Goal: Transaction & Acquisition: Purchase product/service

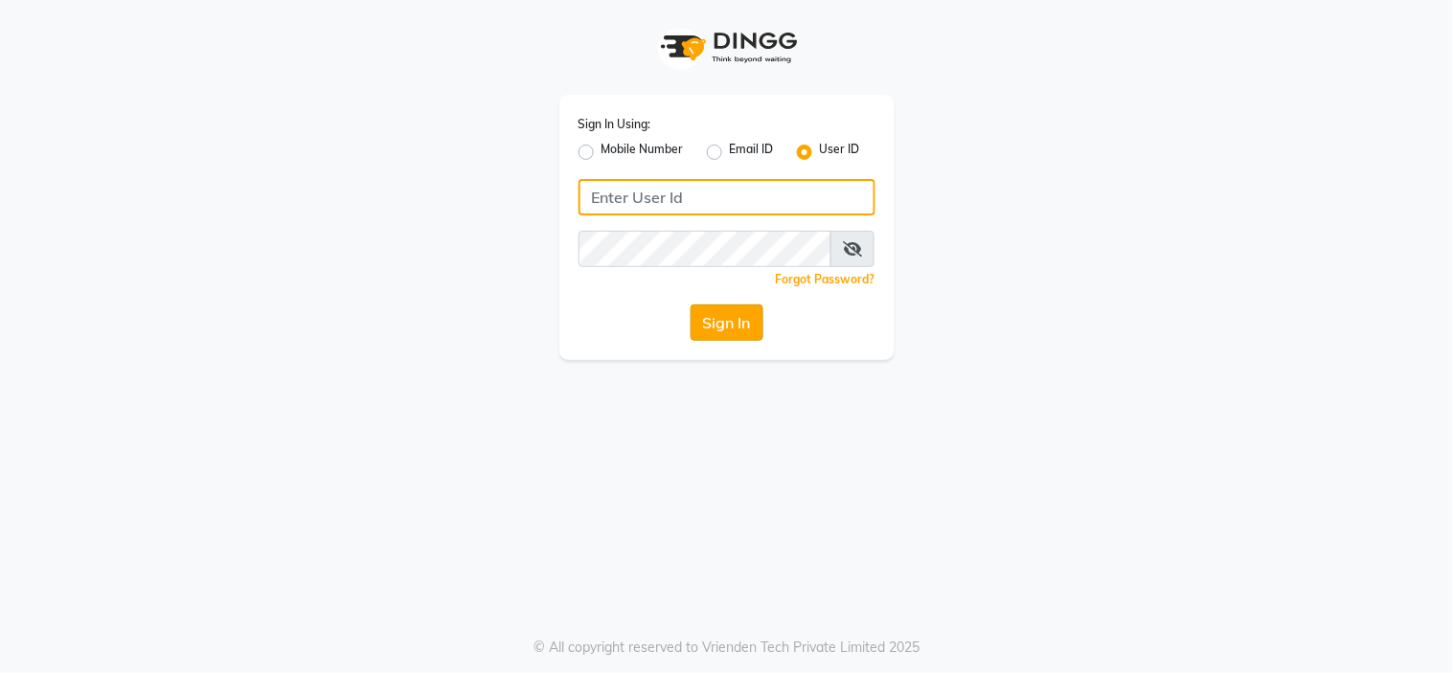
type input "richbit123"
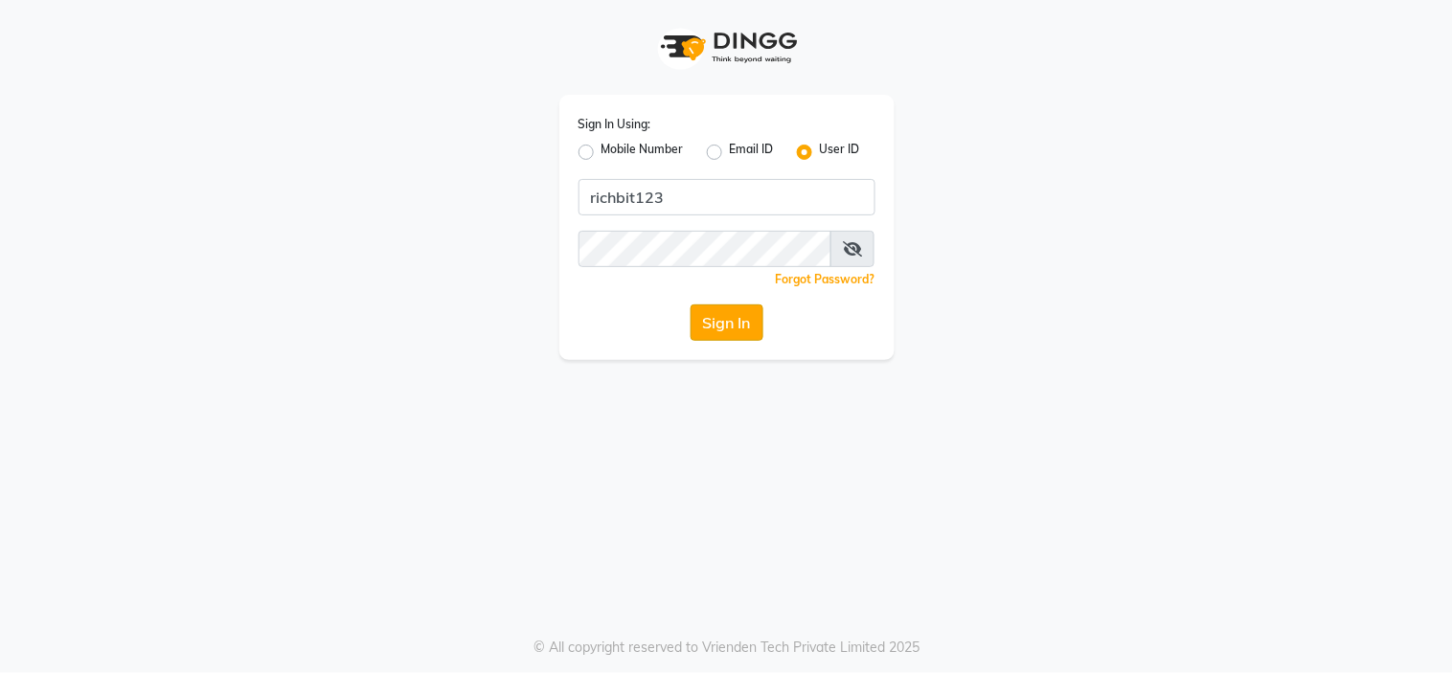
click at [740, 311] on button "Sign In" at bounding box center [727, 323] width 73 height 36
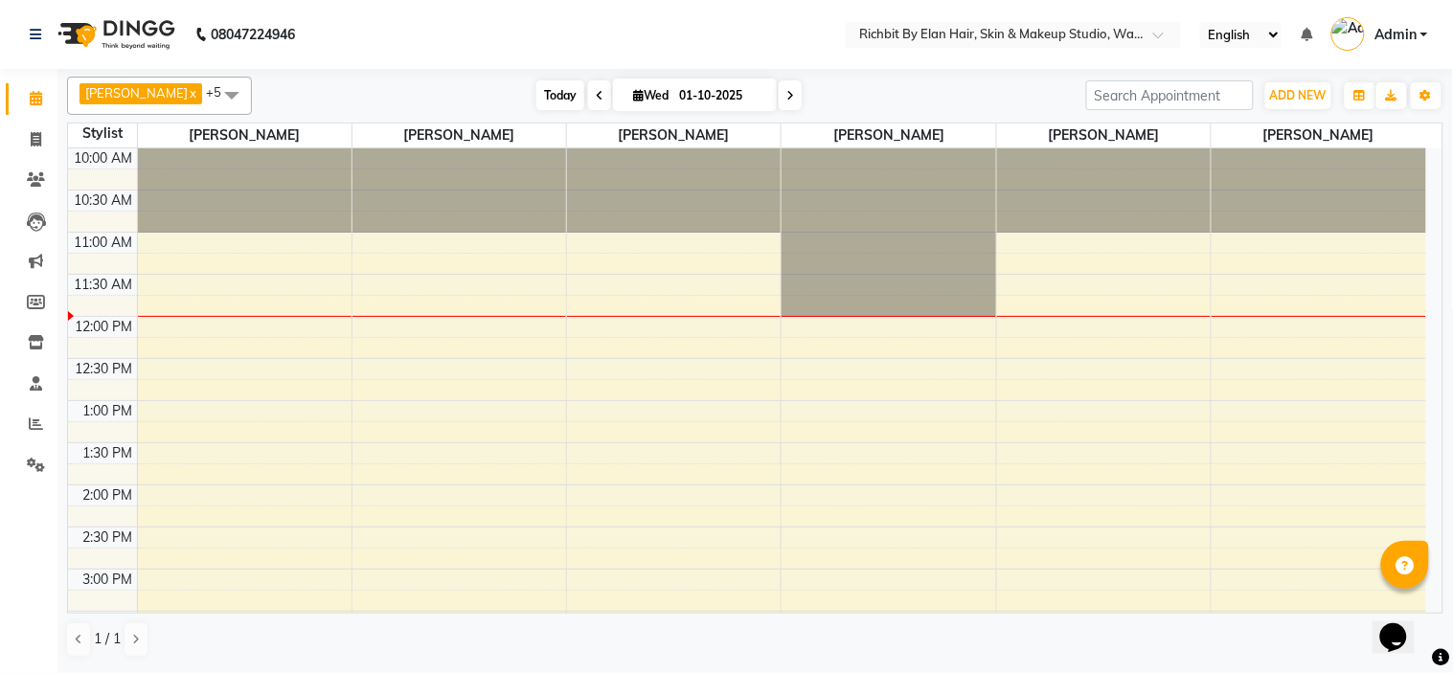
click at [543, 93] on span "Today" at bounding box center [560, 95] width 48 height 30
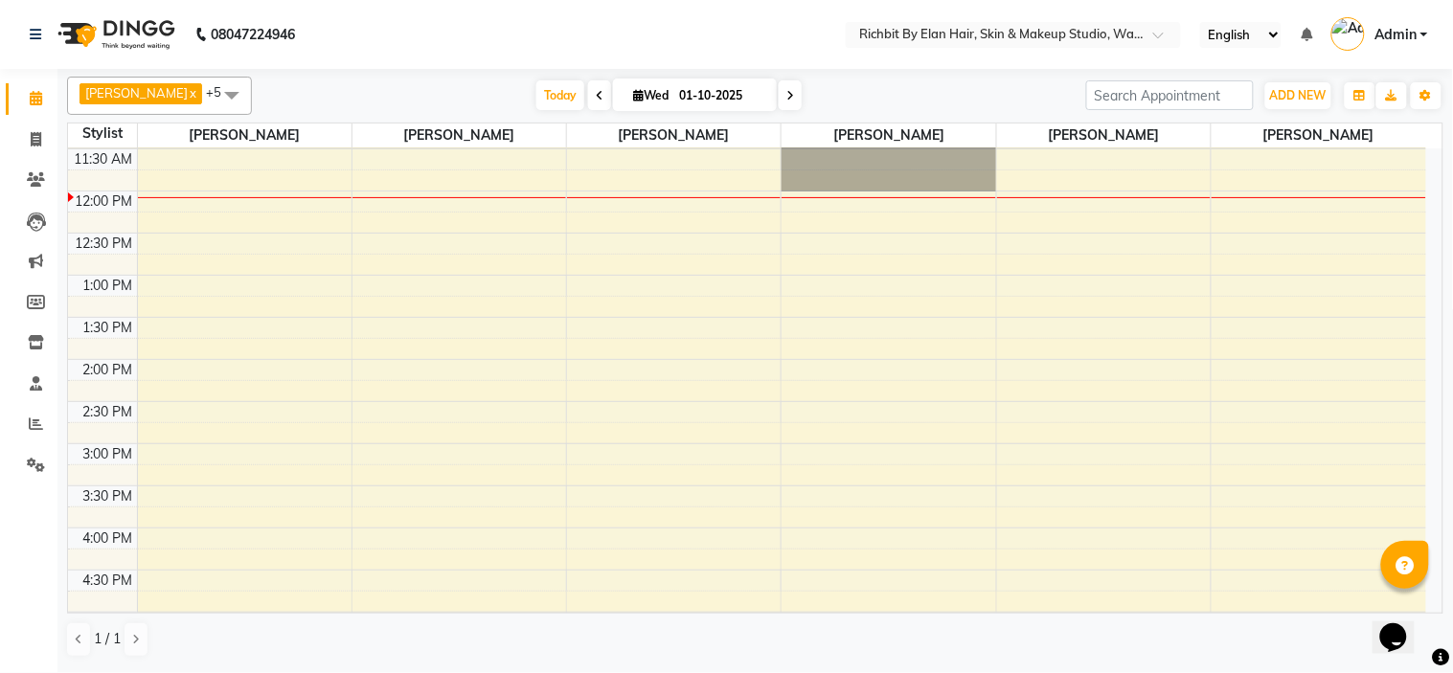
click at [588, 103] on span at bounding box center [599, 95] width 23 height 30
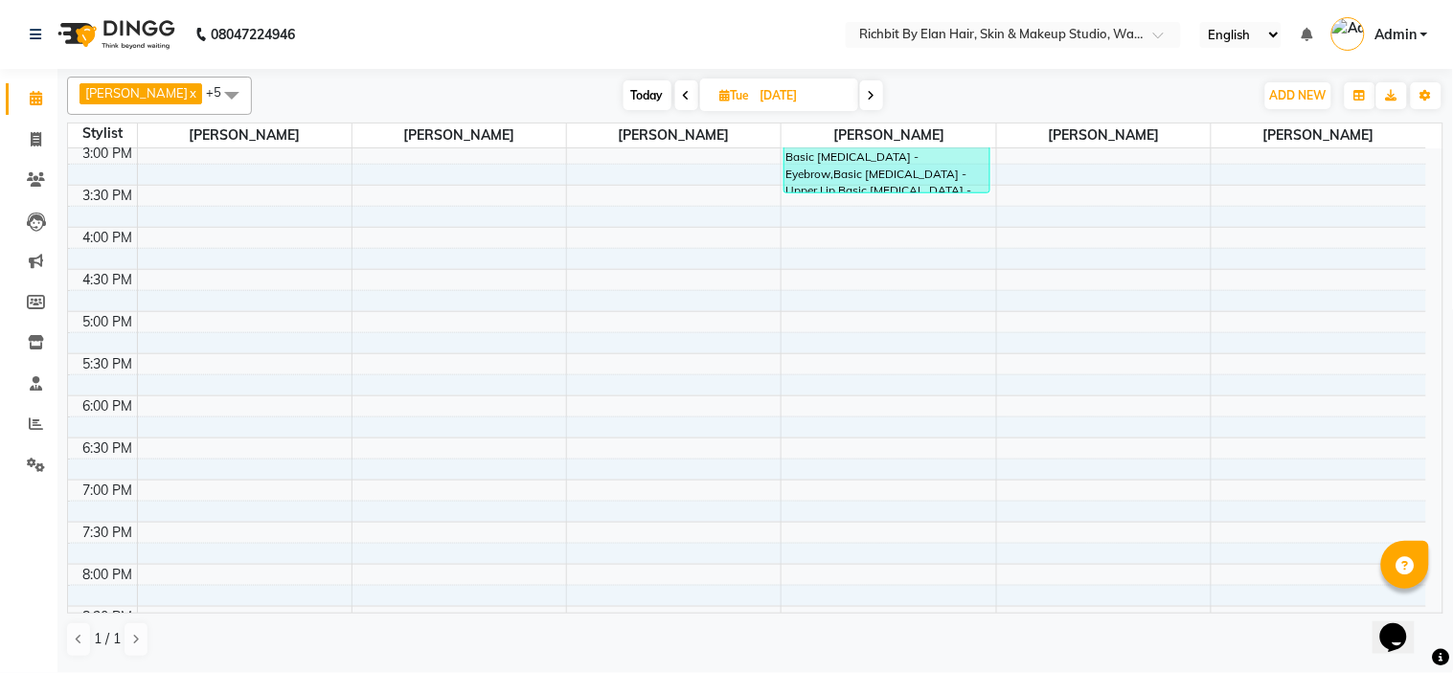
scroll to position [551, 0]
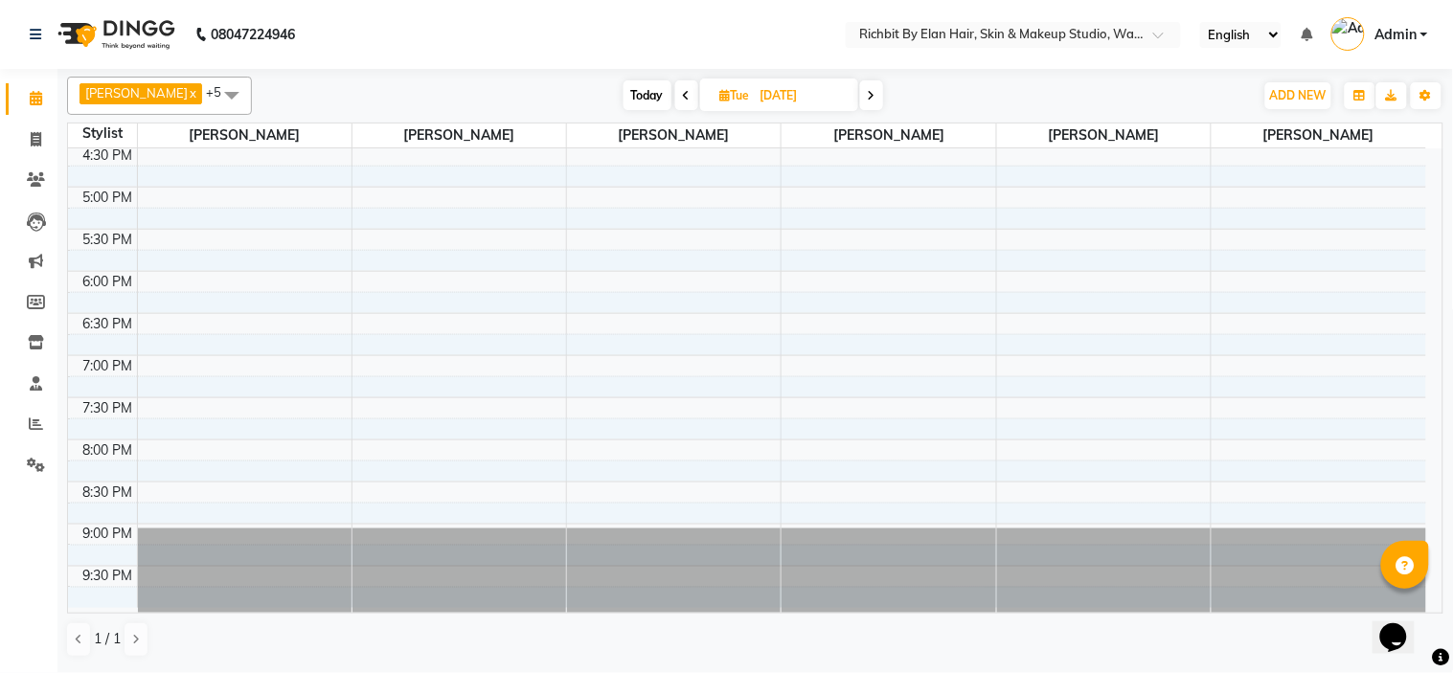
click at [868, 97] on icon at bounding box center [872, 95] width 8 height 11
type input "01-10-2025"
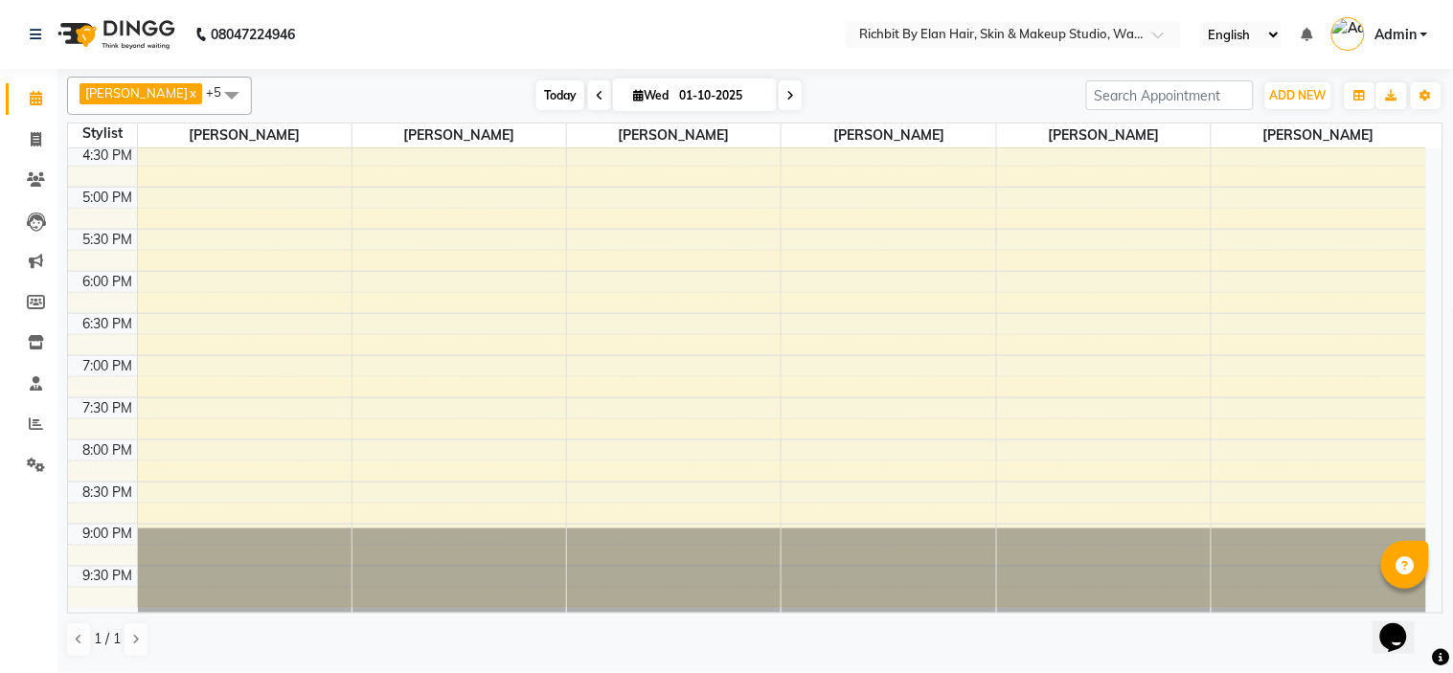
click at [537, 94] on span "Today" at bounding box center [560, 95] width 48 height 30
click at [575, 278] on div "10:00 AM 10:30 AM 11:00 AM 11:30 AM 12:00 PM 12:30 PM 1:00 PM 1:30 PM 2:00 PM 2…" at bounding box center [747, 103] width 1358 height 1011
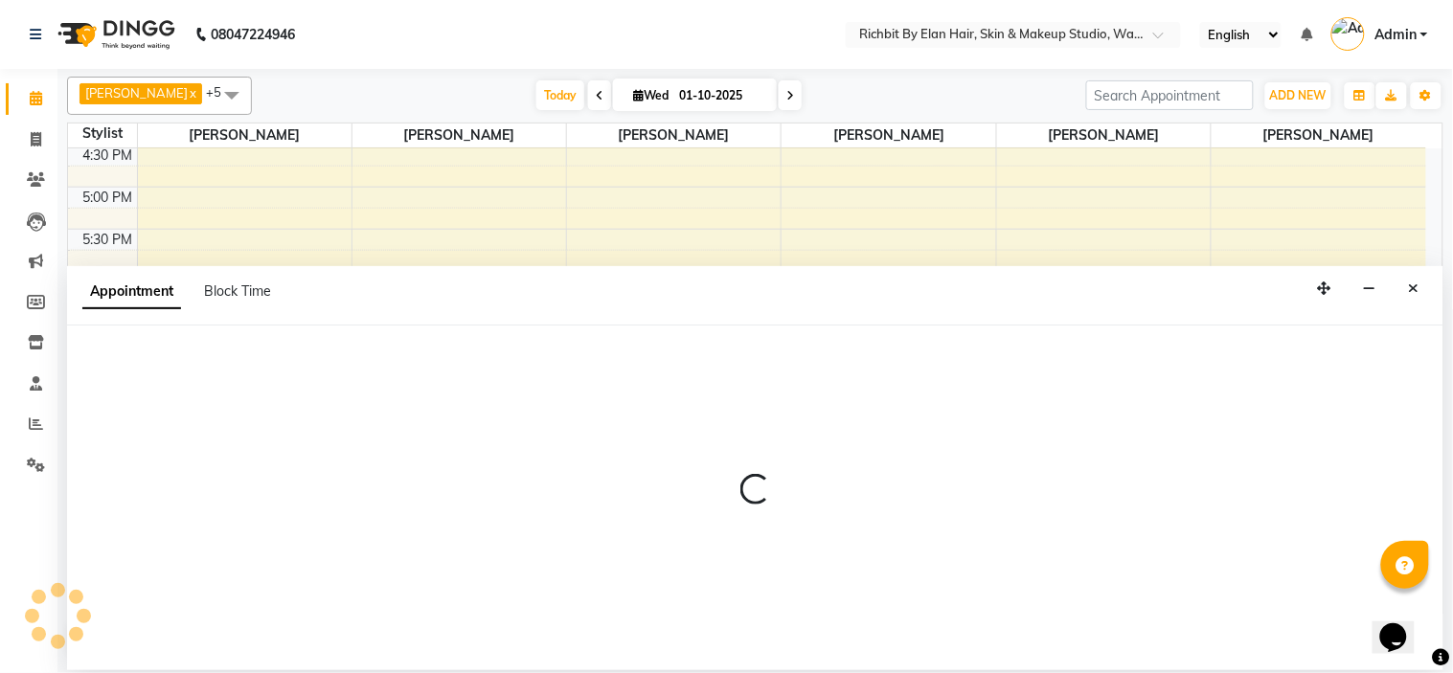
select select "39151"
select select "1080"
select select "tentative"
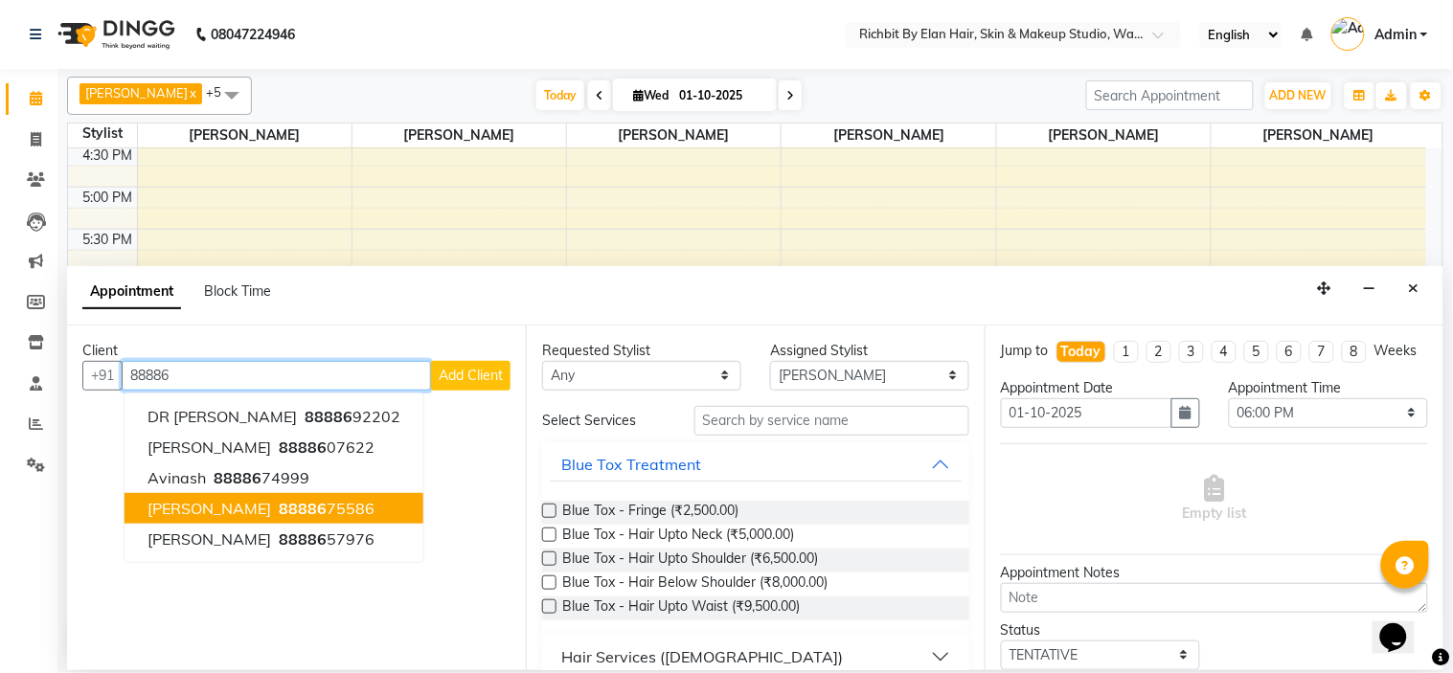
click at [205, 508] on span "Mayur Bhamre" at bounding box center [210, 508] width 124 height 19
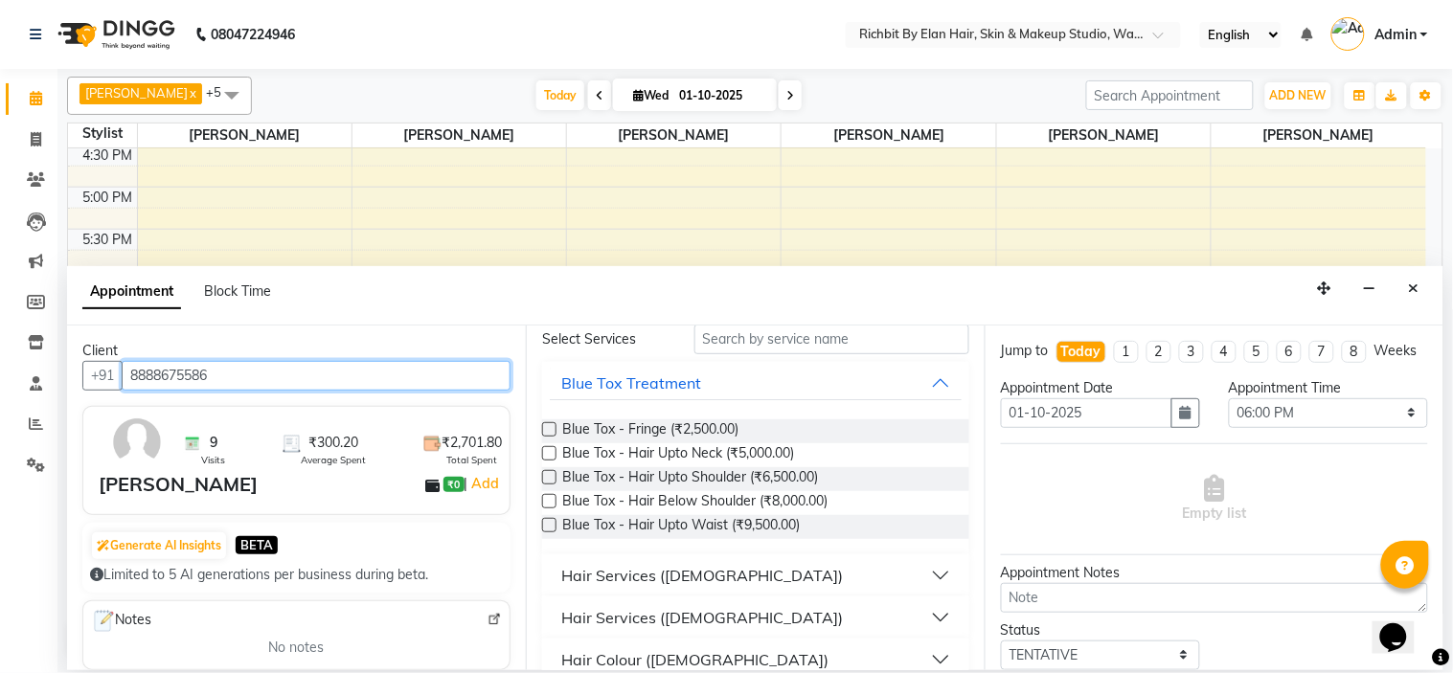
scroll to position [106, 0]
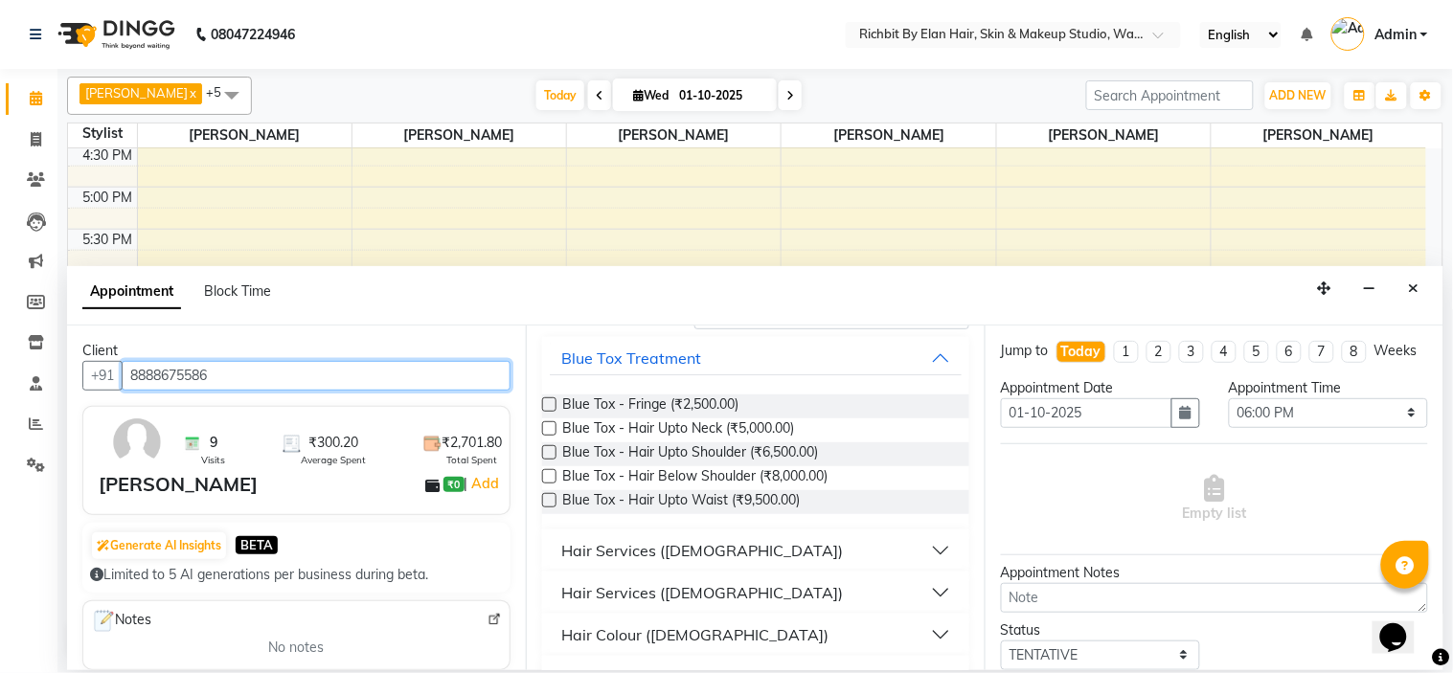
type input "8888675586"
click at [663, 539] on div "Hair Services (Male)" at bounding box center [702, 550] width 282 height 23
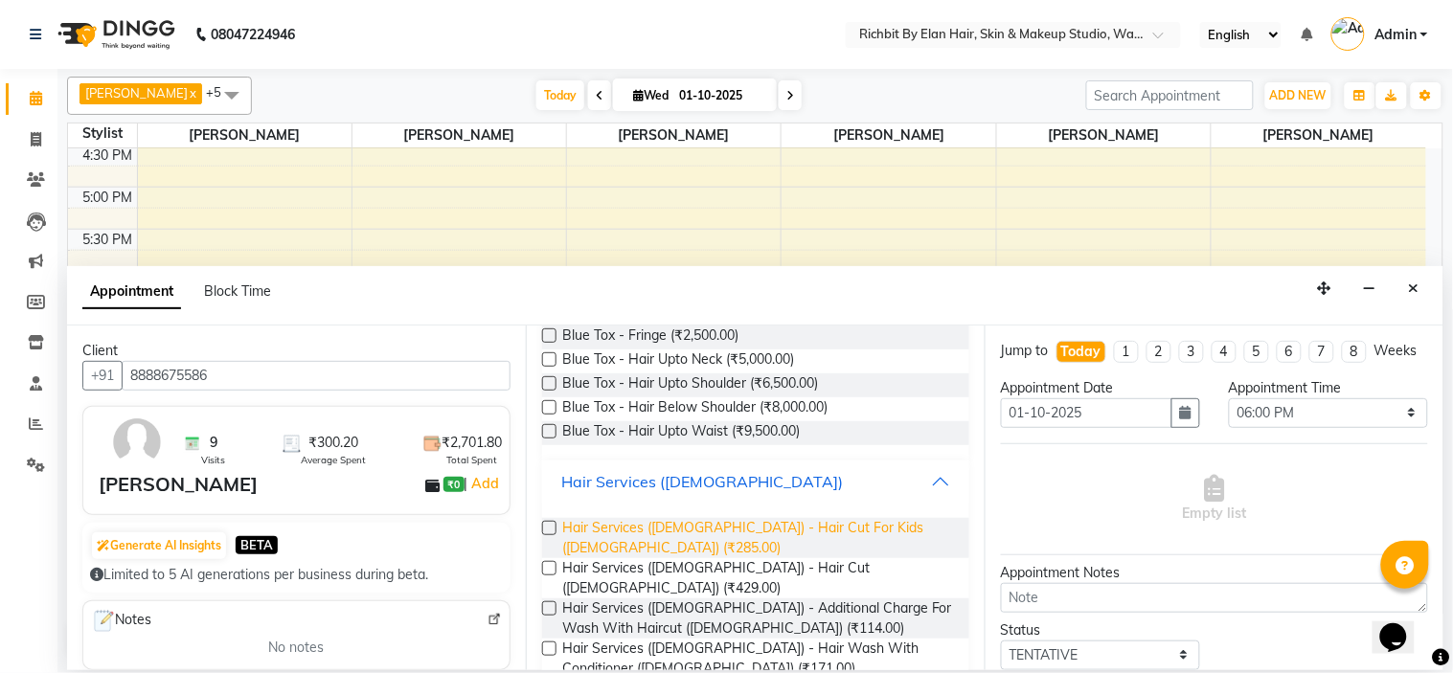
scroll to position [213, 0]
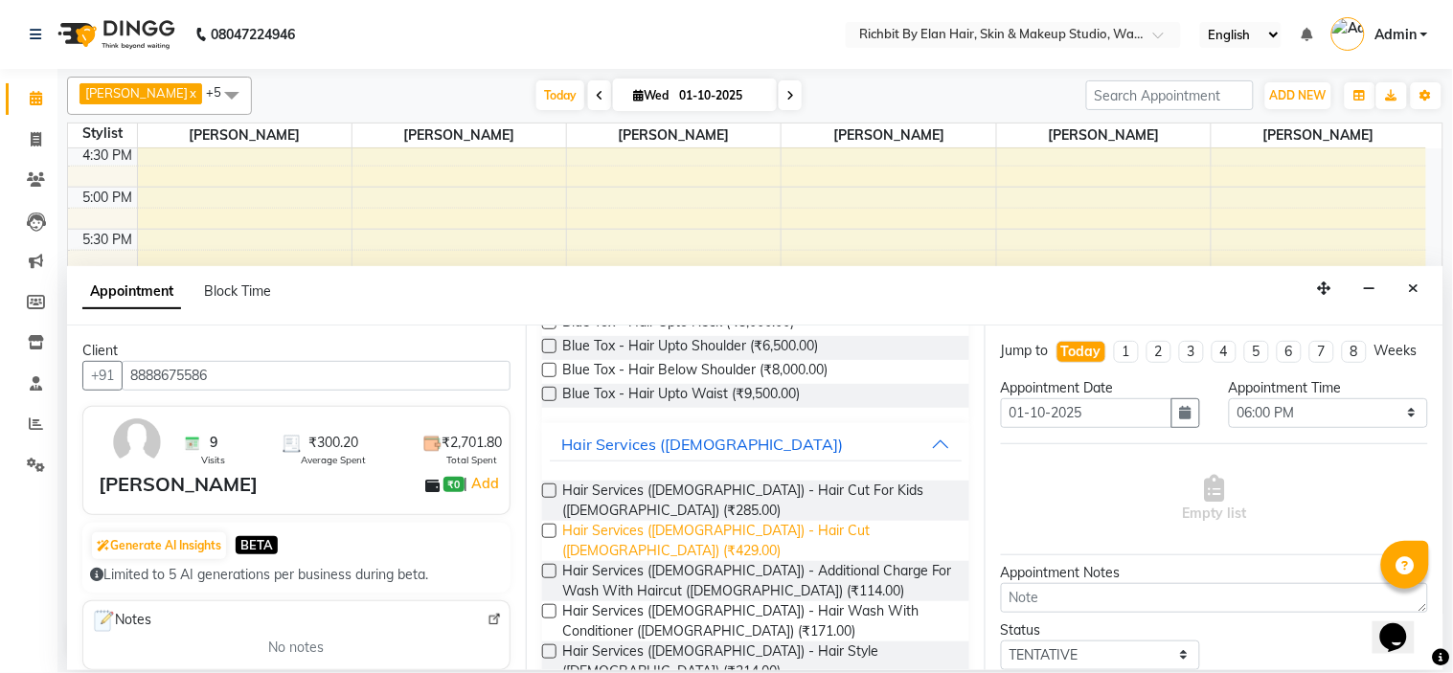
click at [693, 525] on span "Hair Services (Male) - Hair Cut (Male) (₹429.00)" at bounding box center [758, 541] width 392 height 40
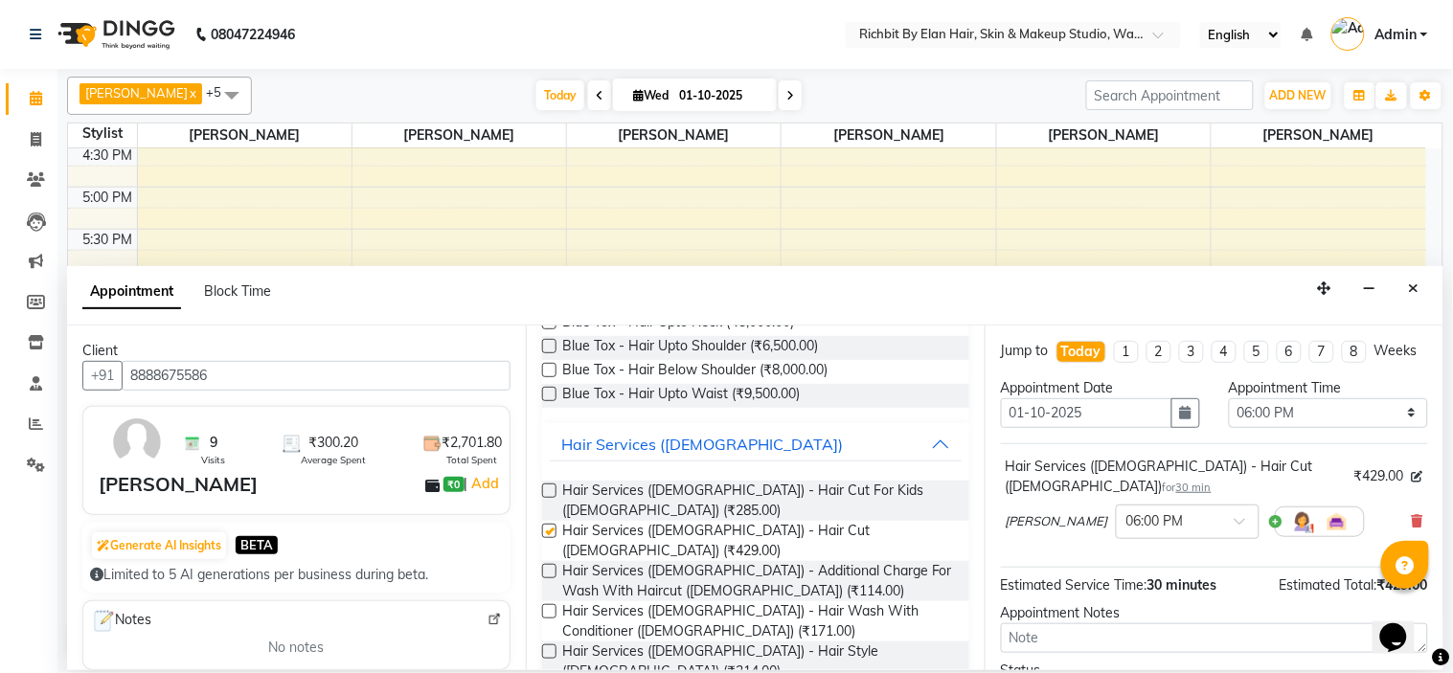
checkbox input "false"
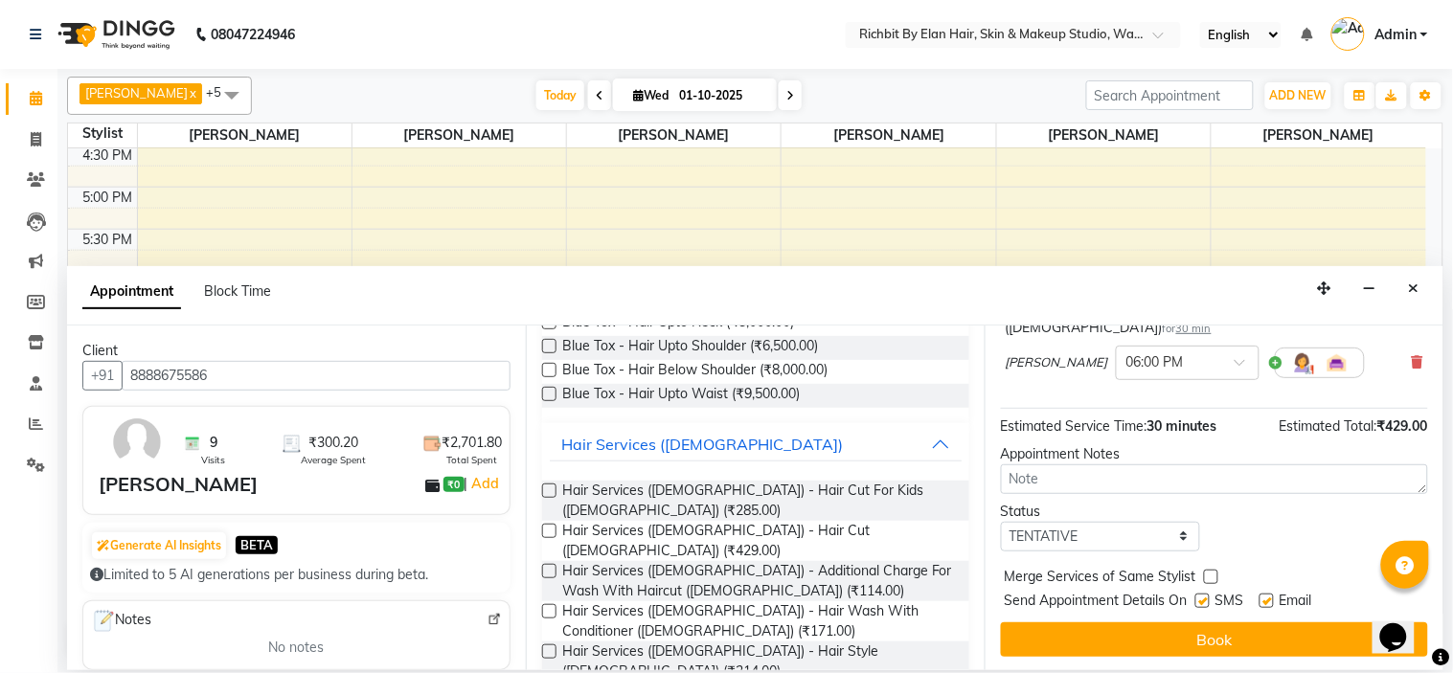
click at [1182, 617] on div "Jump to Today 1 2 3 4 5 6 7 8 Weeks Appointment Date 01-10-2025 Appointment Tim…" at bounding box center [1214, 498] width 459 height 345
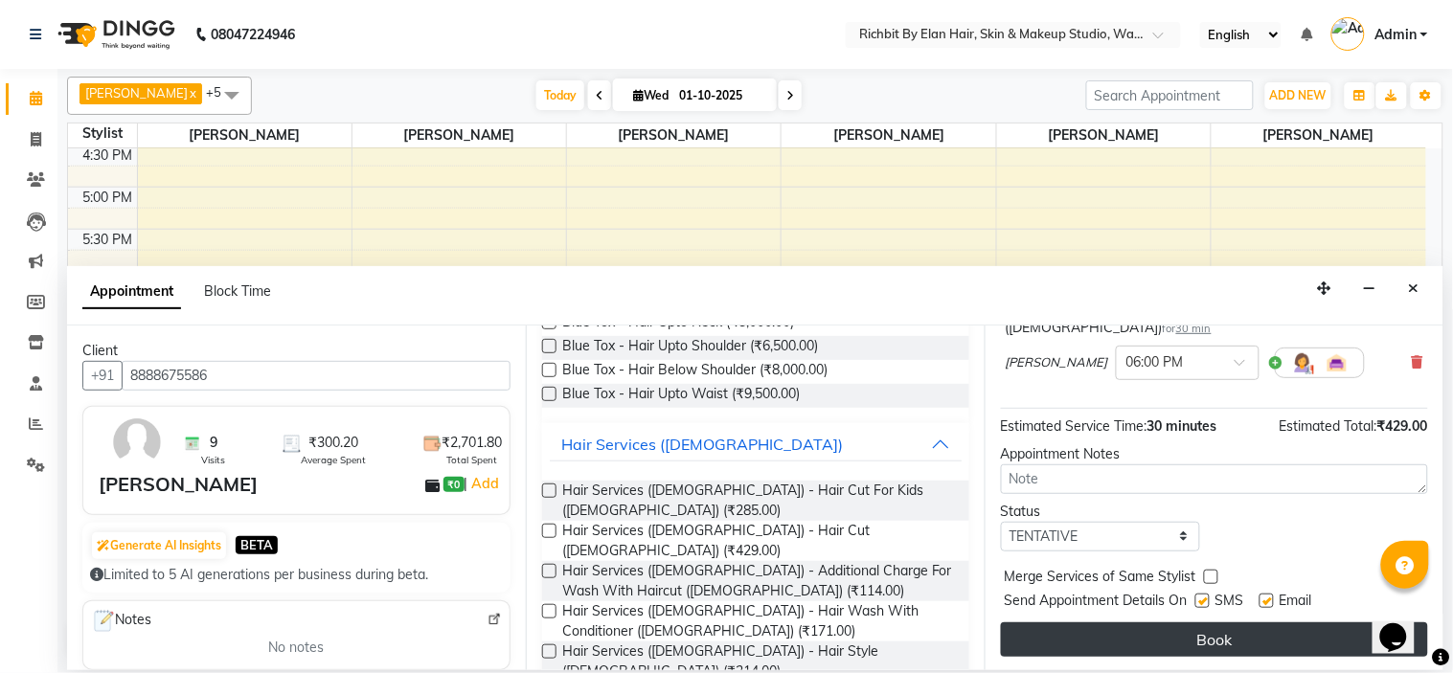
click at [1182, 627] on button "Book" at bounding box center [1214, 640] width 427 height 34
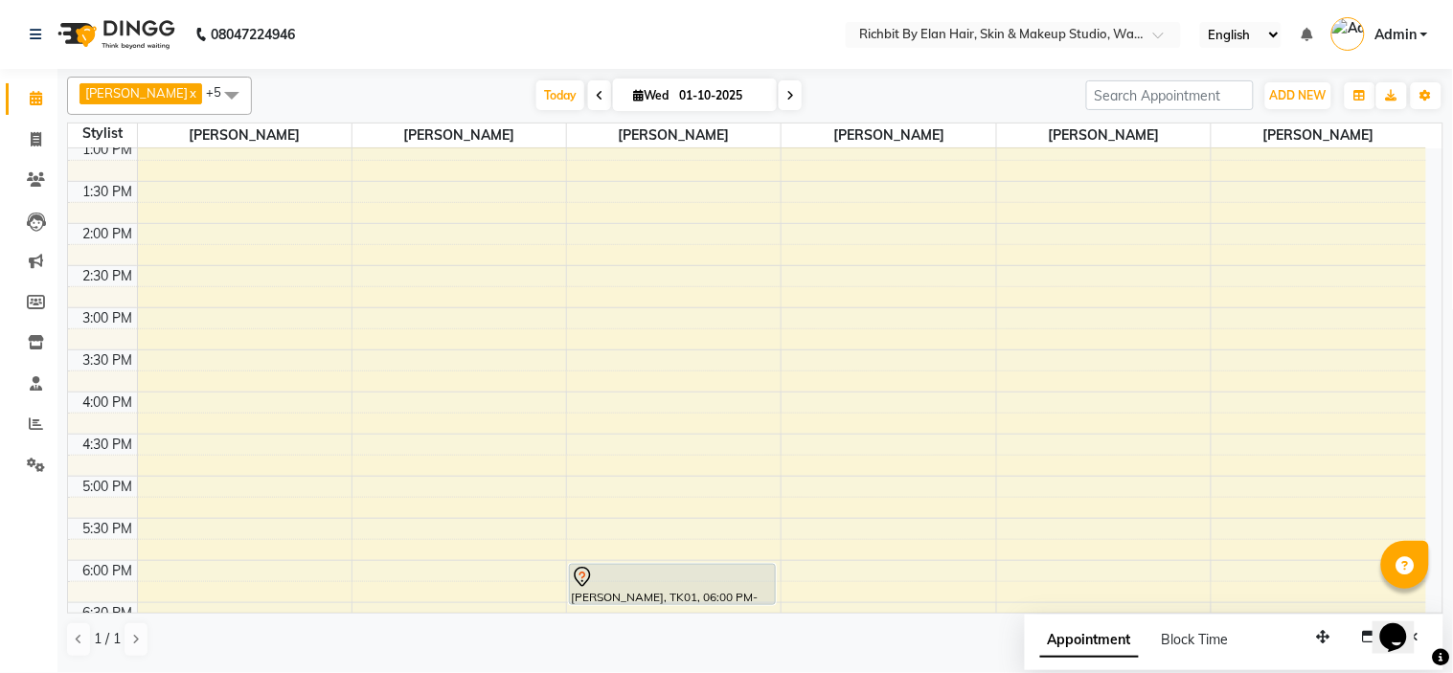
scroll to position [232, 0]
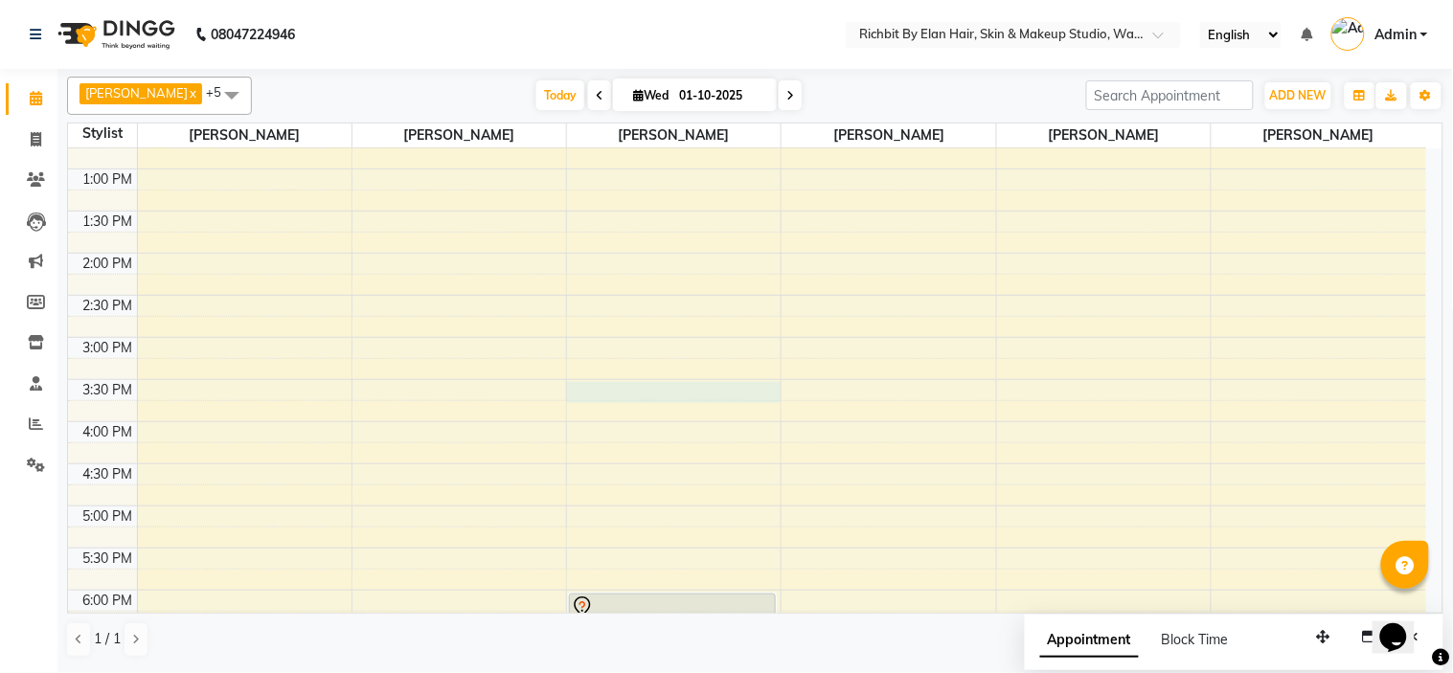
click at [595, 383] on div "10:00 AM 10:30 AM 11:00 AM 11:30 AM 12:00 PM 12:30 PM 1:00 PM 1:30 PM 2:00 PM 2…" at bounding box center [747, 422] width 1358 height 1011
select select "39151"
select select "930"
select select "tentative"
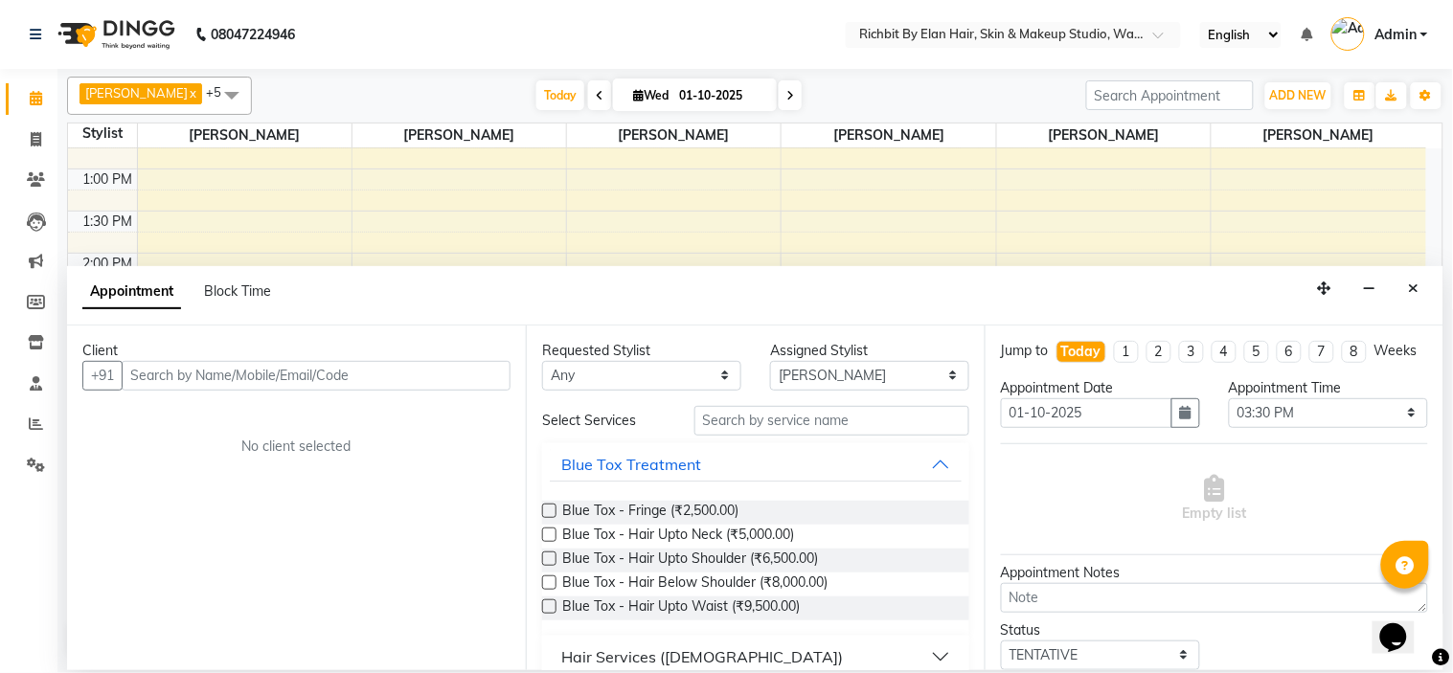
click at [418, 372] on input "text" at bounding box center [316, 376] width 389 height 30
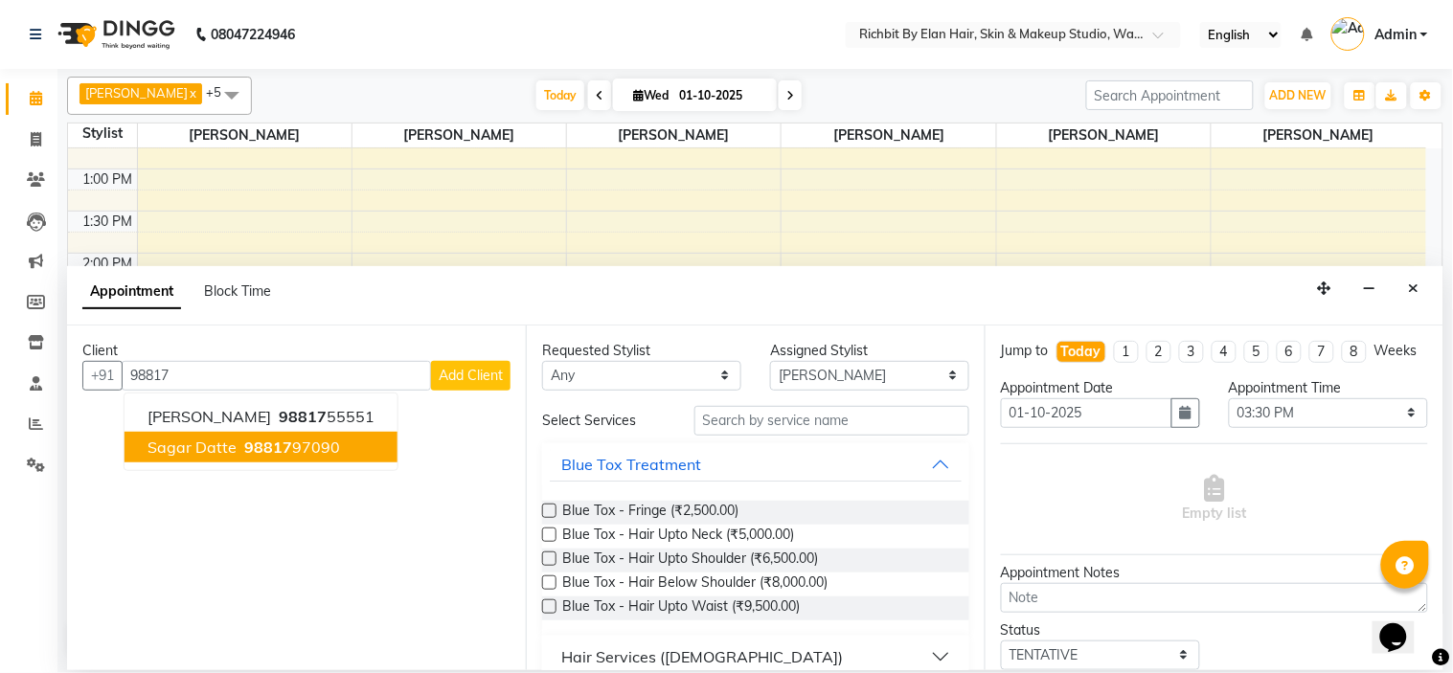
click at [254, 448] on span "98817" at bounding box center [268, 447] width 48 height 19
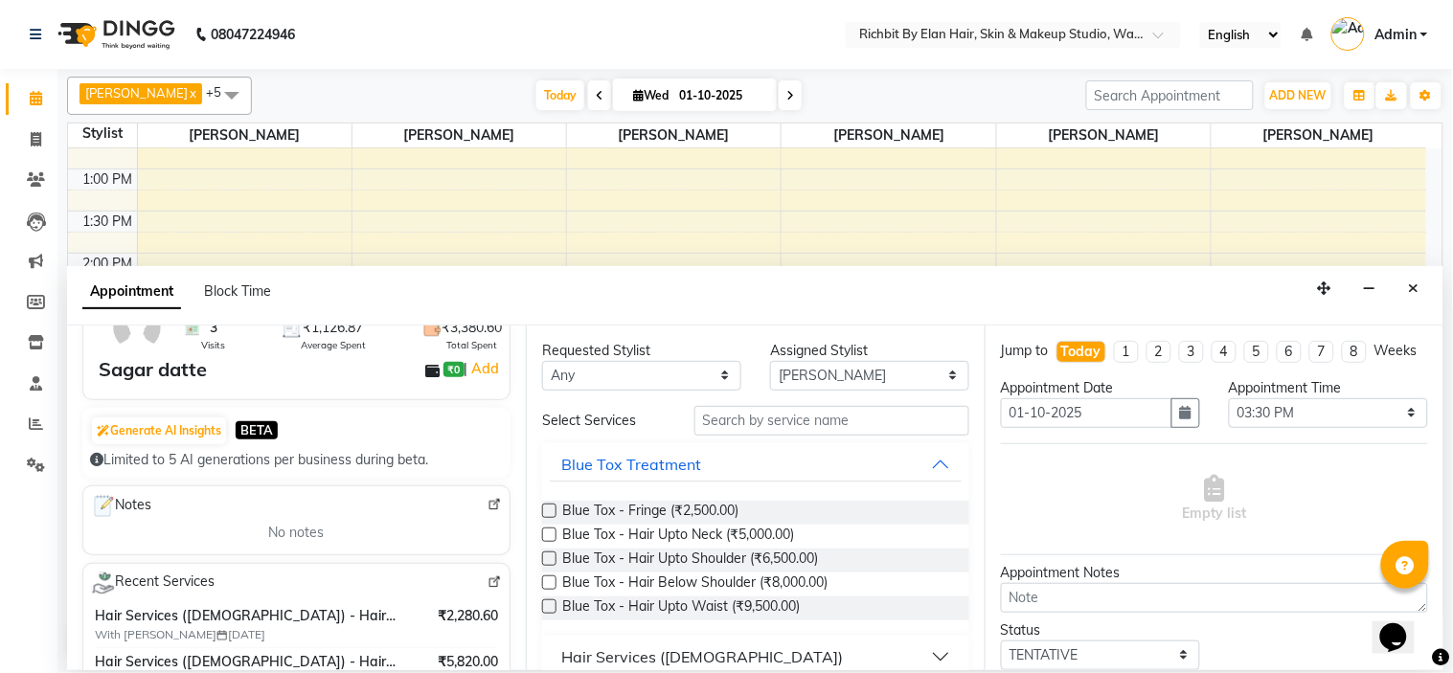
scroll to position [106, 0]
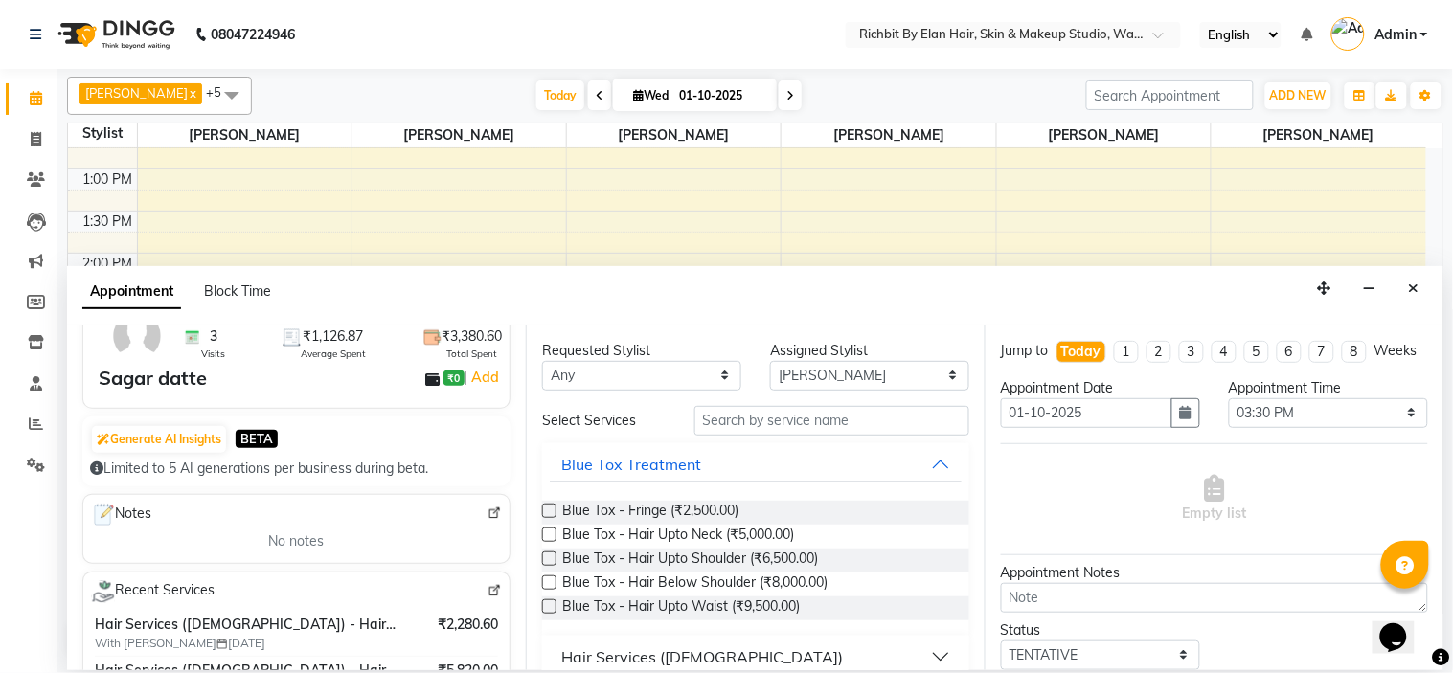
type input "9881797090"
click at [488, 513] on img at bounding box center [495, 514] width 14 height 14
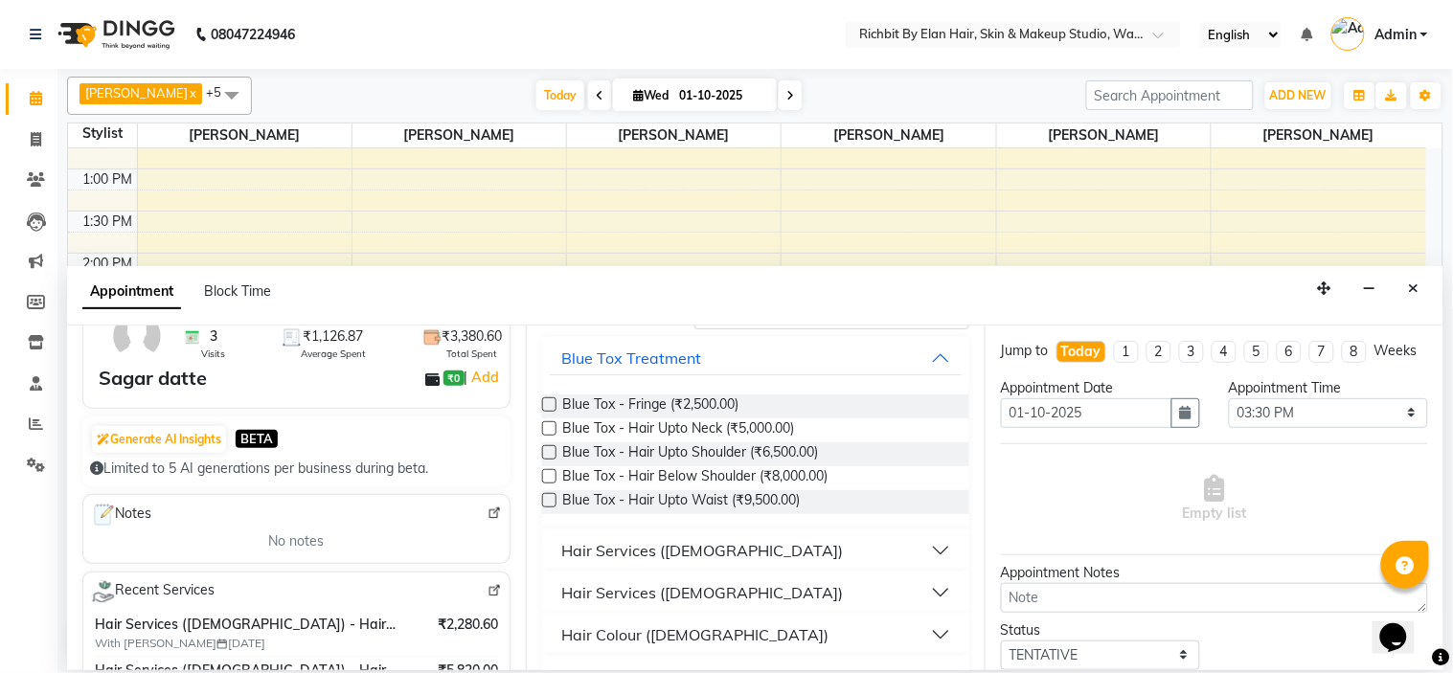
click at [682, 543] on div "Hair Services (Male)" at bounding box center [702, 550] width 282 height 23
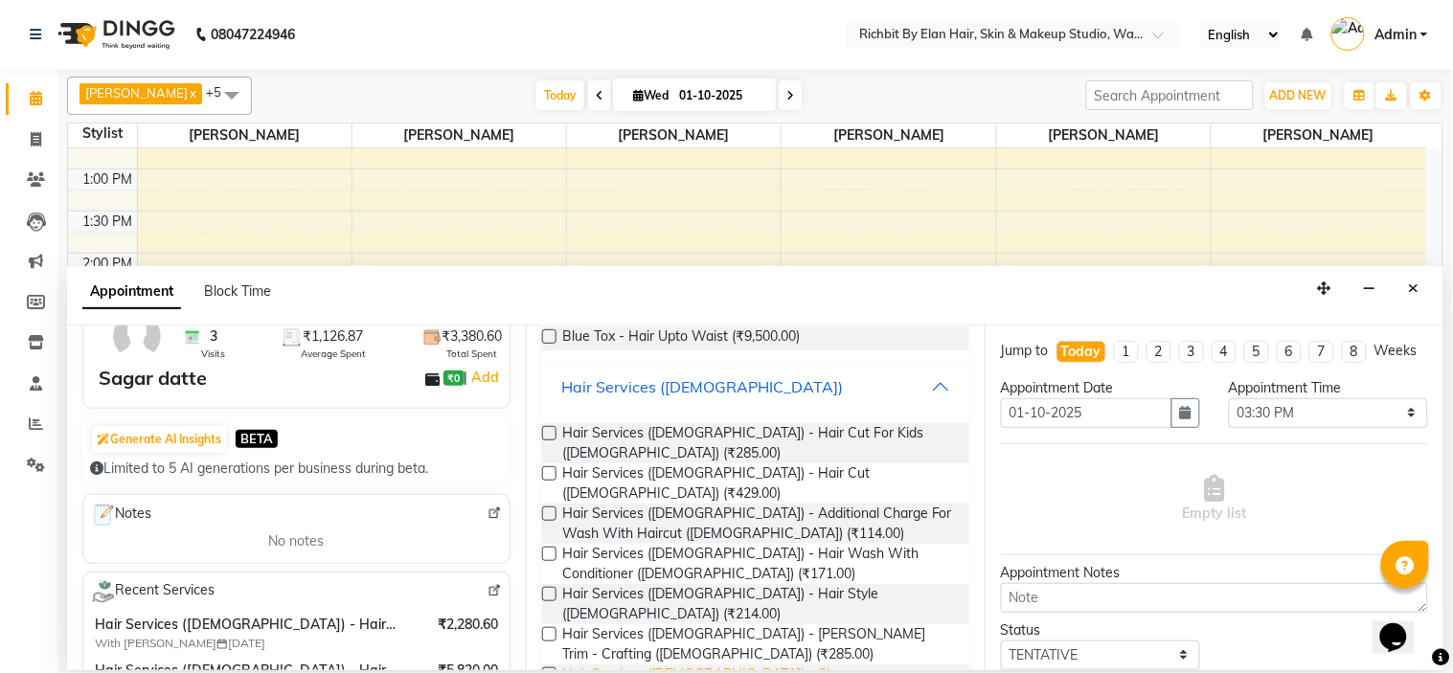
scroll to position [319, 0]
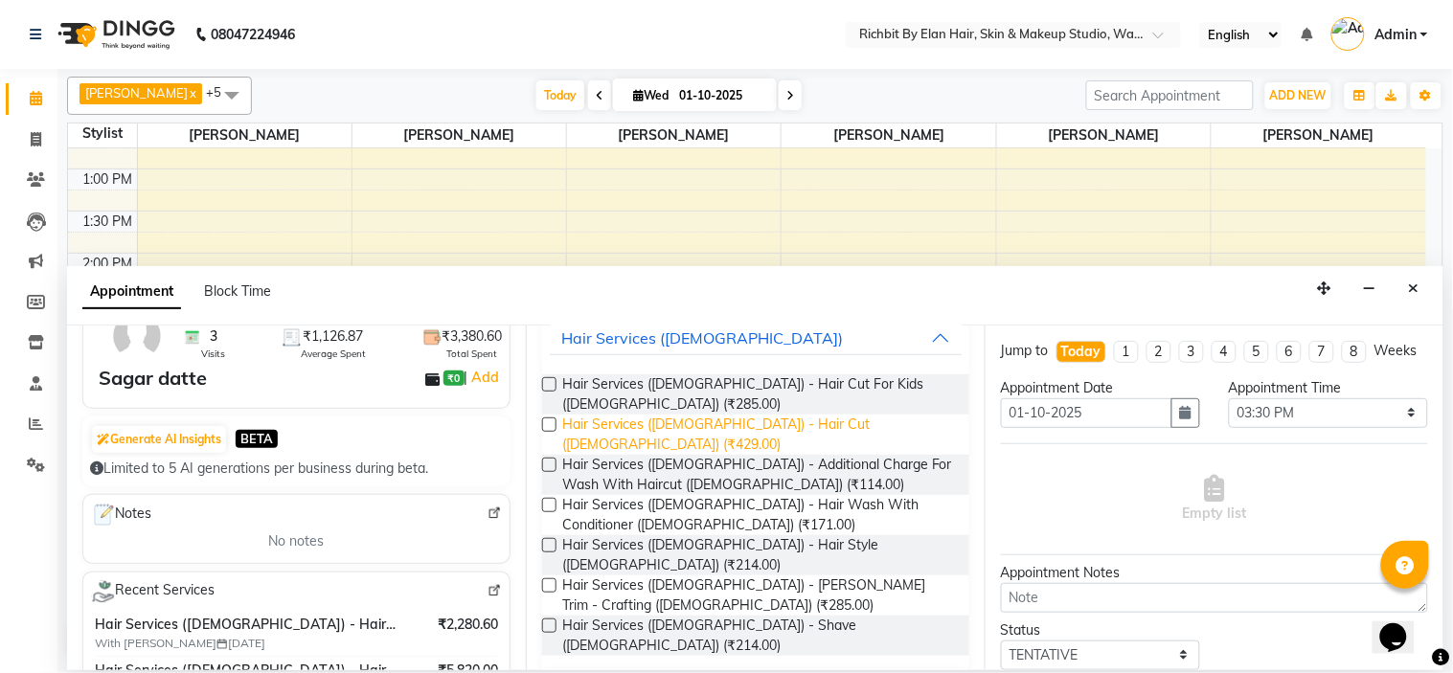
click at [738, 415] on span "Hair Services (Male) - Hair Cut (Male) (₹429.00)" at bounding box center [758, 435] width 392 height 40
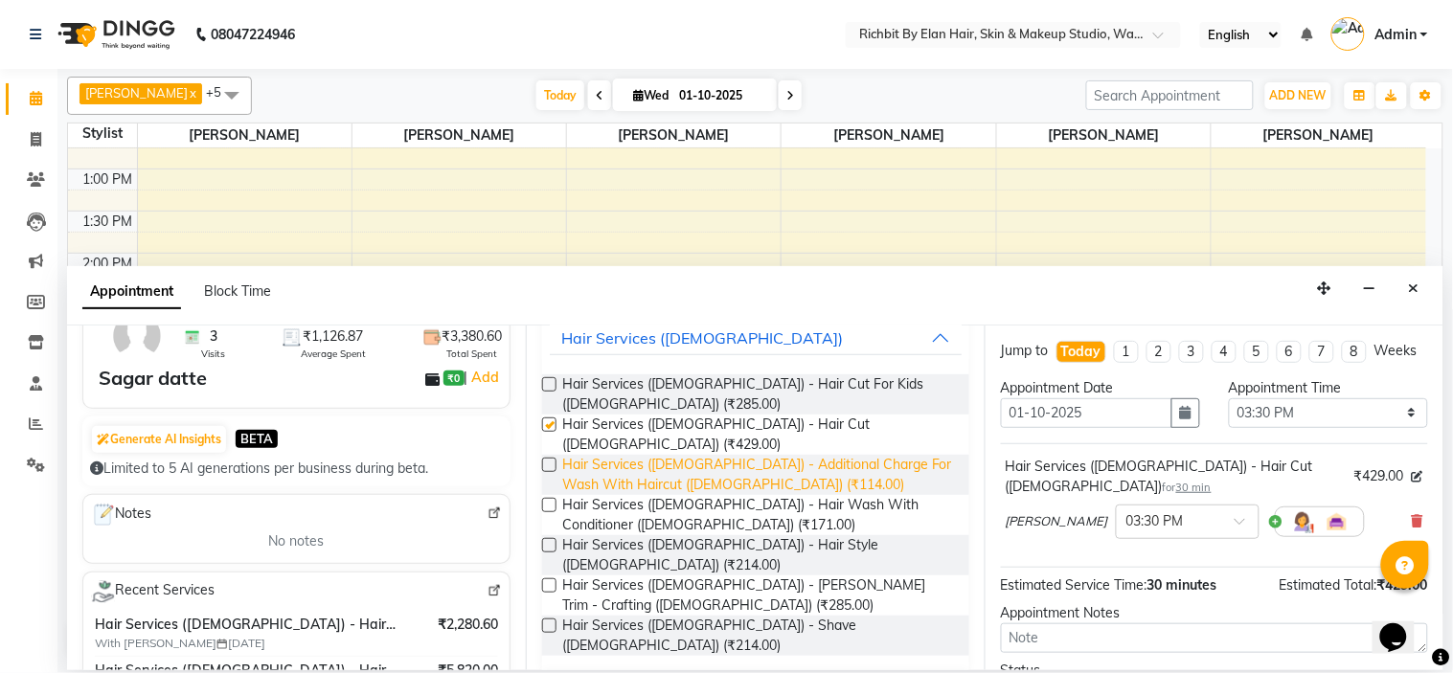
checkbox input "false"
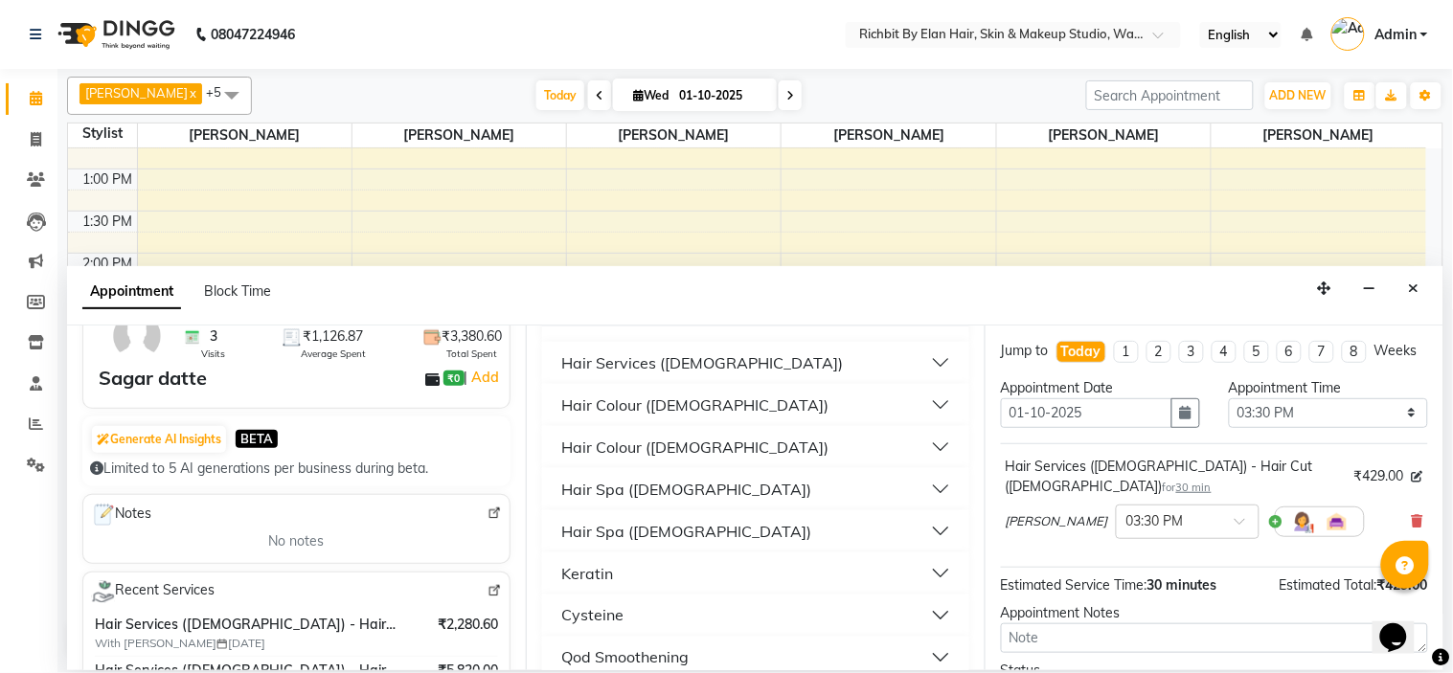
scroll to position [425, 0]
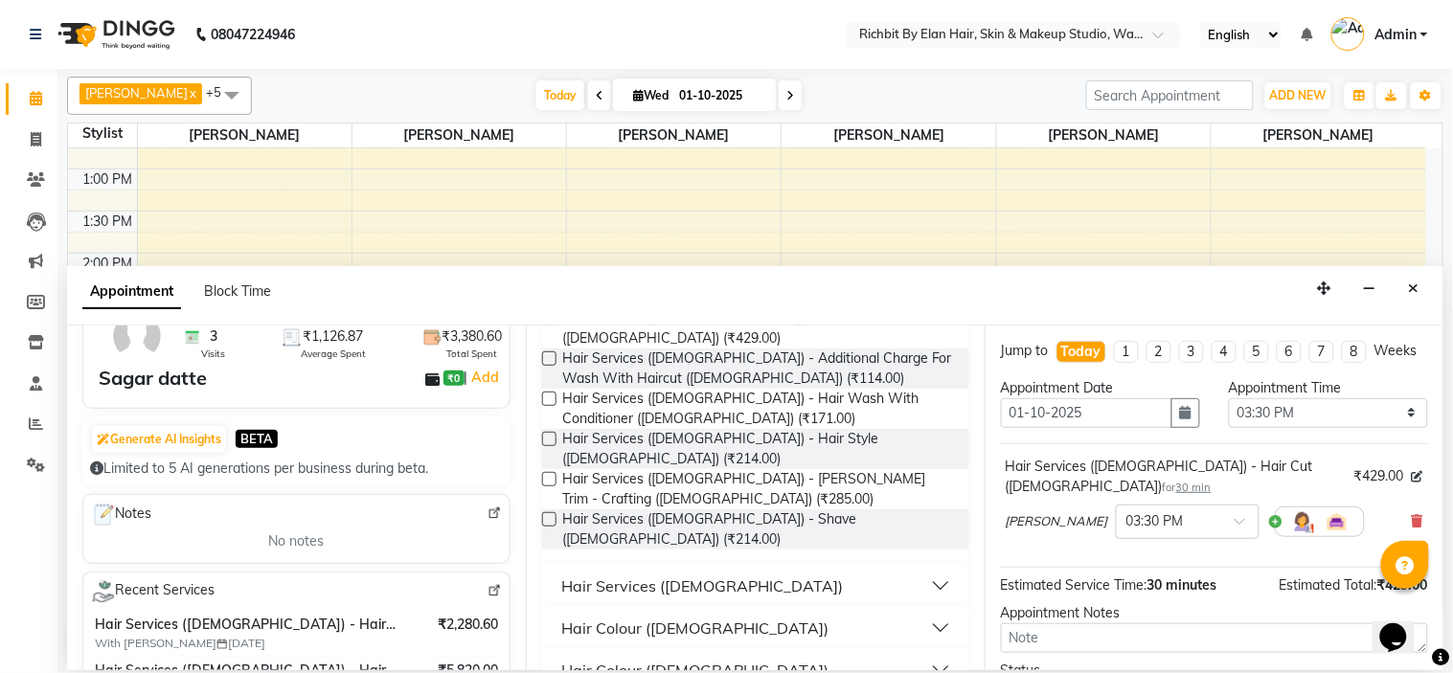
click at [682, 617] on div "Hair Colour (Male)" at bounding box center [694, 628] width 267 height 23
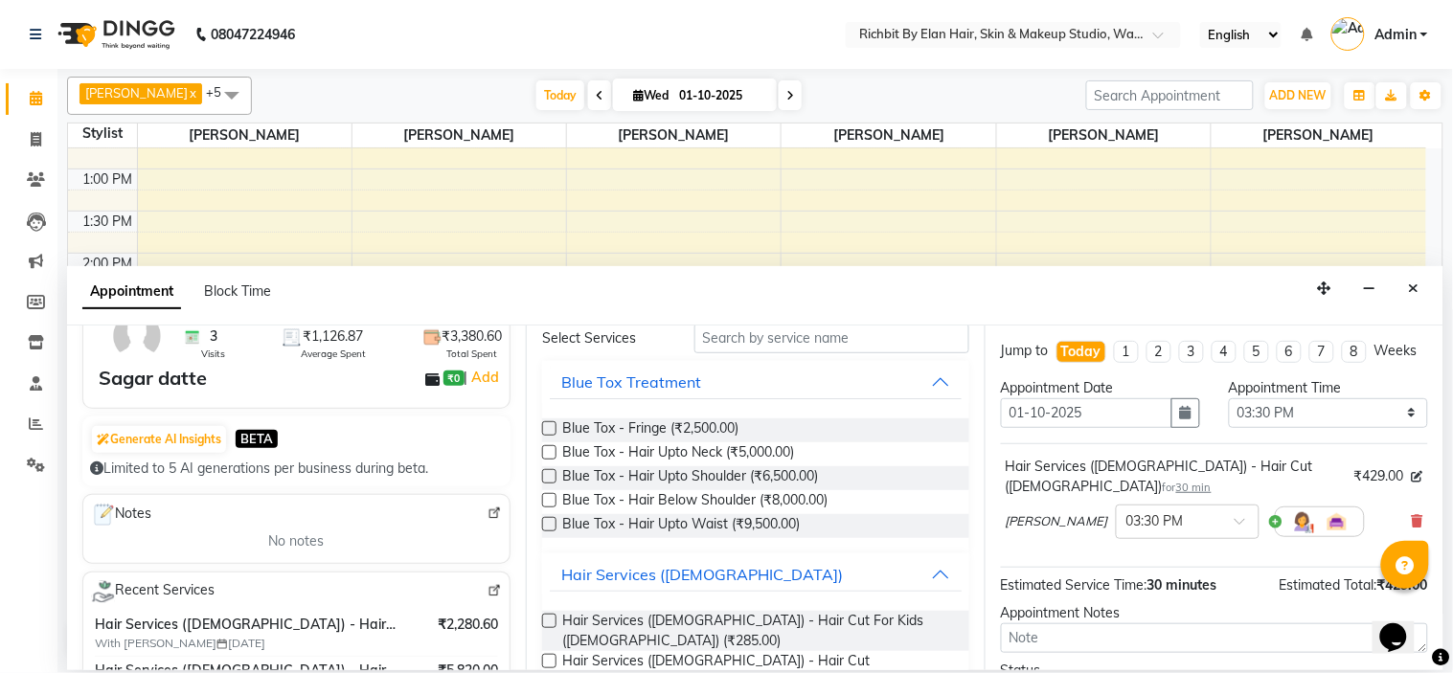
scroll to position [0, 0]
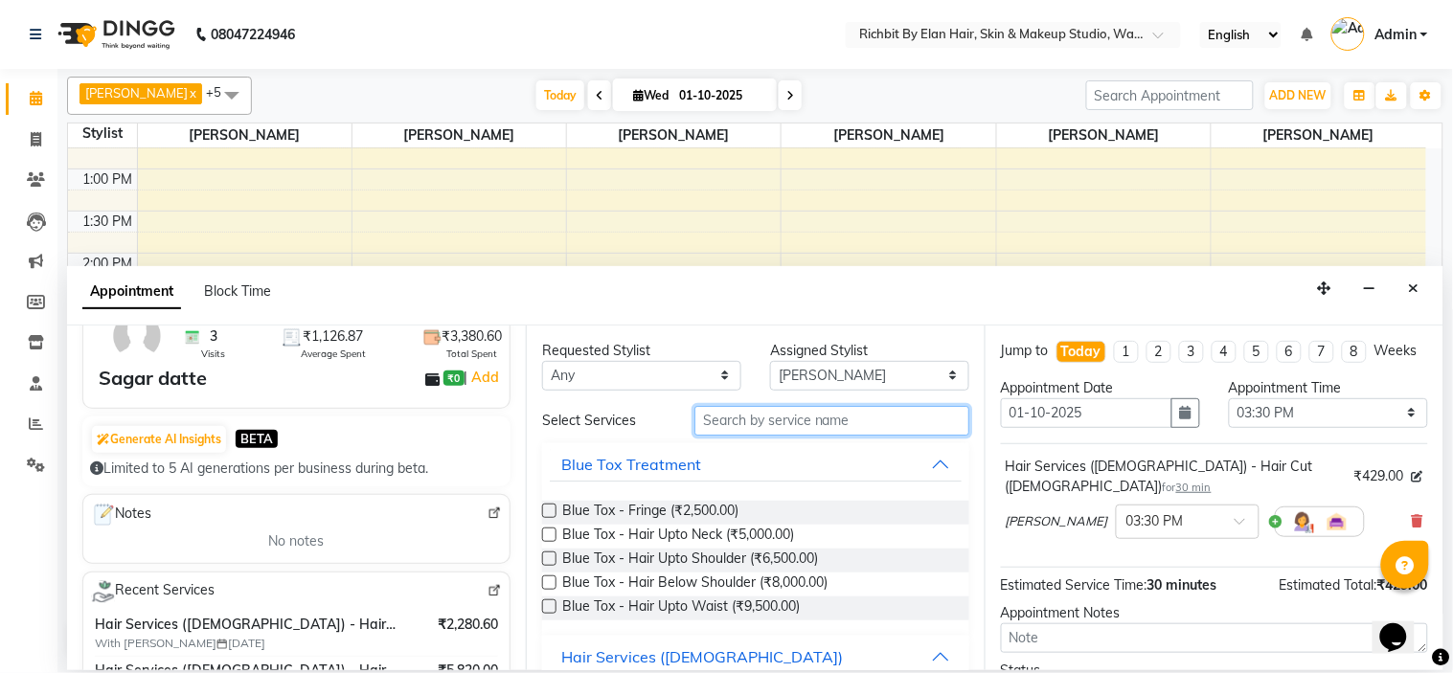
click at [800, 425] on input "text" at bounding box center [832, 421] width 275 height 30
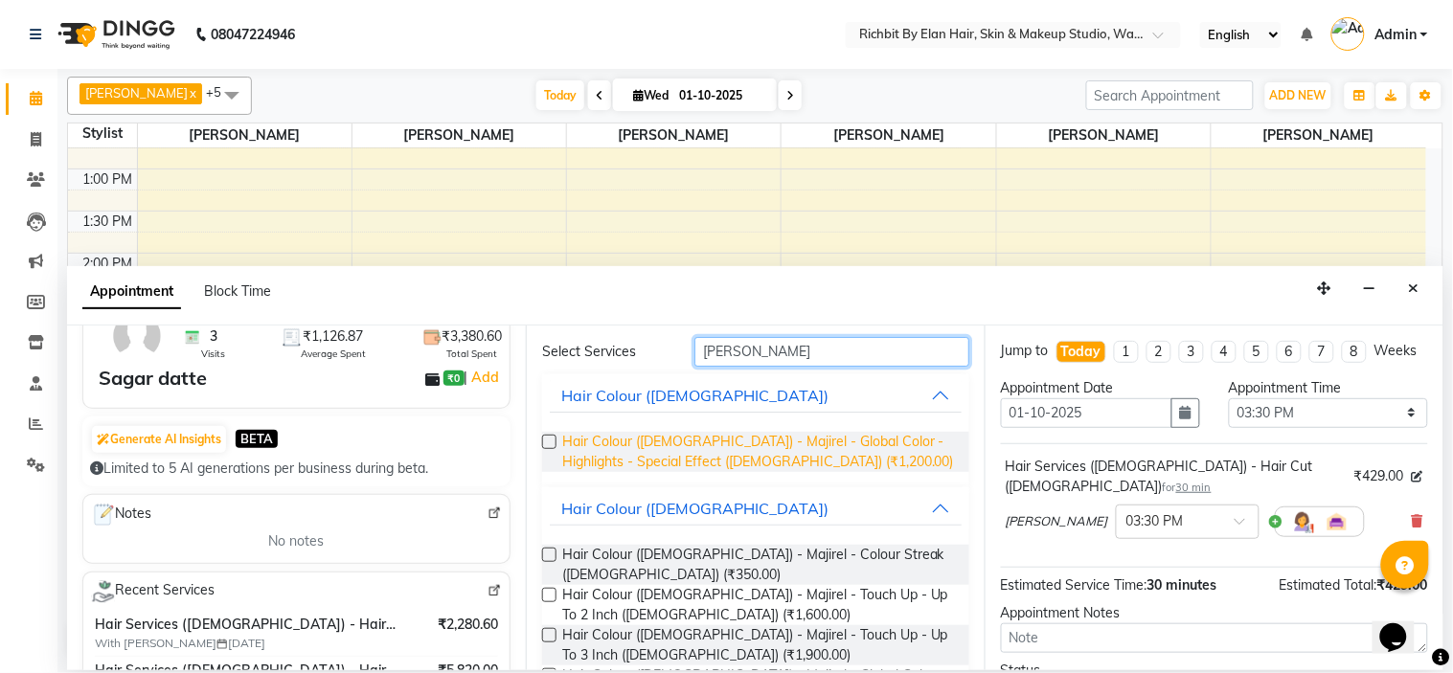
scroll to position [106, 0]
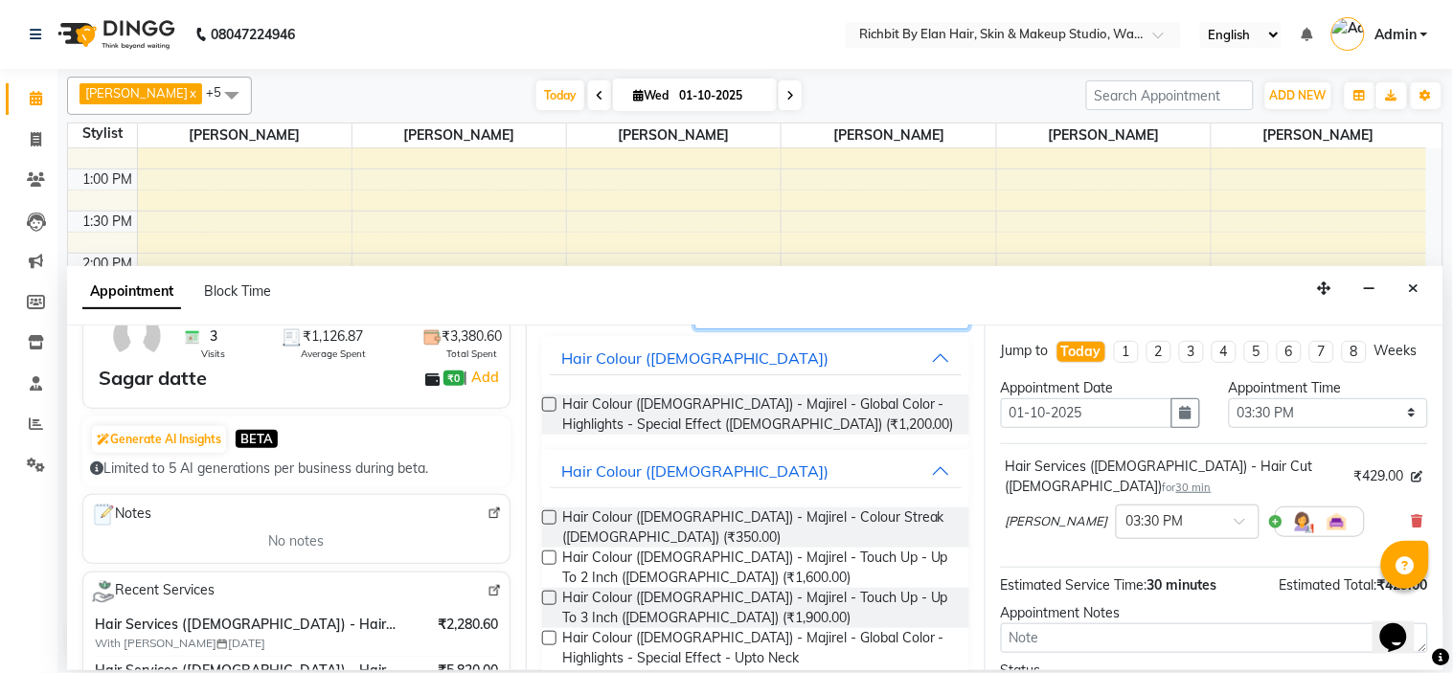
type input "maji"
click at [552, 403] on label at bounding box center [549, 405] width 14 height 14
click at [552, 403] on input "checkbox" at bounding box center [548, 406] width 12 height 12
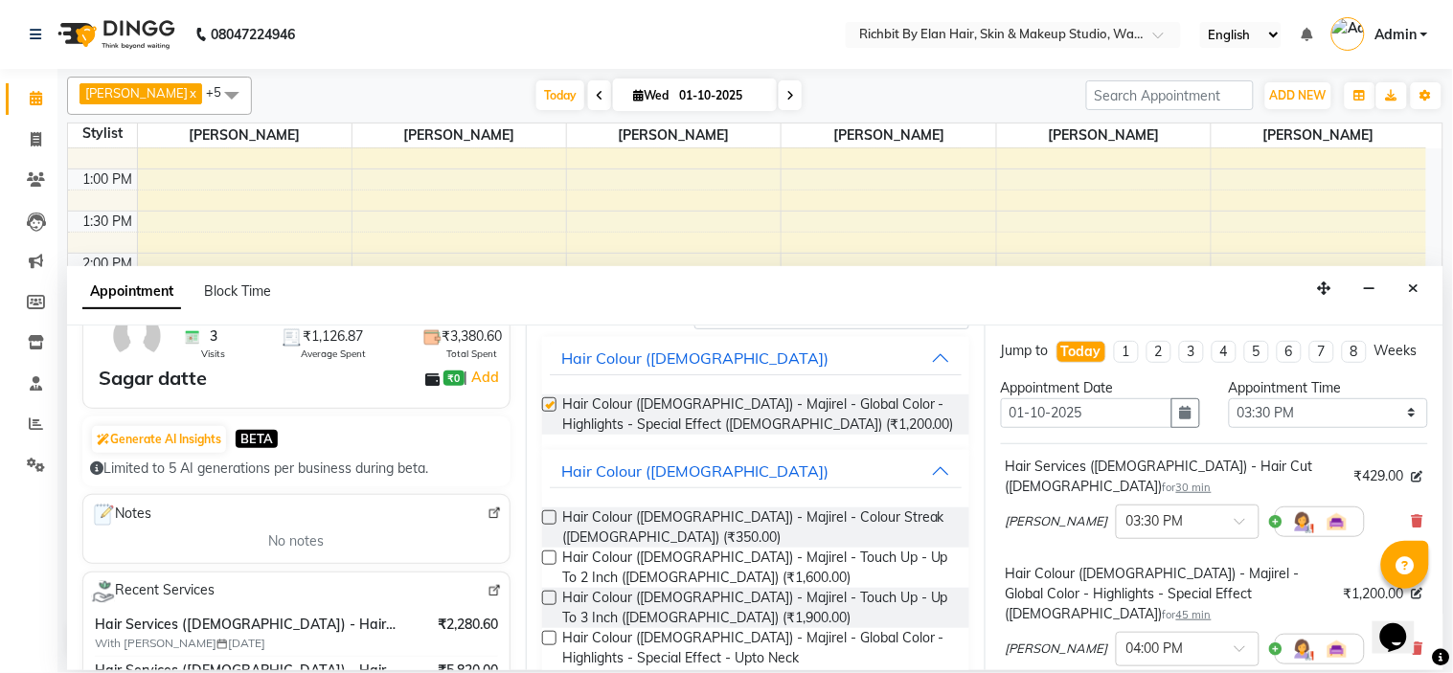
checkbox input "false"
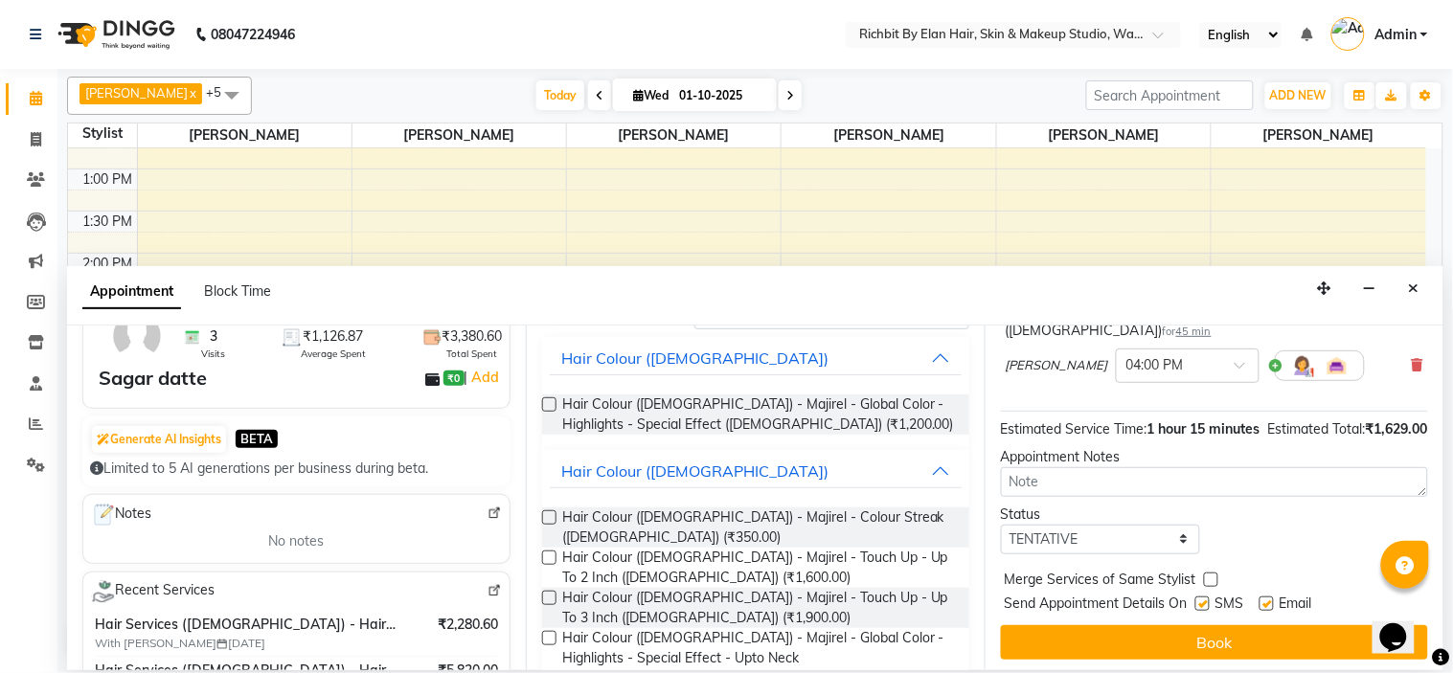
scroll to position [285, 0]
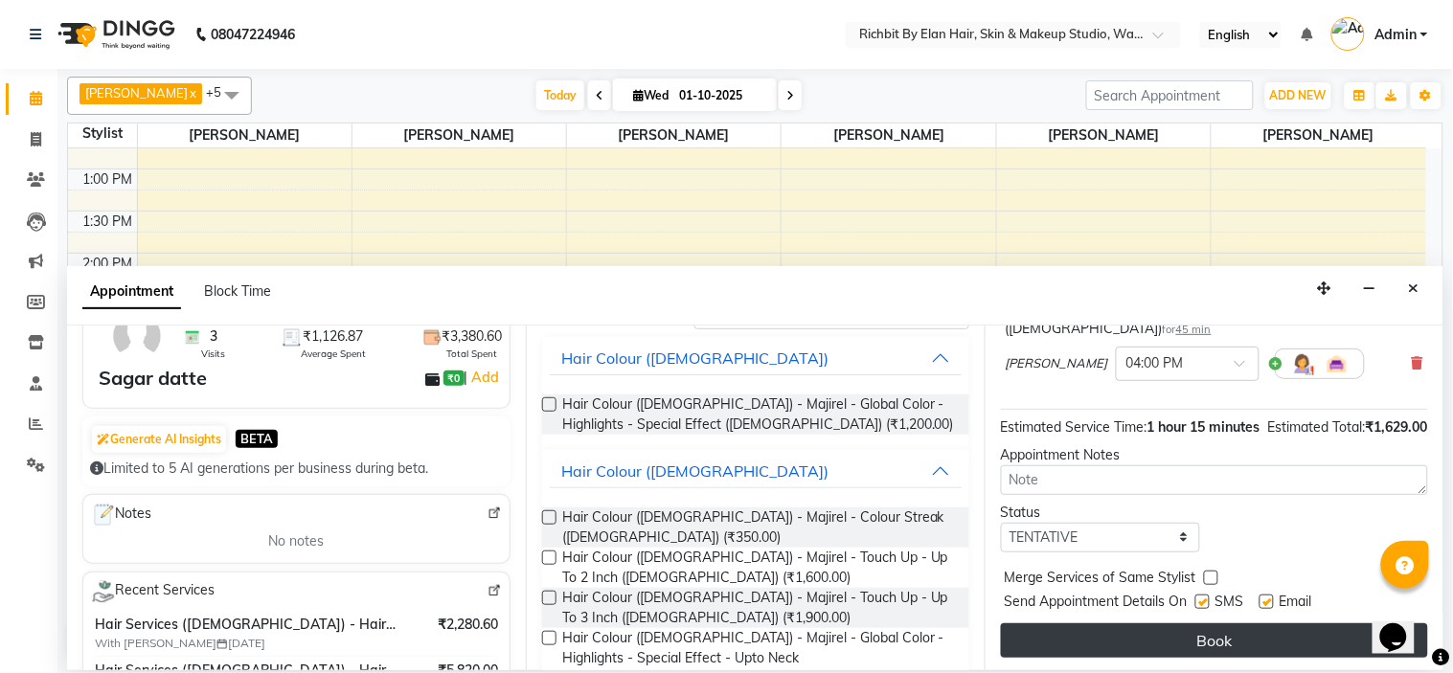
click at [1138, 624] on button "Book" at bounding box center [1214, 641] width 427 height 34
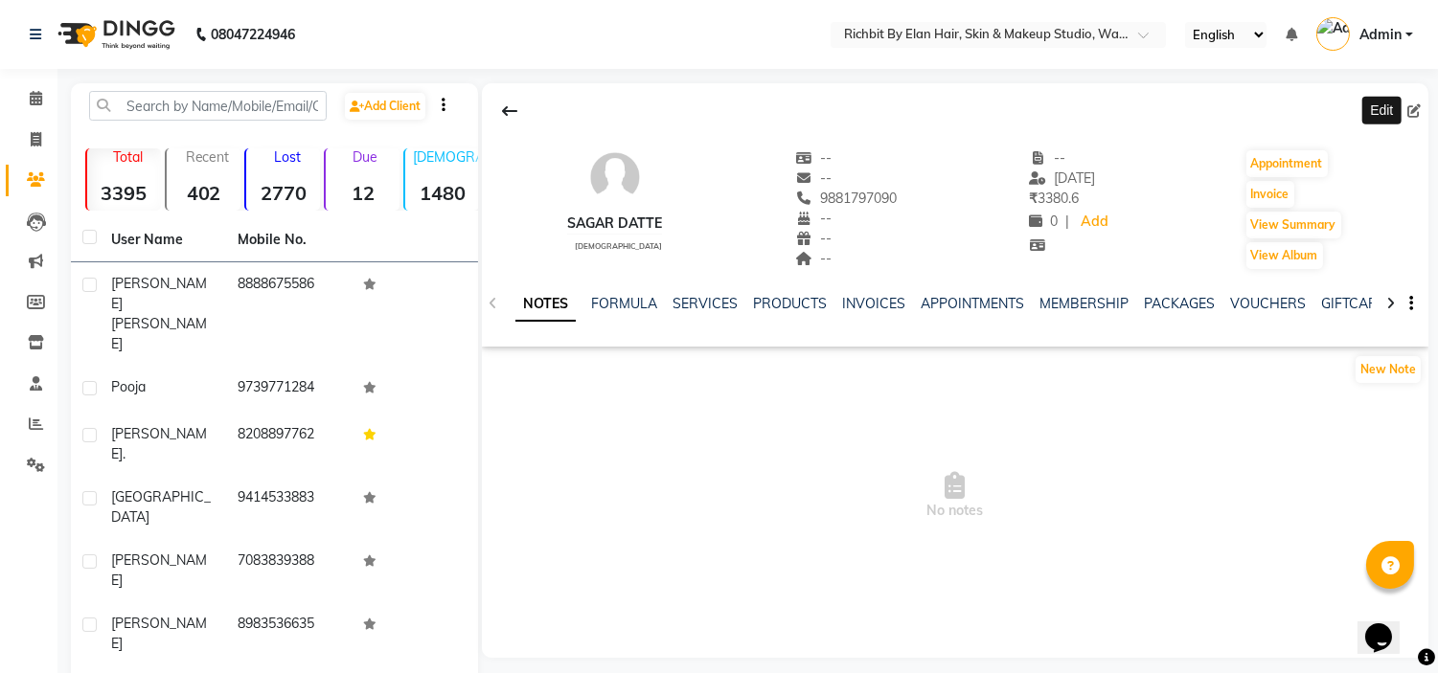
click at [1408, 108] on icon at bounding box center [1413, 110] width 13 height 13
select select "male"
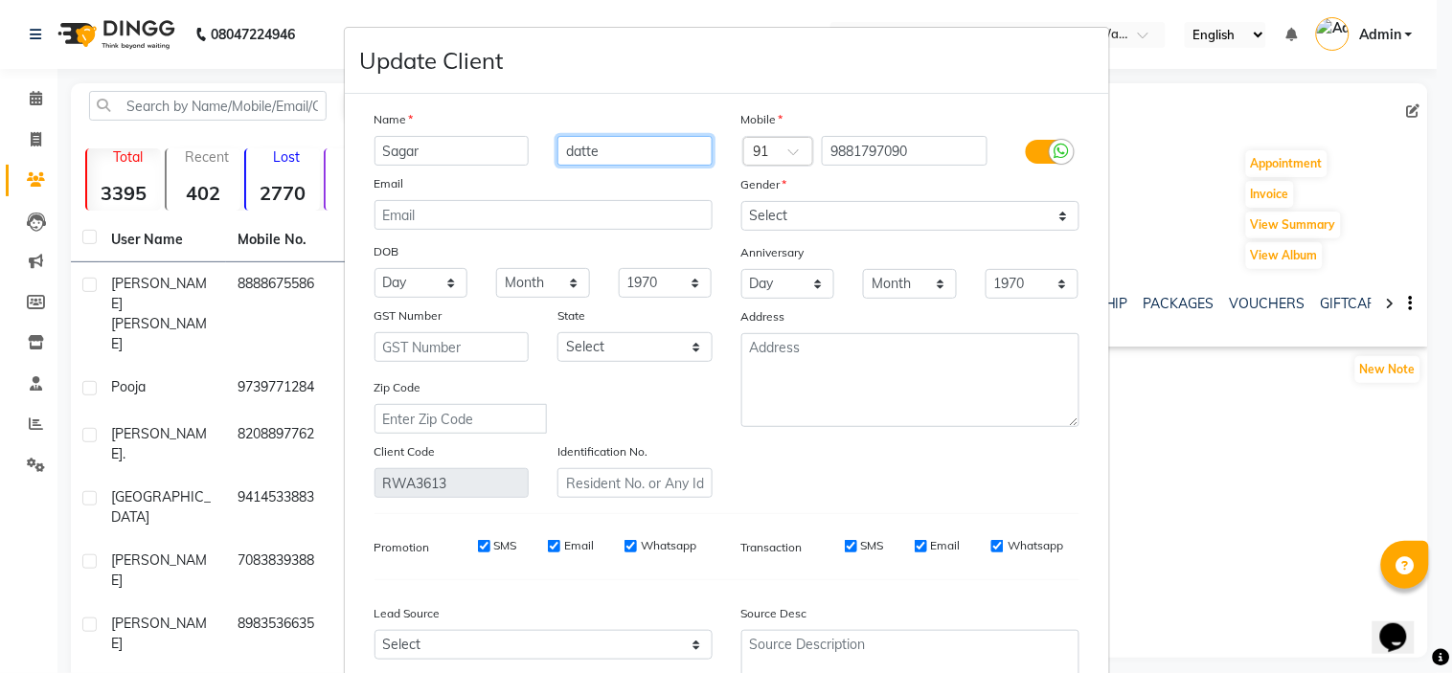
click at [601, 156] on input "datte" at bounding box center [635, 151] width 155 height 30
type input "d"
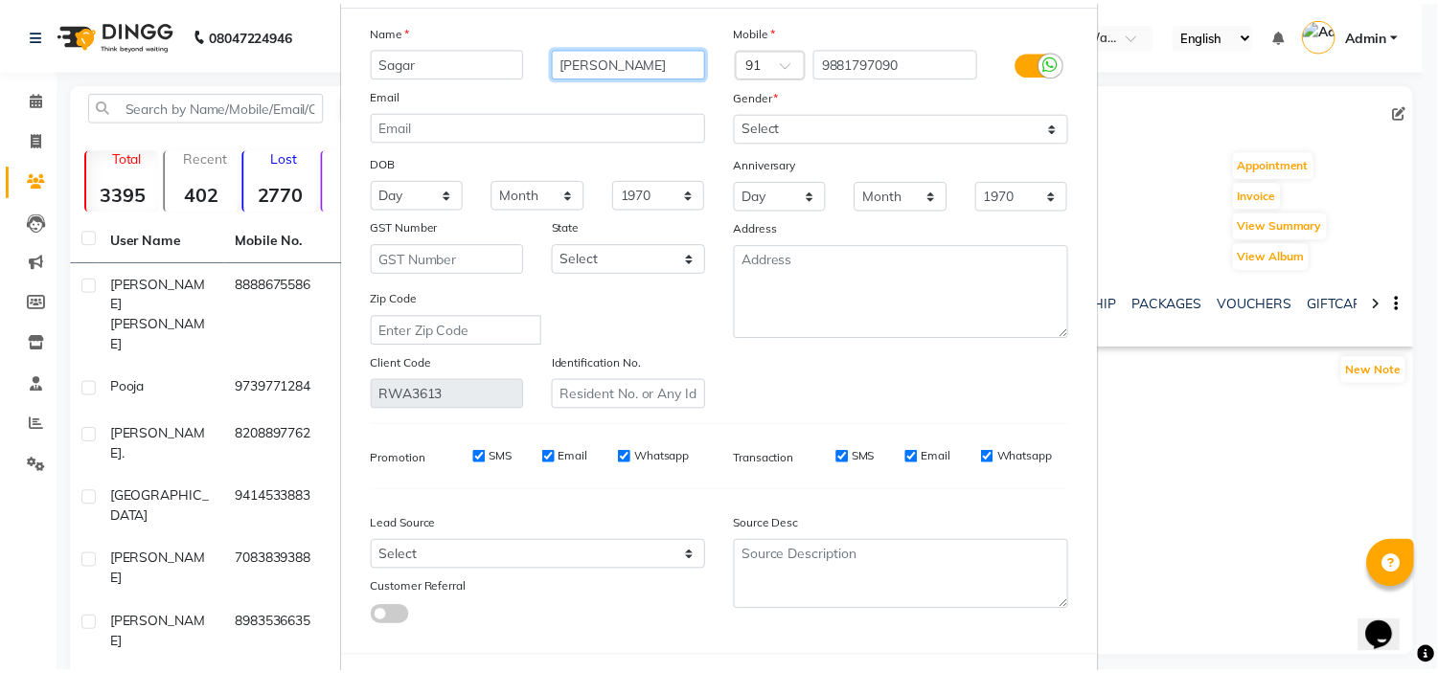
scroll to position [178, 0]
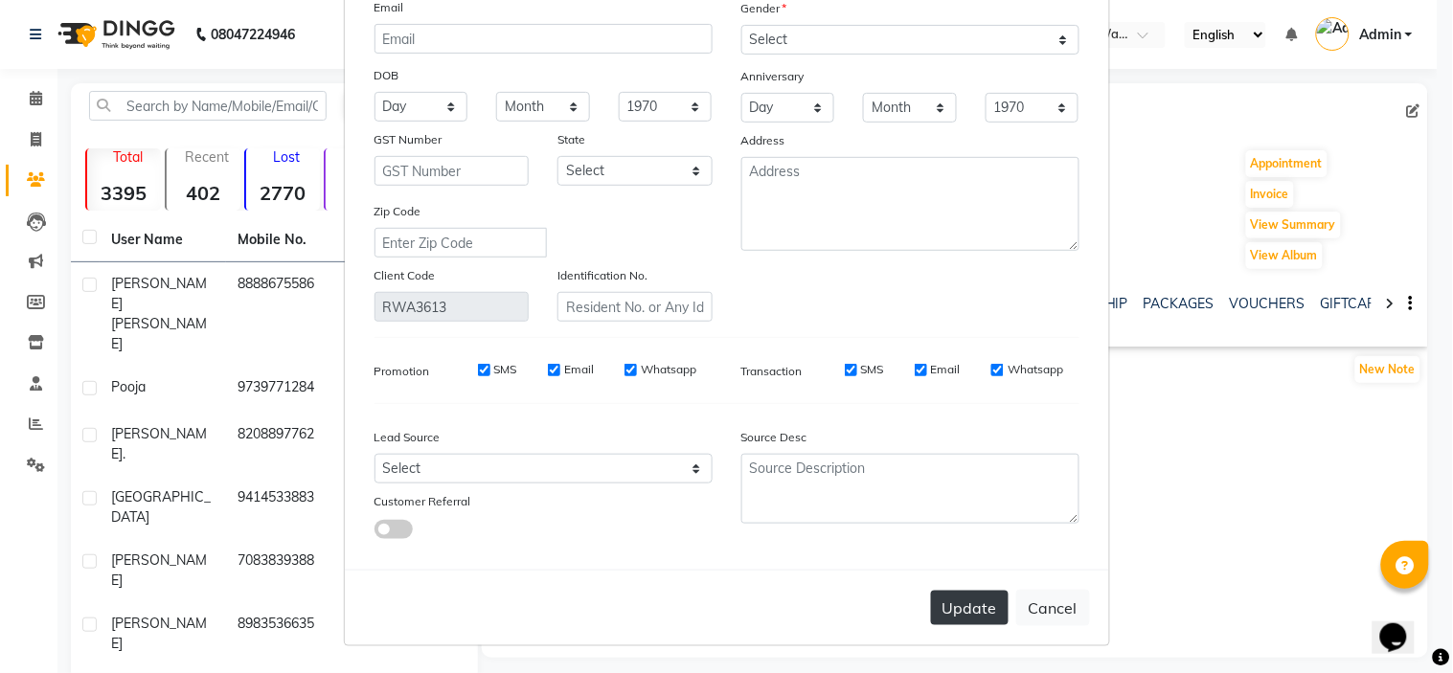
type input "jagtap"
click at [944, 605] on button "Update" at bounding box center [970, 608] width 78 height 34
select select
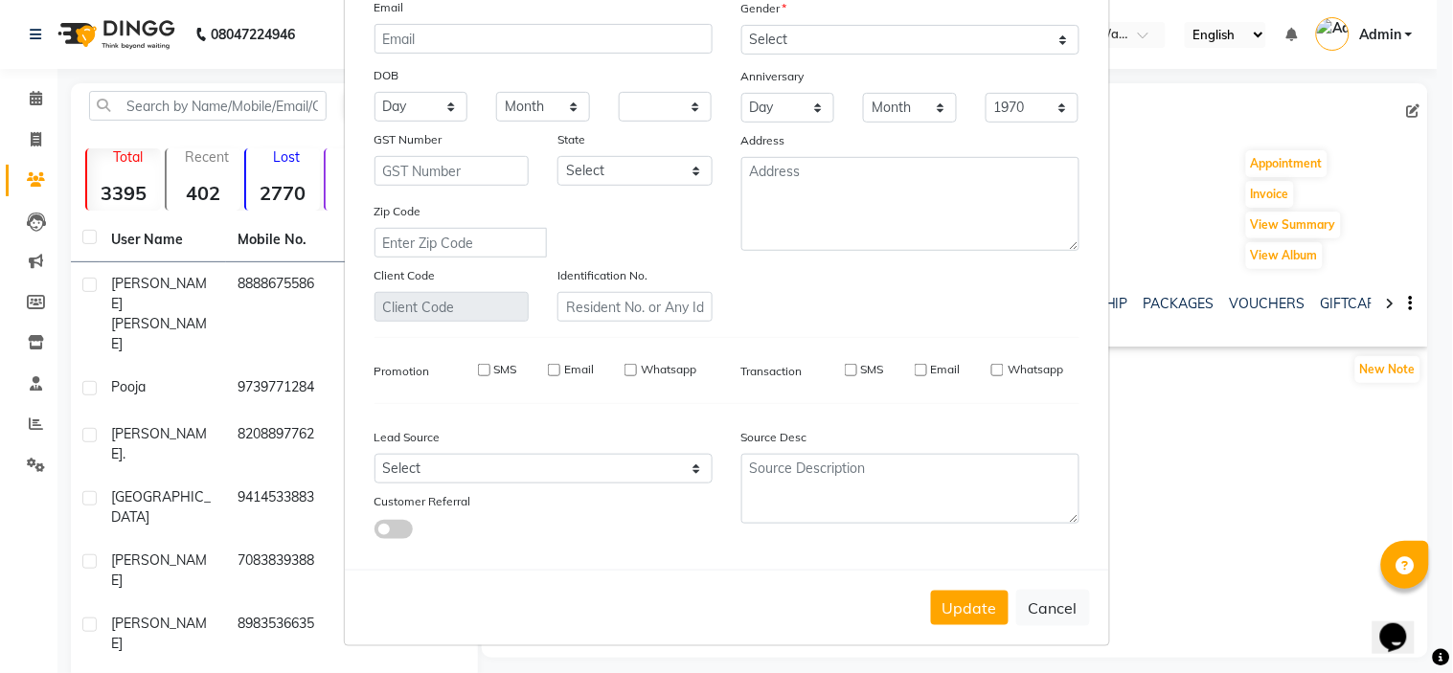
select select
checkbox input "false"
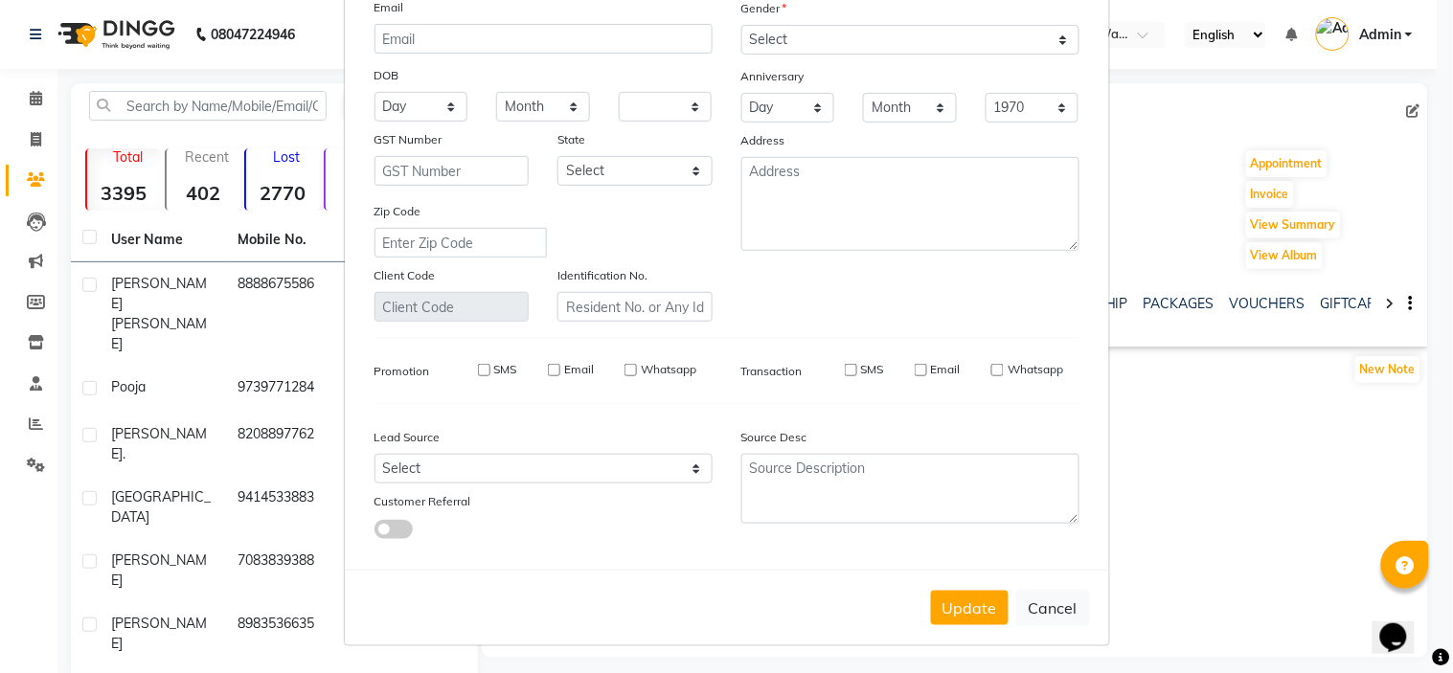
checkbox input "false"
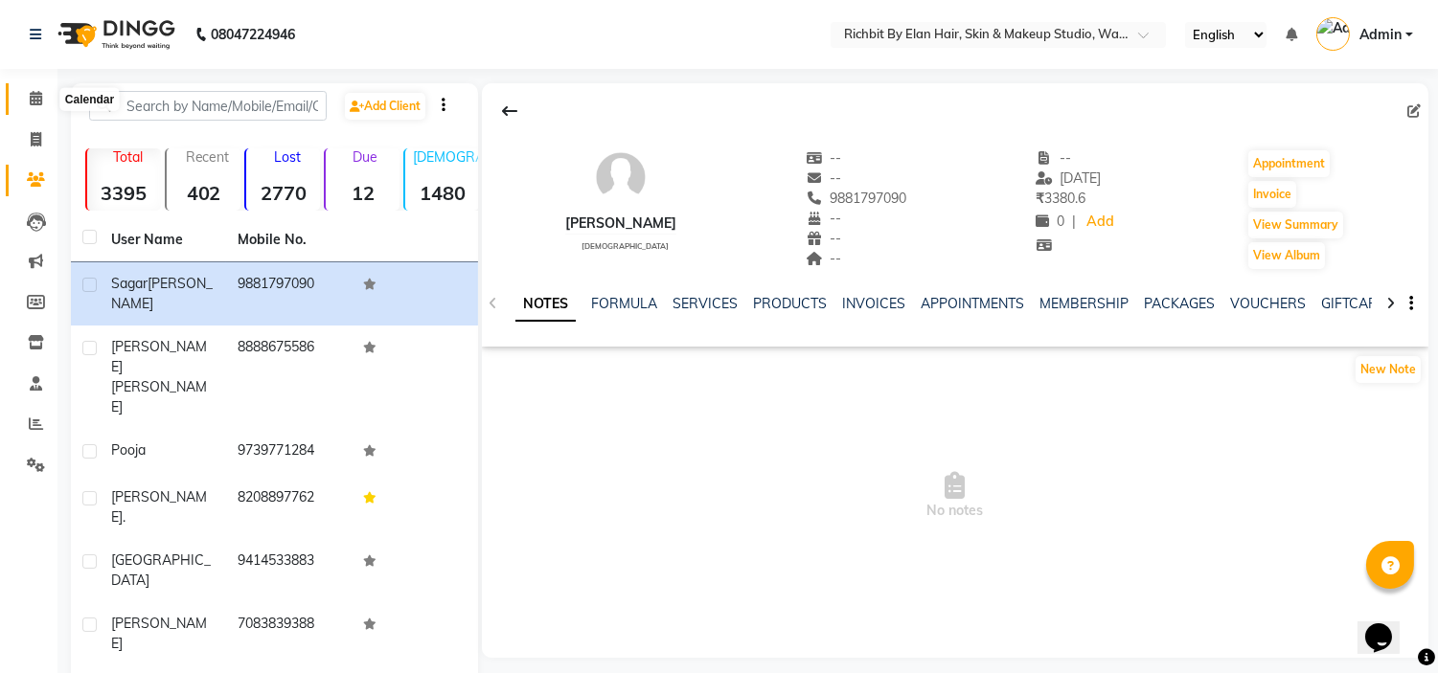
click at [34, 98] on icon at bounding box center [36, 98] width 12 height 14
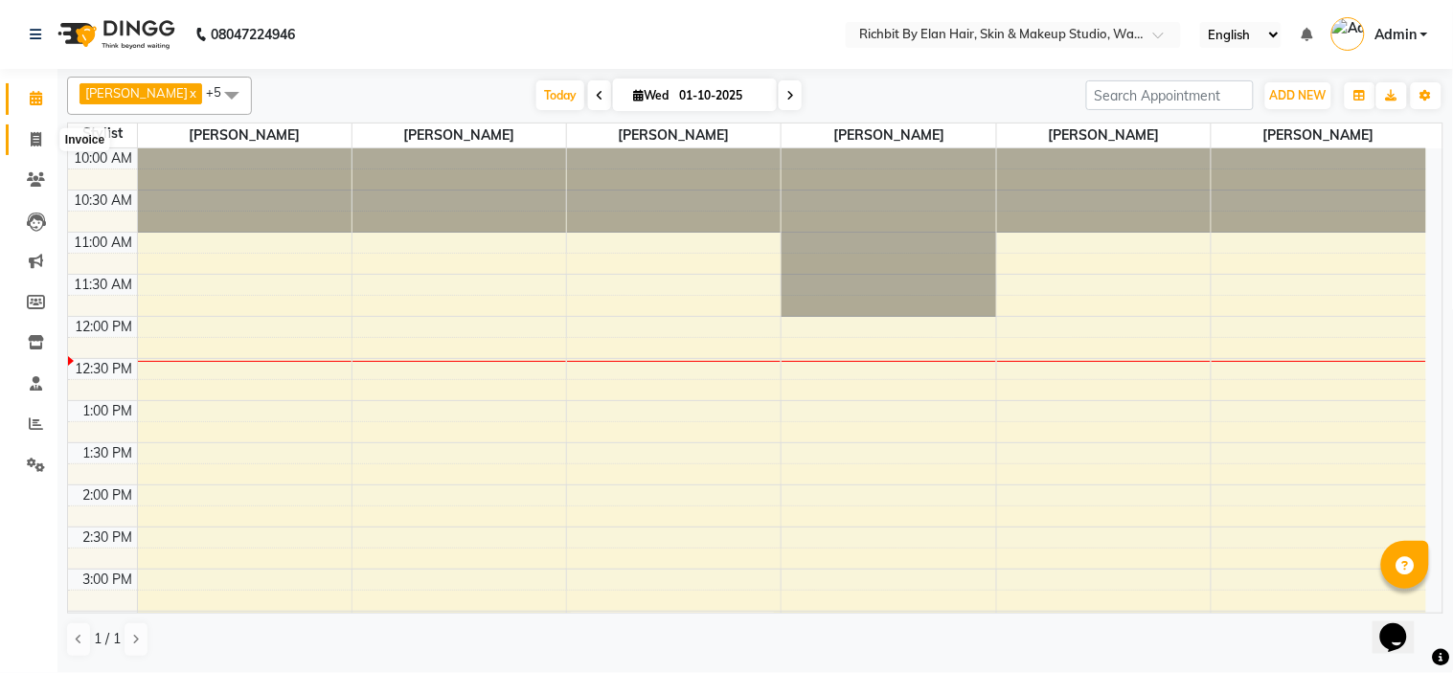
click at [34, 132] on icon at bounding box center [36, 139] width 11 height 14
select select "4114"
select select "service"
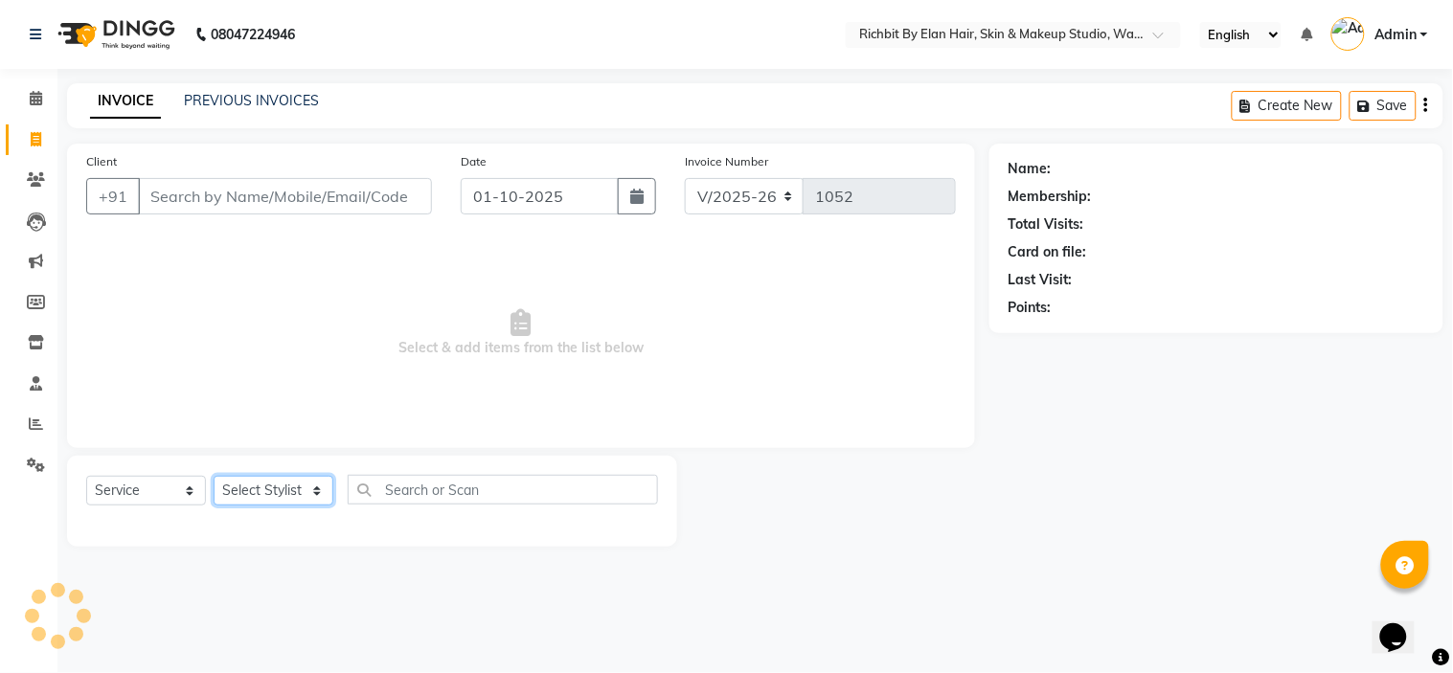
click at [246, 482] on select "Select Stylist" at bounding box center [274, 491] width 120 height 30
select select "61438"
click at [214, 477] on select "Select Stylist Ankita nivangune anuja dhavare Deepali Palsule Gopal Kadam Ram T…" at bounding box center [274, 491] width 120 height 30
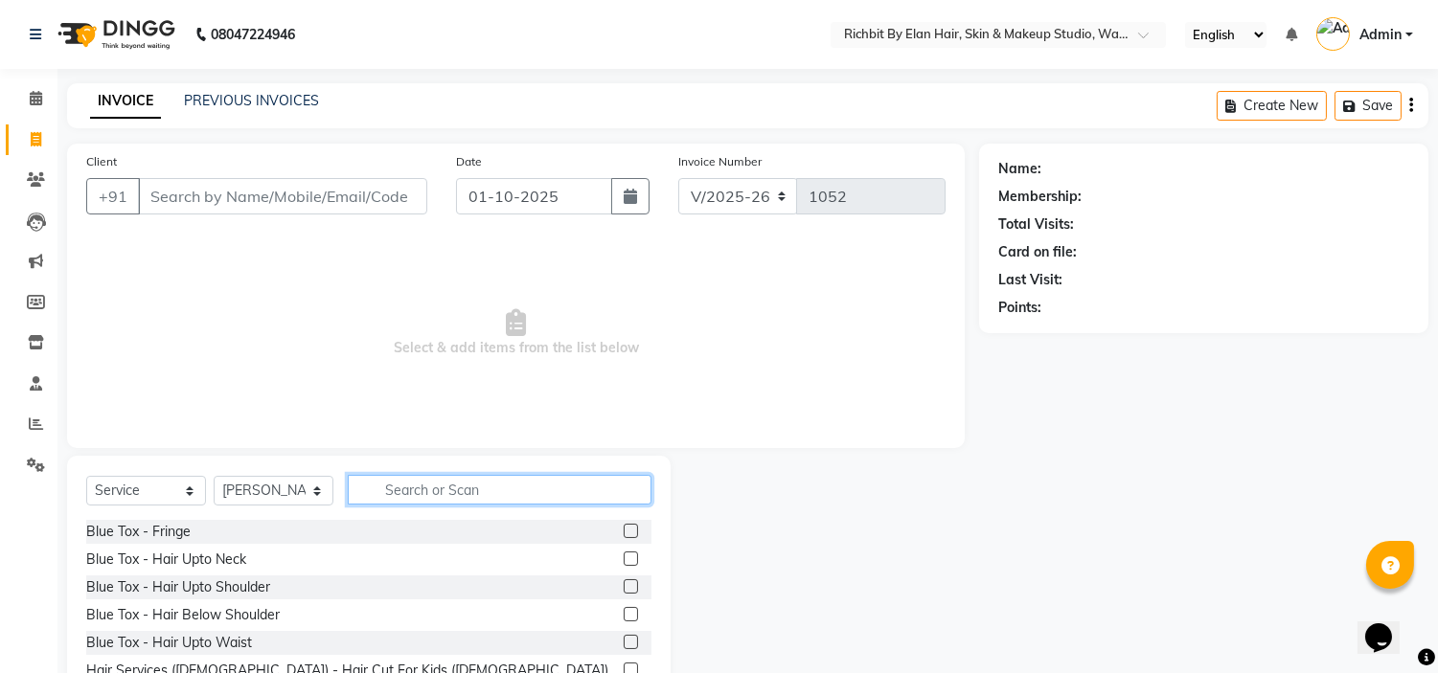
click at [431, 484] on input "text" at bounding box center [500, 490] width 304 height 30
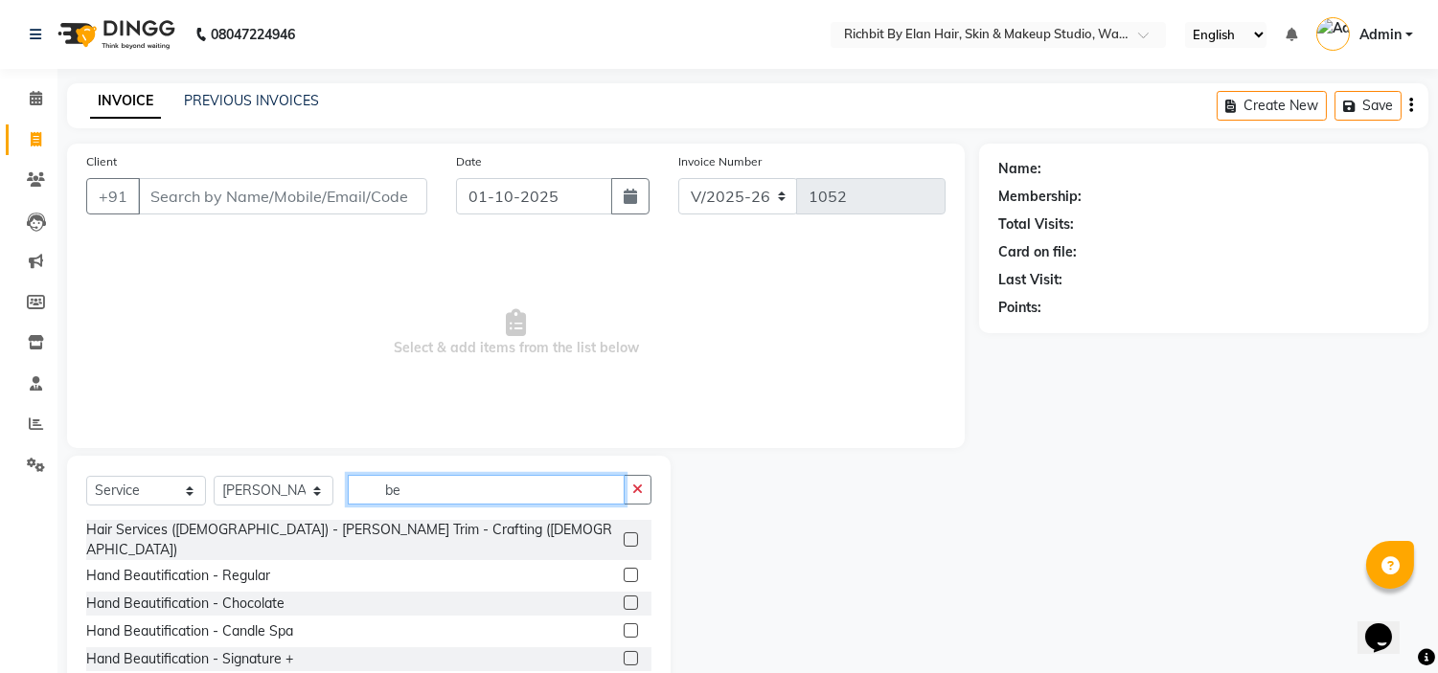
type input "b"
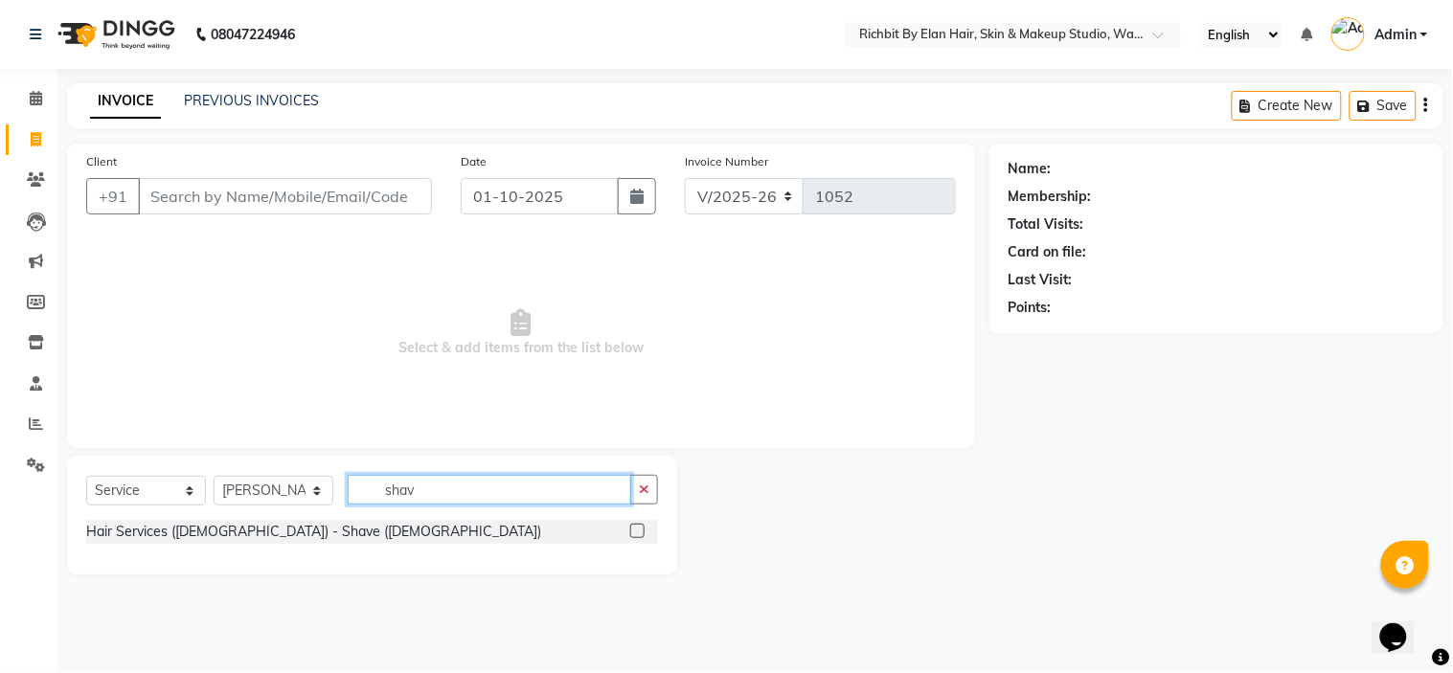
type input "shav"
click at [638, 529] on label at bounding box center [637, 531] width 14 height 14
click at [638, 529] on input "checkbox" at bounding box center [636, 532] width 12 height 12
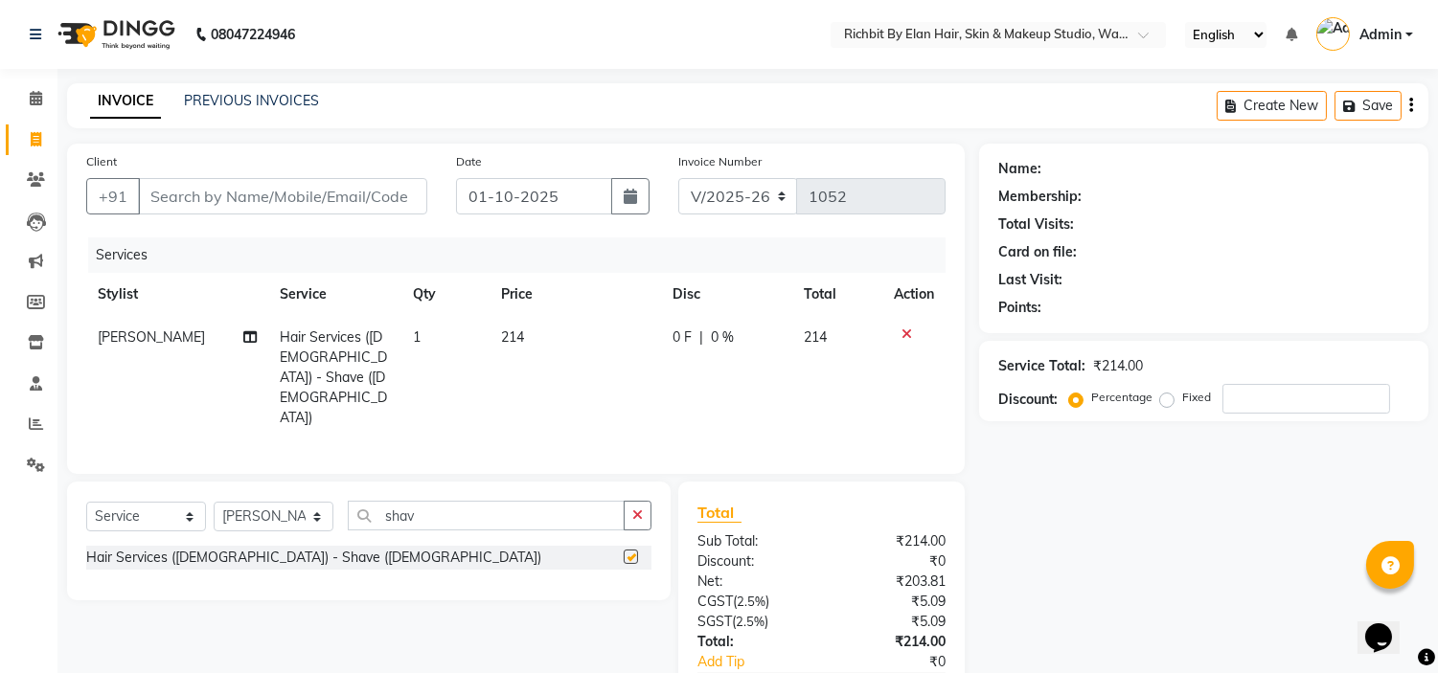
checkbox input "false"
click at [496, 503] on input "shav" at bounding box center [486, 516] width 277 height 30
type input "s"
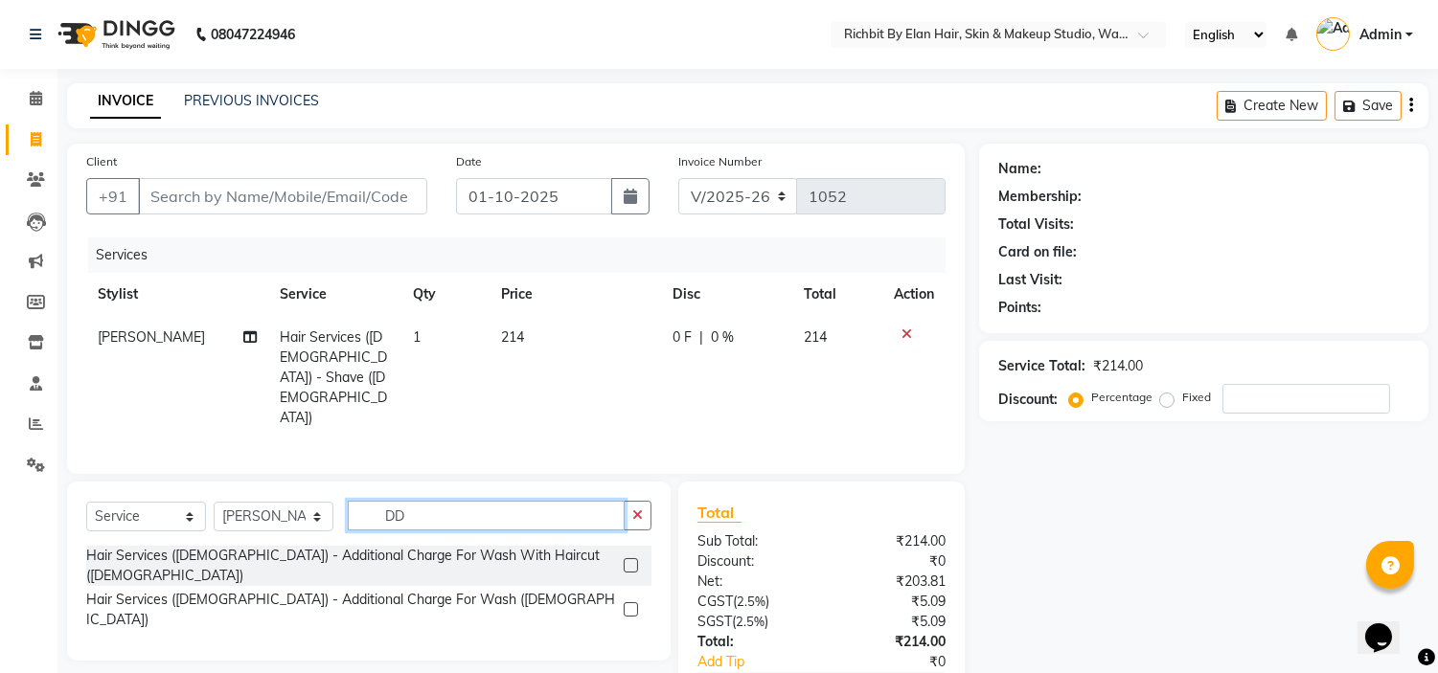
type input "D"
type input "ADD"
click at [634, 559] on label at bounding box center [631, 566] width 14 height 14
click at [634, 560] on input "checkbox" at bounding box center [630, 566] width 12 height 12
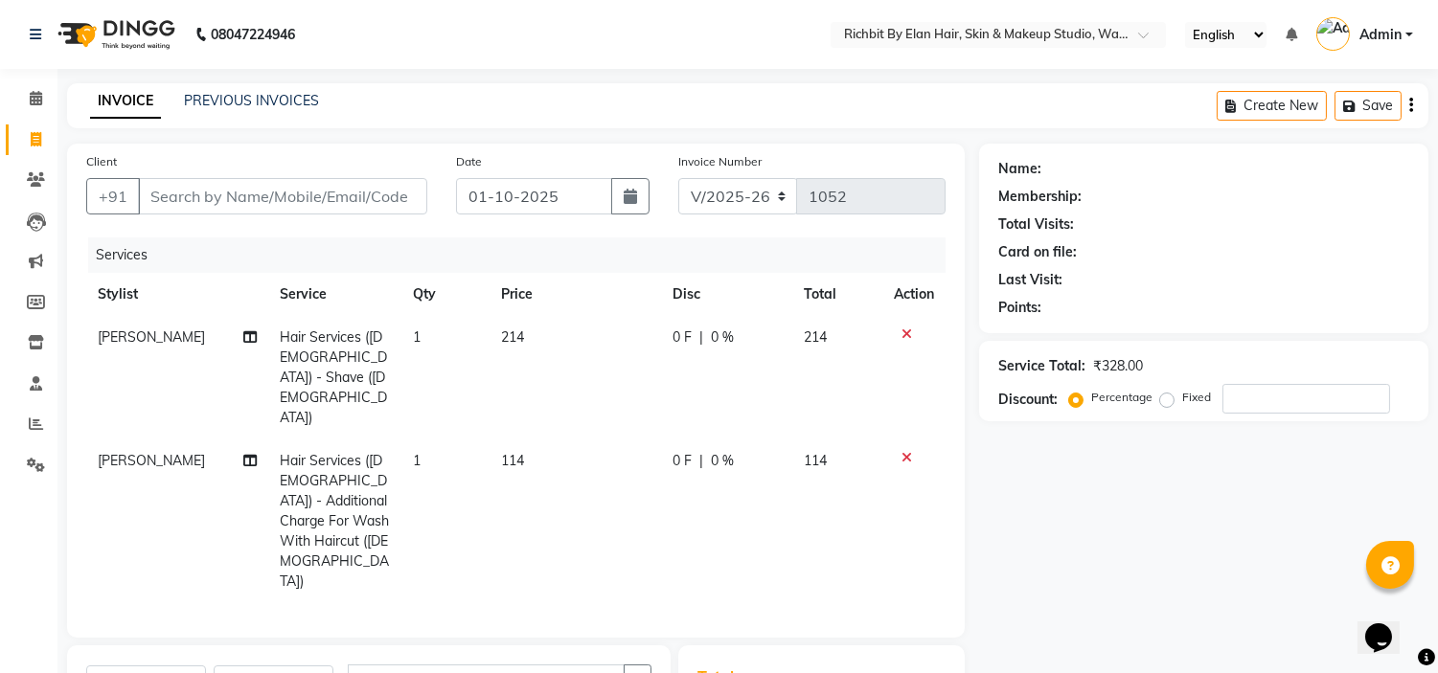
checkbox input "false"
click at [228, 202] on input "Client" at bounding box center [282, 196] width 289 height 36
type input "A"
type input "0"
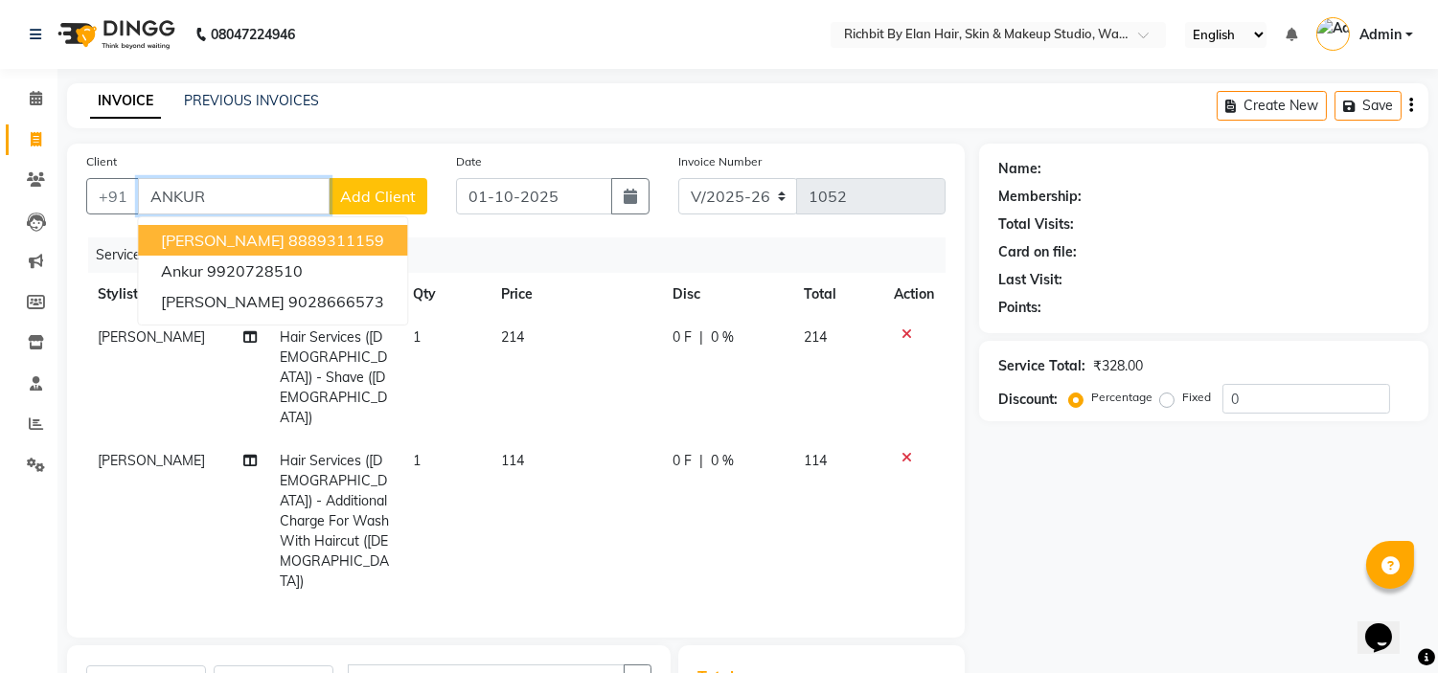
click at [225, 240] on span "[PERSON_NAME]" at bounding box center [223, 240] width 124 height 19
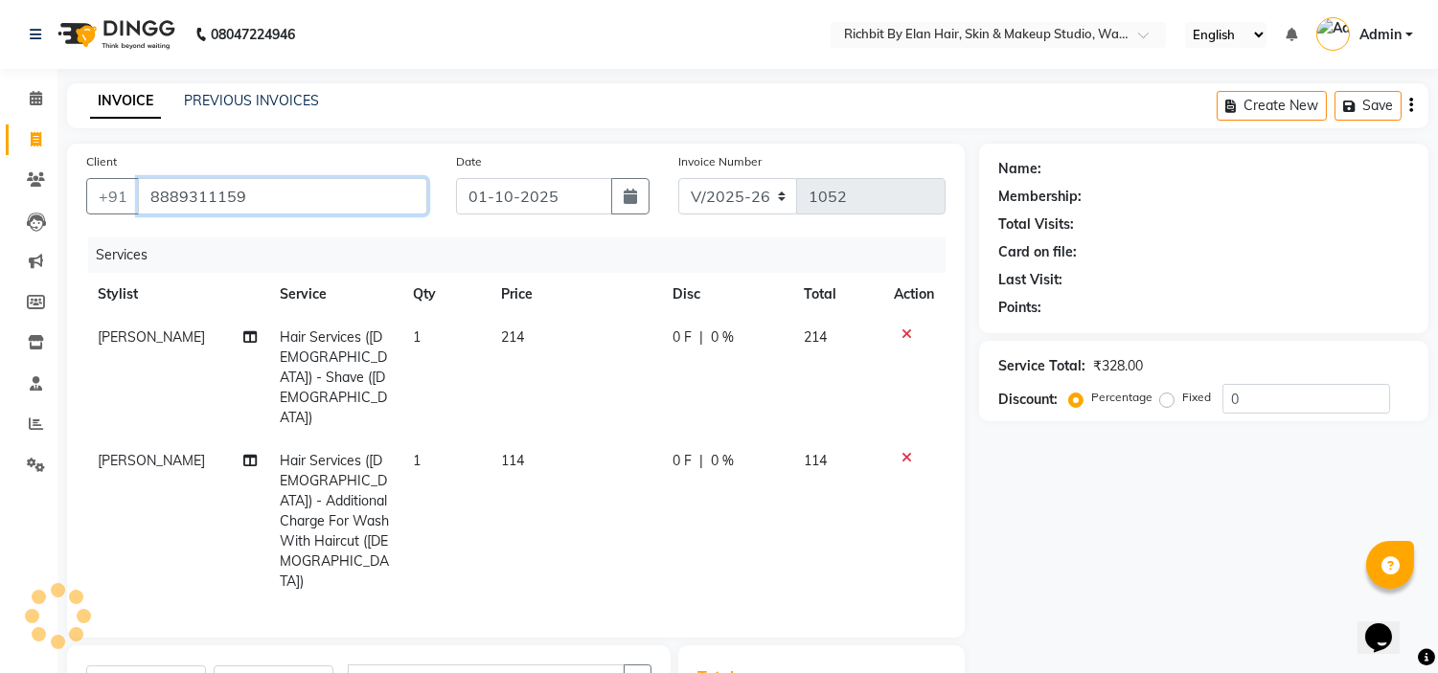
type input "8889311159"
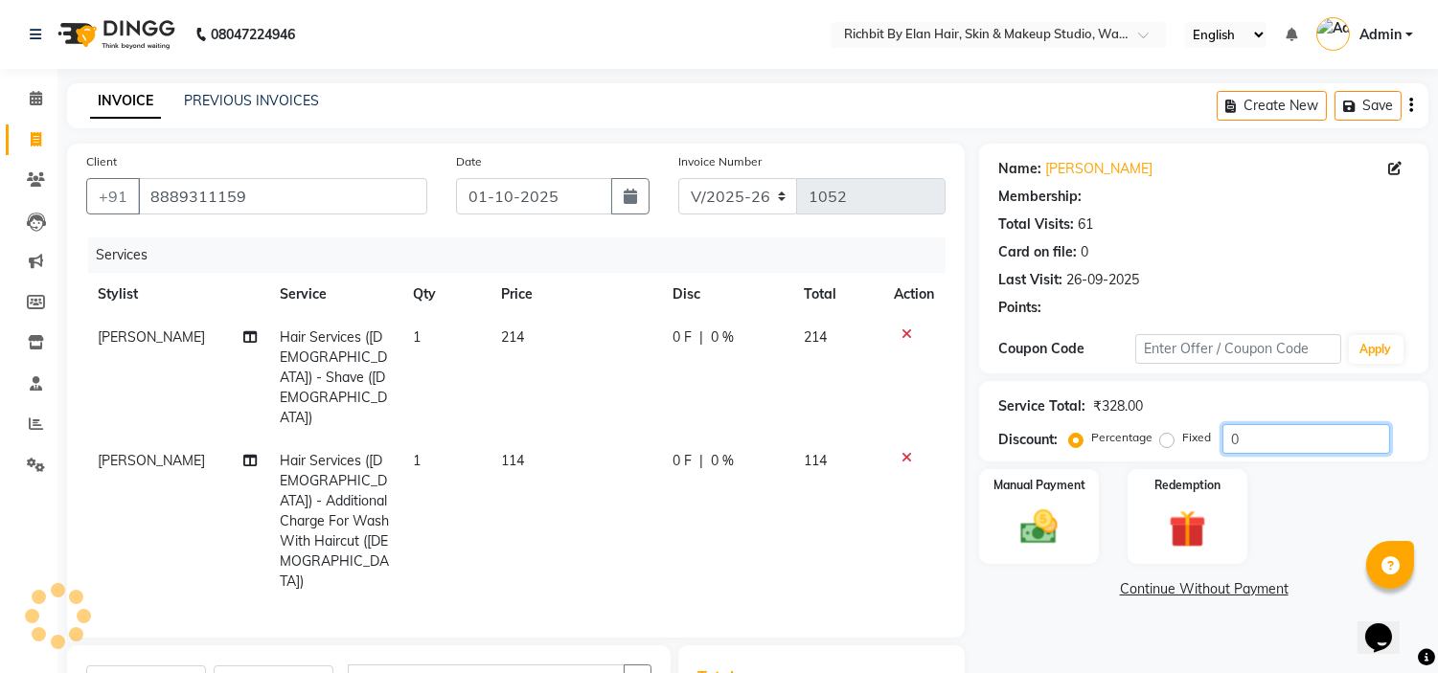
click at [1263, 441] on input "0" at bounding box center [1306, 439] width 168 height 30
type input "030"
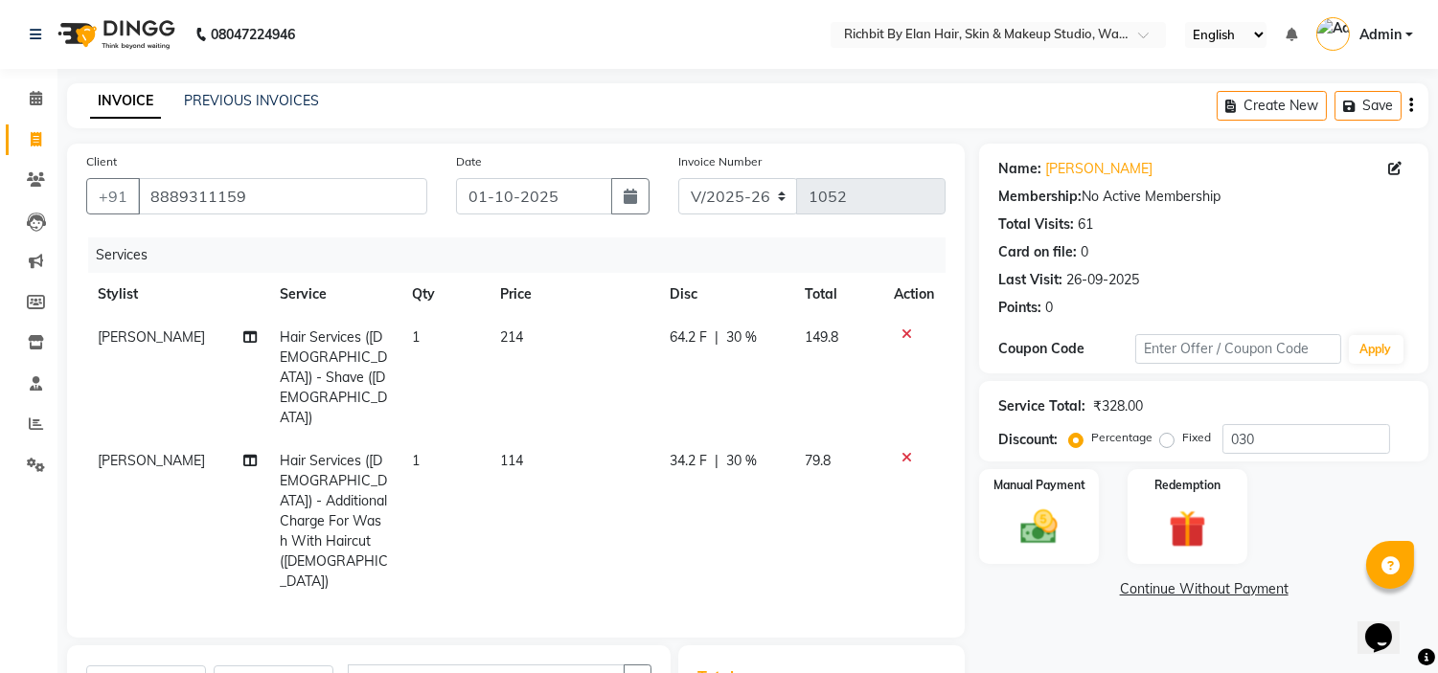
click at [699, 348] on td "64.2 F | 30 %" at bounding box center [726, 378] width 134 height 124
select select "61438"
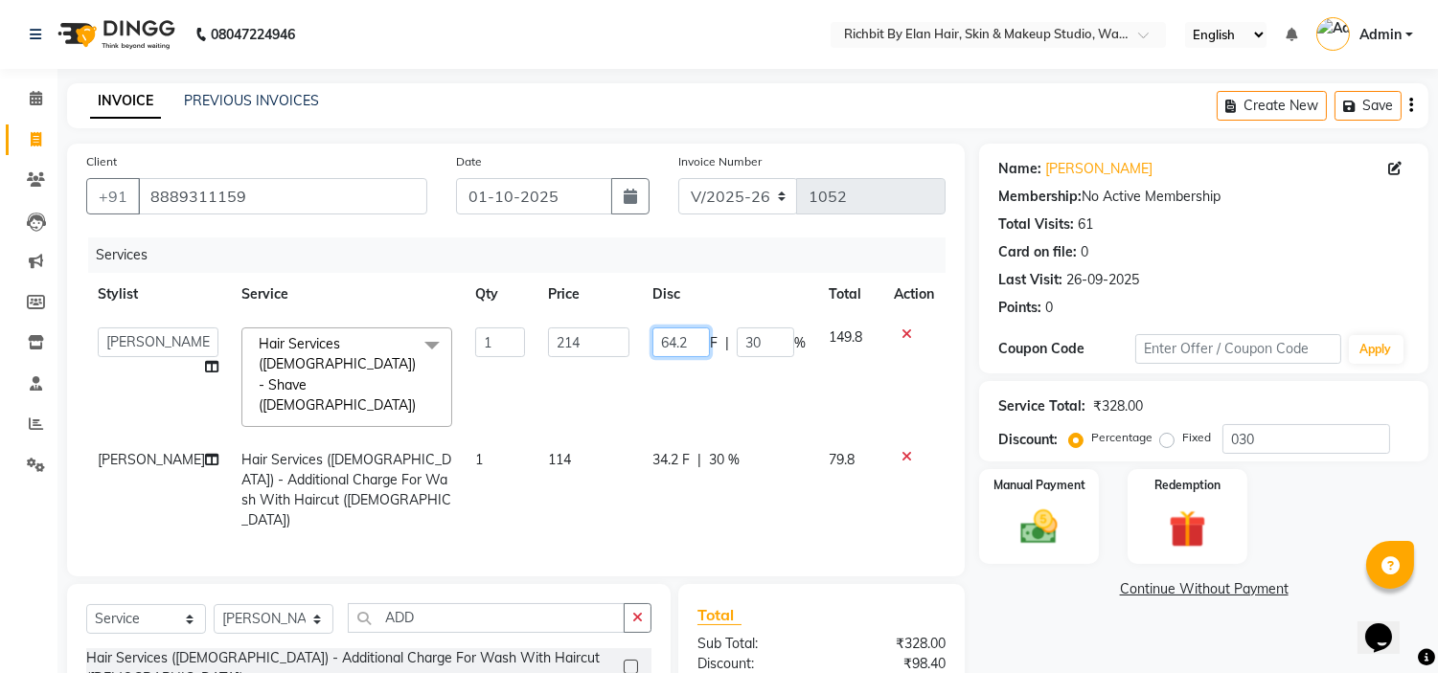
click at [696, 336] on input "64.2" at bounding box center [680, 343] width 57 height 30
type input "65"
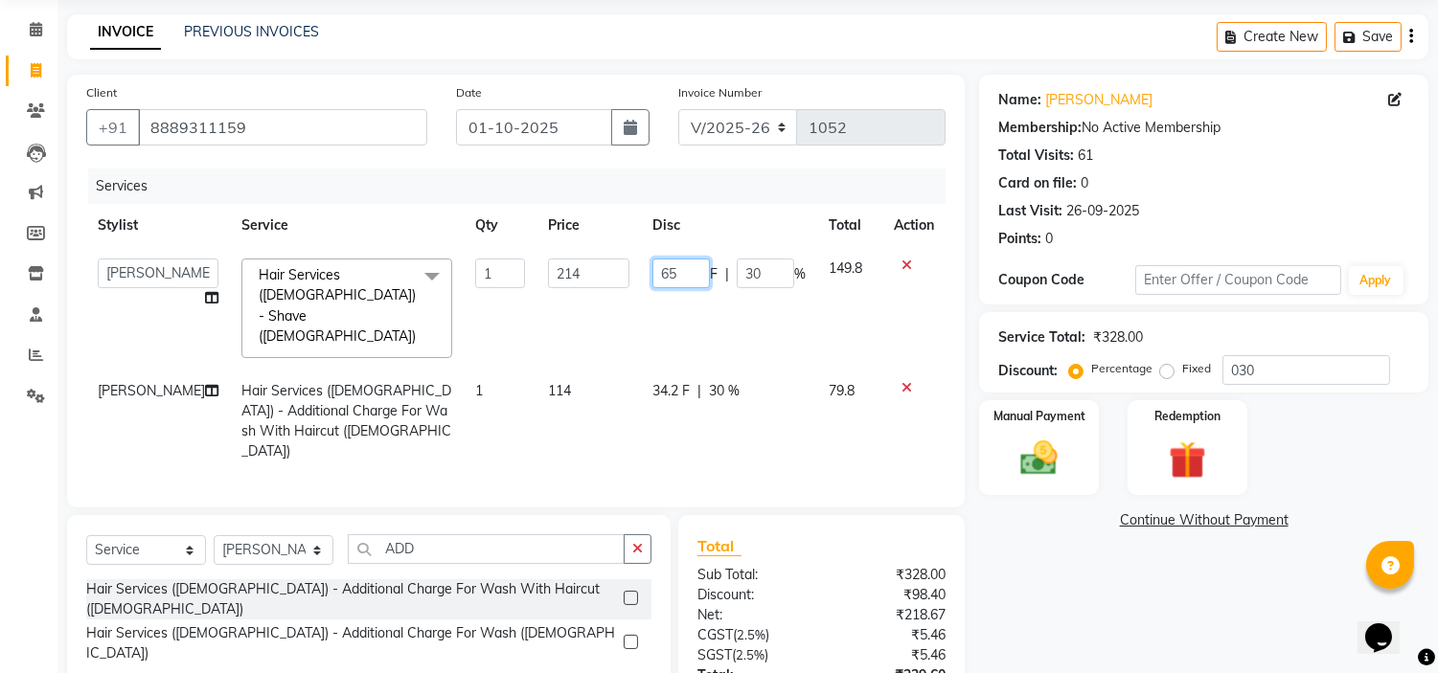
scroll to position [106, 0]
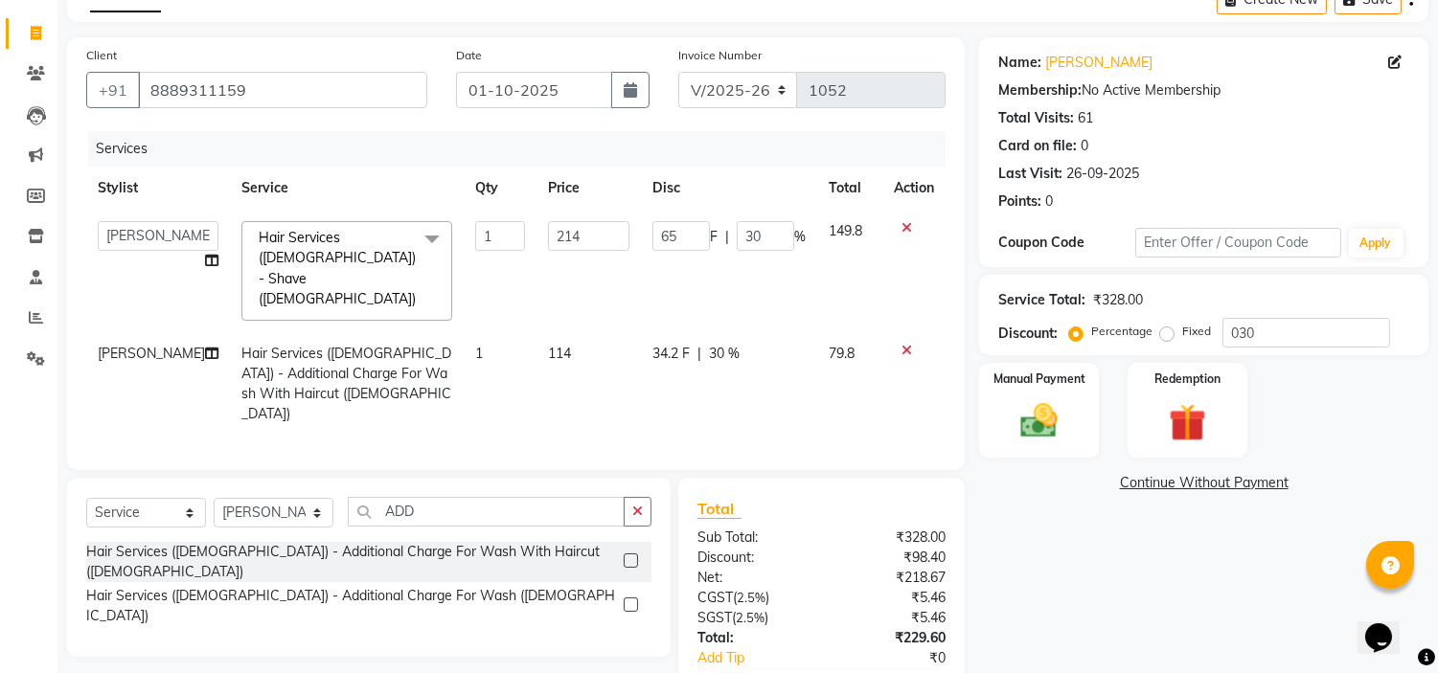
click at [1075, 567] on div "Name: Ankur Kulkarni Membership: No Active Membership Total Visits: 61 Card on …" at bounding box center [1211, 398] width 464 height 722
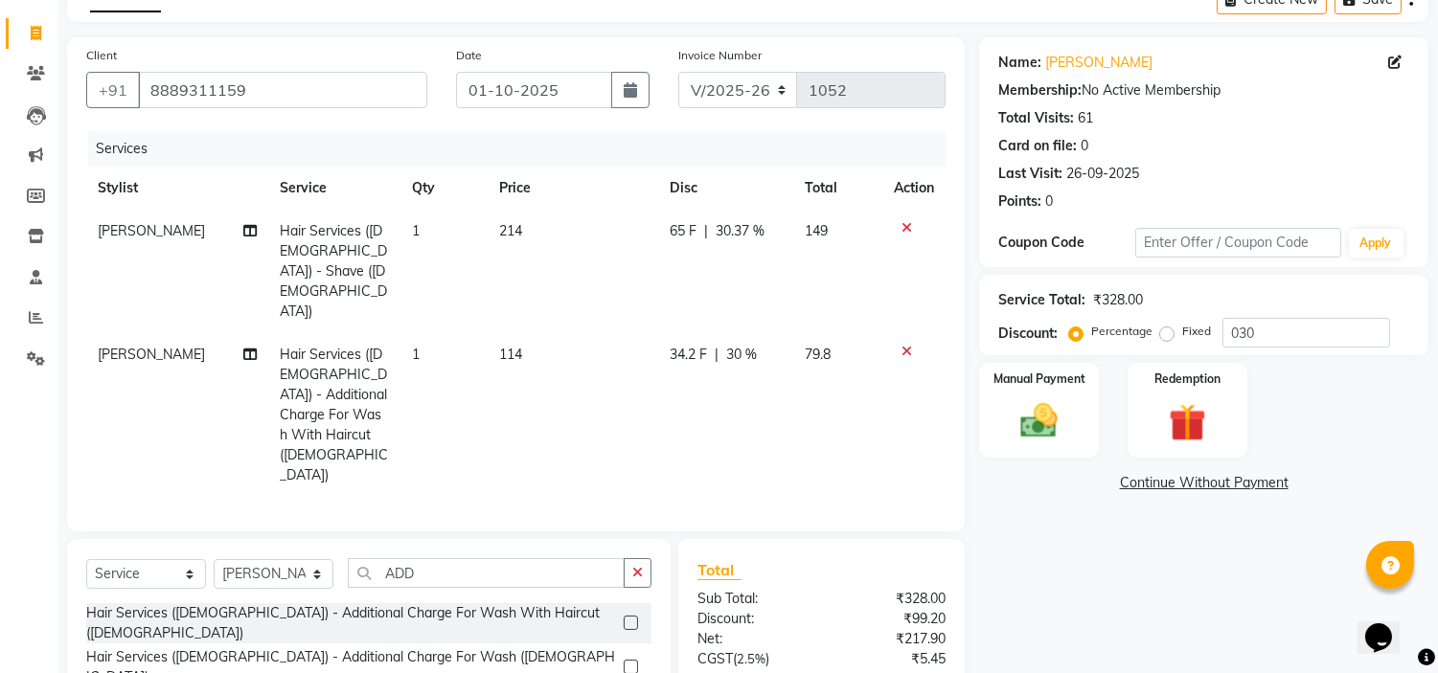
click at [703, 345] on span "34.2 F" at bounding box center [688, 355] width 37 height 20
select select "61438"
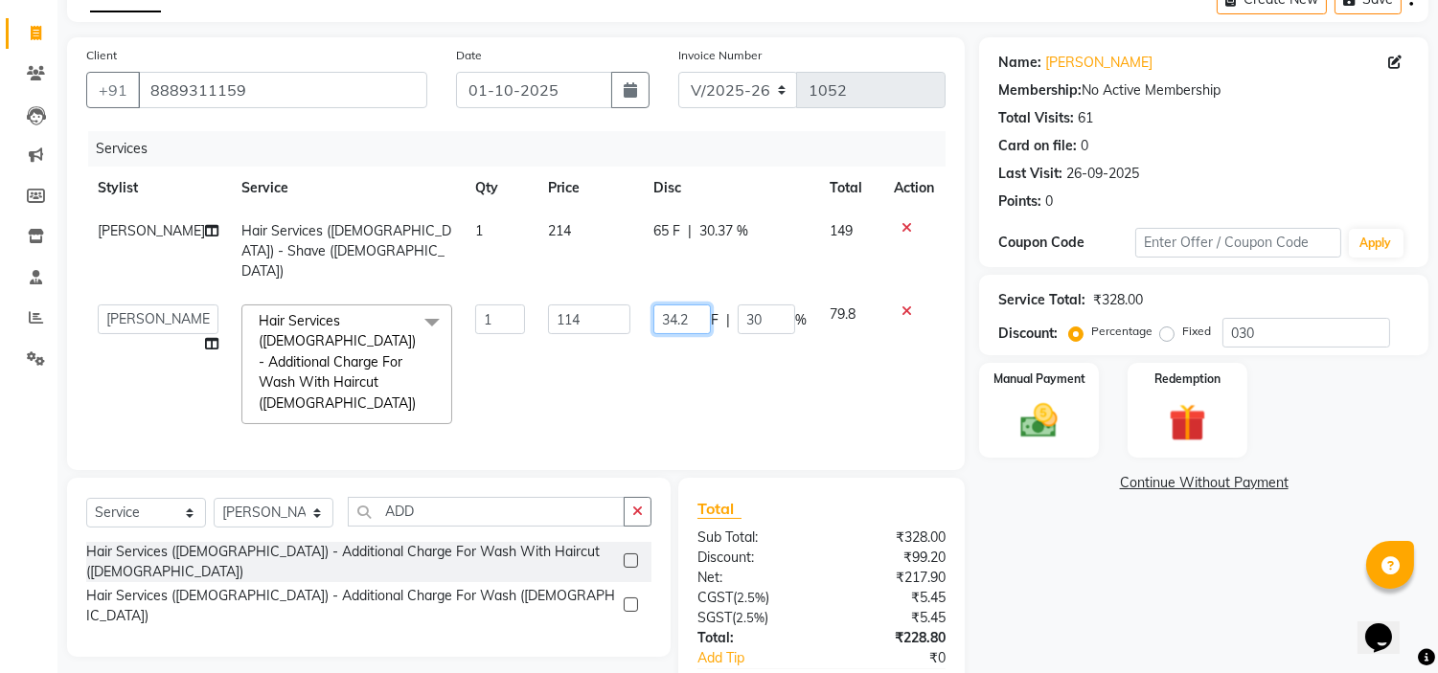
click at [694, 305] on input "34.2" at bounding box center [681, 320] width 57 height 30
type input "35"
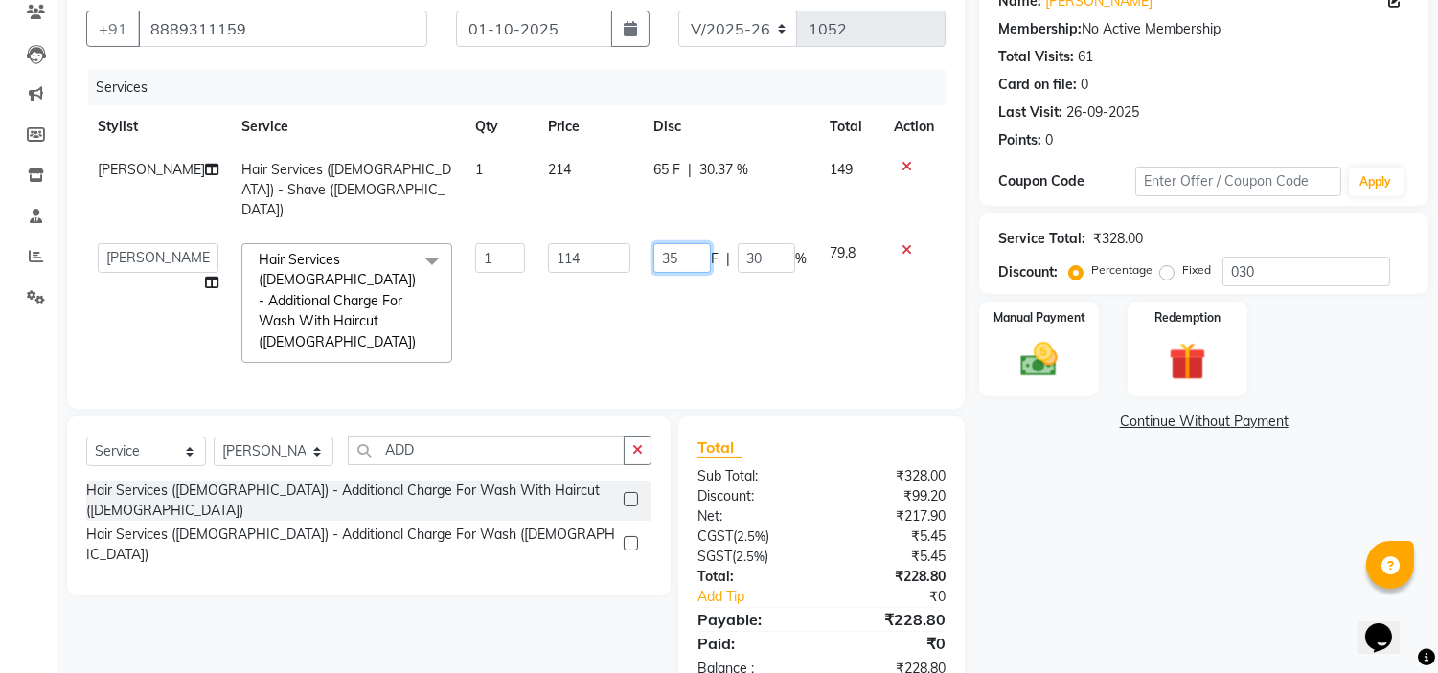
scroll to position [196, 0]
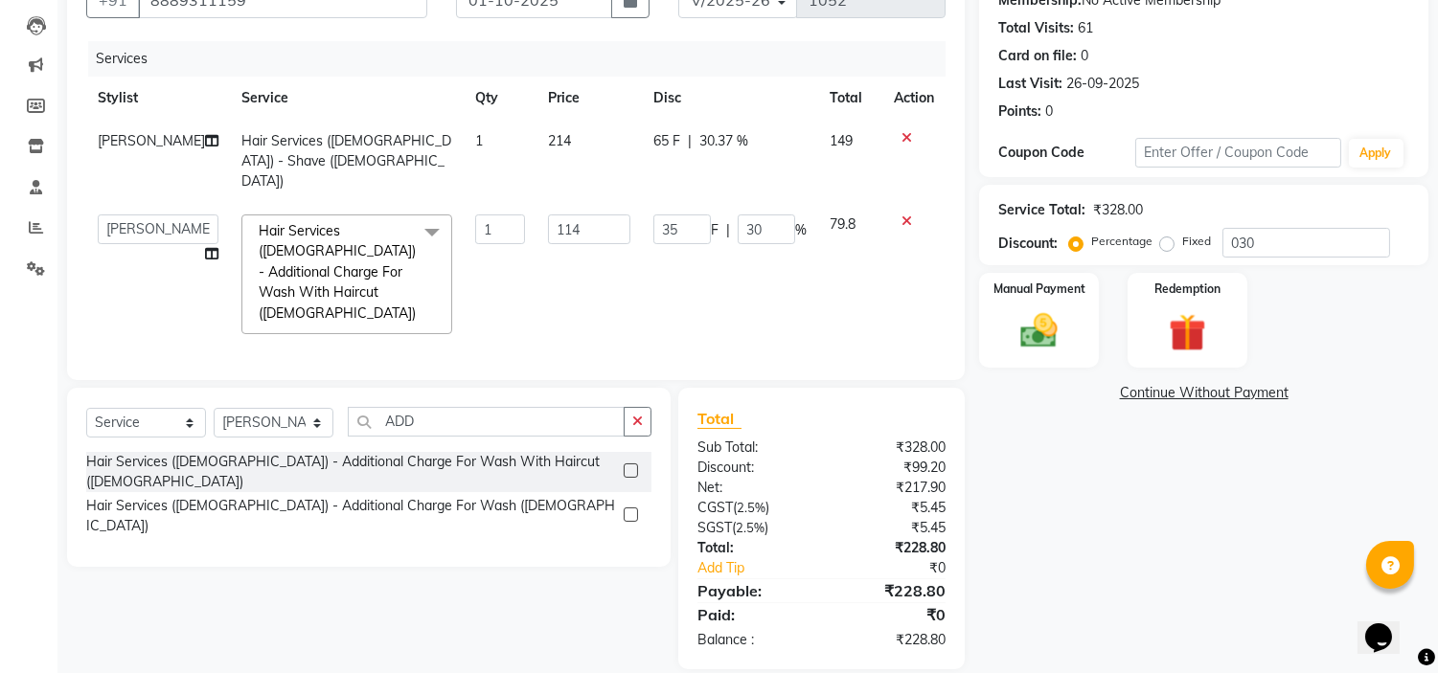
click at [1108, 491] on div "Name: Ankur Kulkarni Membership: No Active Membership Total Visits: 61 Card on …" at bounding box center [1211, 308] width 464 height 722
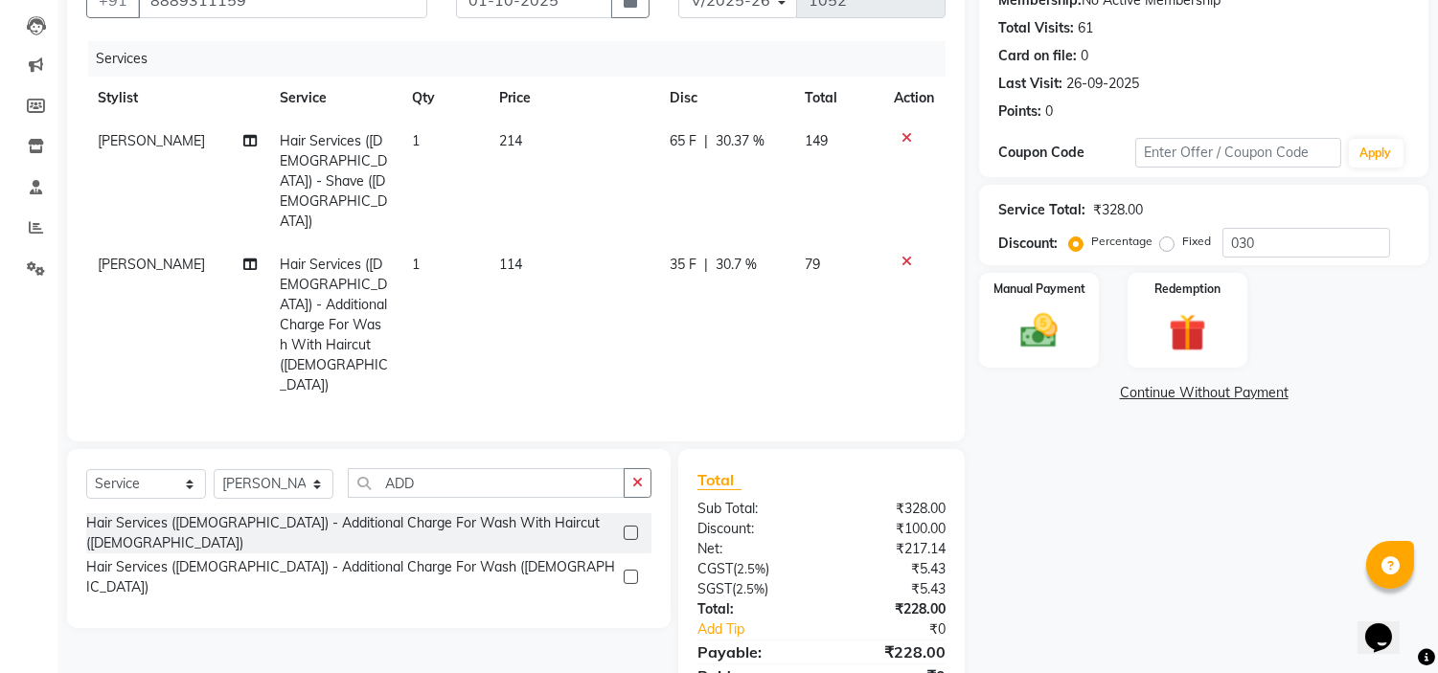
click at [682, 255] on span "35 F" at bounding box center [683, 265] width 27 height 20
select select "61438"
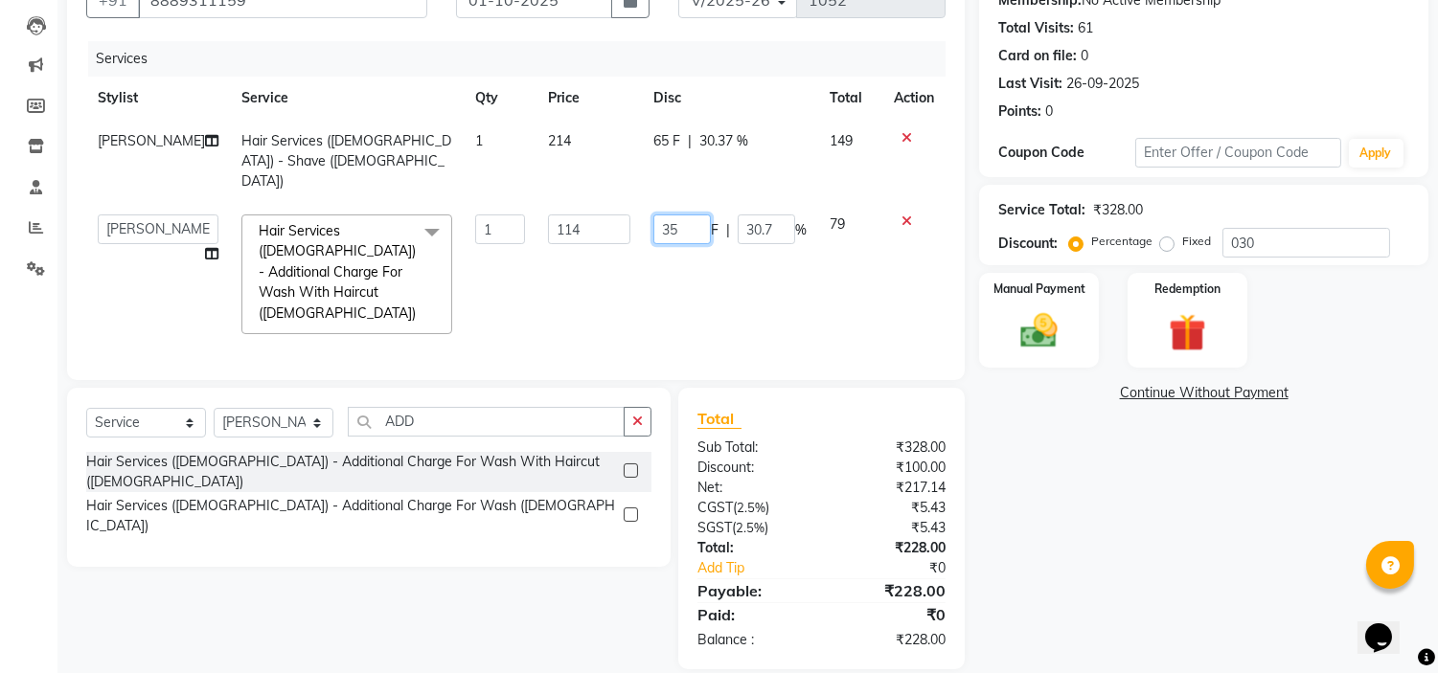
click at [682, 215] on input "35" at bounding box center [681, 230] width 57 height 30
type input "34"
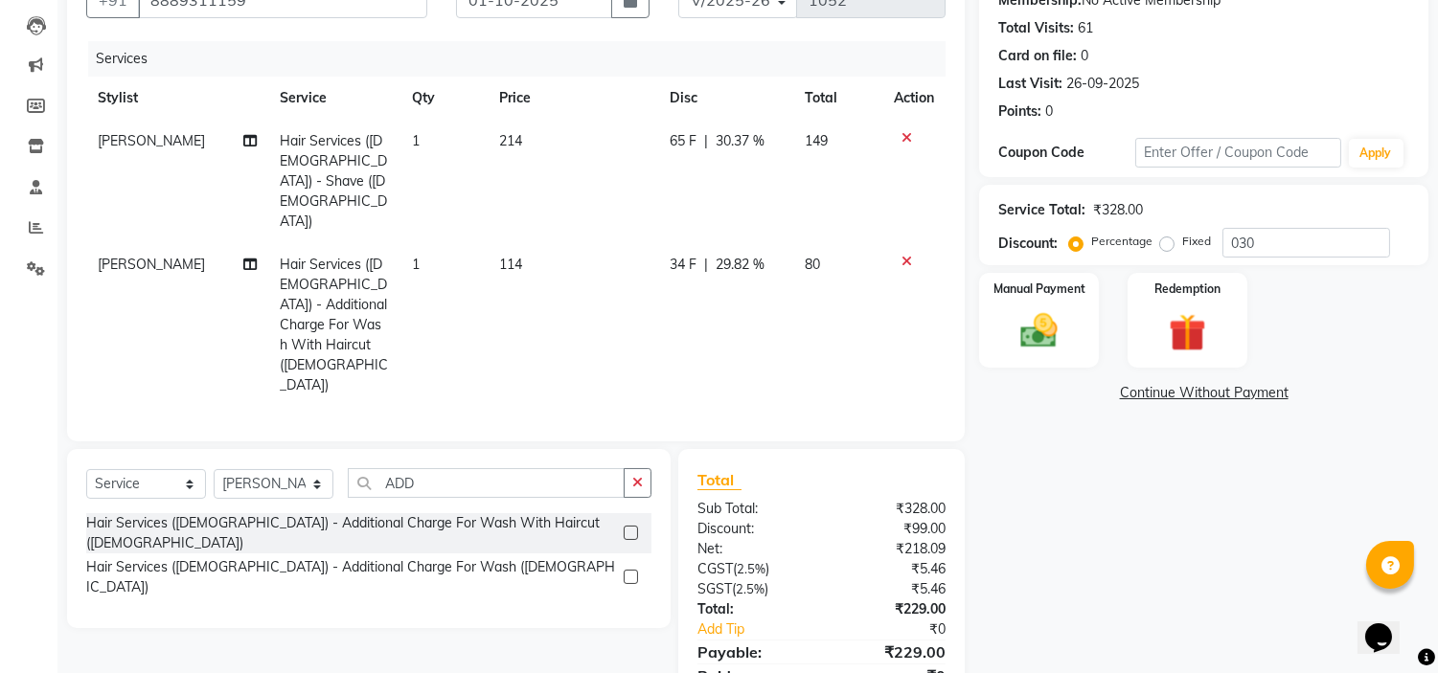
click at [1063, 463] on div "Name: Ankur Kulkarni Membership: No Active Membership Total Visits: 61 Card on …" at bounding box center [1211, 339] width 464 height 784
click at [683, 138] on span "65 F" at bounding box center [683, 141] width 27 height 20
select select "61438"
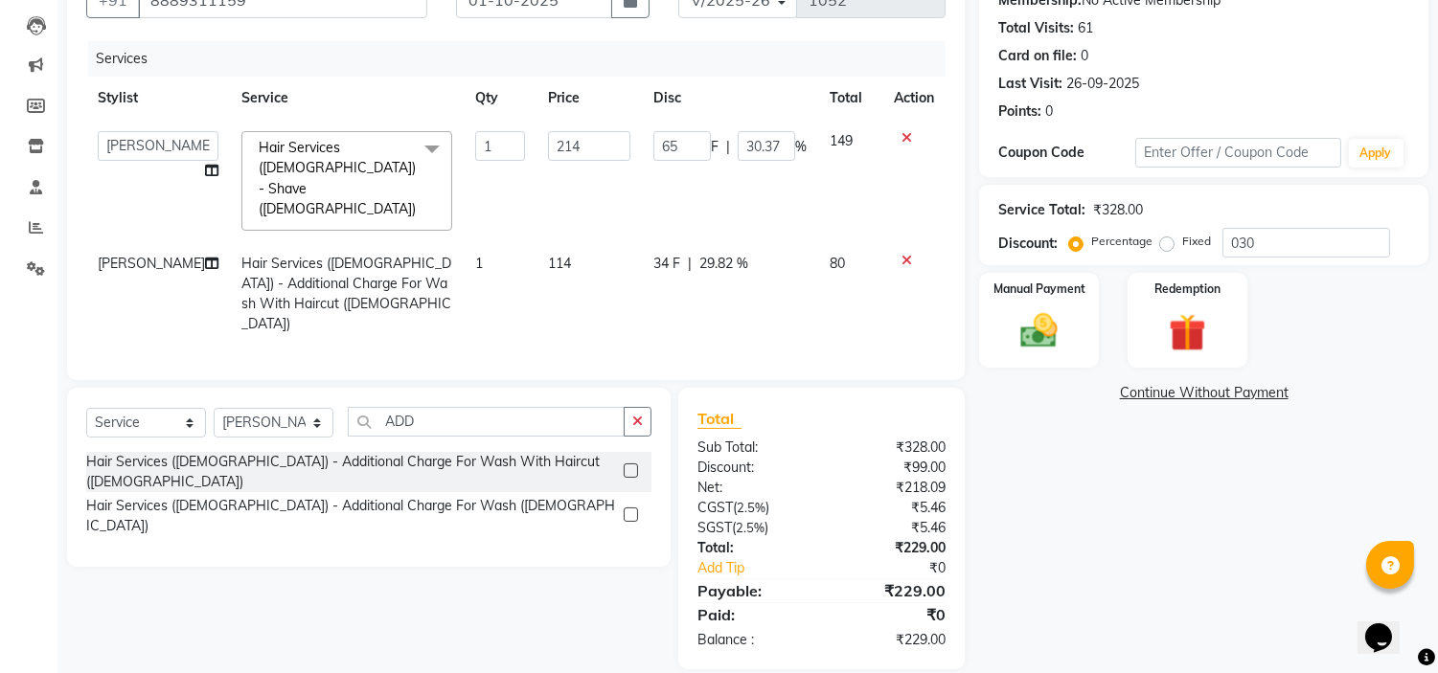
scroll to position [175, 0]
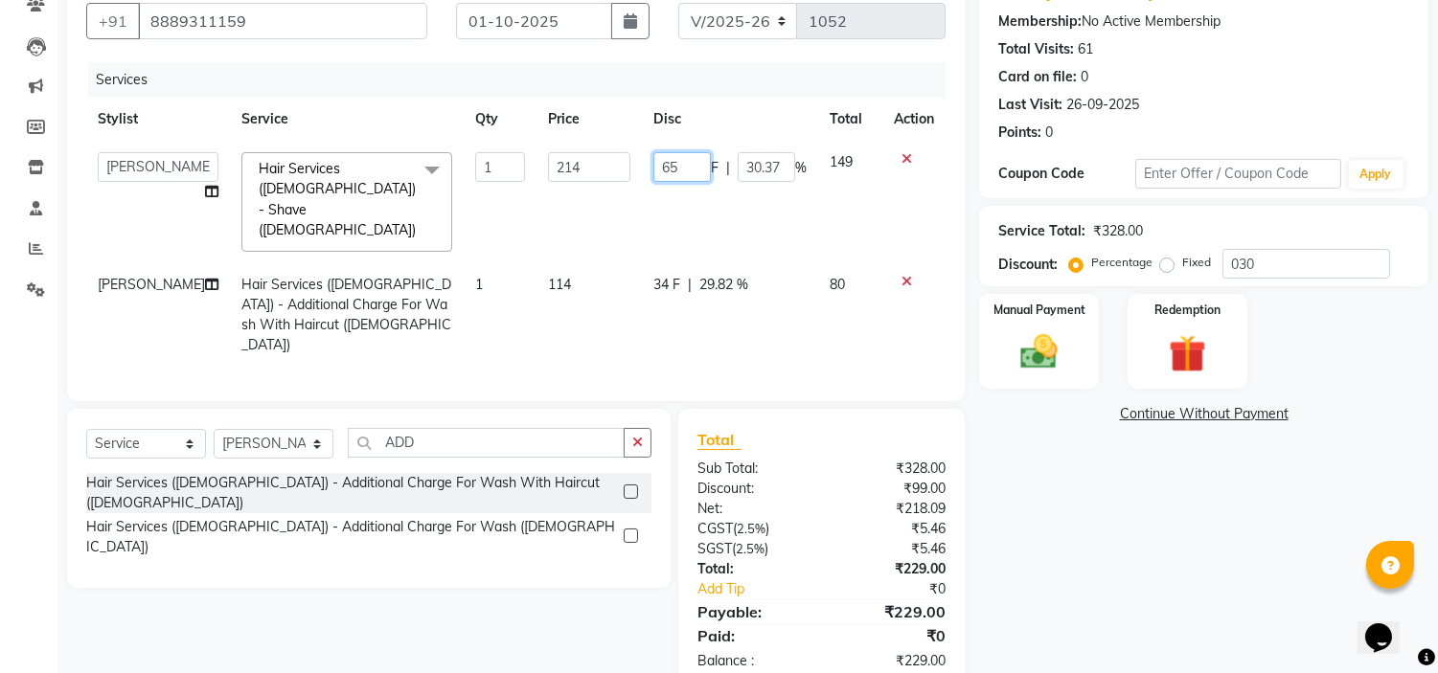
click at [683, 155] on input "65" at bounding box center [681, 167] width 57 height 30
type input "64"
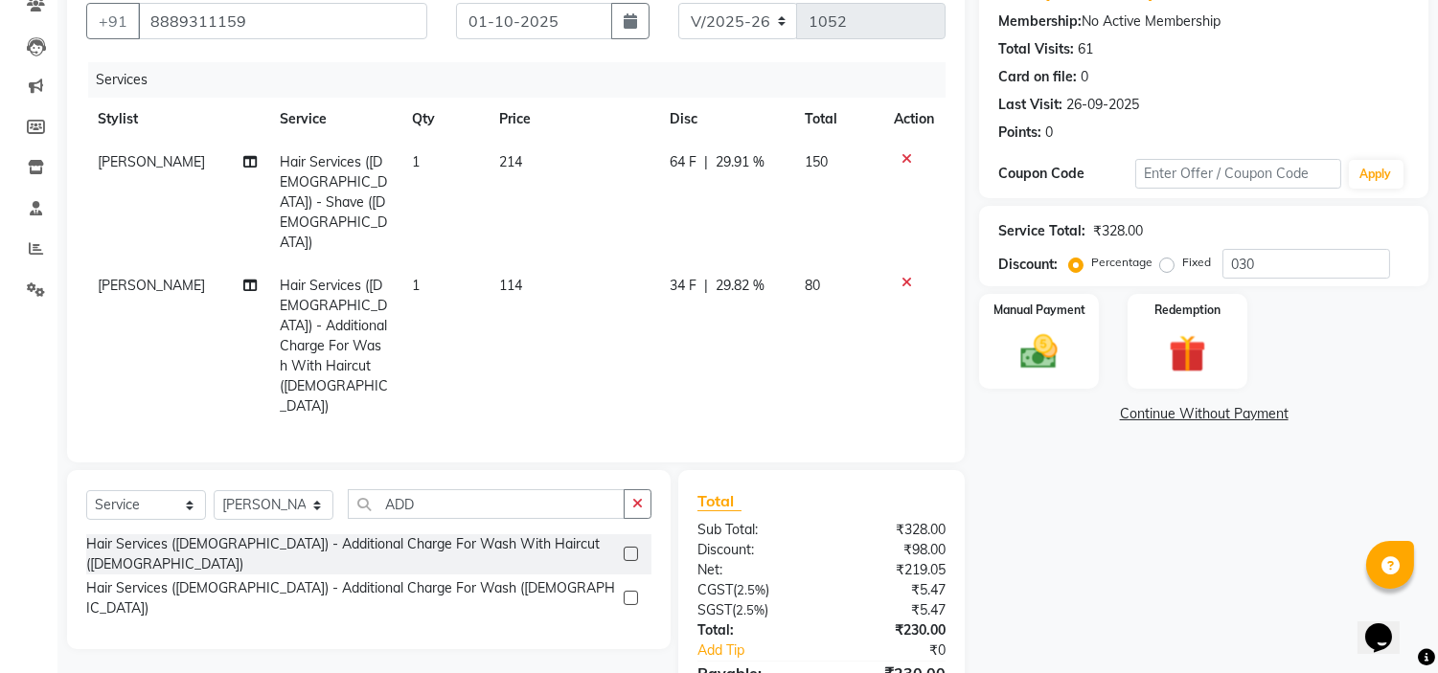
click at [1069, 511] on div "Name: Ankur Kulkarni Membership: No Active Membership Total Visits: 61 Card on …" at bounding box center [1211, 360] width 464 height 784
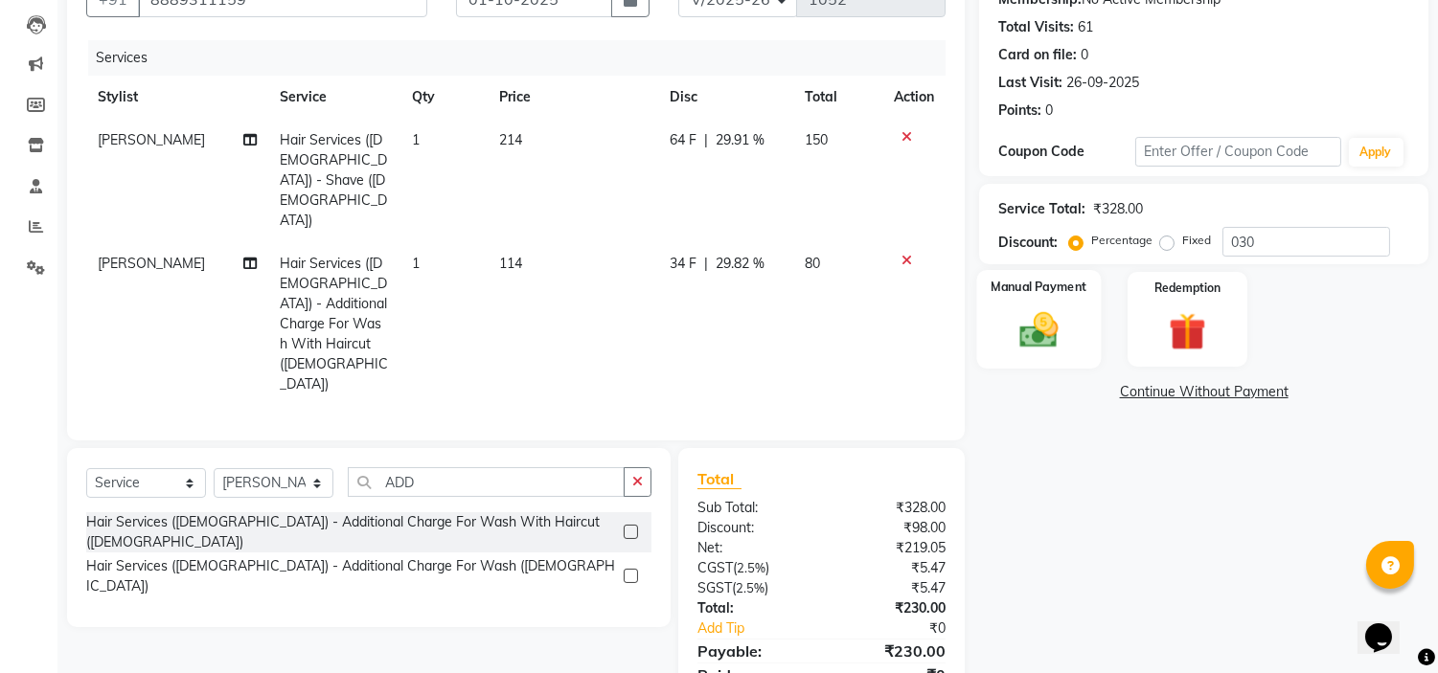
click at [1038, 323] on img at bounding box center [1039, 330] width 63 height 45
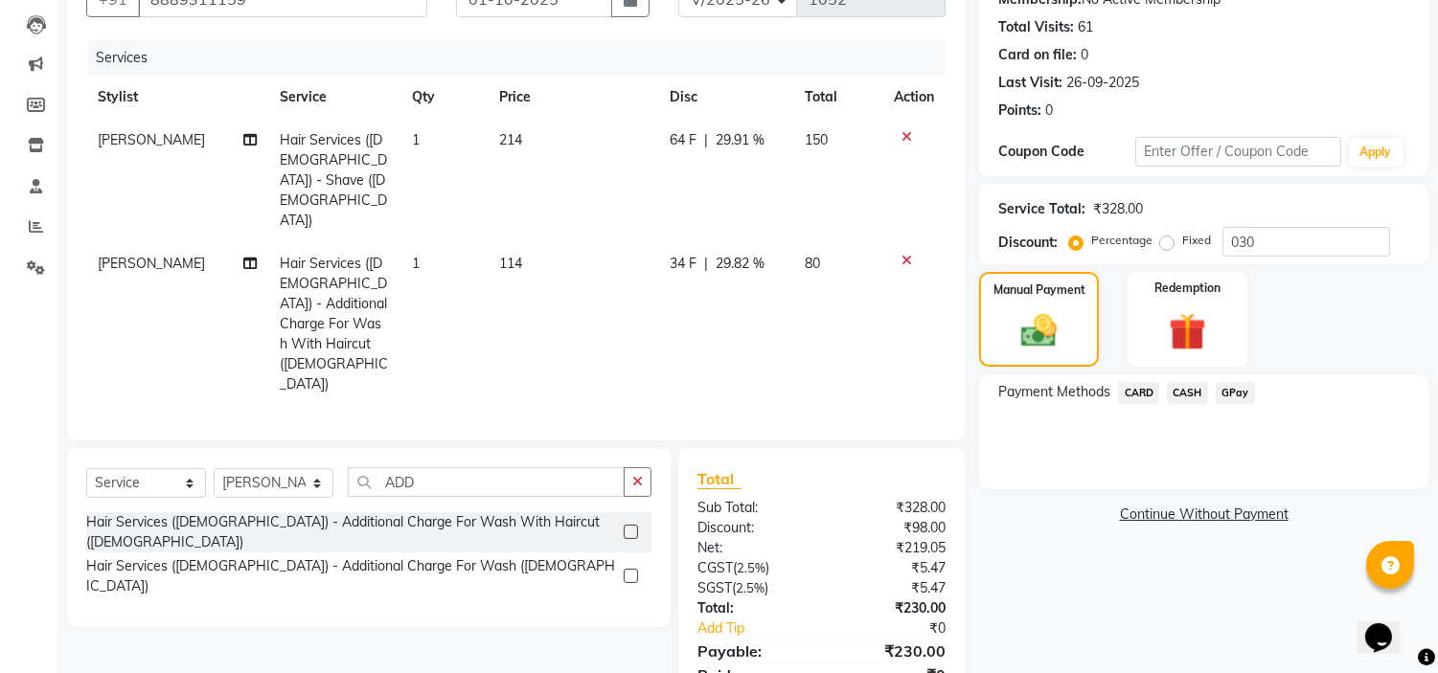
click at [1239, 390] on span "GPay" at bounding box center [1235, 393] width 39 height 22
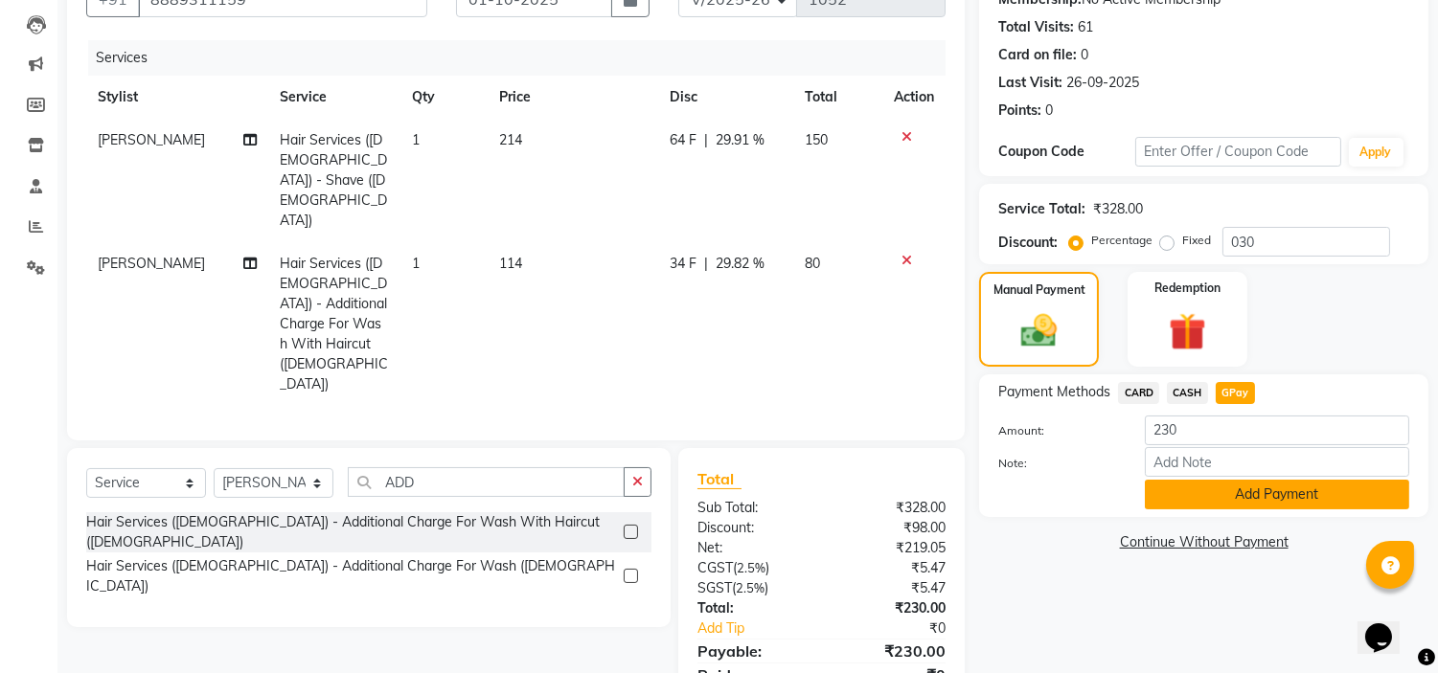
click at [1229, 501] on button "Add Payment" at bounding box center [1277, 495] width 264 height 30
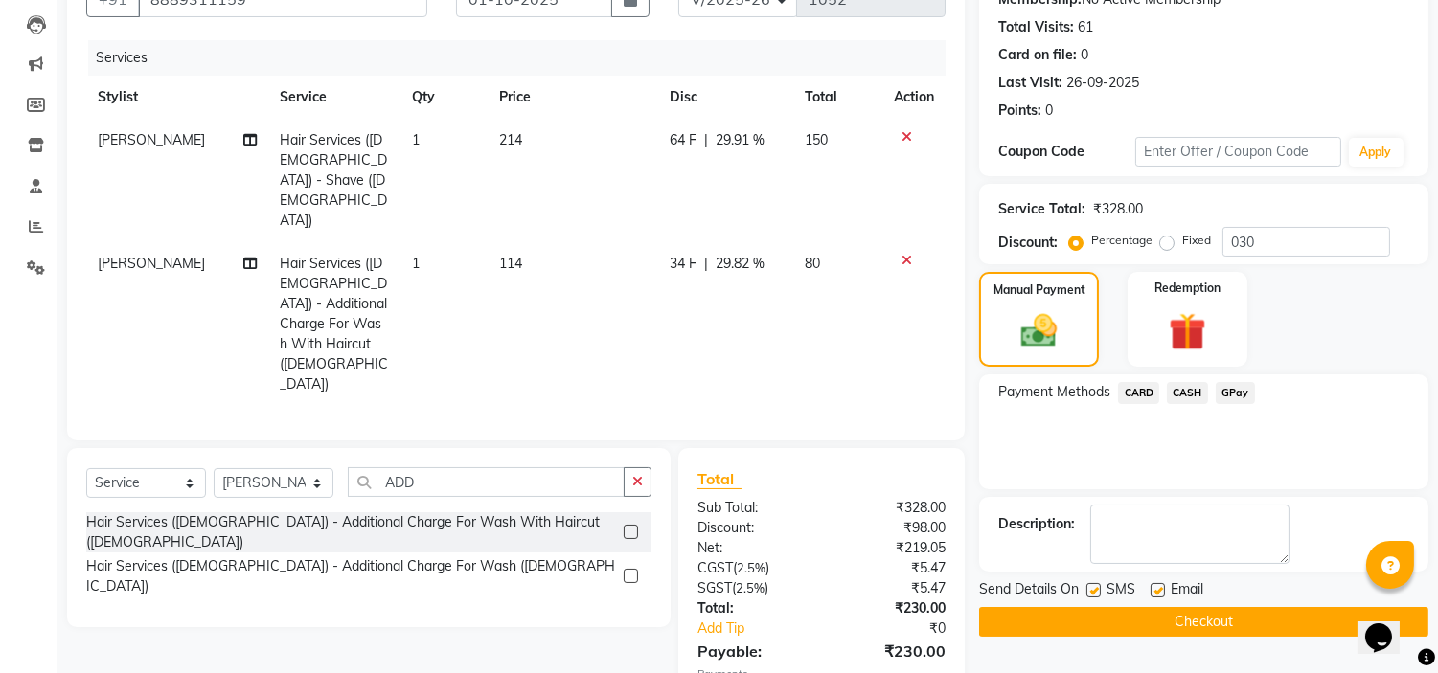
click at [1226, 613] on button "Checkout" at bounding box center [1203, 622] width 449 height 30
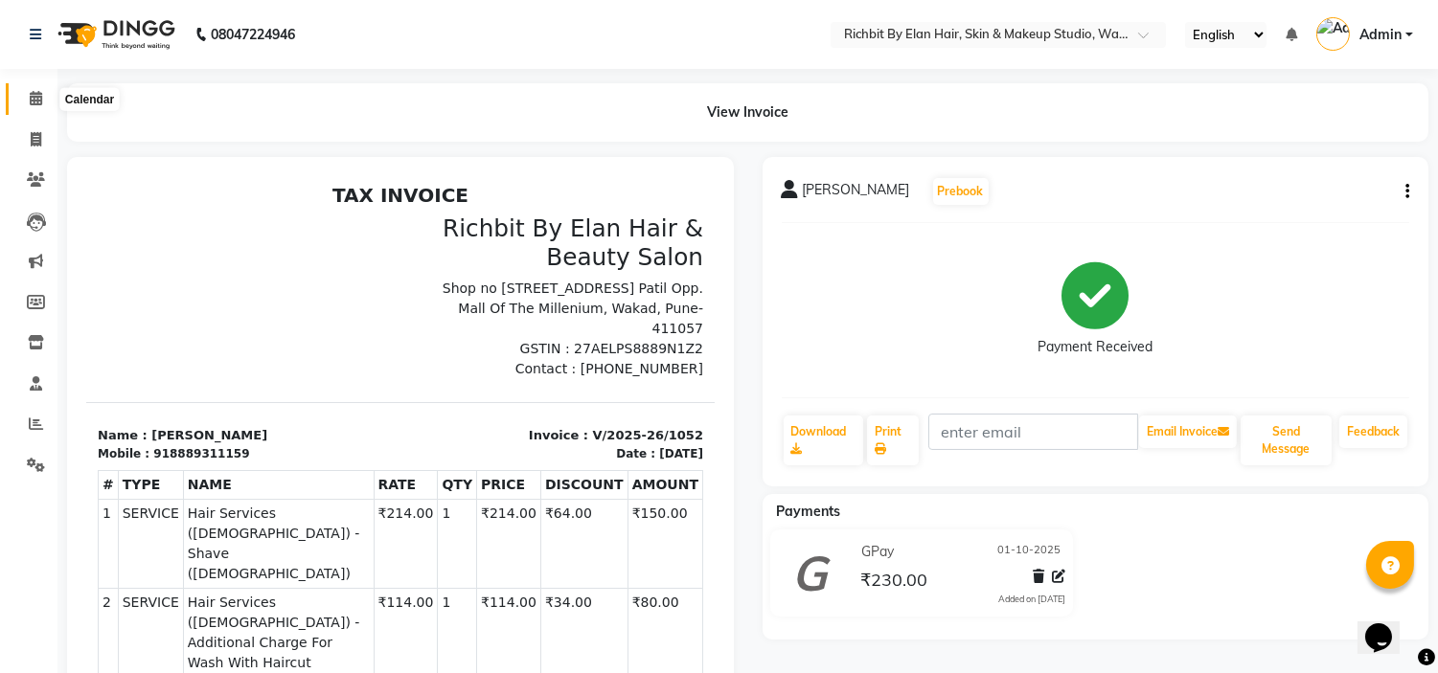
click at [35, 98] on icon at bounding box center [36, 98] width 12 height 14
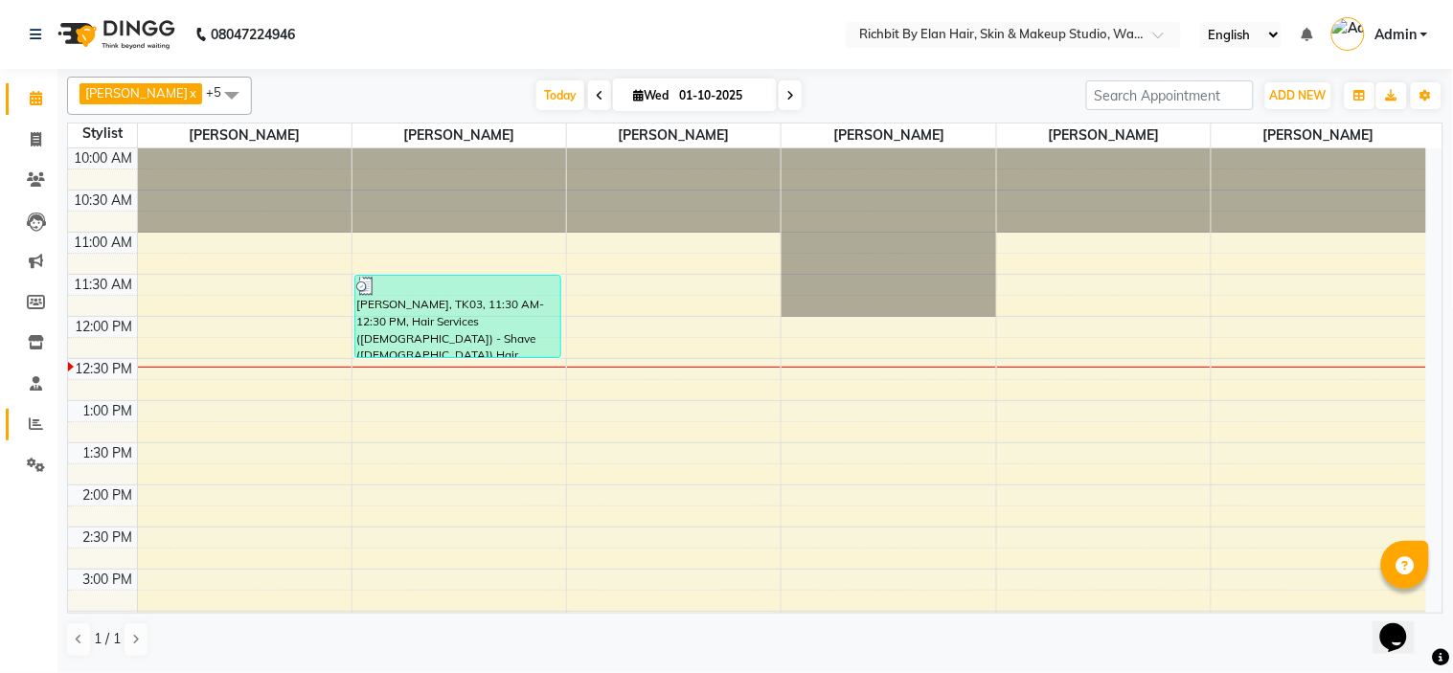
click at [19, 409] on link "Reports" at bounding box center [29, 425] width 46 height 32
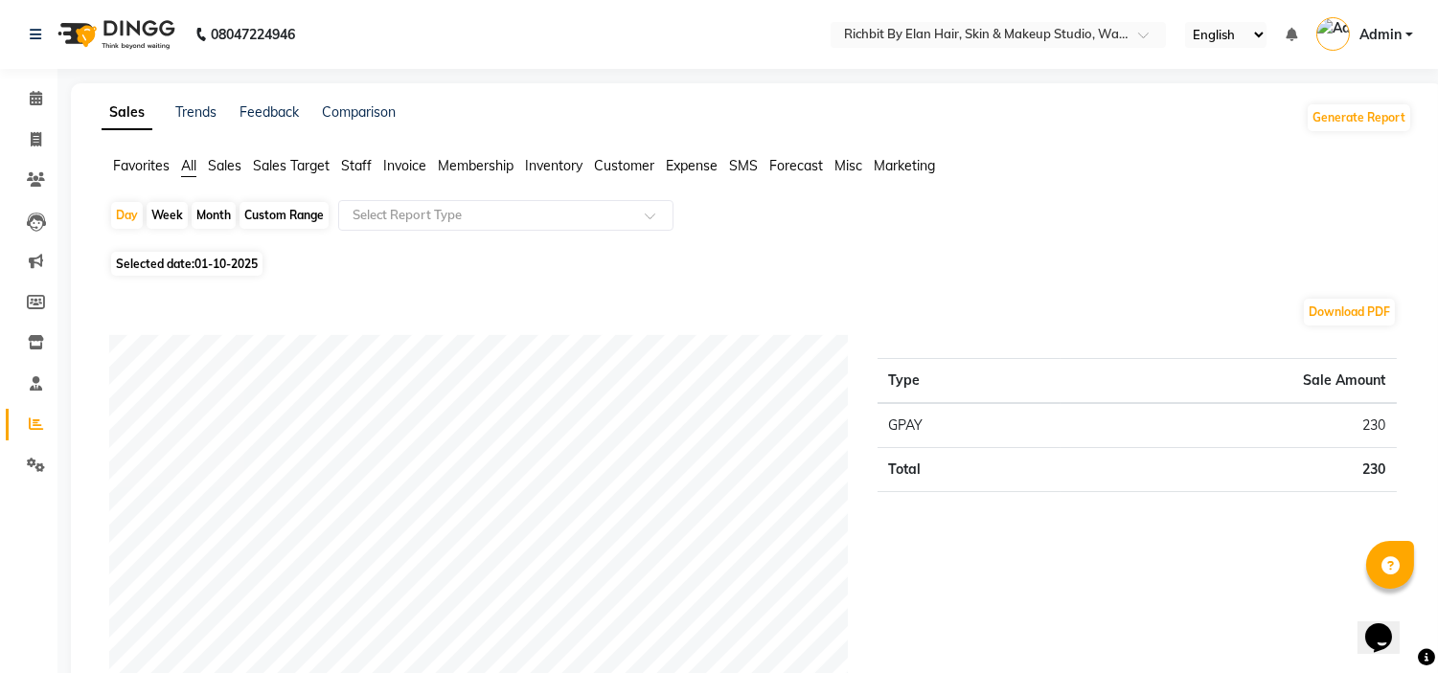
click at [203, 209] on div "Month" at bounding box center [214, 215] width 44 height 27
select select "10"
select select "2025"
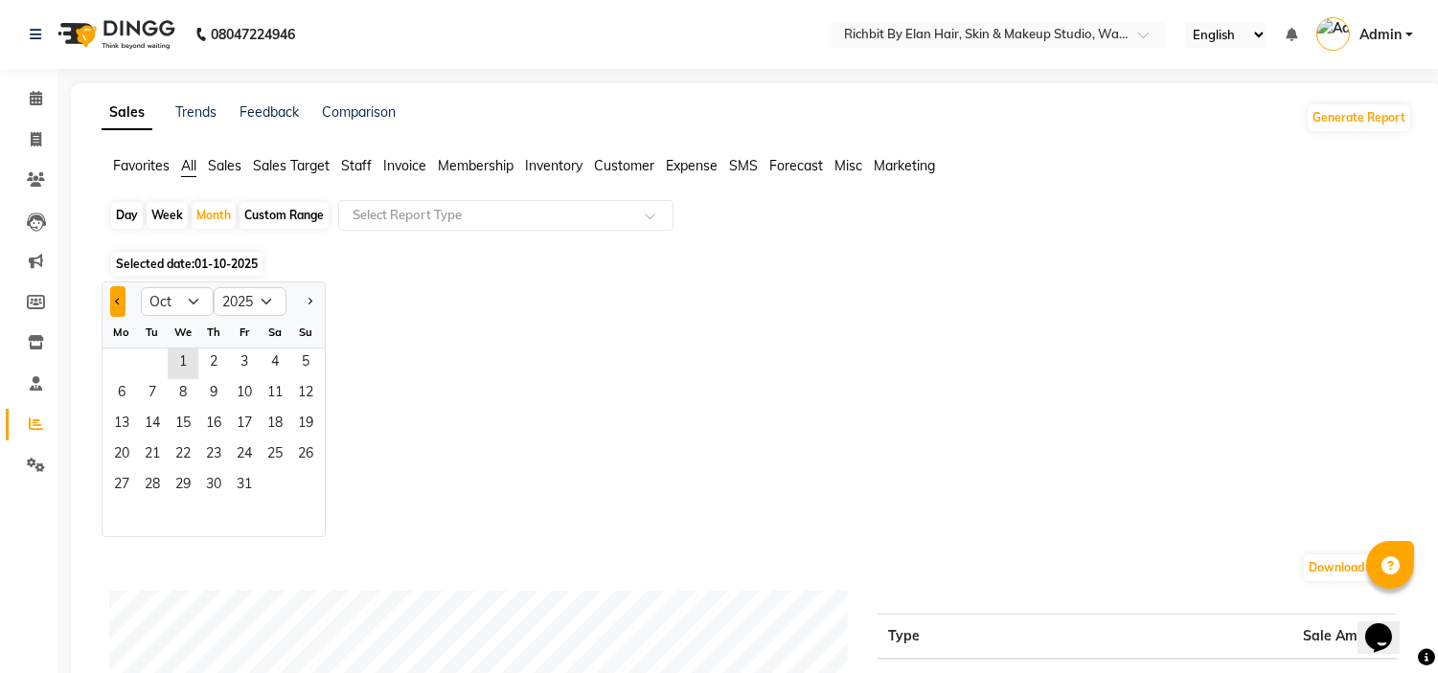
click at [118, 297] on span "Previous month" at bounding box center [118, 300] width 7 height 7
select select "9"
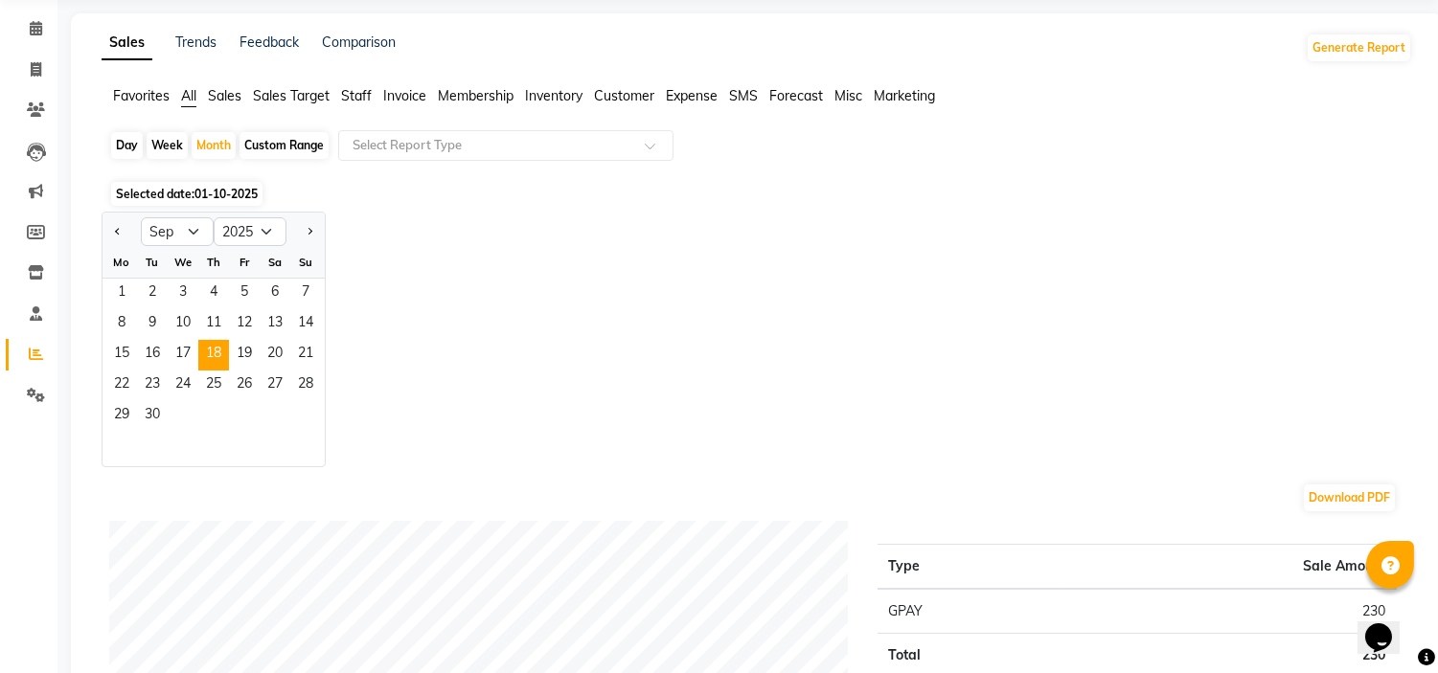
scroll to position [106, 0]
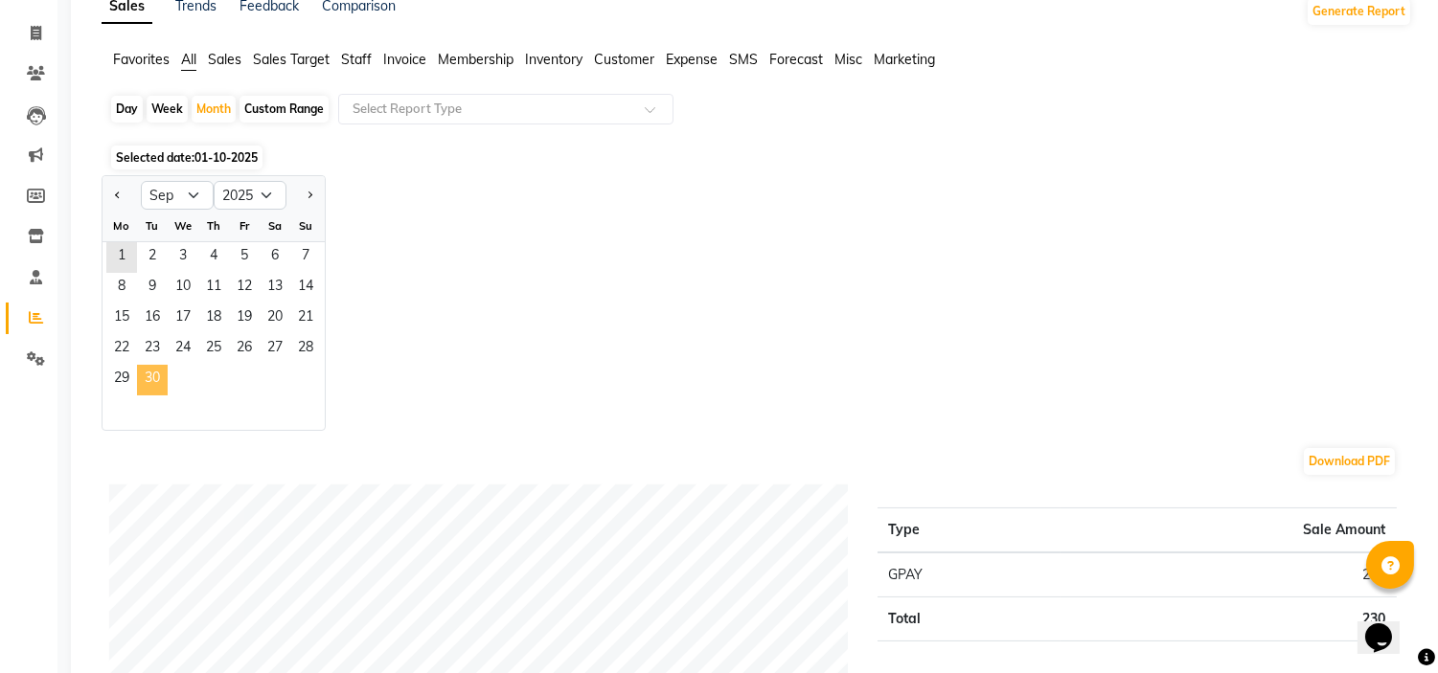
click at [146, 376] on span "30" at bounding box center [152, 380] width 31 height 31
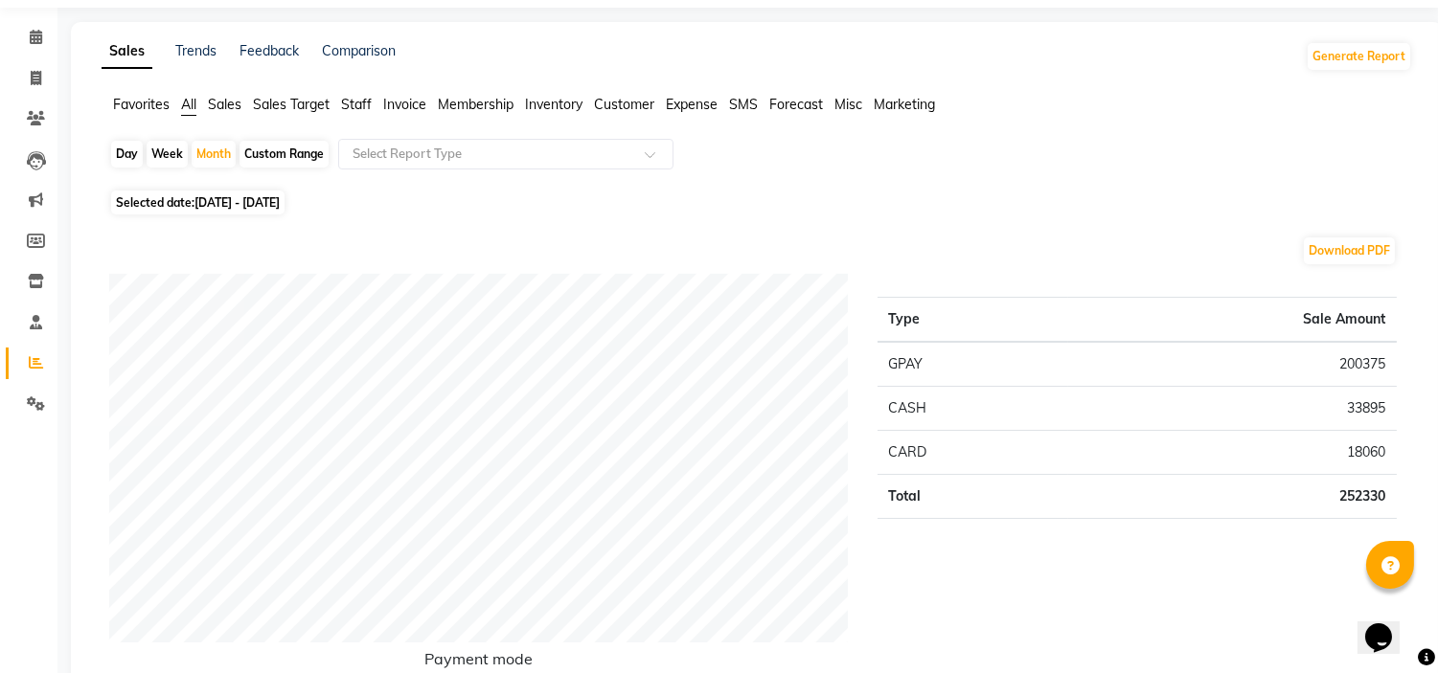
scroll to position [0, 0]
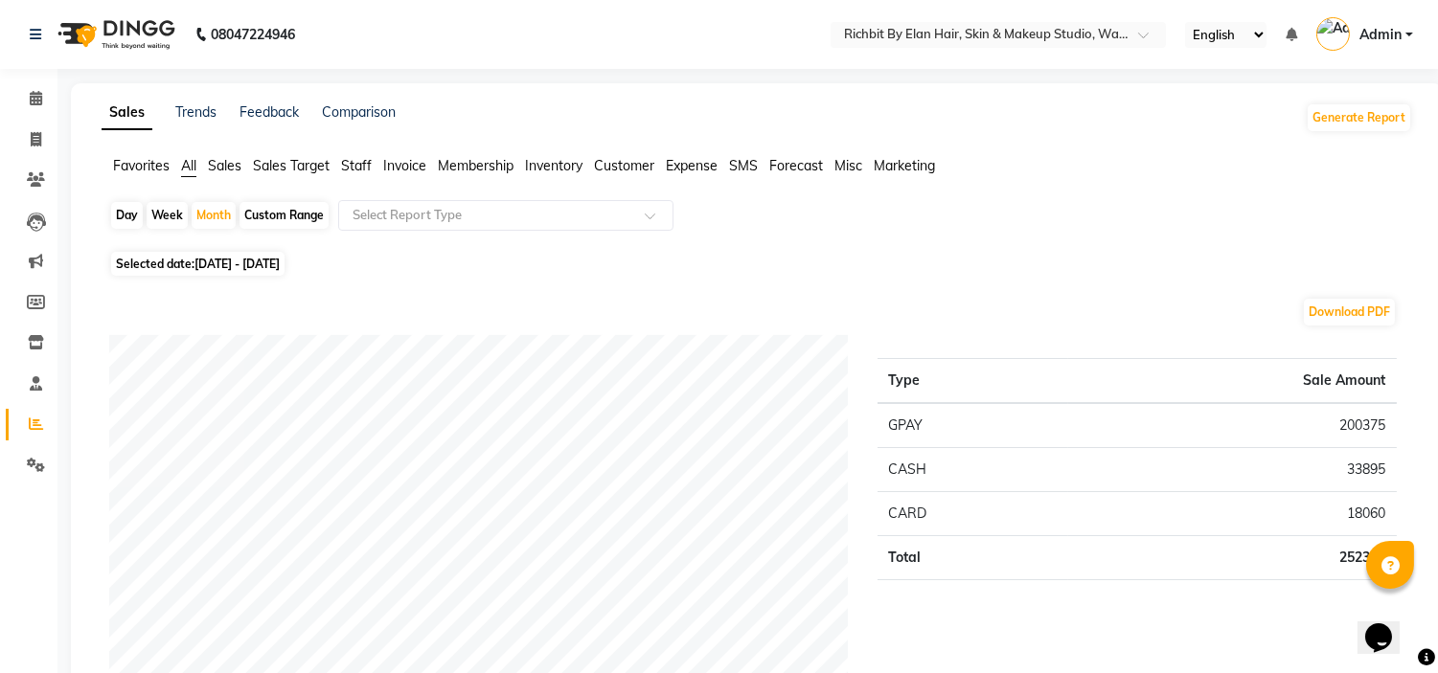
click at [352, 161] on span "Staff" at bounding box center [356, 165] width 31 height 17
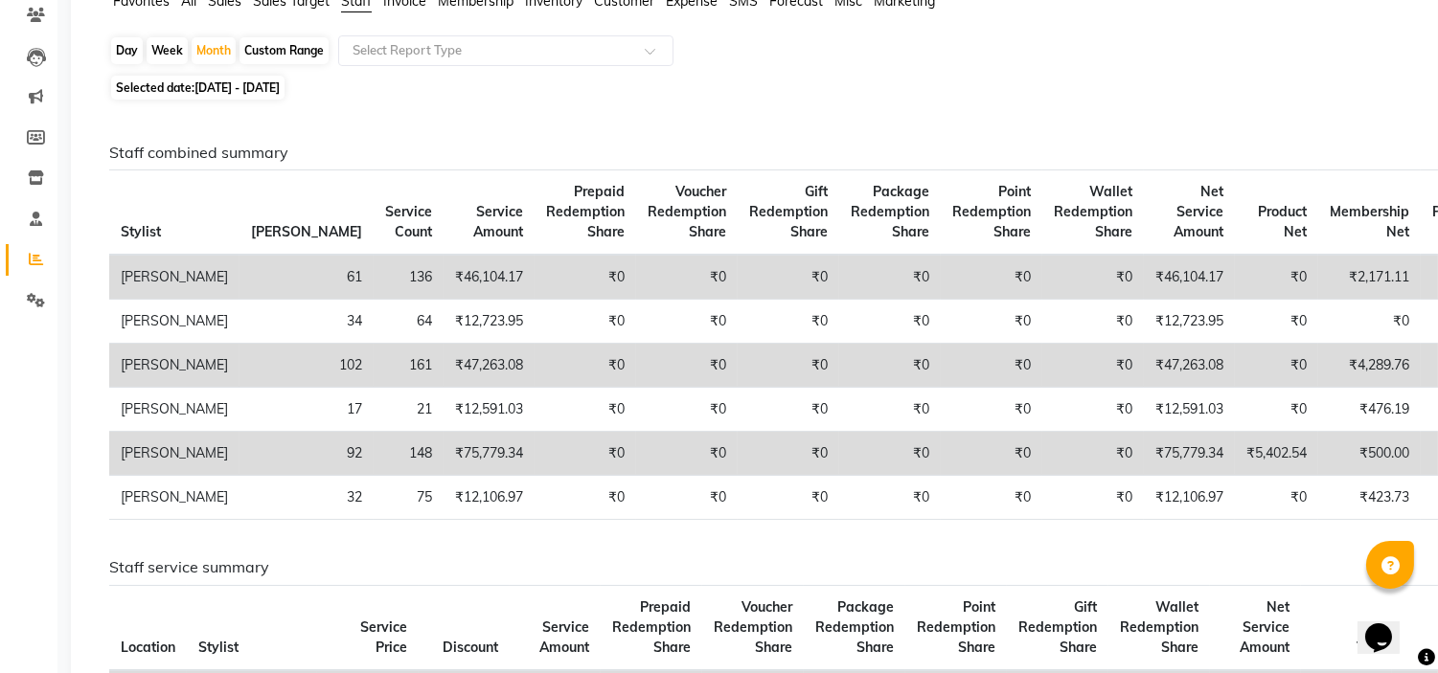
scroll to position [106, 0]
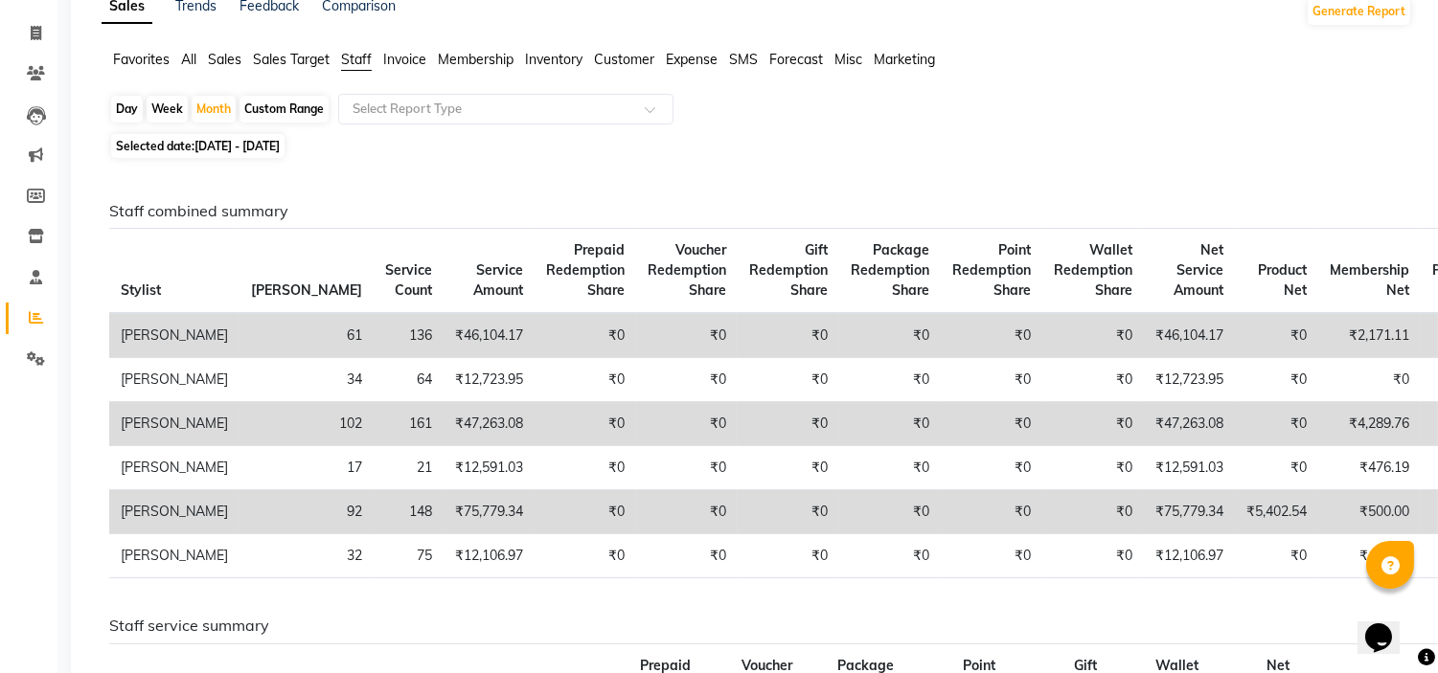
click at [185, 56] on span "All" at bounding box center [188, 59] width 15 height 17
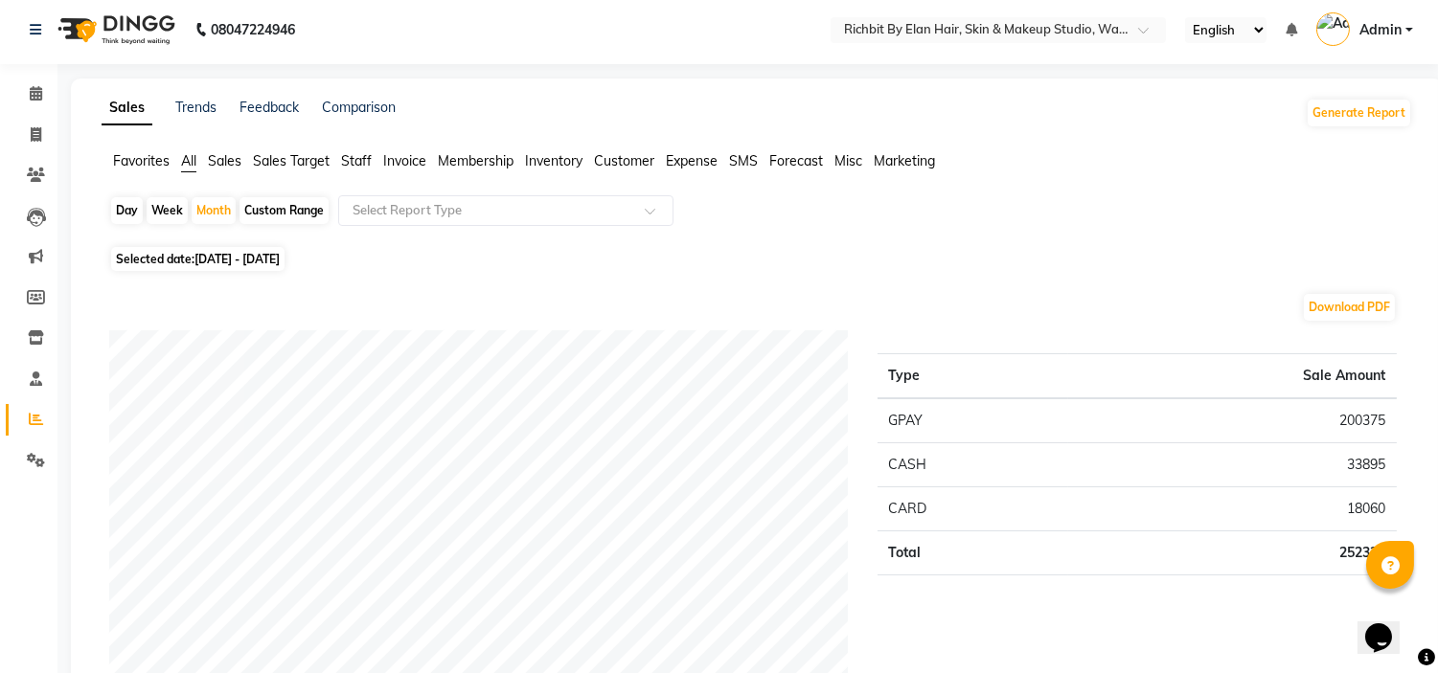
scroll to position [0, 0]
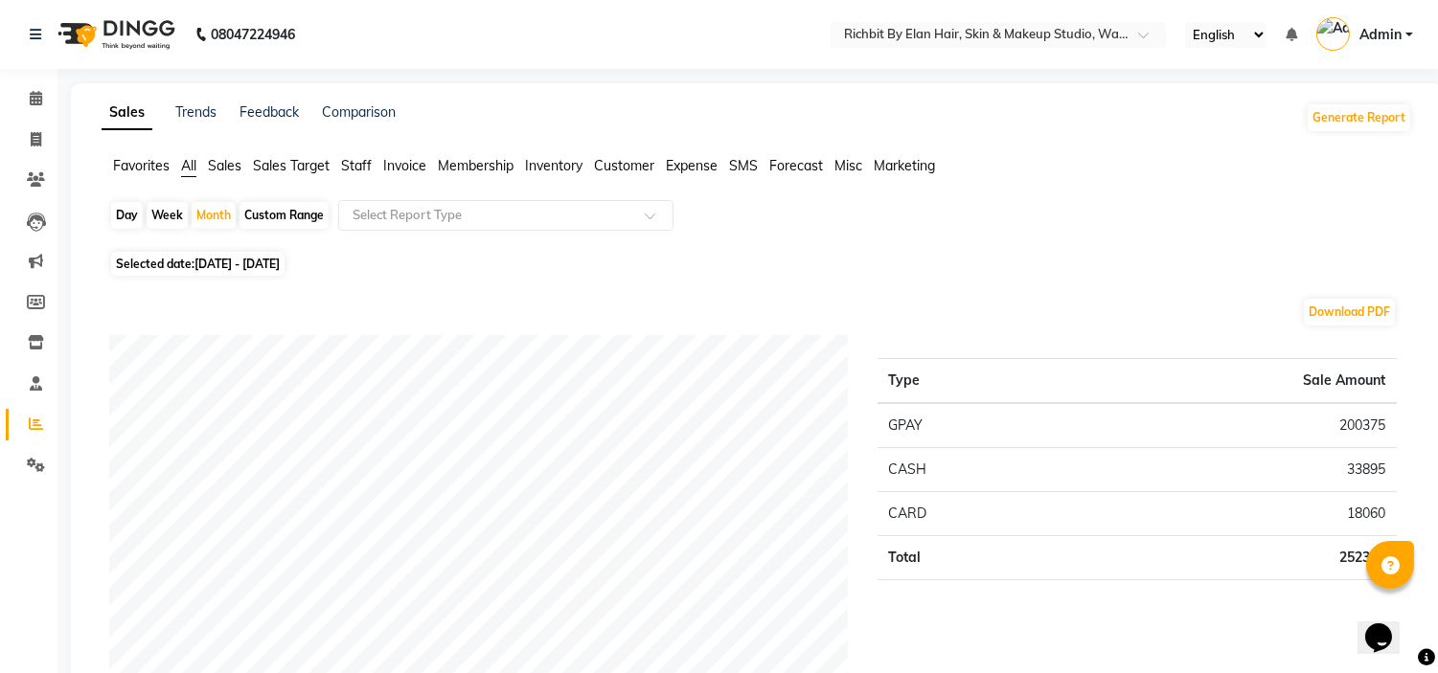
click at [349, 163] on span "Staff" at bounding box center [356, 165] width 31 height 17
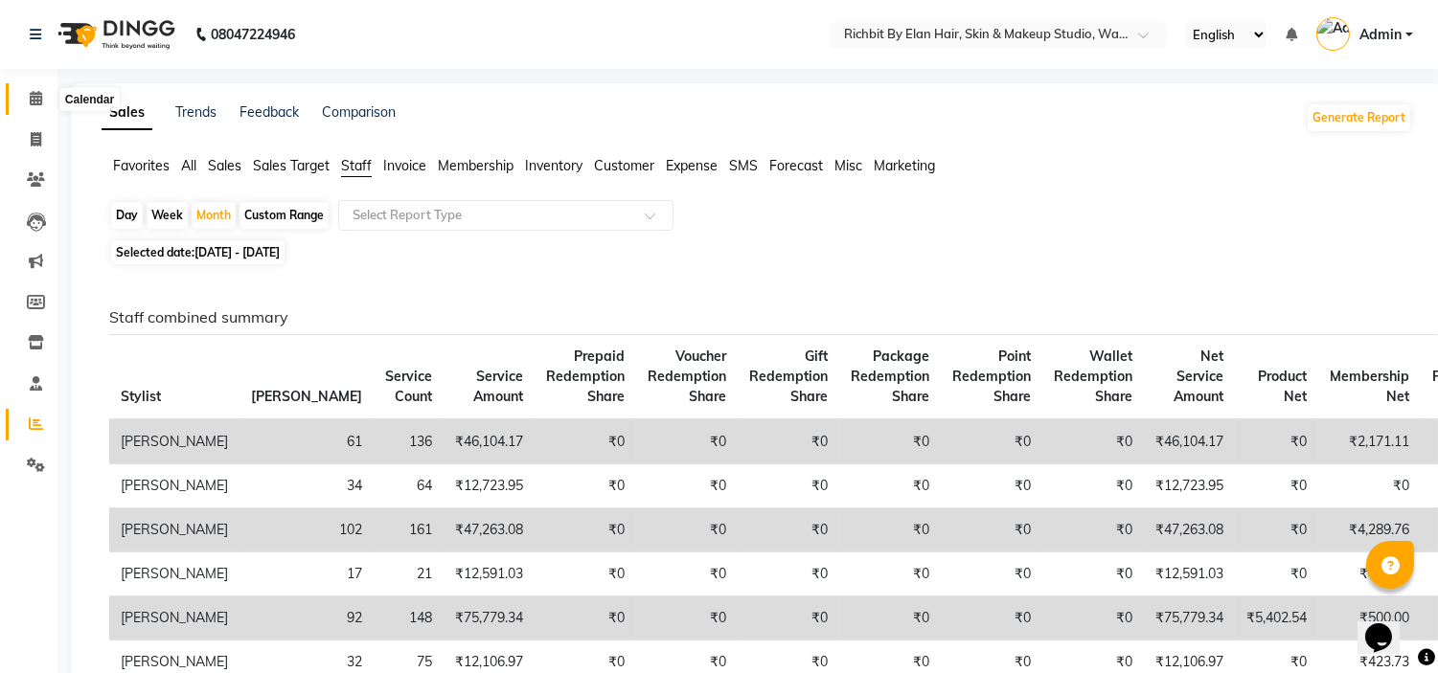
click at [40, 109] on span at bounding box center [36, 99] width 34 height 22
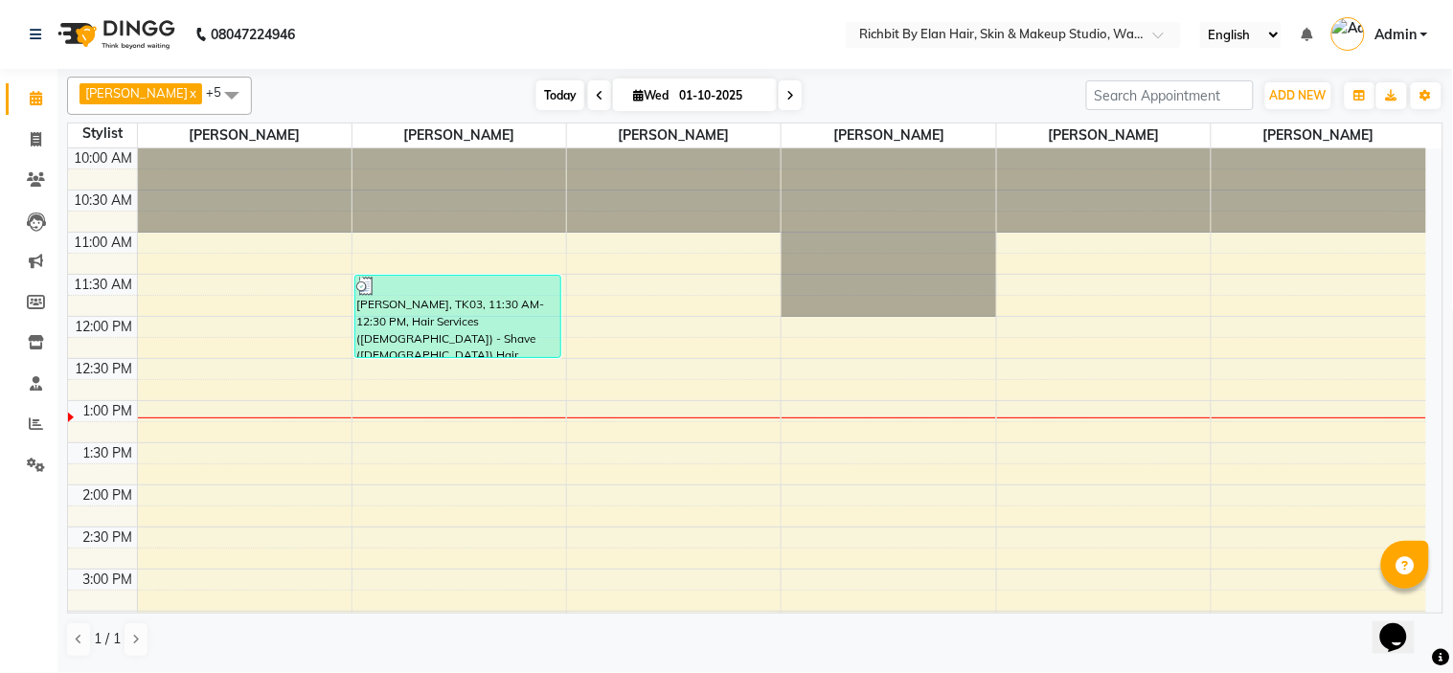
click at [547, 101] on span "Today" at bounding box center [560, 95] width 48 height 30
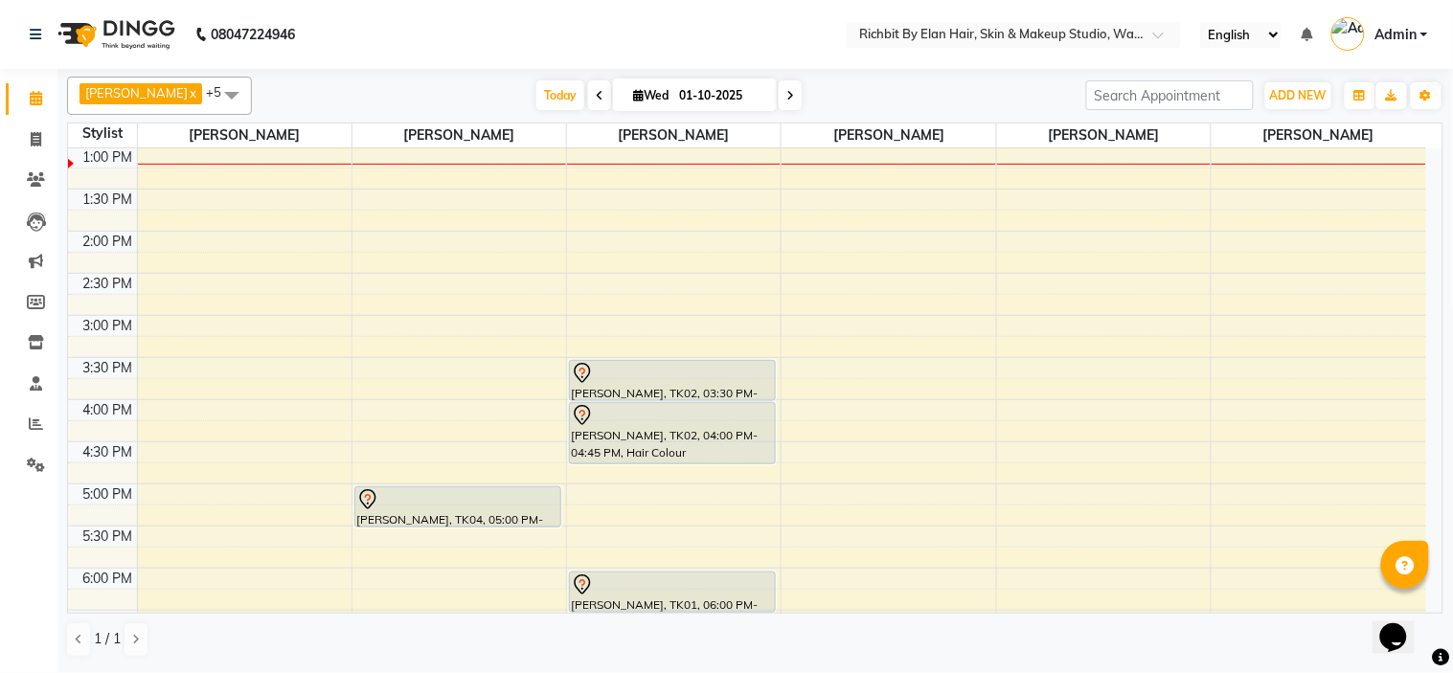
drag, startPoint x: 577, startPoint y: 91, endPoint x: 587, endPoint y: 125, distance: 36.1
click at [588, 91] on span at bounding box center [599, 95] width 23 height 30
type input "30-09-2025"
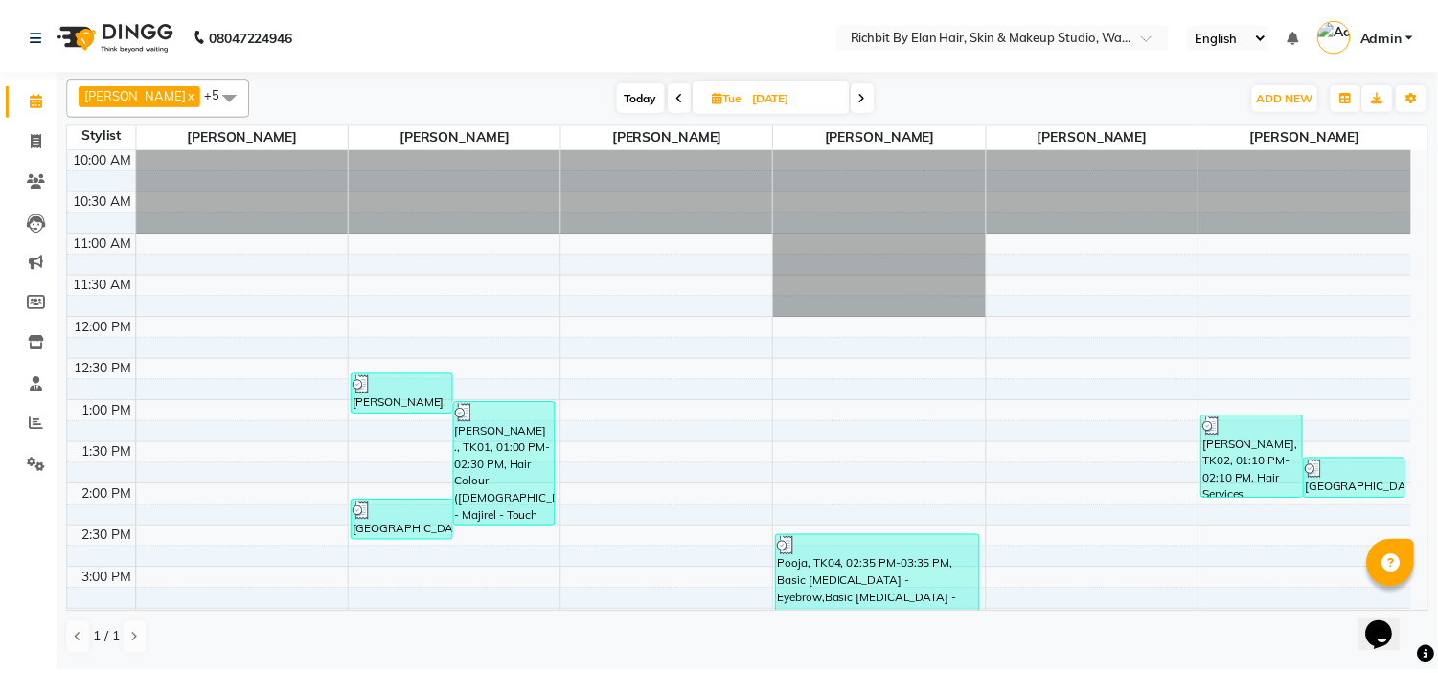
scroll to position [106, 0]
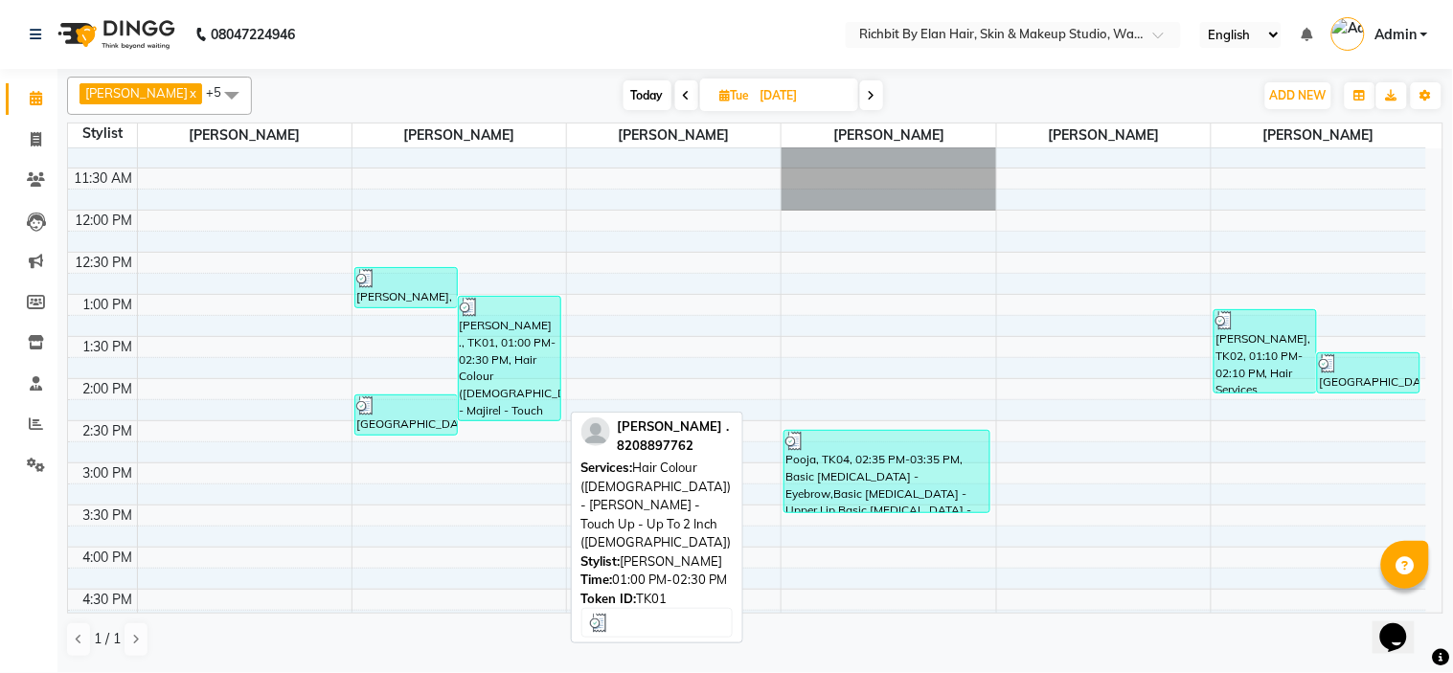
click at [494, 324] on div "Chetna ., TK01, 01:00 PM-02:30 PM, Hair Colour (Female) - Majirel - Touch Up - …" at bounding box center [510, 359] width 102 height 124
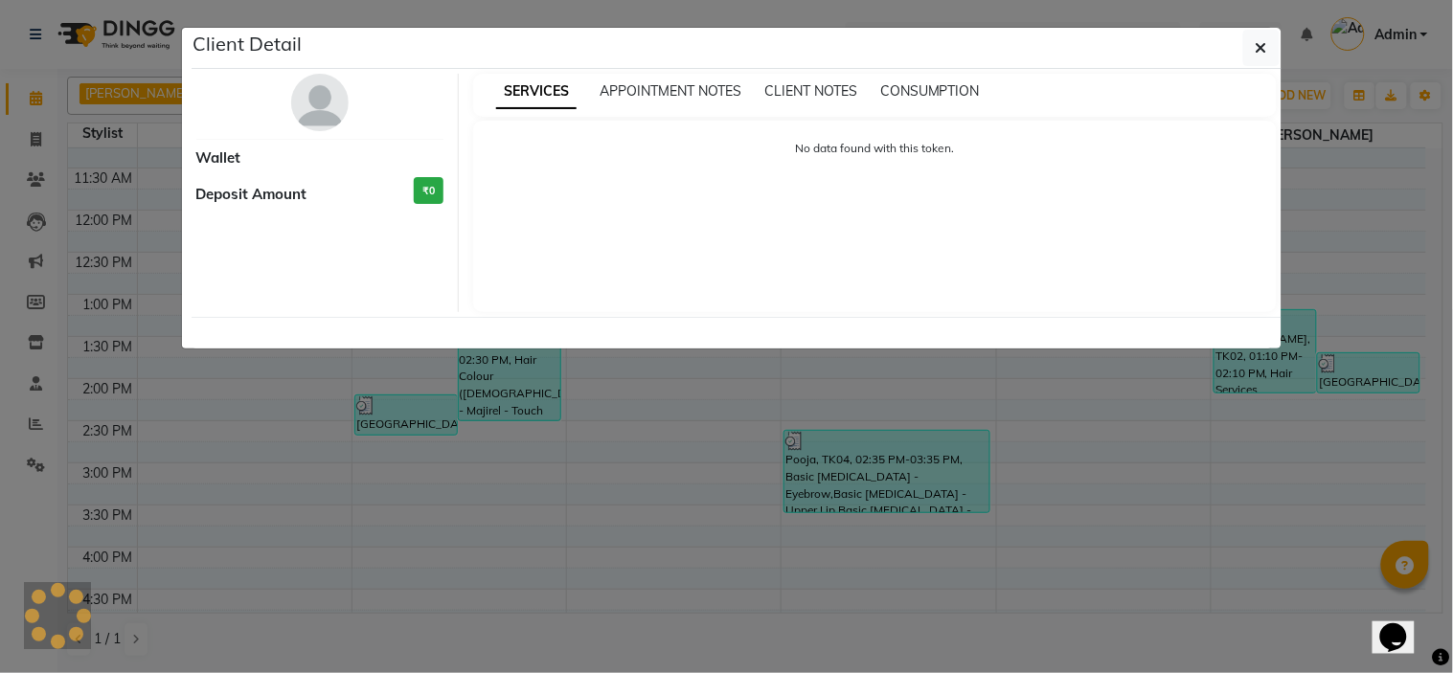
select select "3"
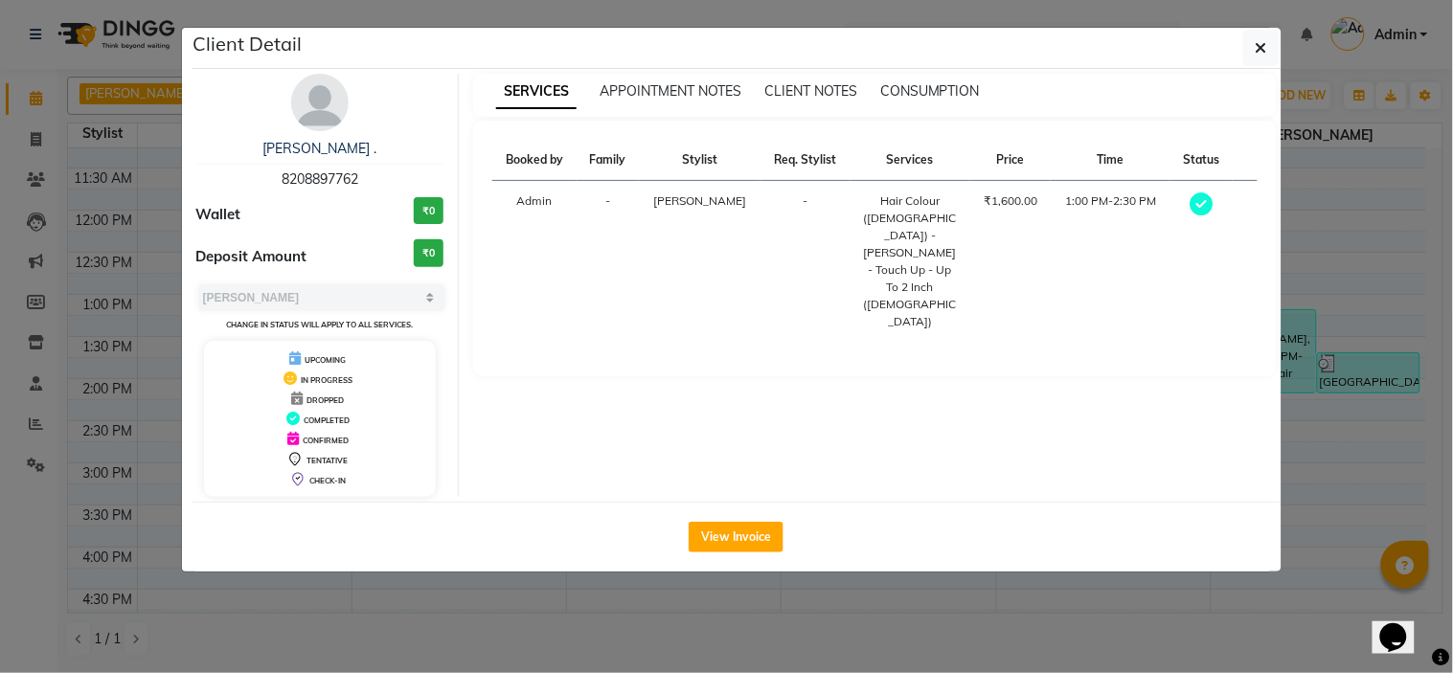
click at [313, 118] on img at bounding box center [319, 102] width 57 height 57
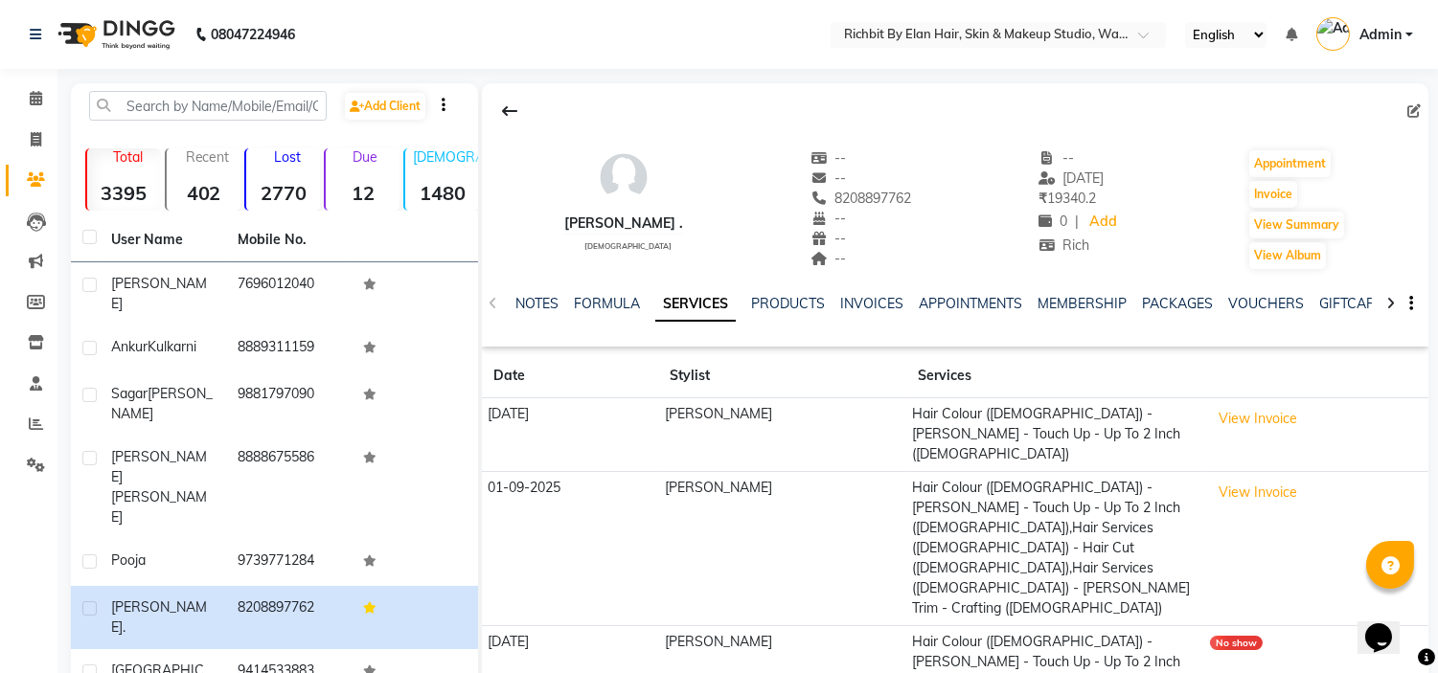
scroll to position [140, 0]
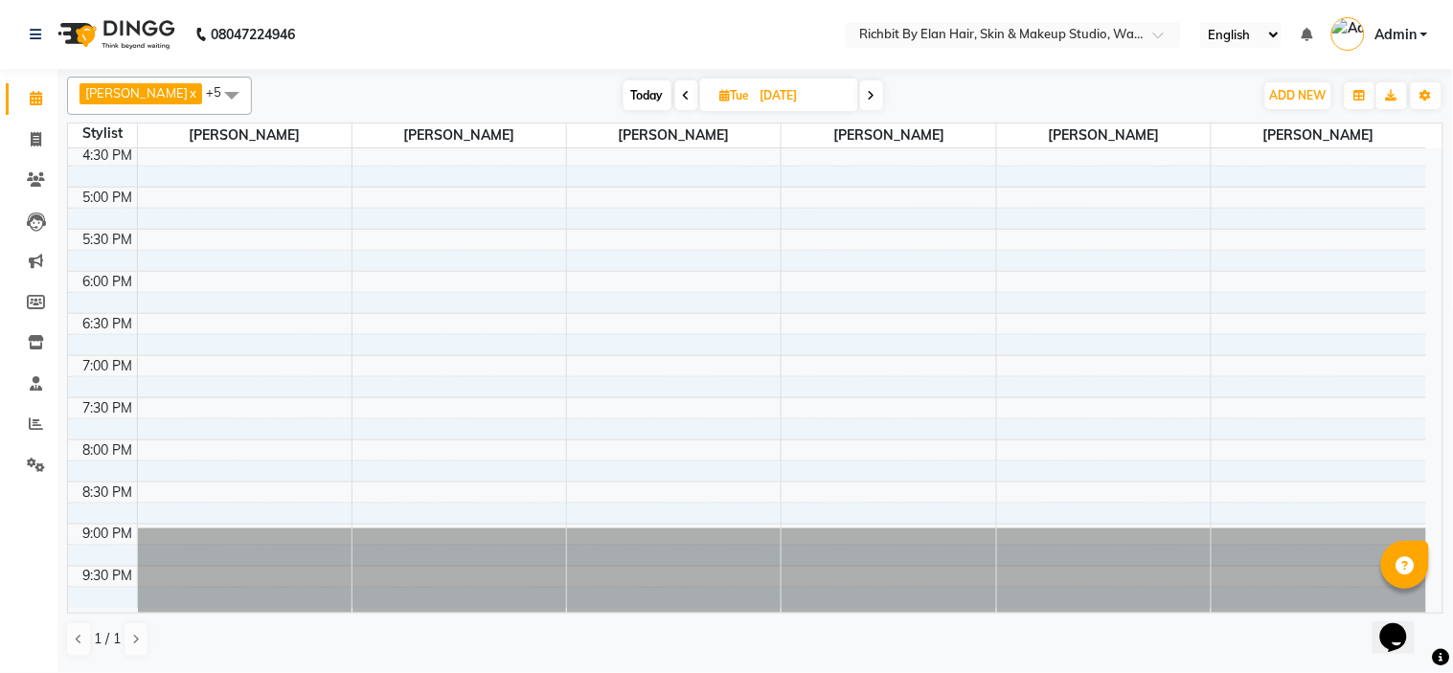
click at [644, 94] on span "Today" at bounding box center [648, 95] width 48 height 30
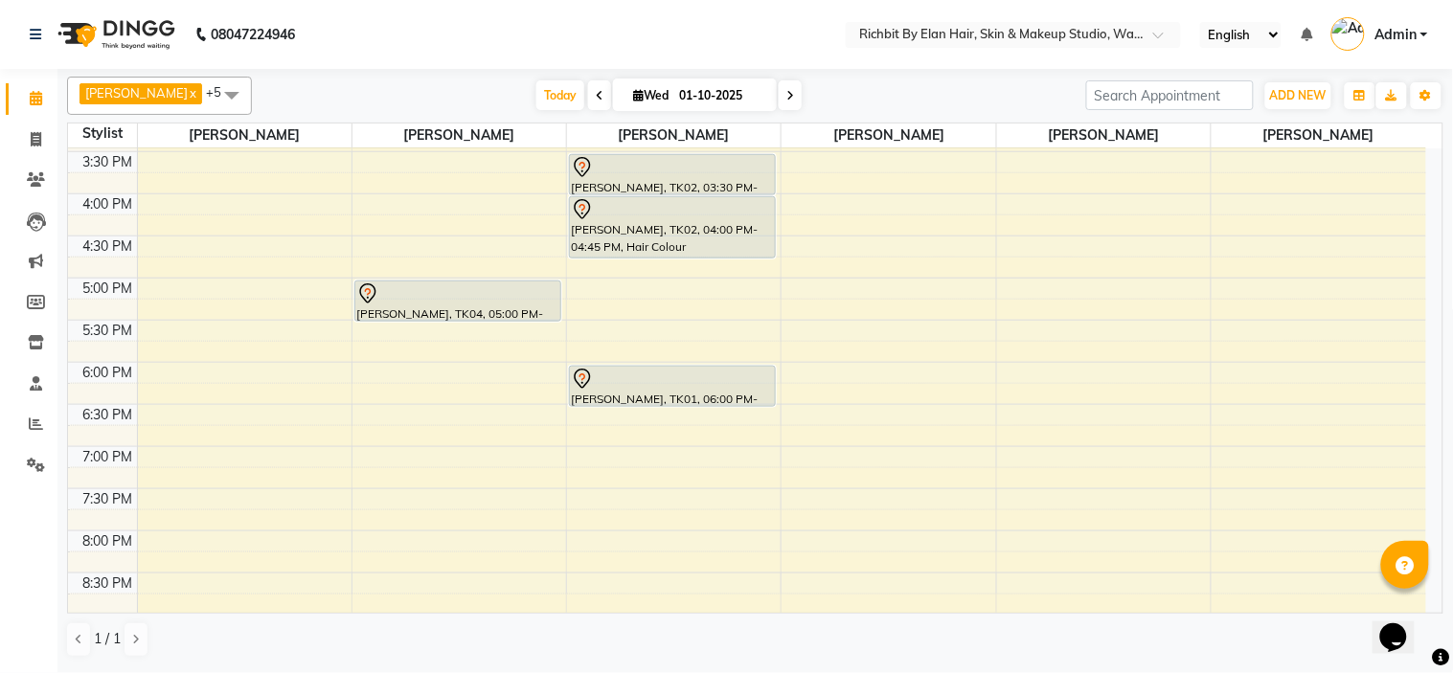
scroll to position [551, 0]
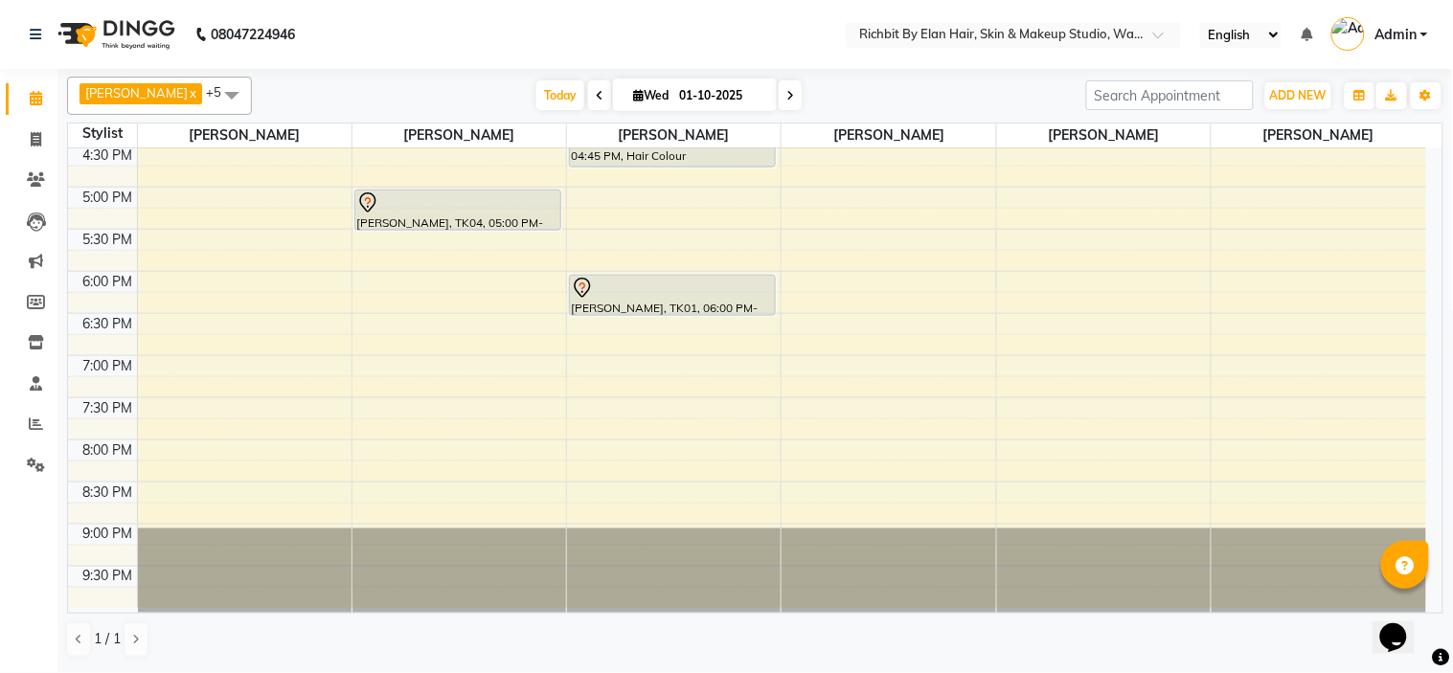
click at [784, 100] on span at bounding box center [790, 95] width 23 height 30
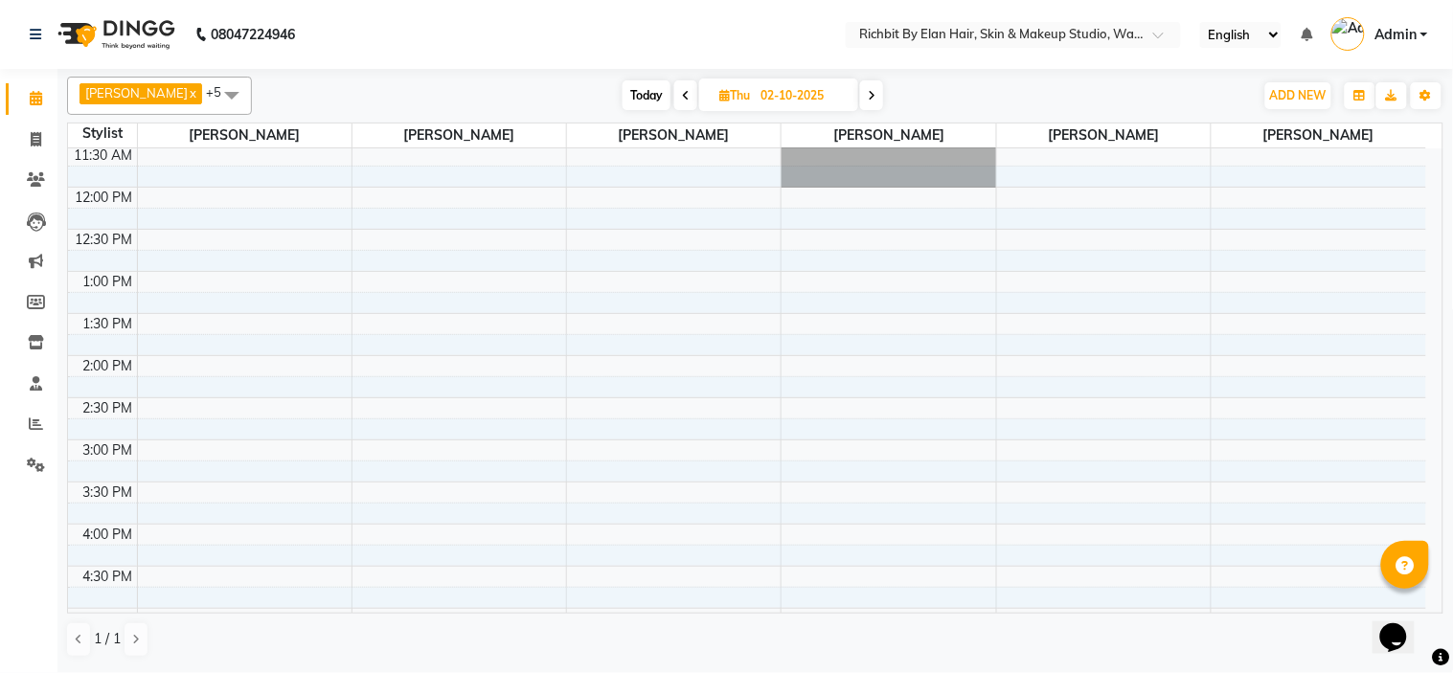
scroll to position [0, 0]
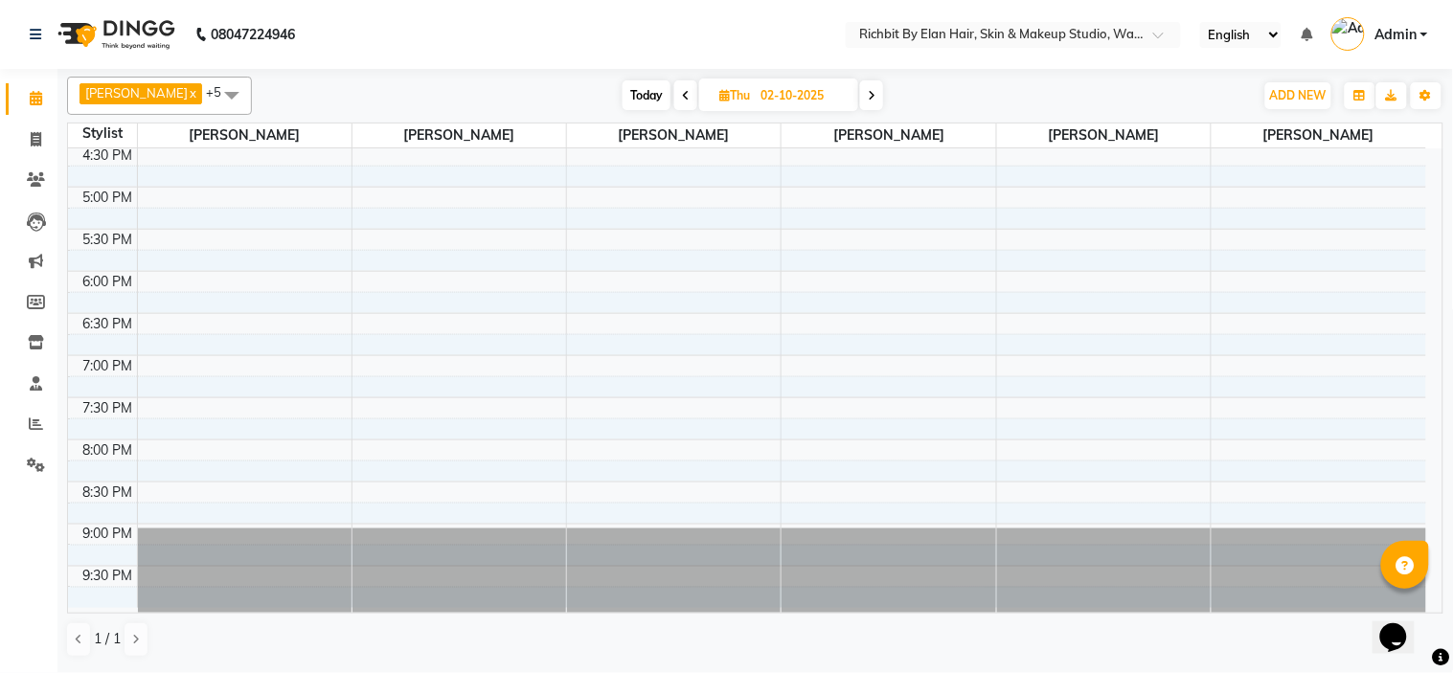
click at [653, 92] on span "Today" at bounding box center [647, 95] width 48 height 30
type input "01-10-2025"
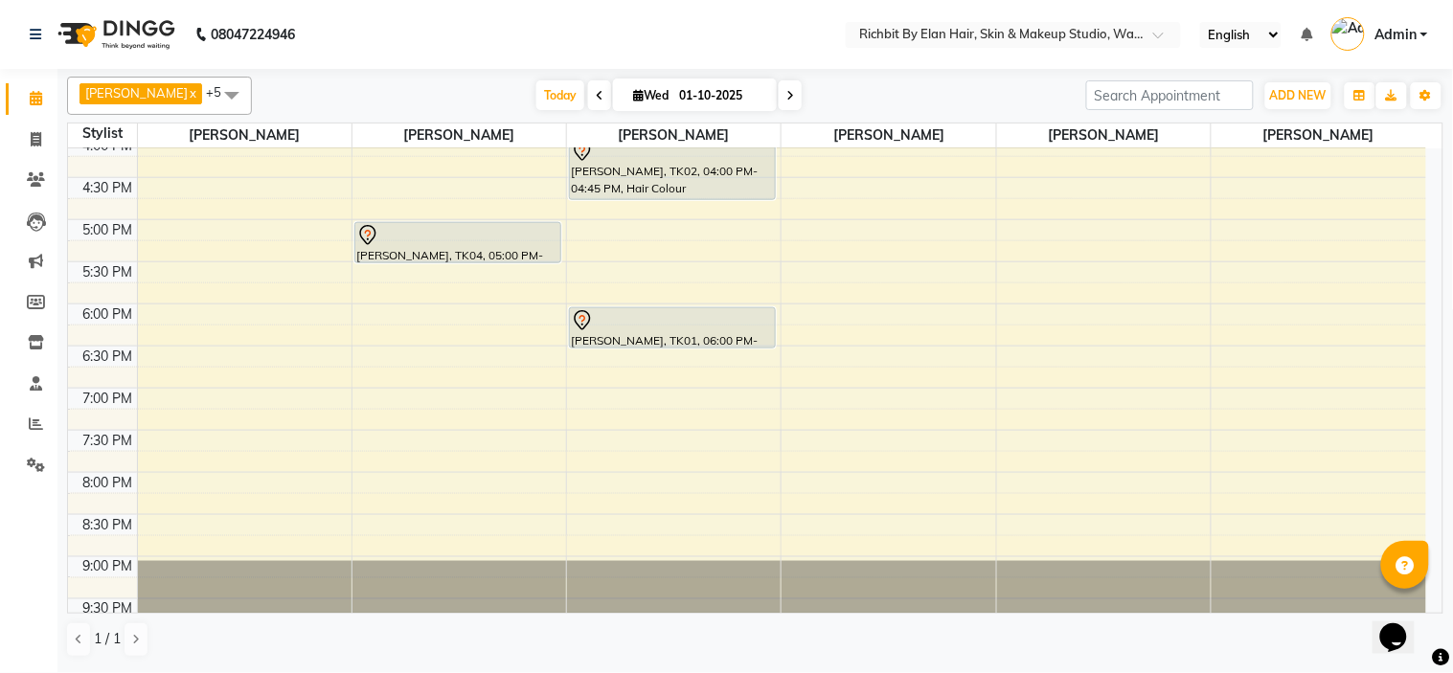
scroll to position [551, 0]
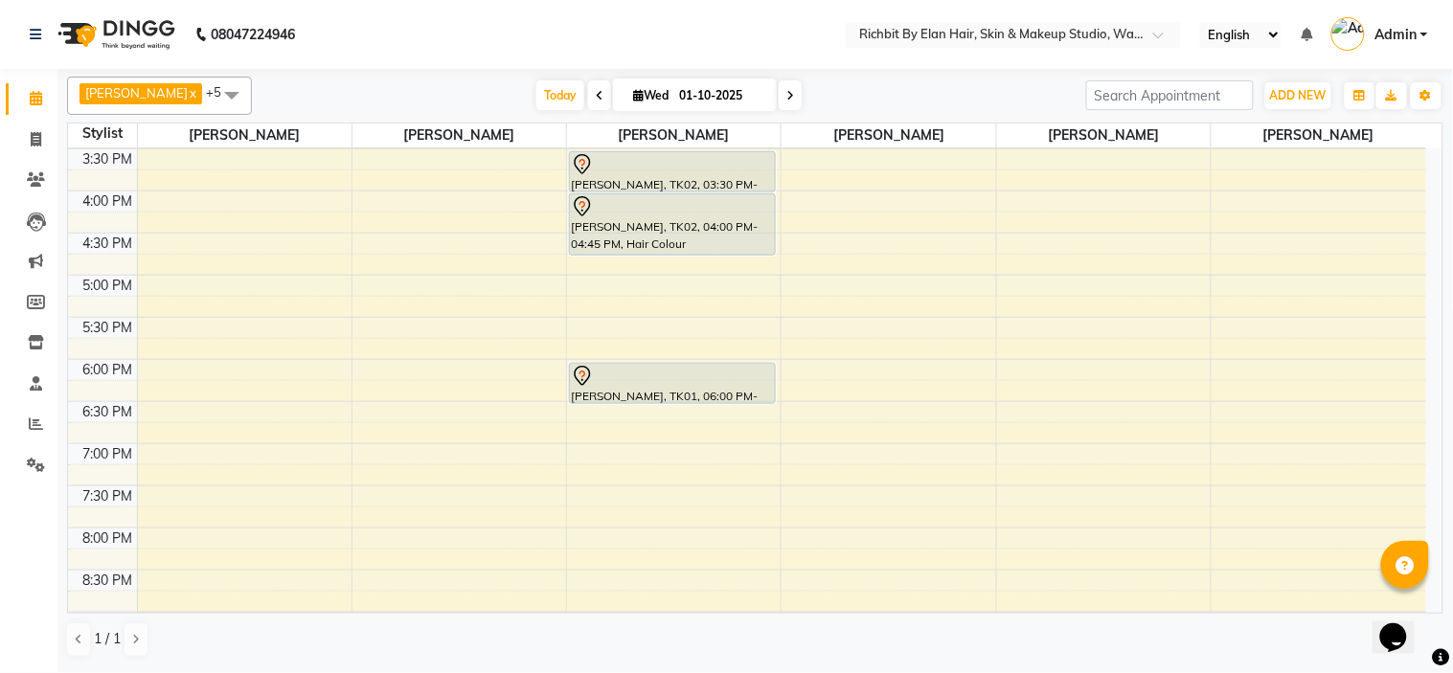
scroll to position [425, 0]
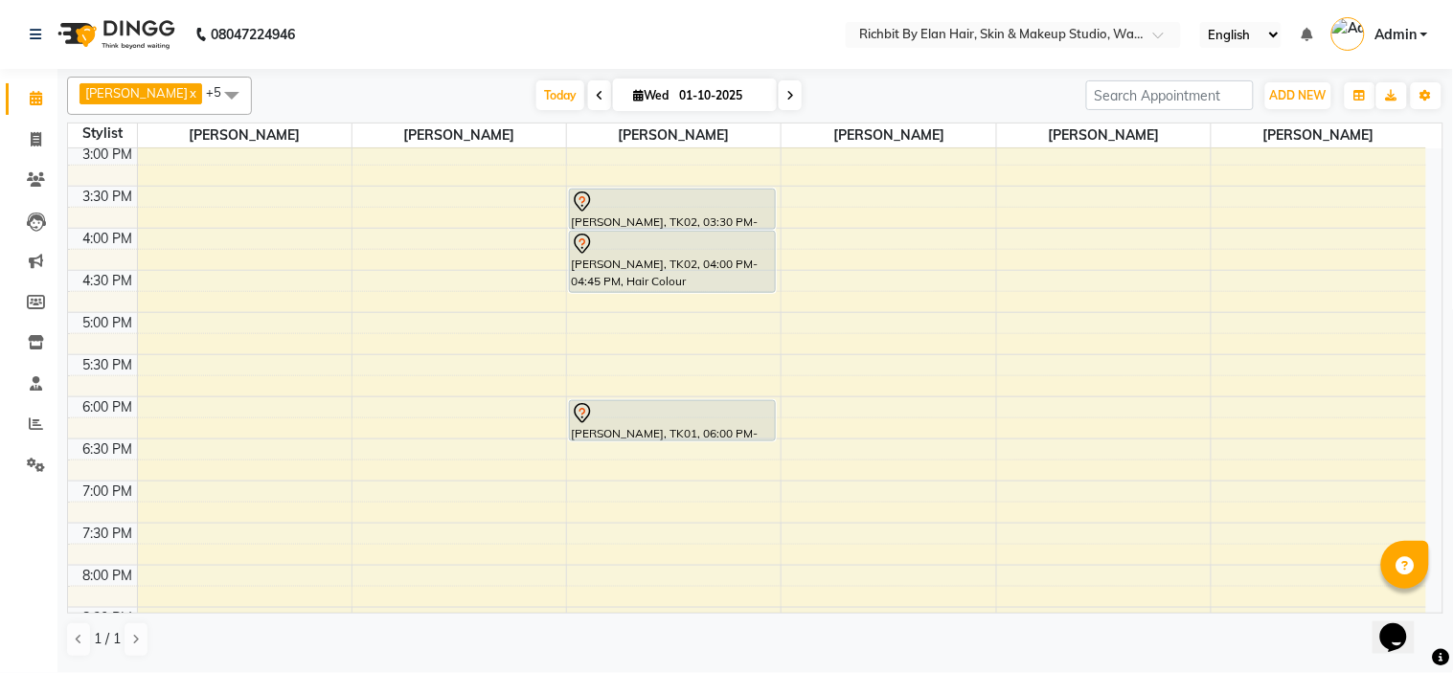
click at [365, 324] on div "10:00 AM 10:30 AM 11:00 AM 11:30 AM 12:00 PM 12:30 PM 1:00 PM 1:30 PM 2:00 PM 2…" at bounding box center [747, 228] width 1358 height 1011
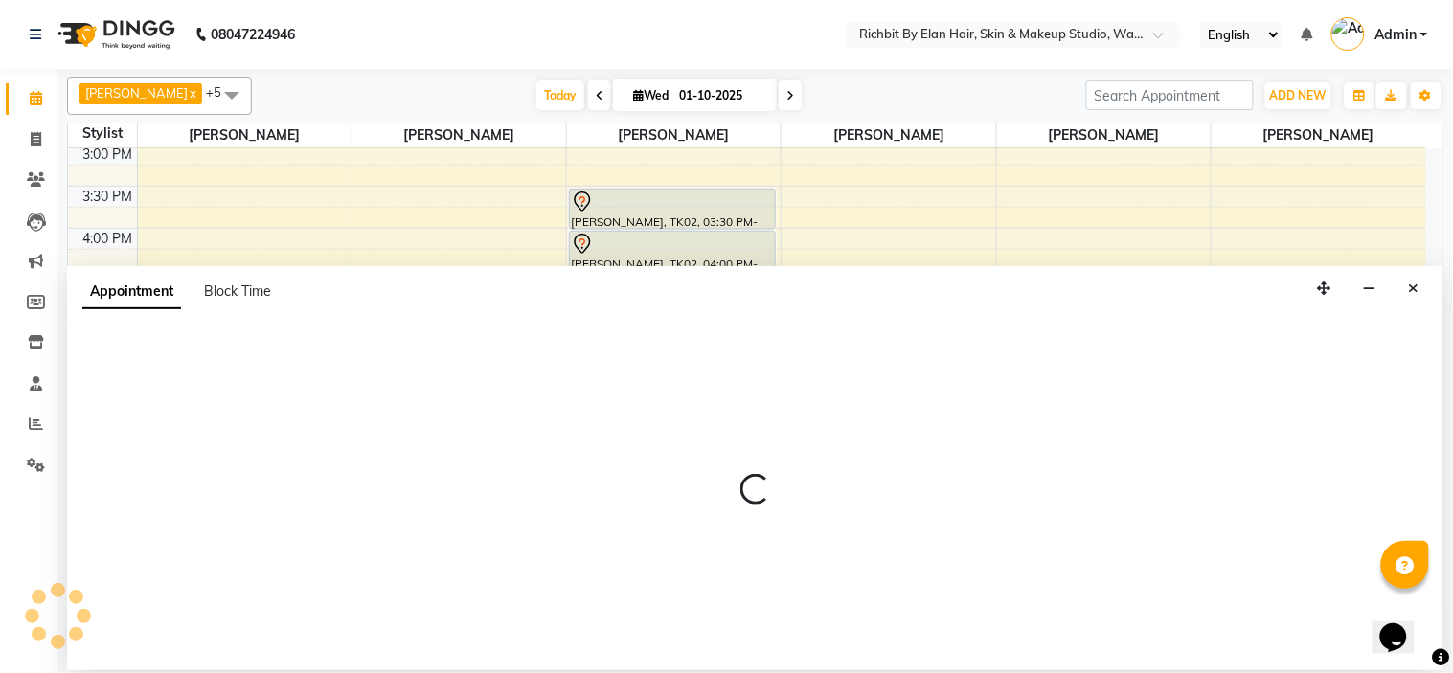
select select "61438"
select select "1020"
select select "tentative"
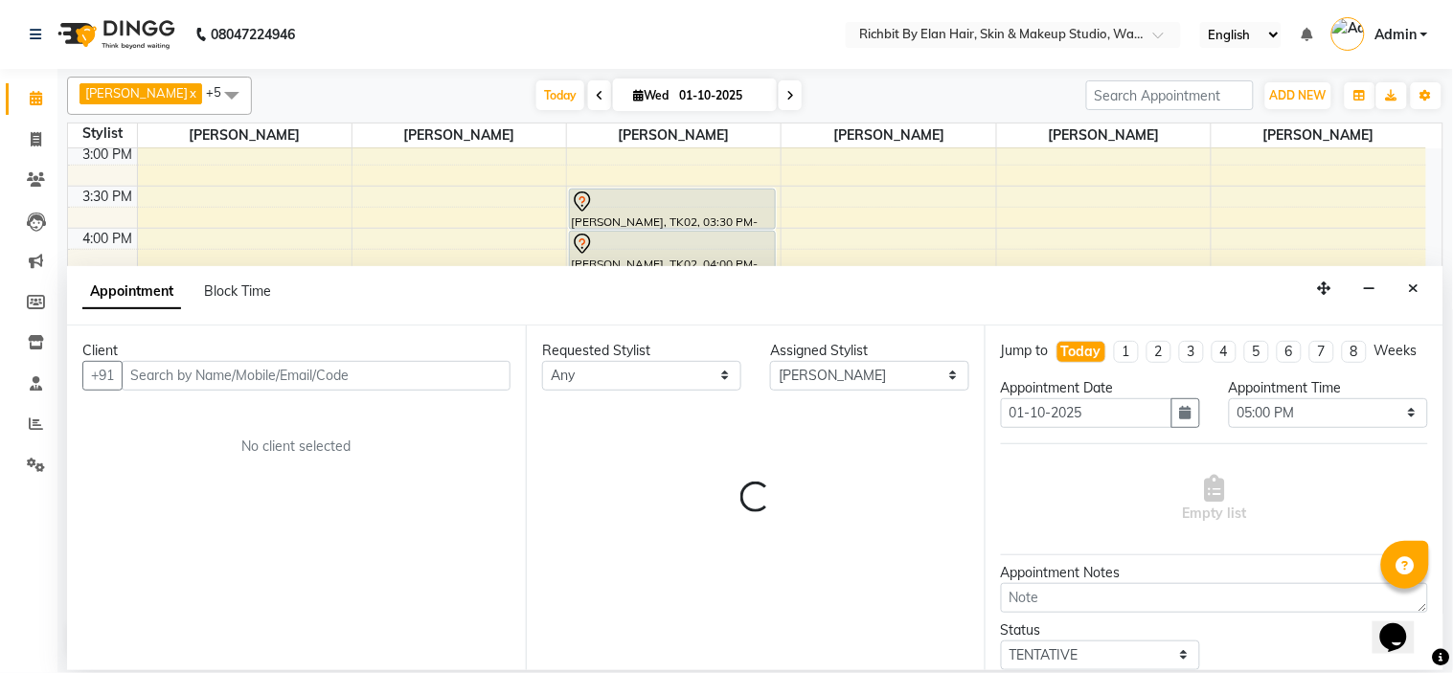
click at [257, 365] on input "text" at bounding box center [316, 376] width 389 height 30
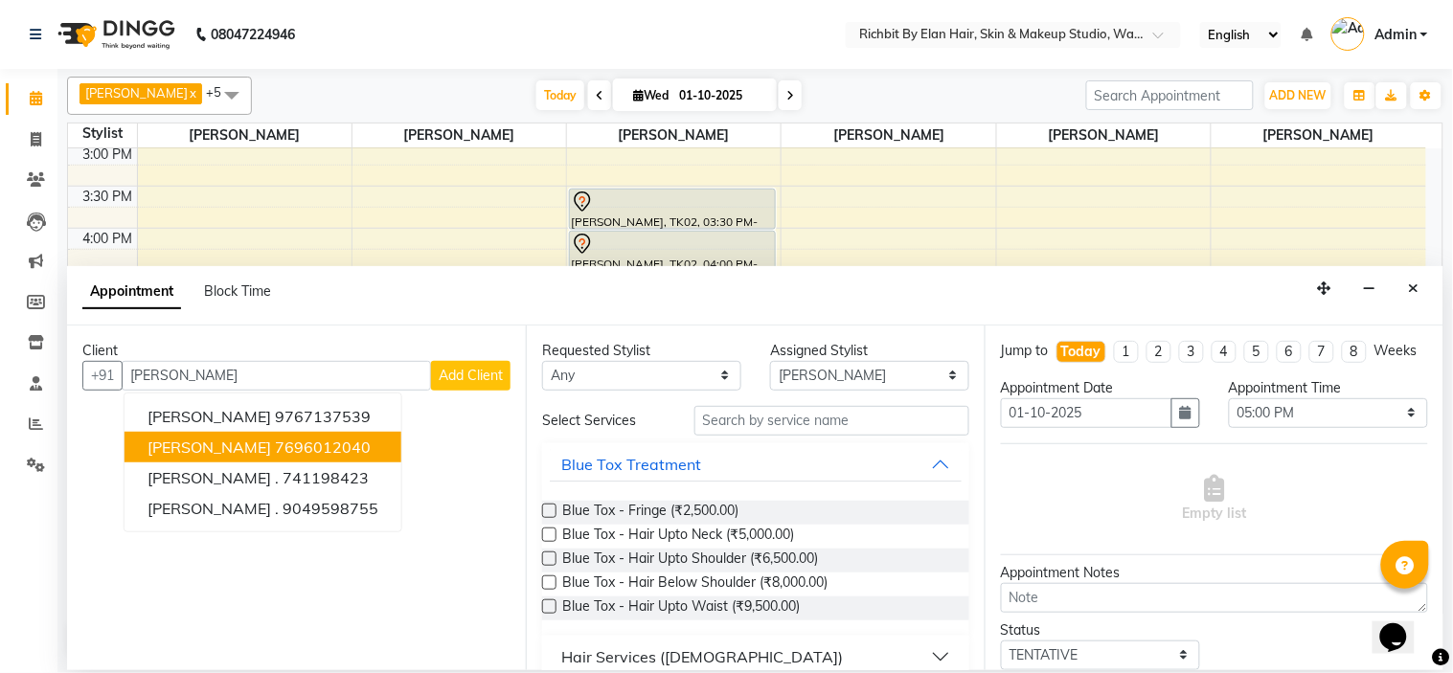
click at [275, 453] on ngb-highlight "7696012040" at bounding box center [323, 447] width 96 height 19
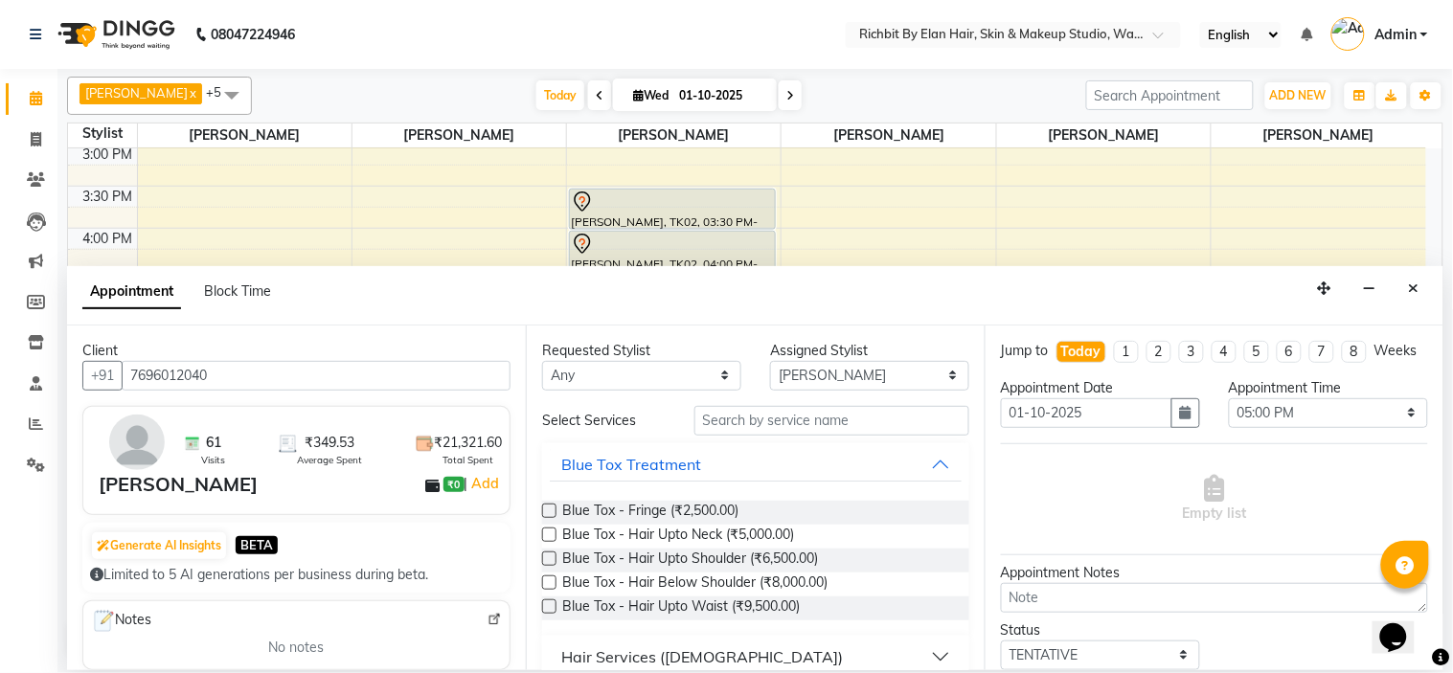
type input "7696012040"
click at [859, 413] on input "text" at bounding box center [832, 421] width 275 height 30
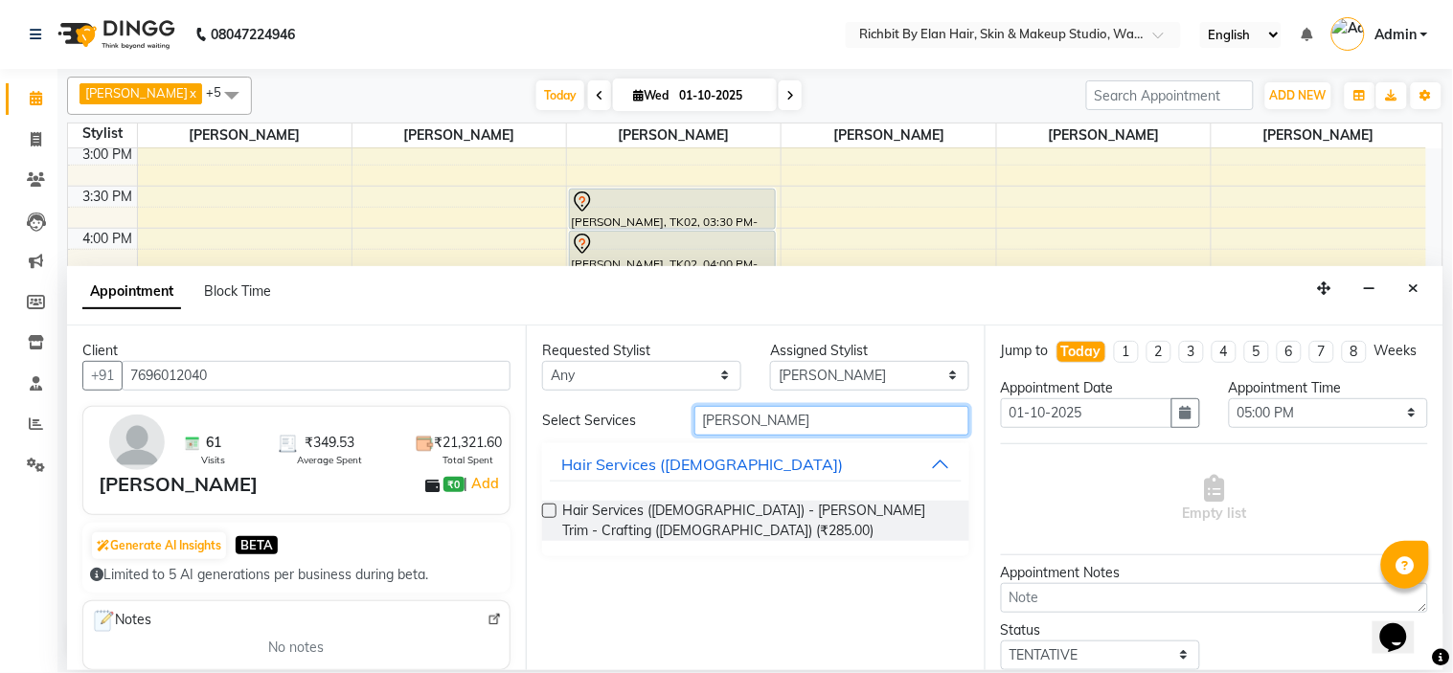
type input "BEARD"
click at [551, 508] on label at bounding box center [549, 511] width 14 height 14
click at [551, 508] on input "checkbox" at bounding box center [548, 513] width 12 height 12
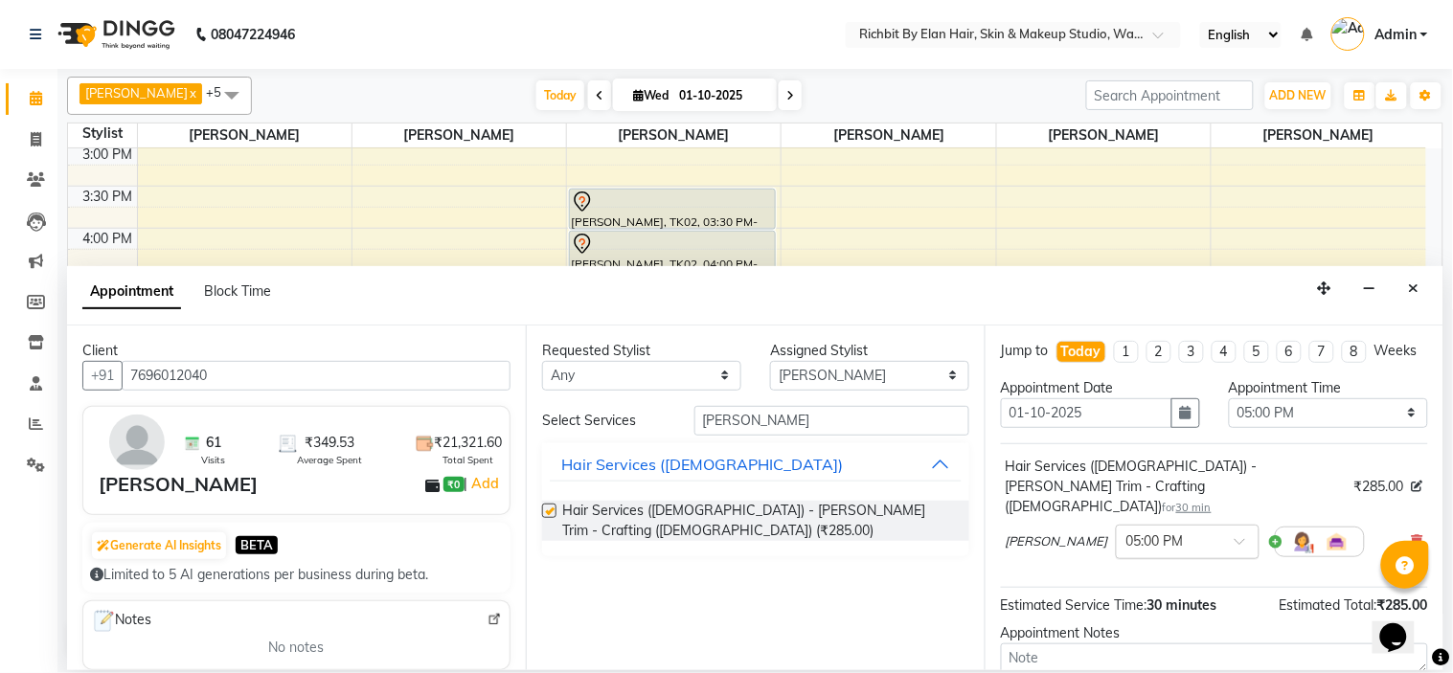
checkbox input "false"
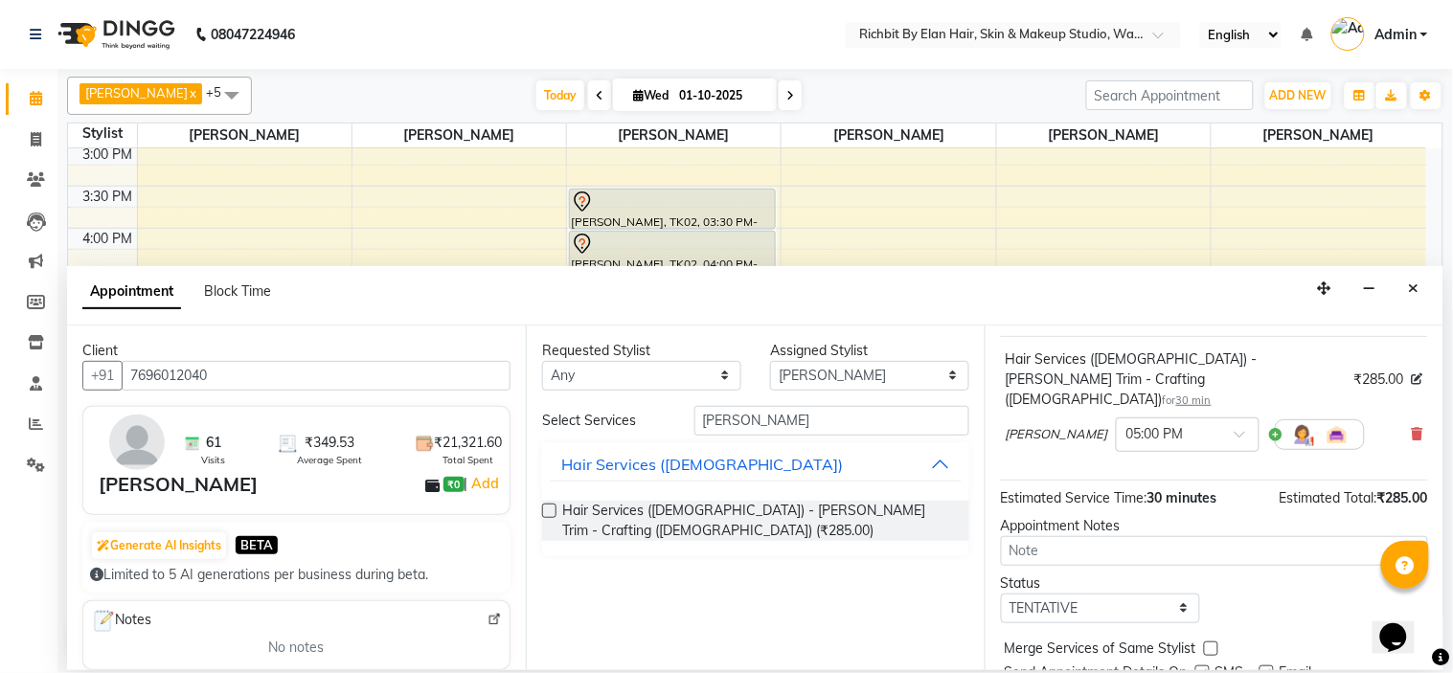
scroll to position [179, 0]
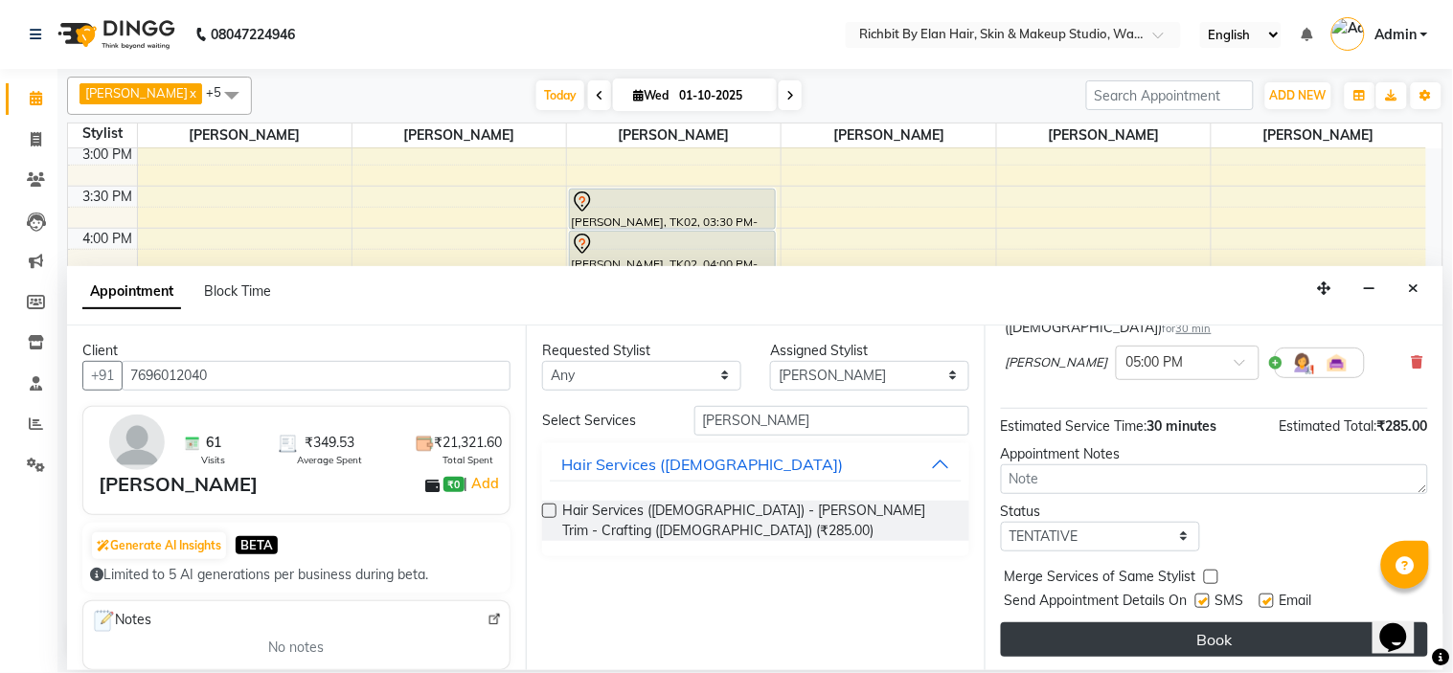
click at [1200, 637] on button "Book" at bounding box center [1214, 640] width 427 height 34
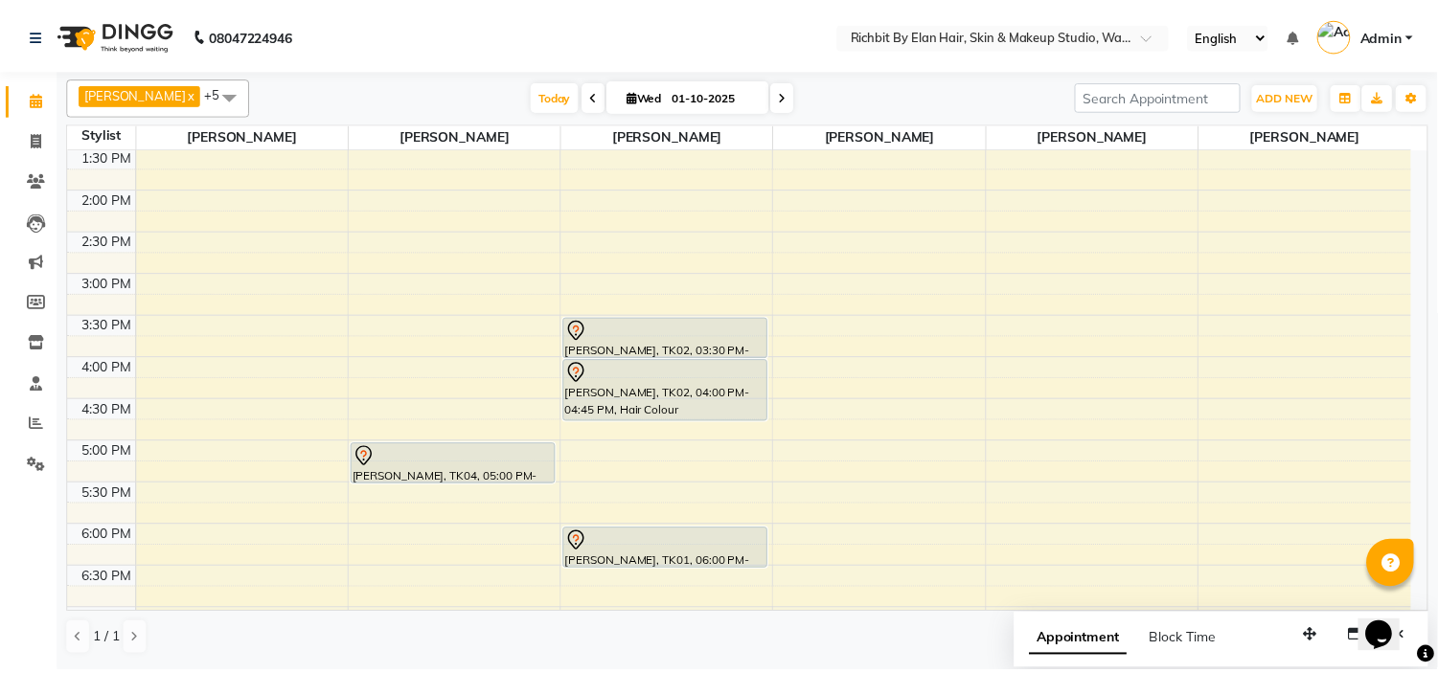
scroll to position [319, 0]
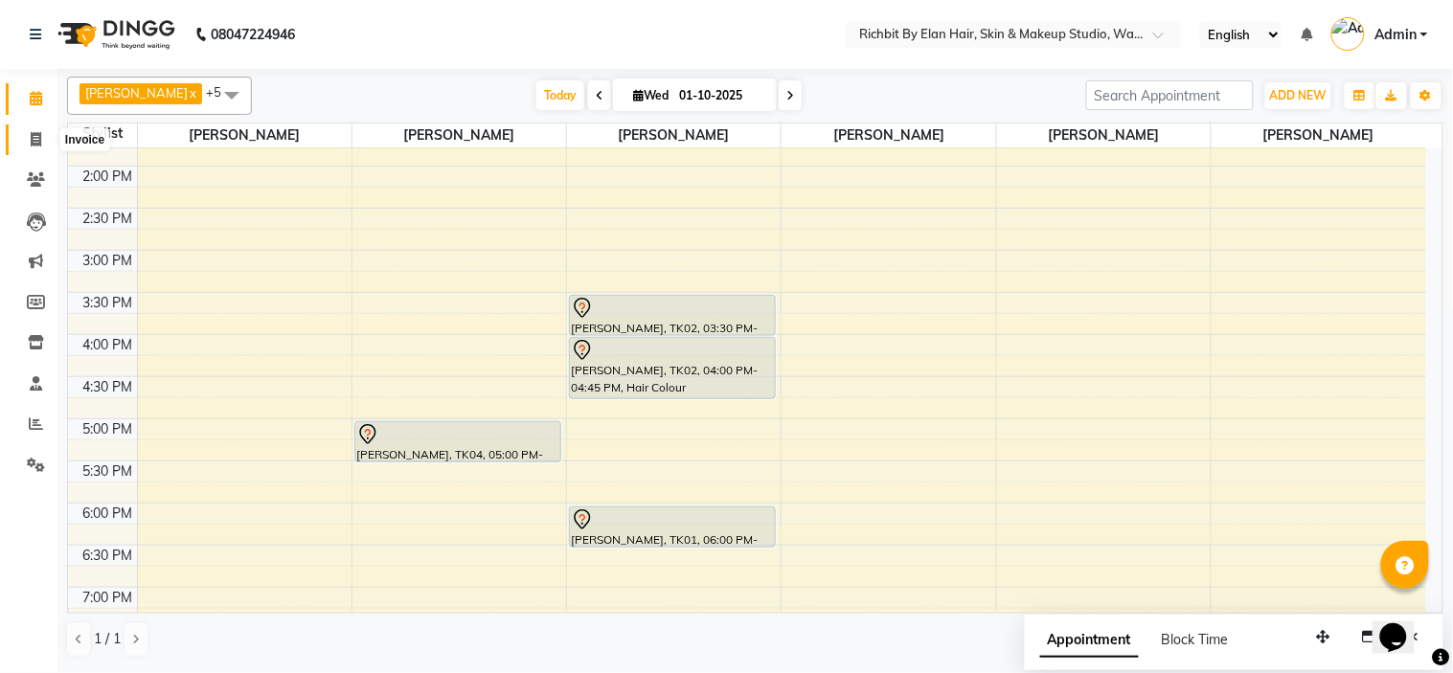
click at [33, 136] on icon at bounding box center [36, 139] width 11 height 14
select select "4114"
select select "service"
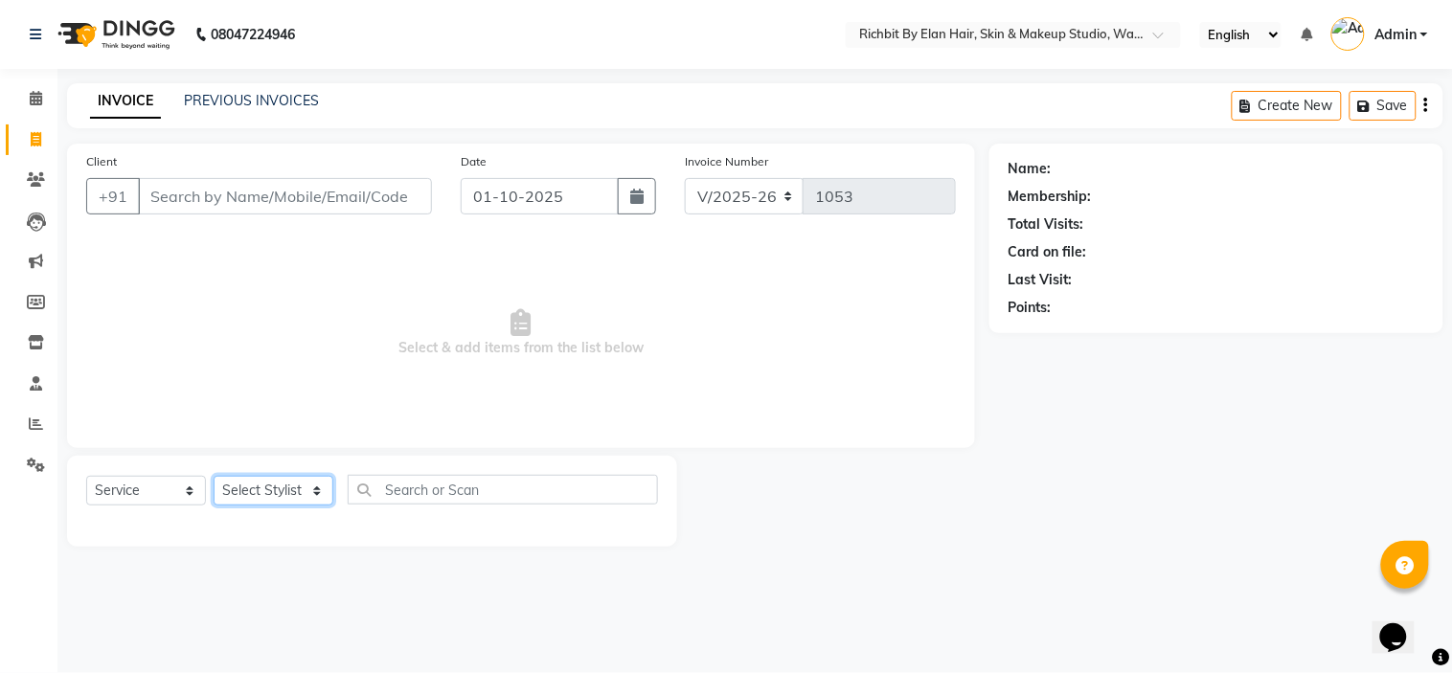
click at [268, 496] on select "Select Stylist Ankita nivangune anuja dhavare Deepali Palsule Gopal Kadam Ram T…" at bounding box center [274, 491] width 120 height 30
select select "92645"
click at [214, 477] on select "Select Stylist Ankita nivangune anuja dhavare Deepali Palsule Gopal Kadam Ram T…" at bounding box center [274, 491] width 120 height 30
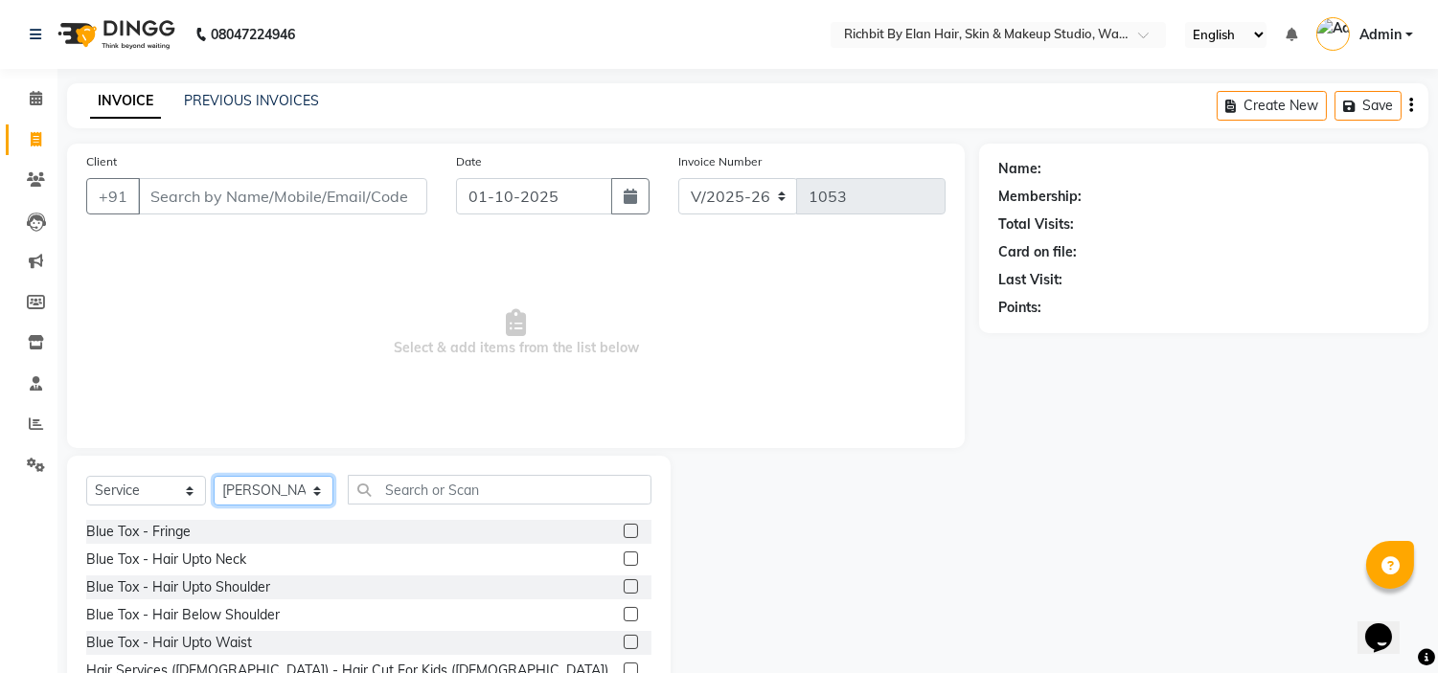
scroll to position [93, 0]
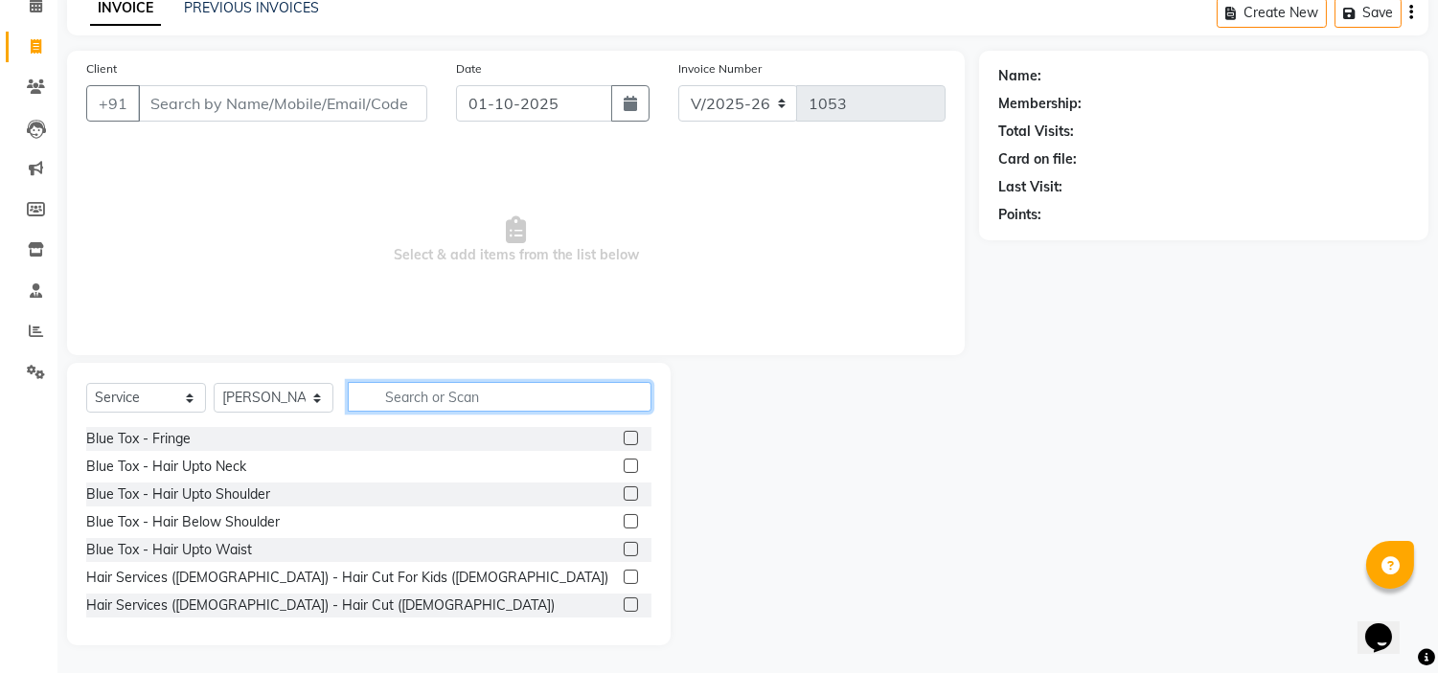
click at [470, 399] on input "text" at bounding box center [500, 397] width 304 height 30
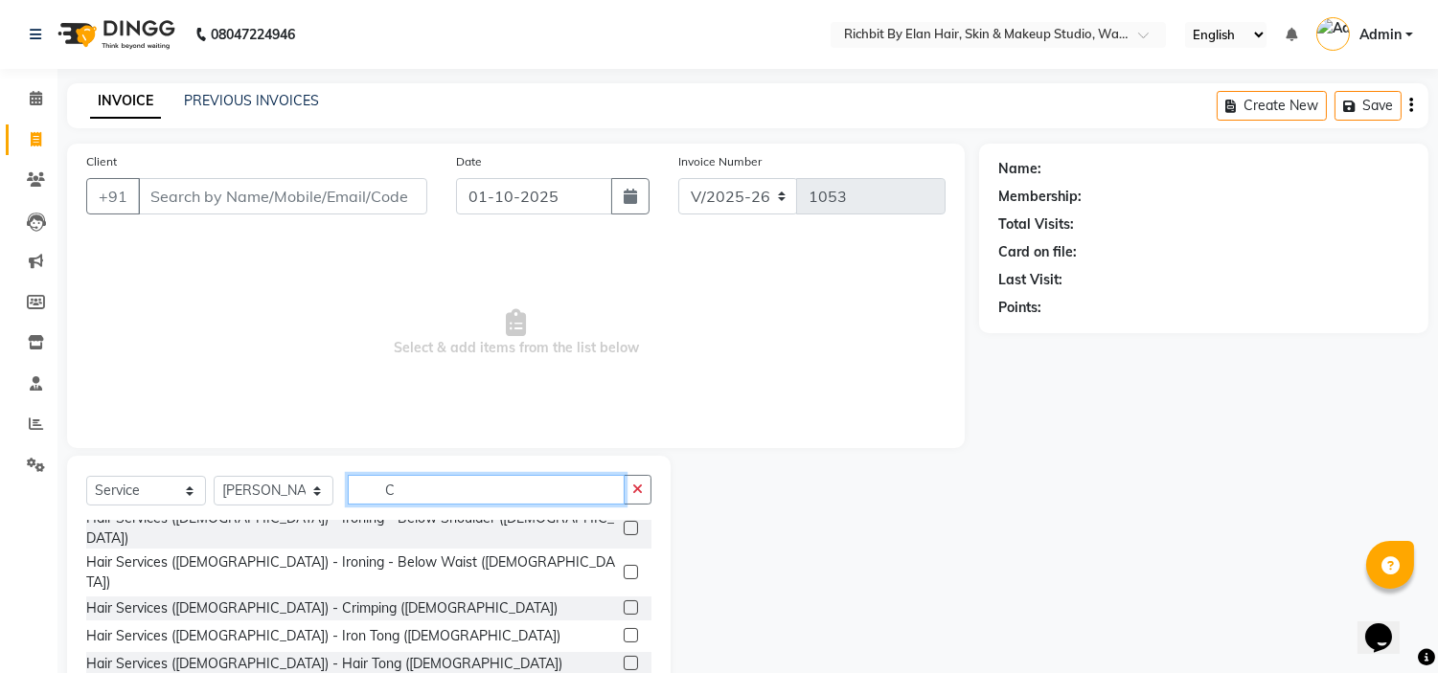
scroll to position [744, 0]
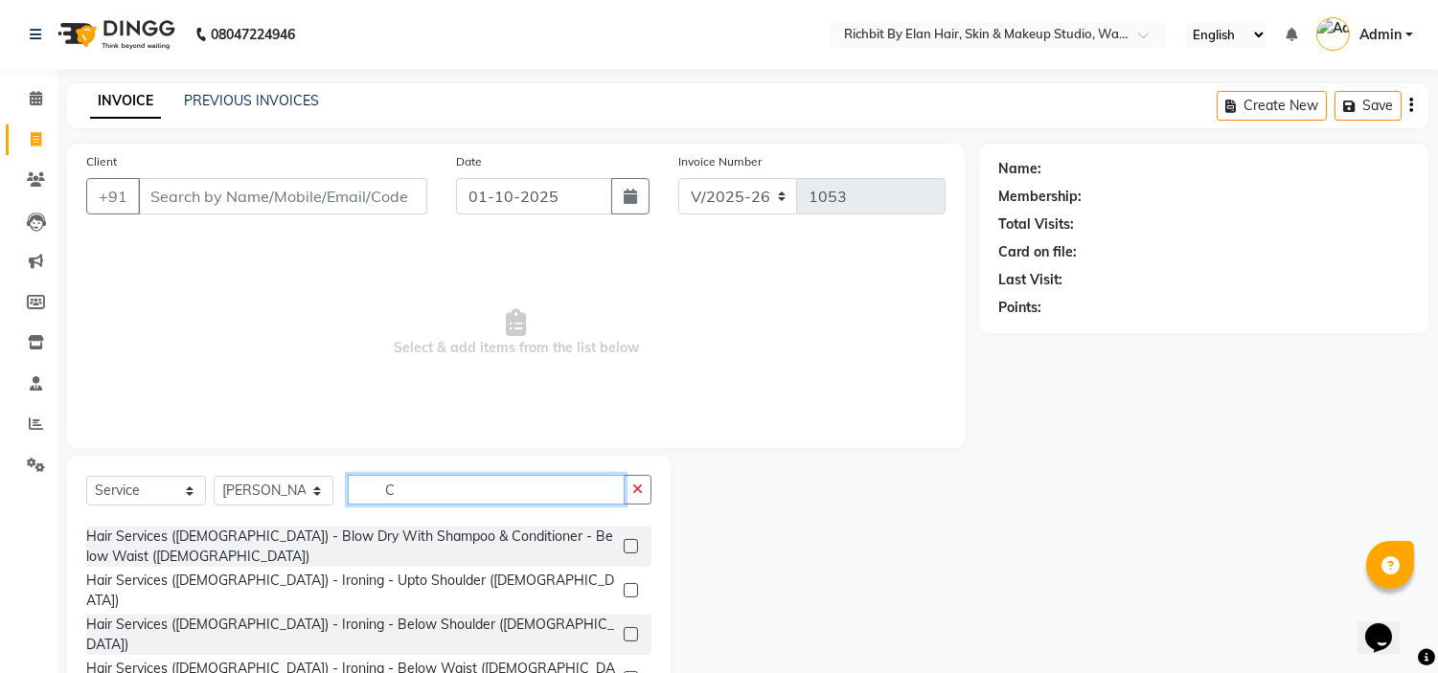
type input "C"
click at [613, 479] on input "C" at bounding box center [486, 490] width 277 height 30
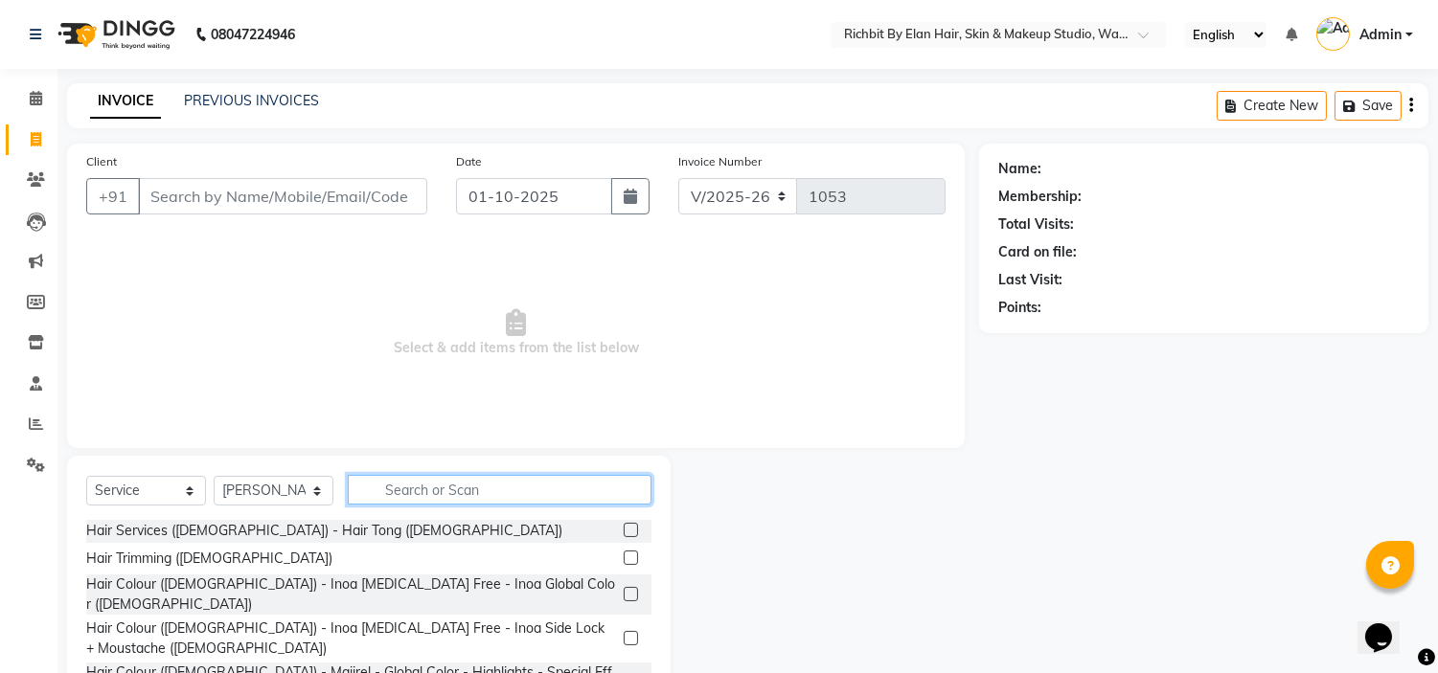
scroll to position [1175, 0]
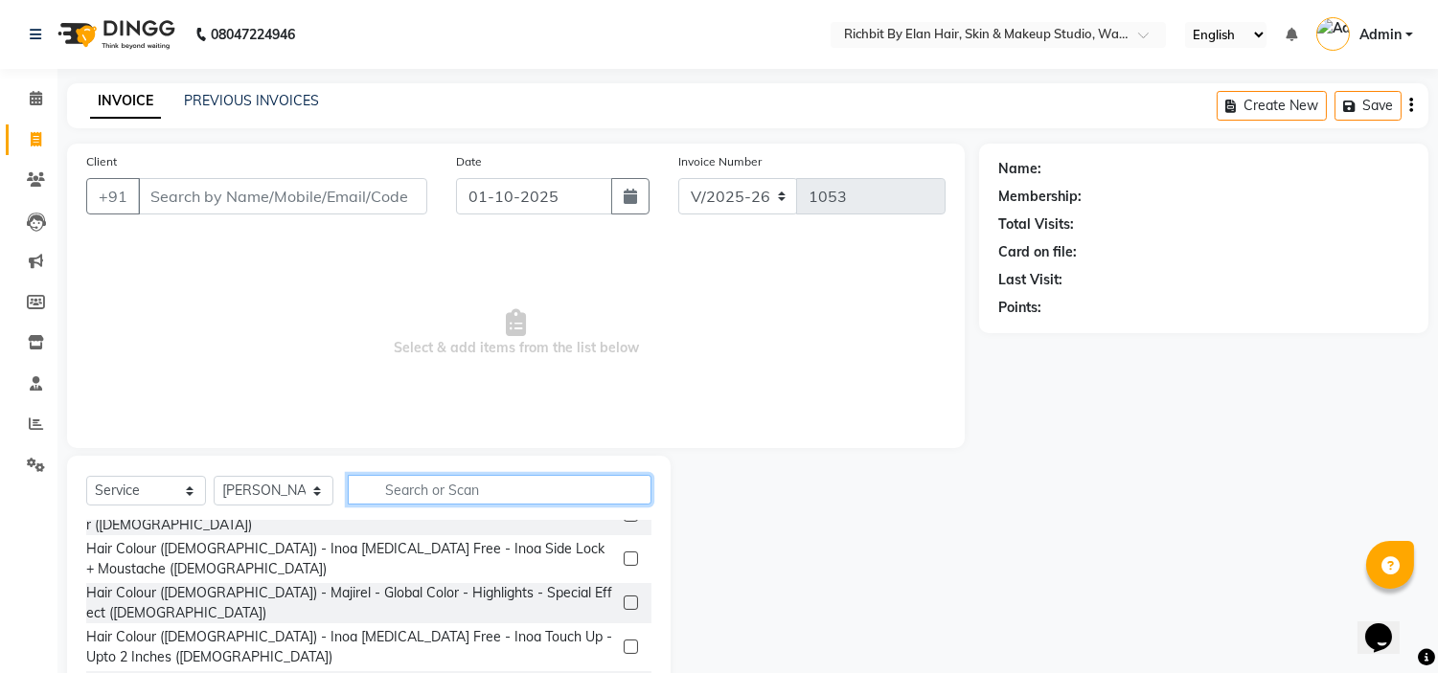
click at [588, 494] on input "text" at bounding box center [500, 490] width 304 height 30
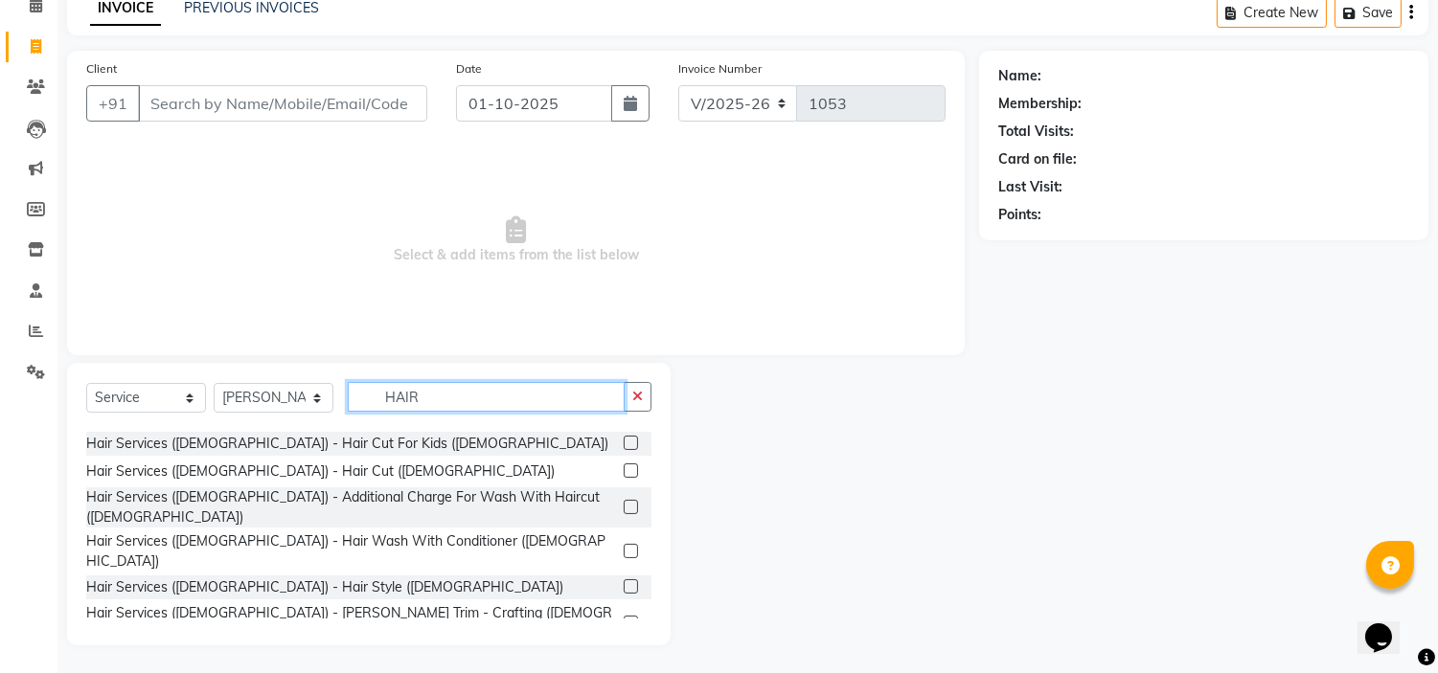
scroll to position [213, 0]
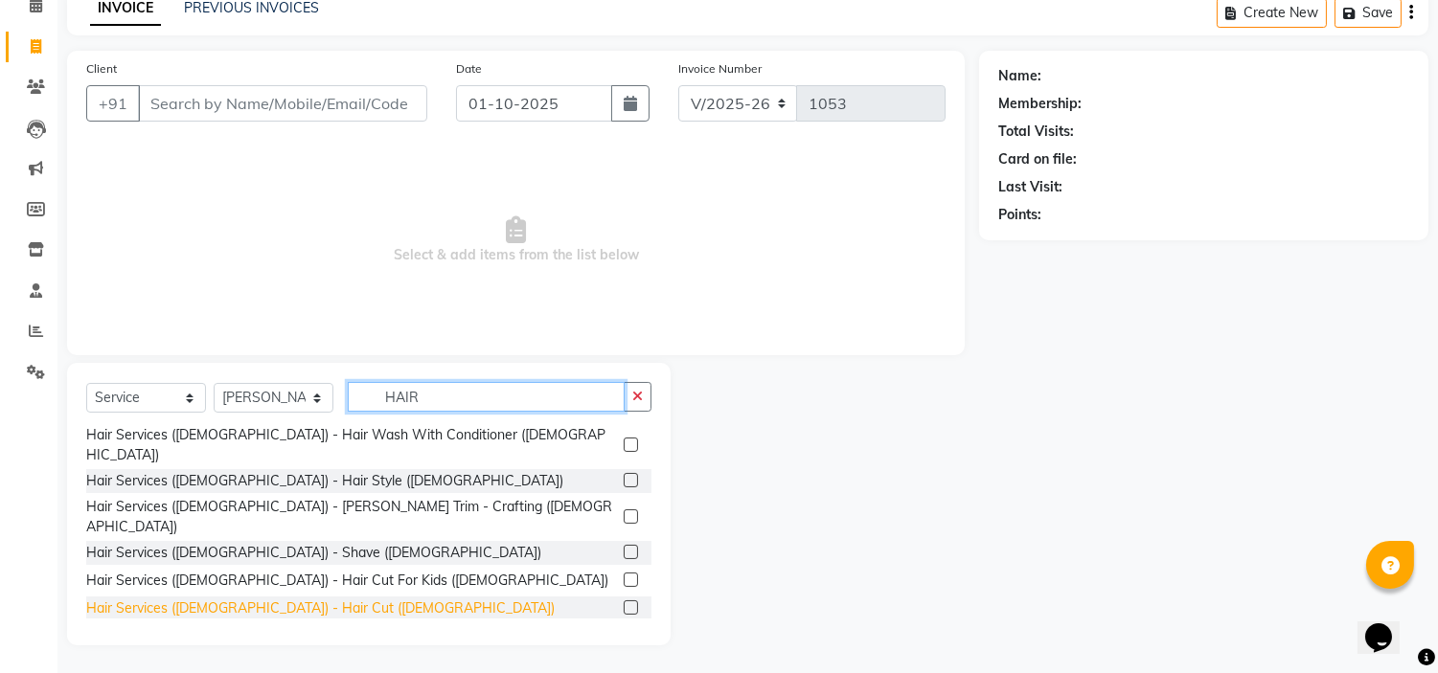
type input "HAIR"
click at [312, 599] on div "Hair Services (Female) - Hair Cut (Female)" at bounding box center [320, 609] width 468 height 20
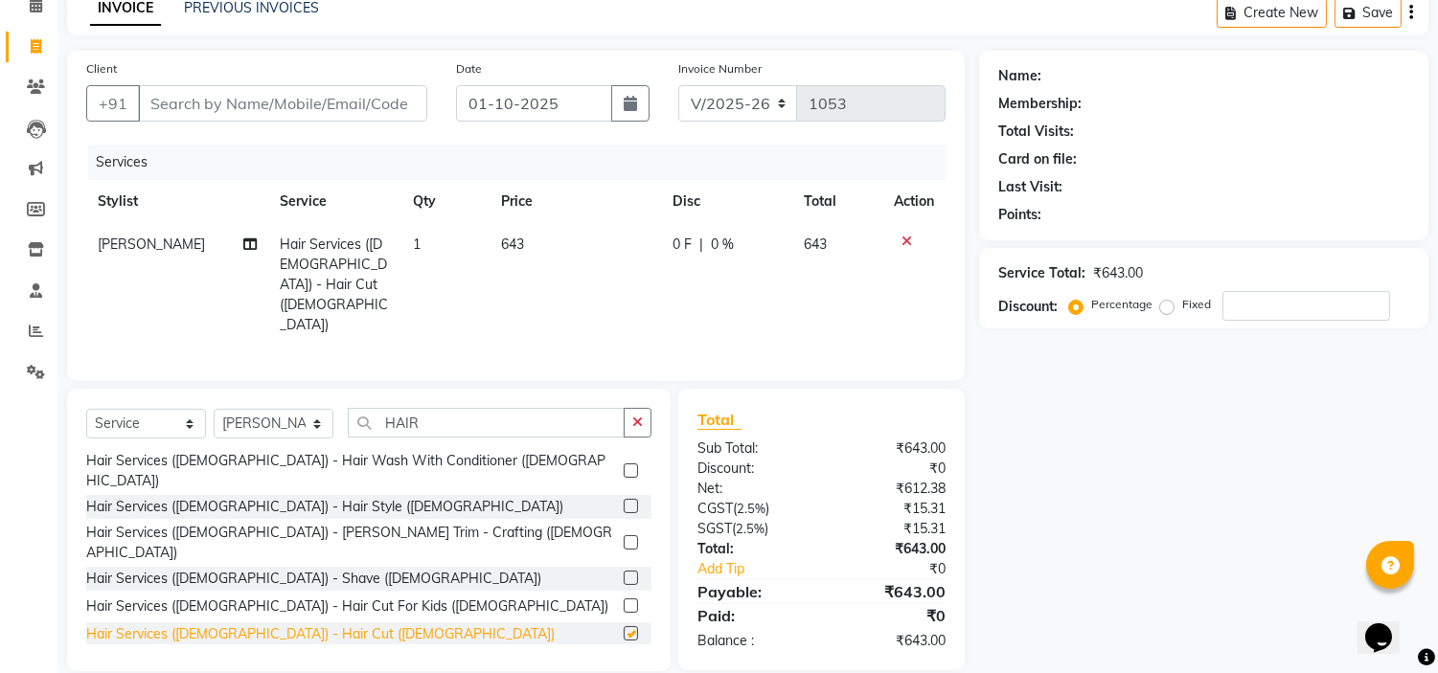
checkbox input "false"
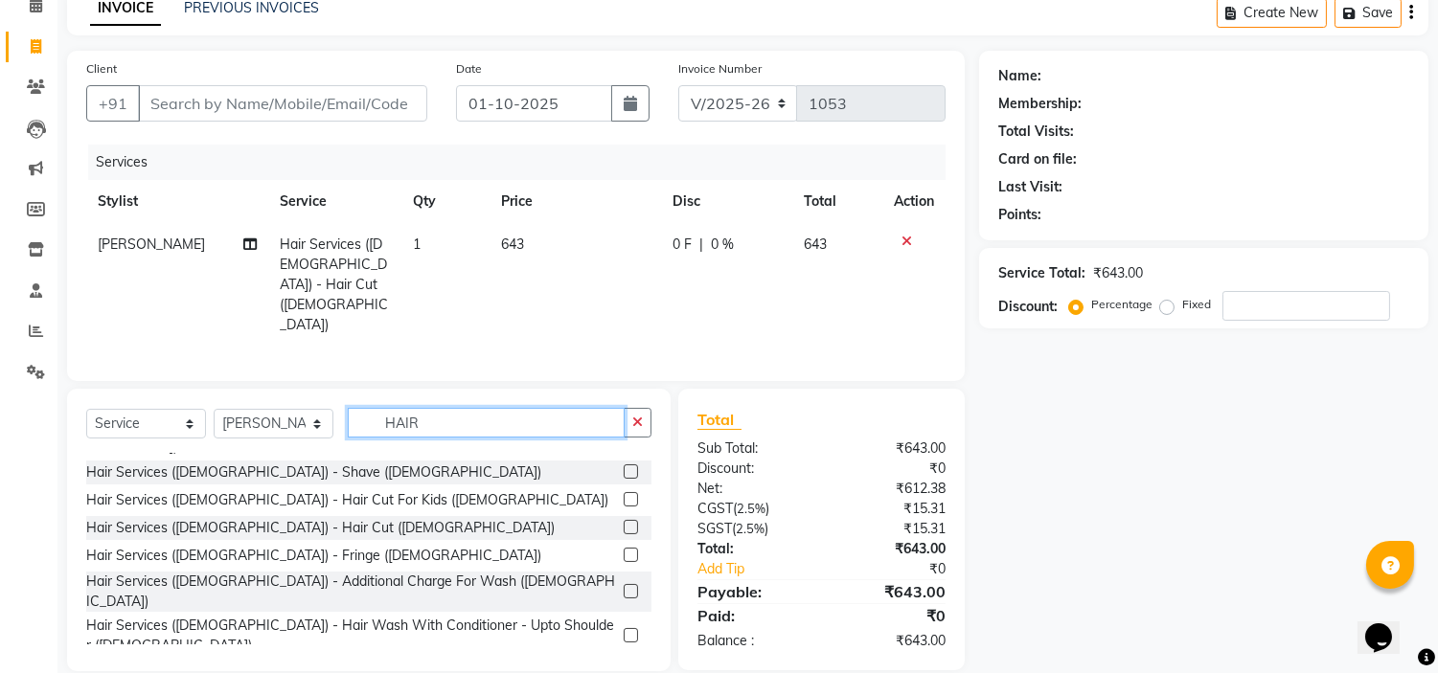
drag, startPoint x: 492, startPoint y: 408, endPoint x: 495, endPoint y: 398, distance: 10.9
click at [495, 408] on input "HAIR" at bounding box center [486, 423] width 277 height 30
type input "H"
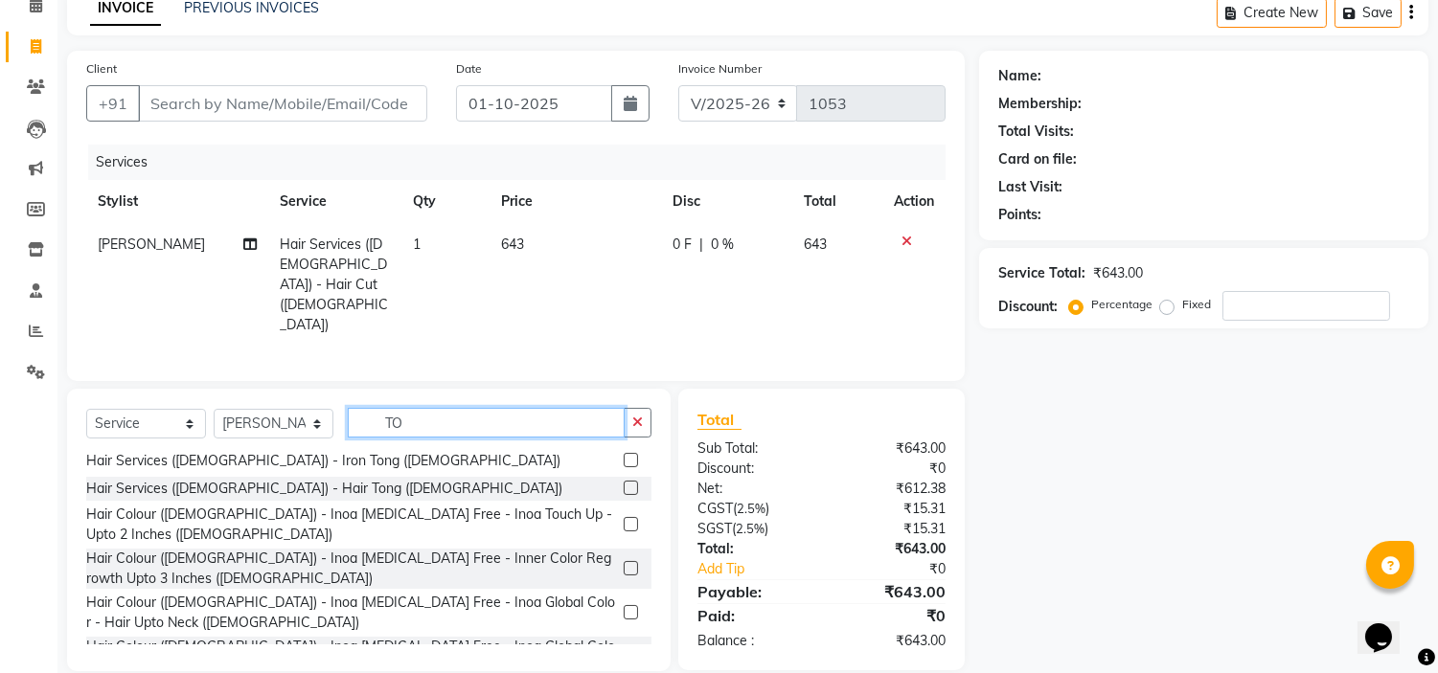
scroll to position [69, 0]
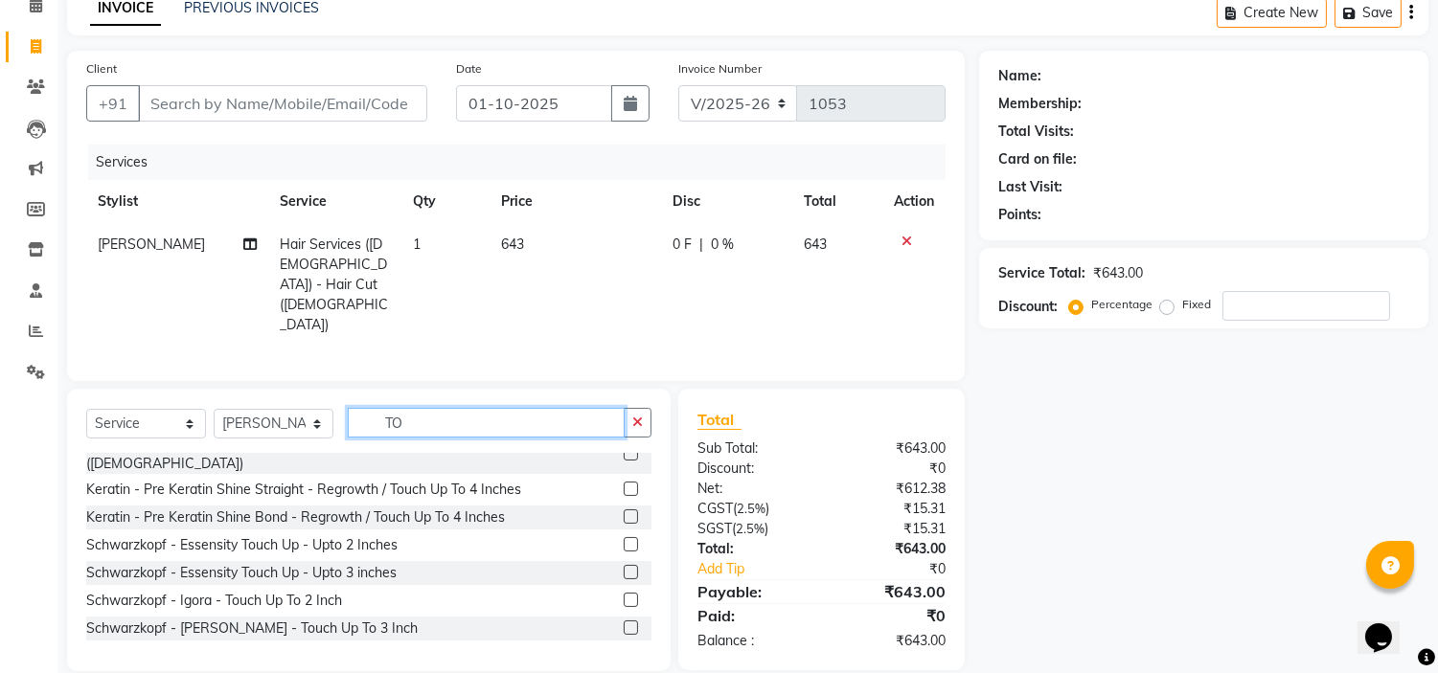
type input "T"
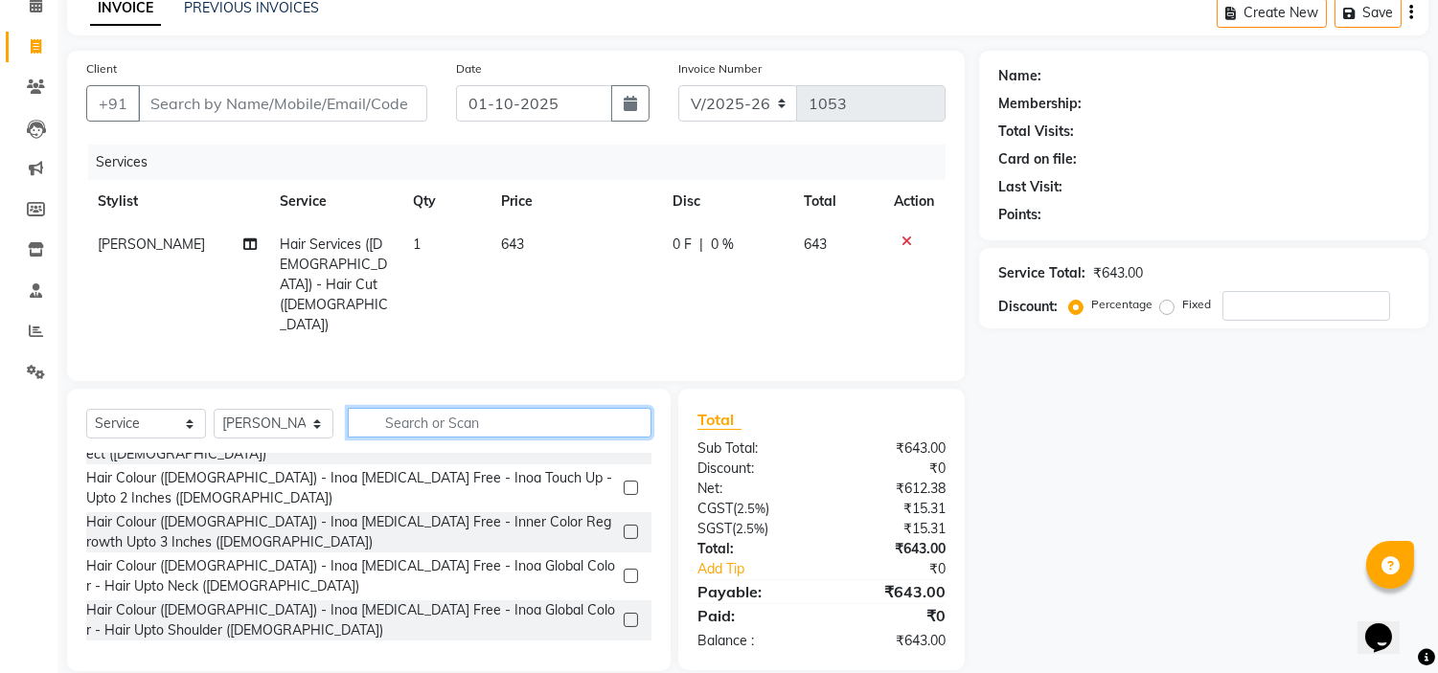
scroll to position [1358, 0]
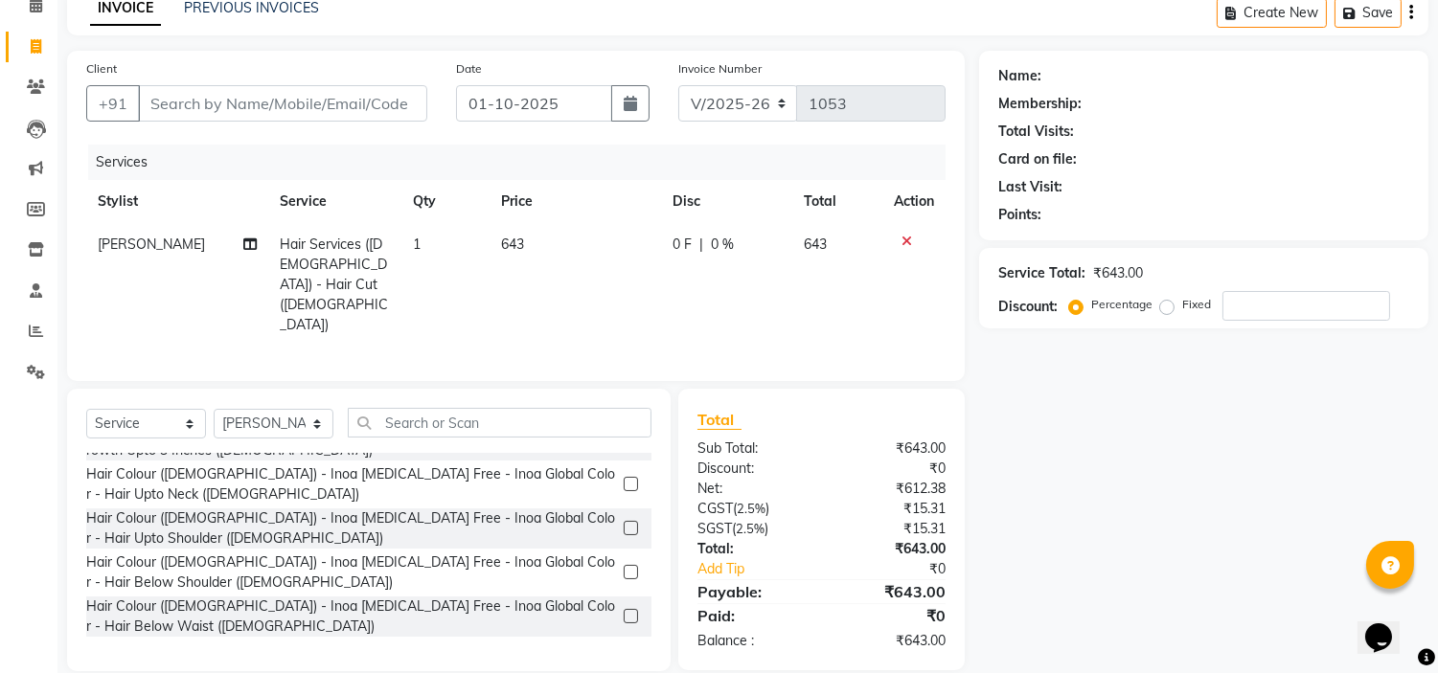
checkbox input "false"
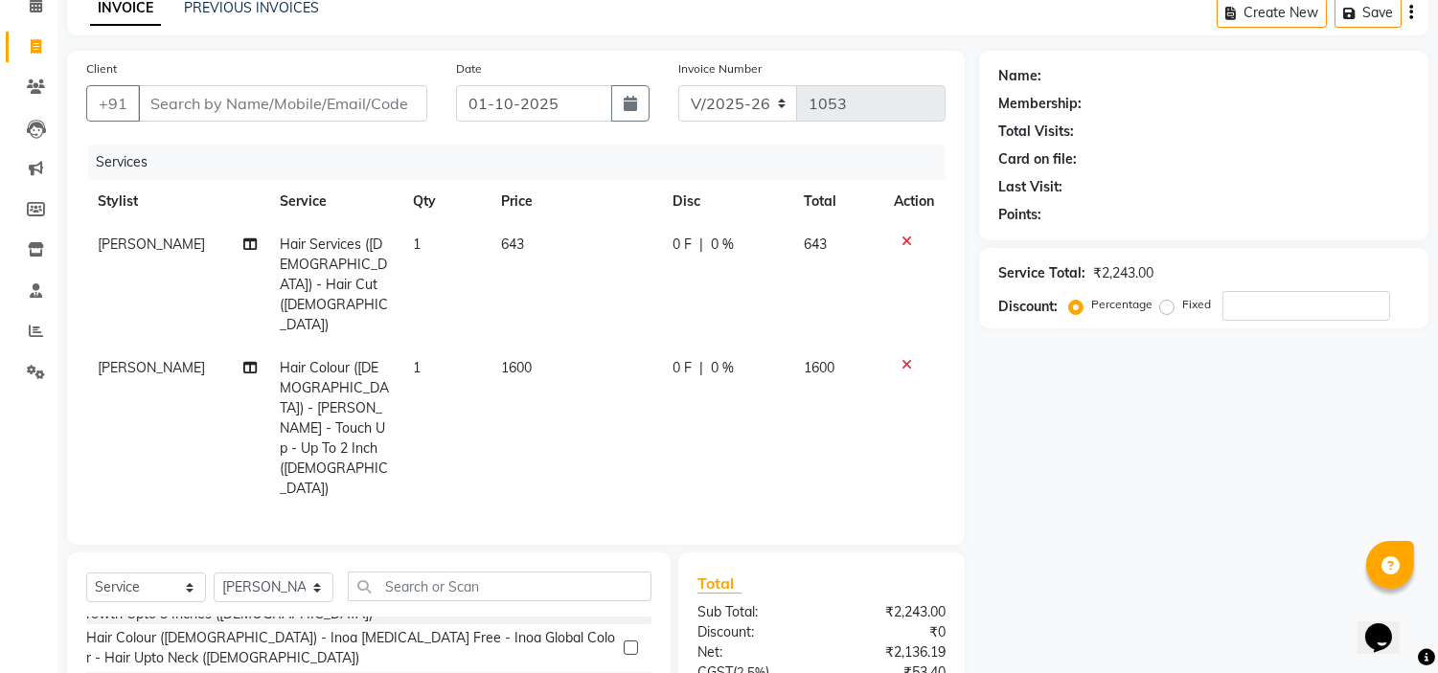
click at [912, 358] on div at bounding box center [914, 364] width 40 height 13
click at [903, 358] on icon at bounding box center [906, 364] width 11 height 13
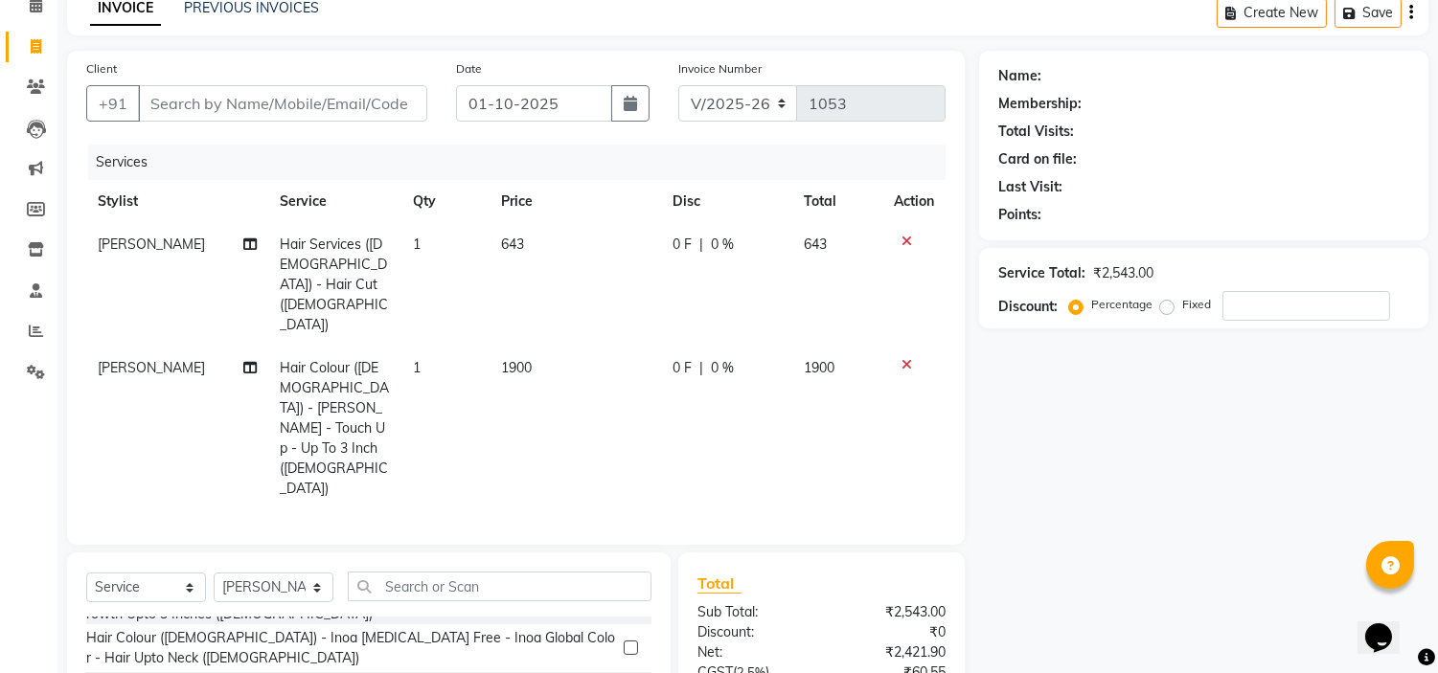
checkbox input "false"
click at [905, 358] on icon at bounding box center [906, 364] width 11 height 13
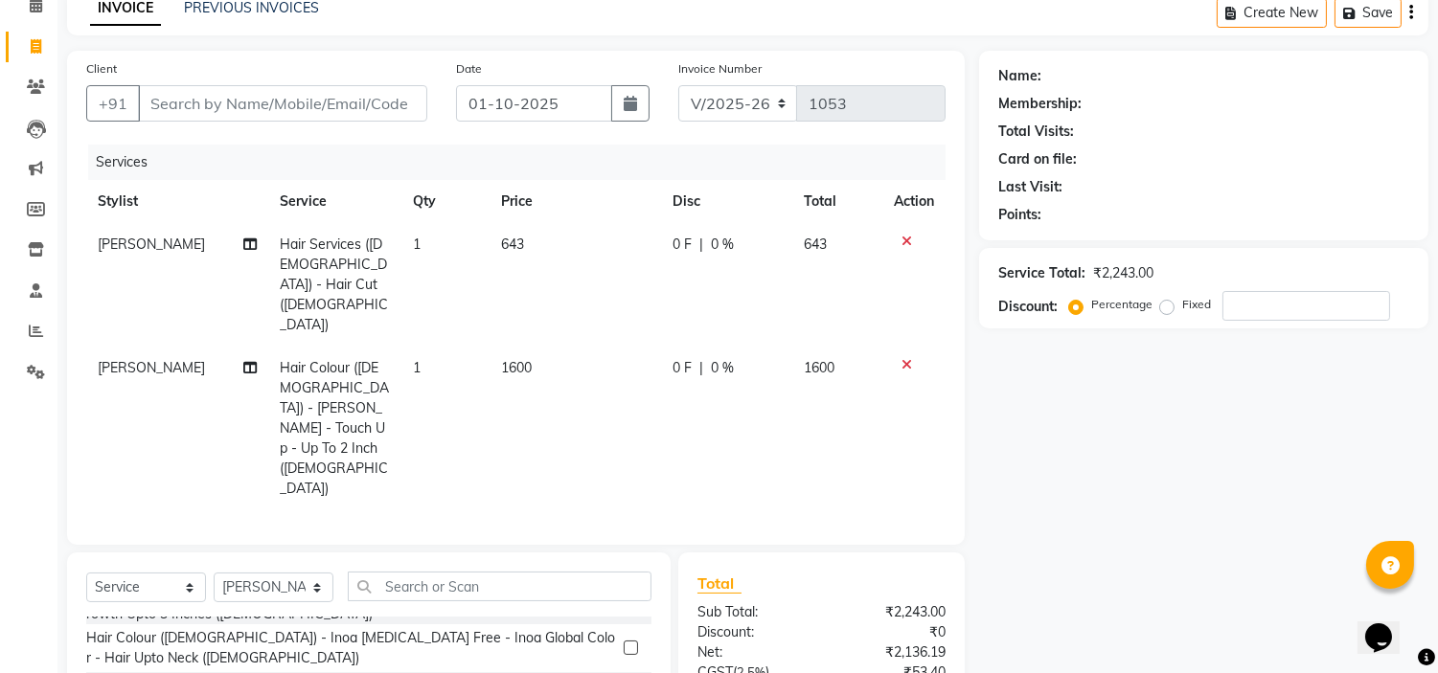
checkbox input "false"
click at [1259, 285] on div "Service Total: ₹2,243.00 Discount: Percentage Fixed" at bounding box center [1203, 288] width 411 height 65
click at [1256, 304] on input "number" at bounding box center [1306, 306] width 168 height 30
type input "3"
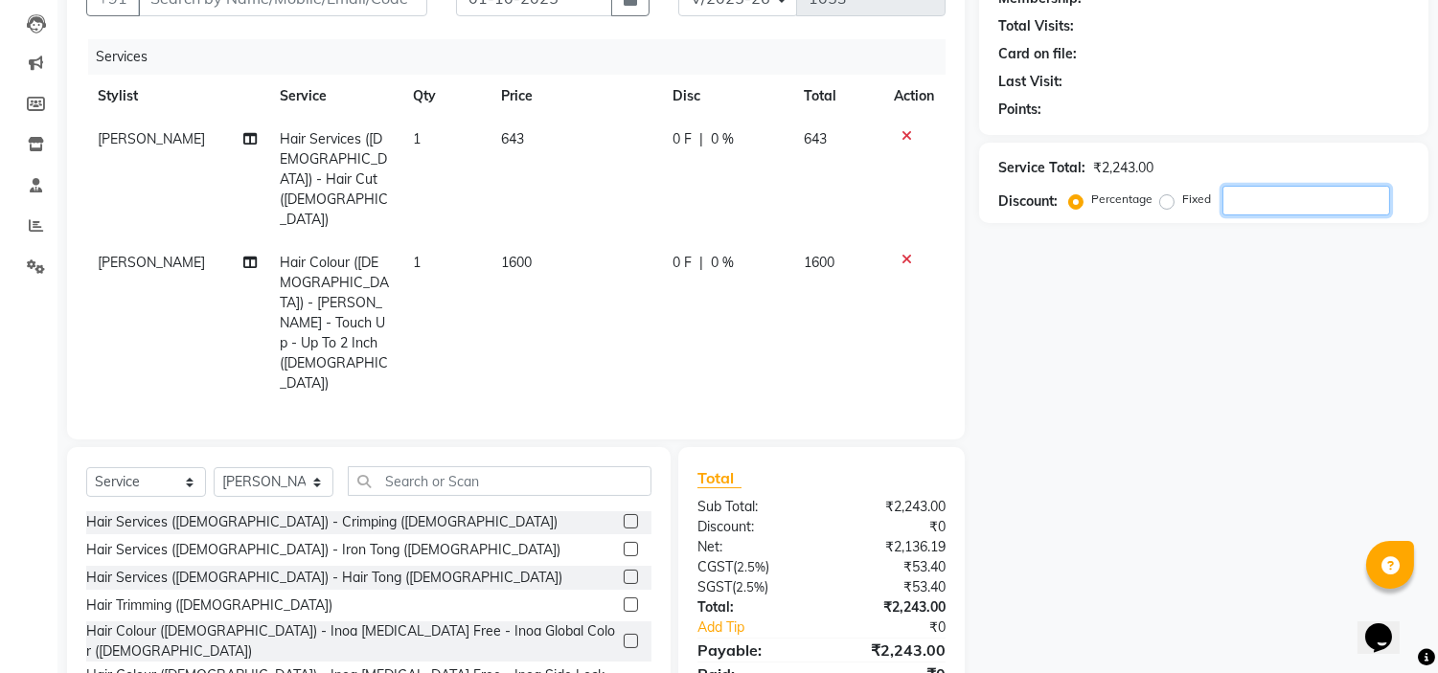
scroll to position [933, 0]
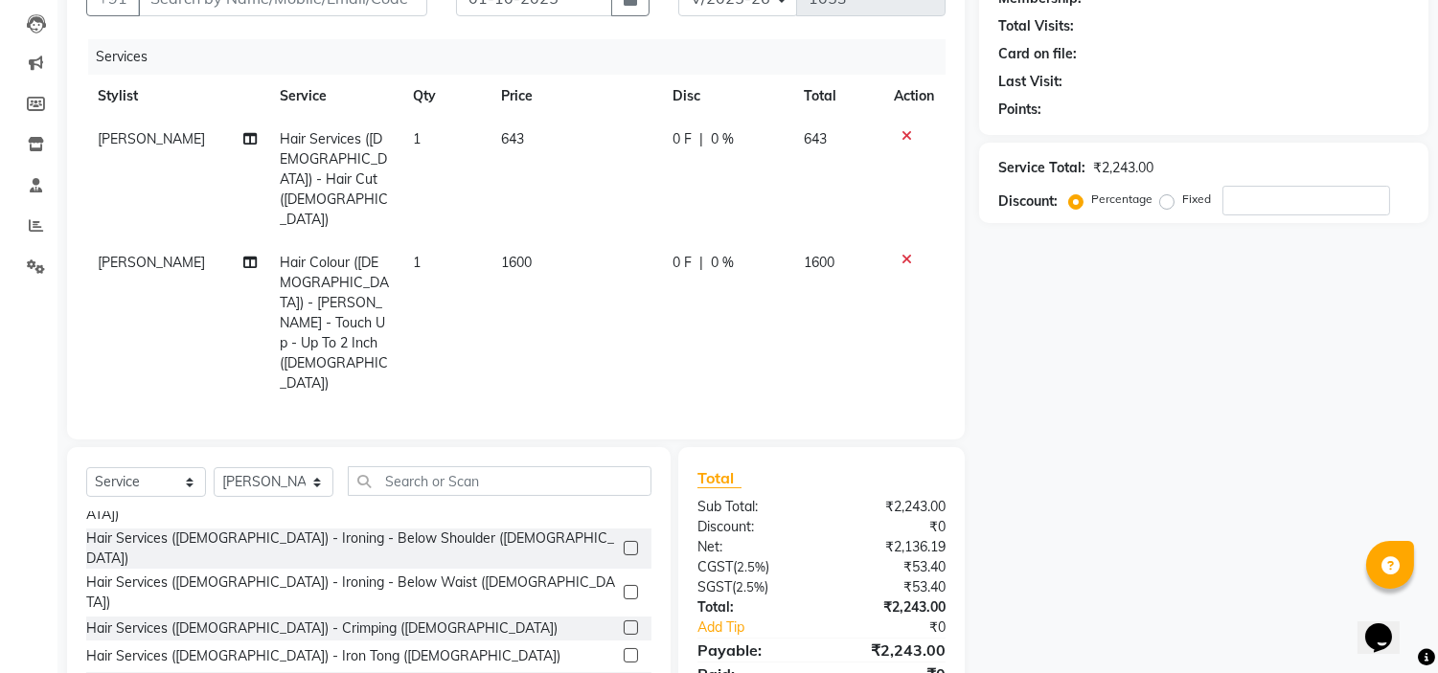
click at [901, 253] on icon at bounding box center [906, 259] width 11 height 13
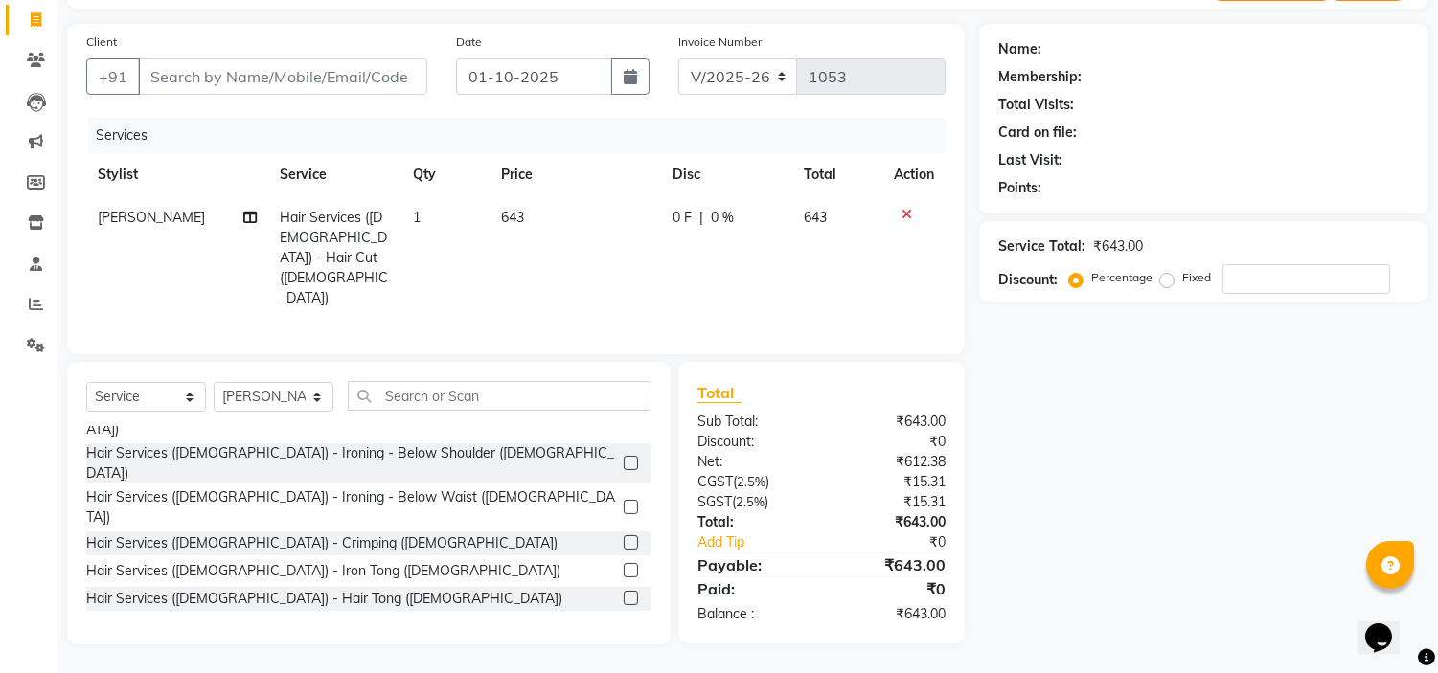
scroll to position [96, 0]
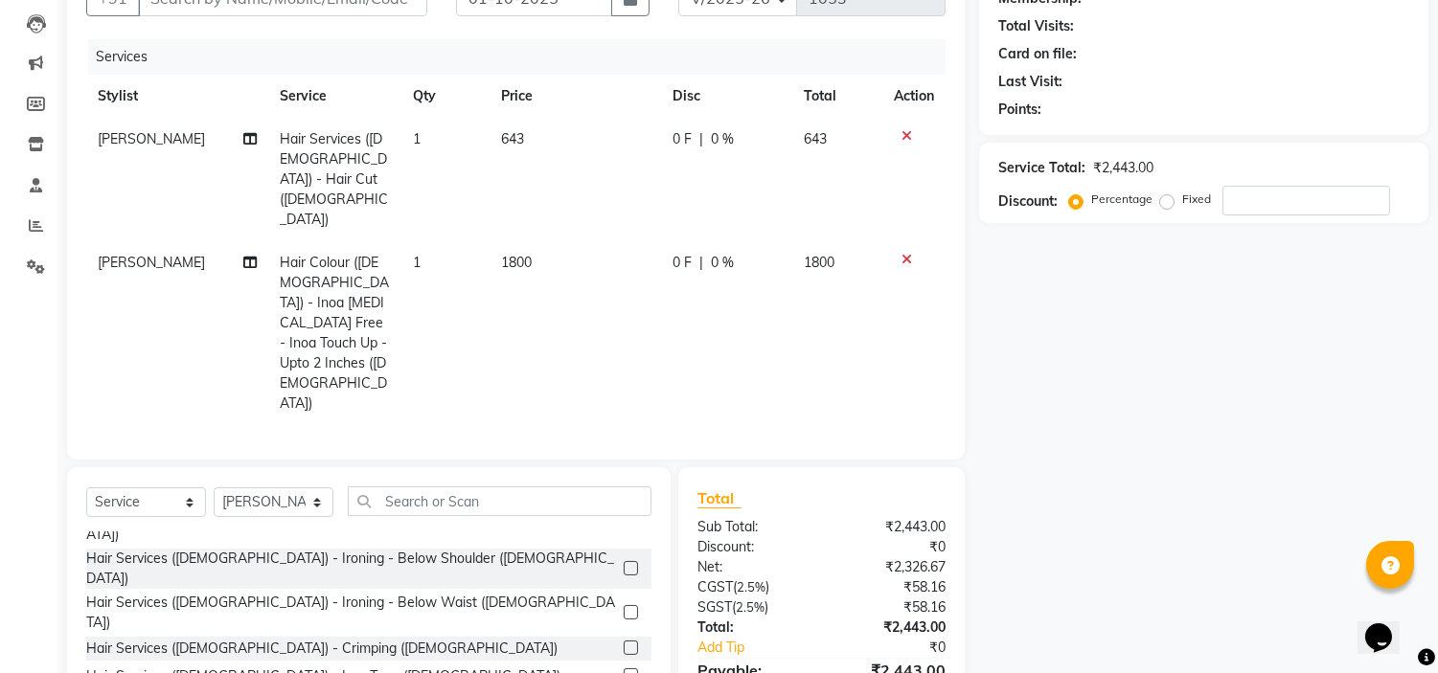
checkbox input "false"
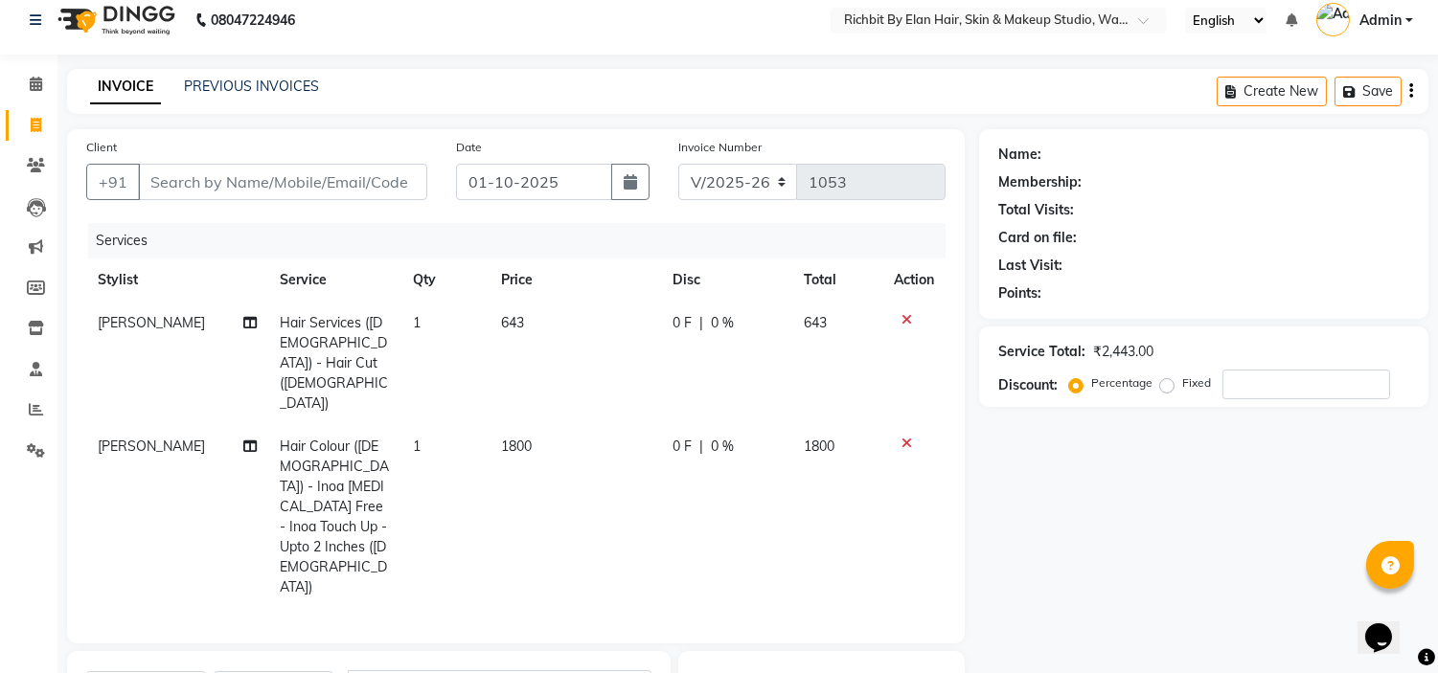
scroll to position [0, 0]
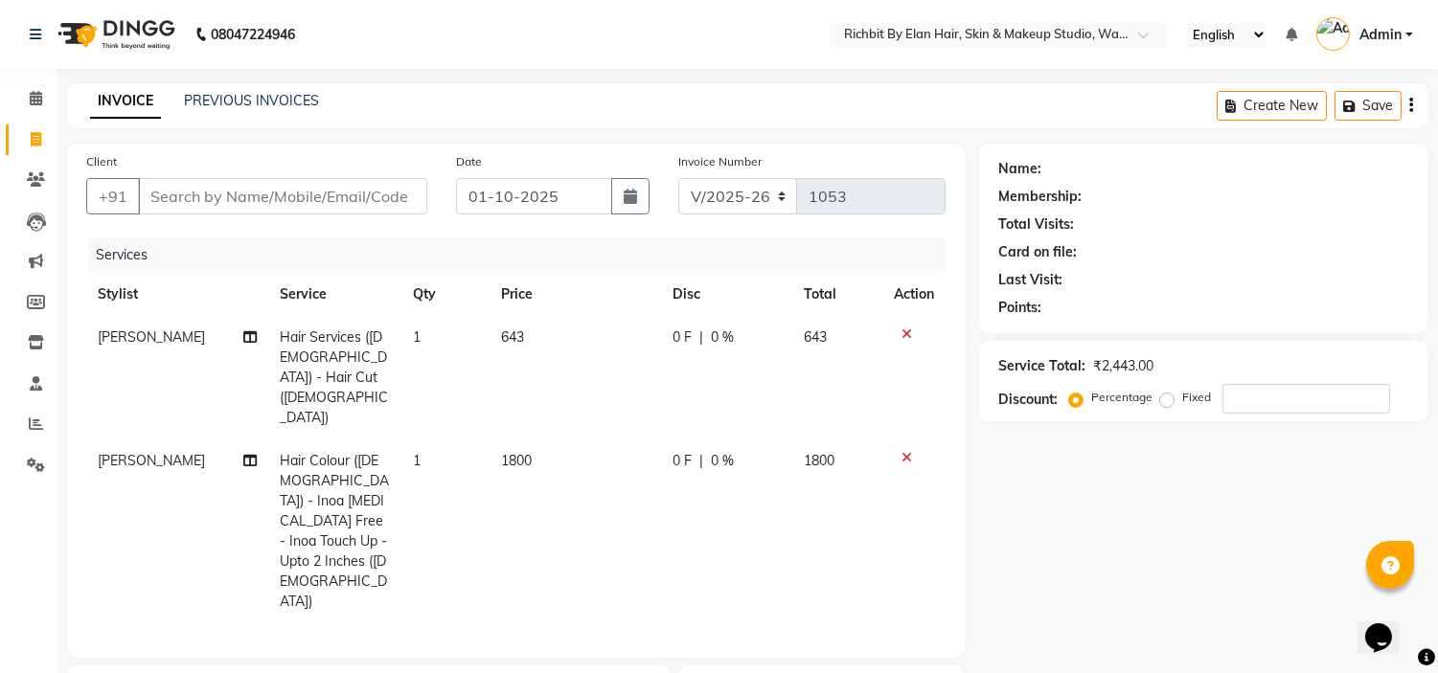
click at [905, 440] on td at bounding box center [913, 532] width 63 height 184
click at [908, 451] on icon at bounding box center [906, 457] width 11 height 13
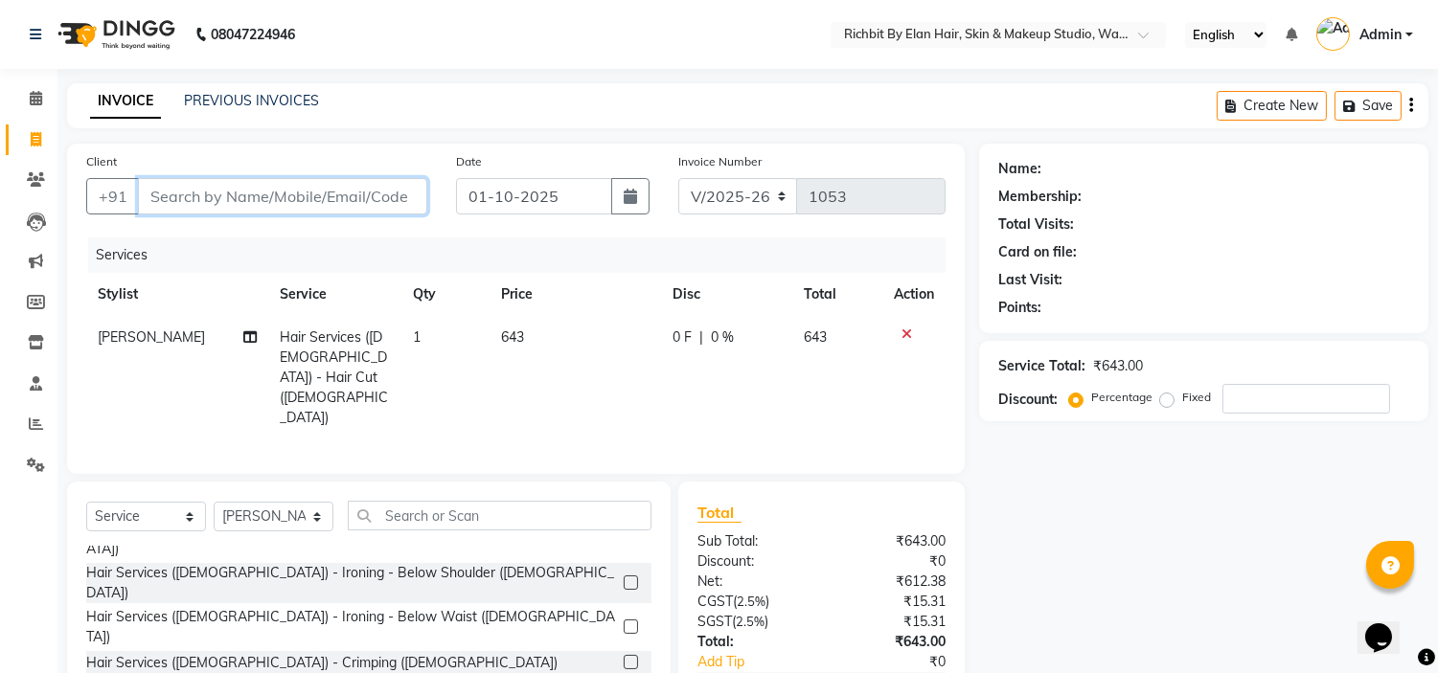
click at [397, 184] on input "Client" at bounding box center [282, 196] width 289 height 36
type input "M"
type input "0"
type input "M"
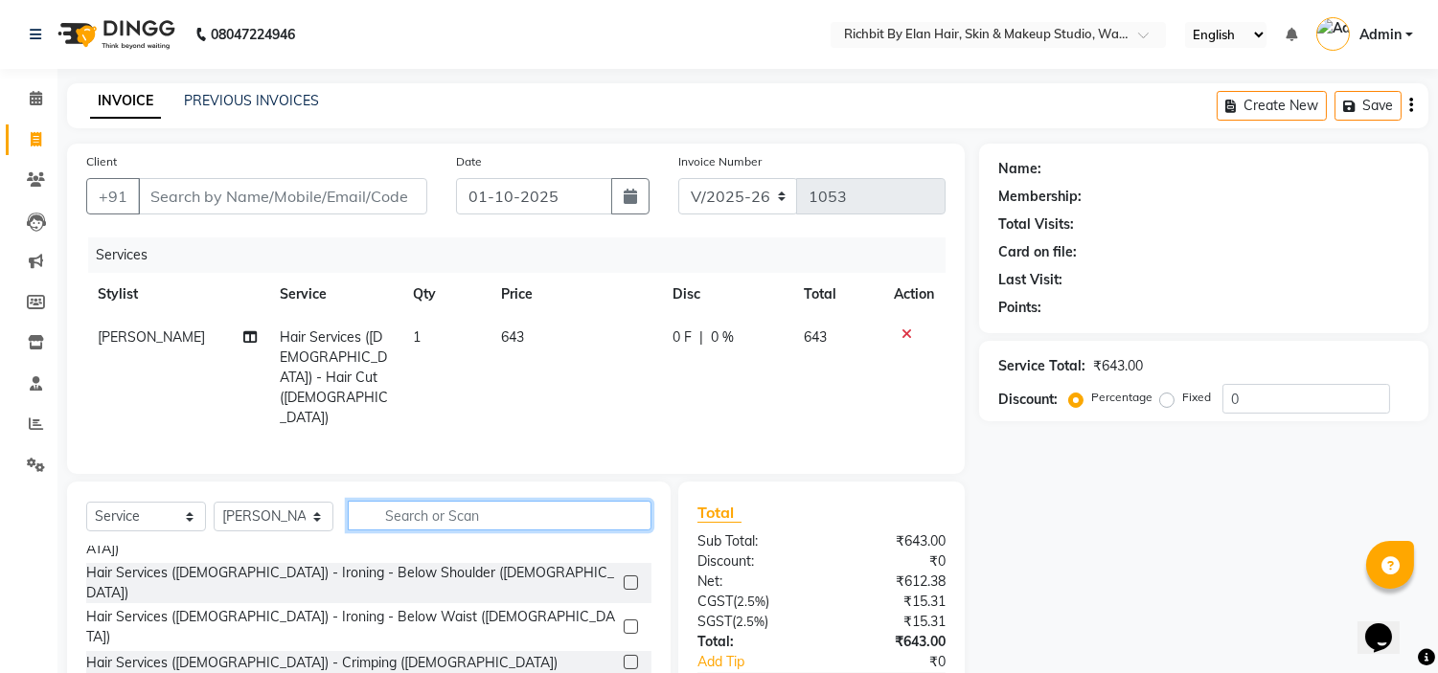
drag, startPoint x: 398, startPoint y: 480, endPoint x: 406, endPoint y: 501, distance: 22.8
click at [399, 501] on input "text" at bounding box center [500, 516] width 304 height 30
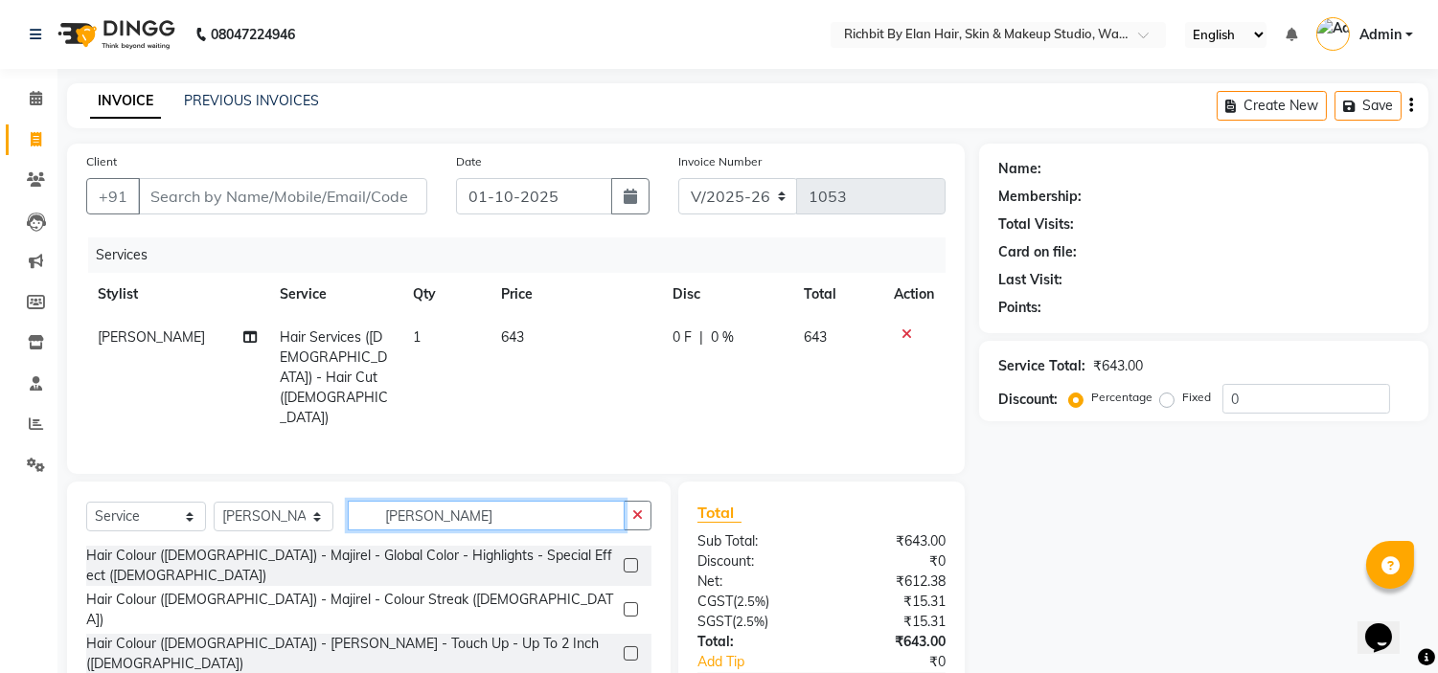
type input "MAJI"
click at [624, 647] on label at bounding box center [631, 654] width 14 height 14
click at [624, 649] on input "checkbox" at bounding box center [630, 655] width 12 height 12
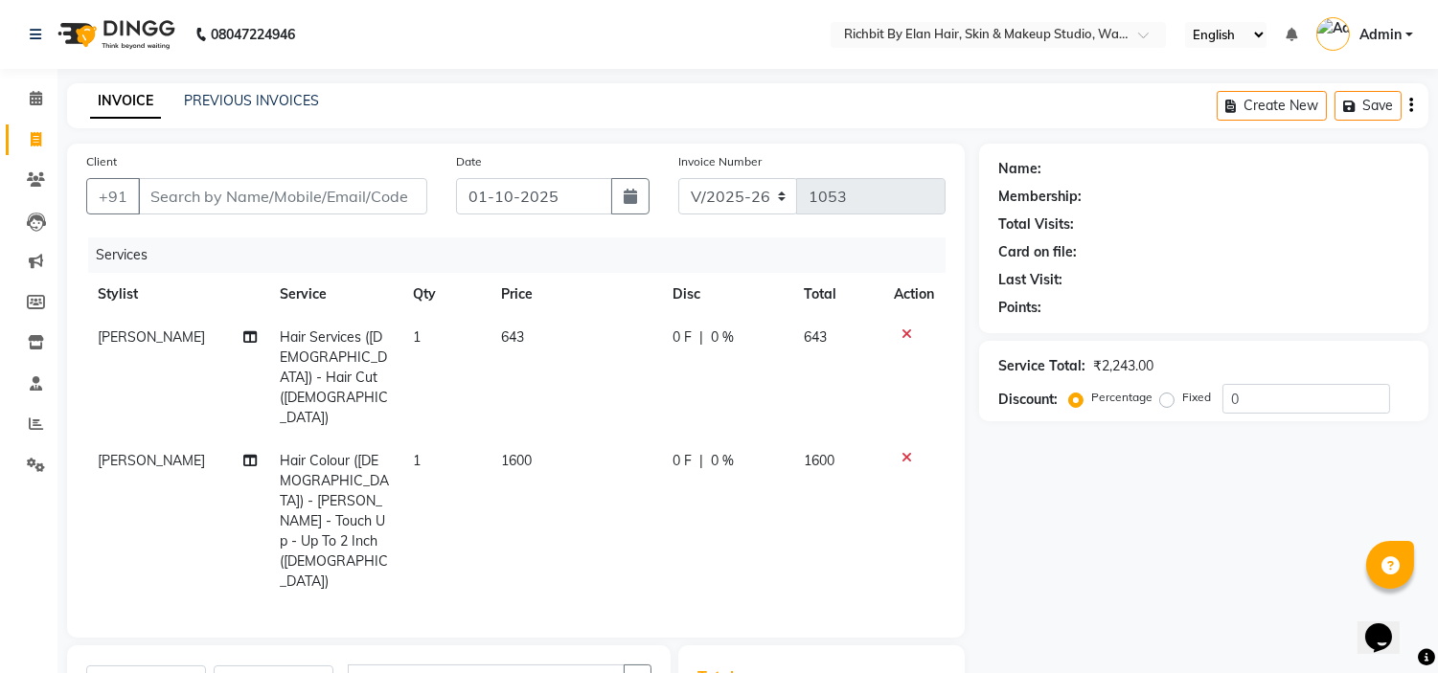
checkbox input "false"
click at [1266, 394] on input "0" at bounding box center [1306, 399] width 168 height 30
type input "030"
click at [696, 335] on span "192.9 F" at bounding box center [692, 338] width 45 height 20
select select "92645"
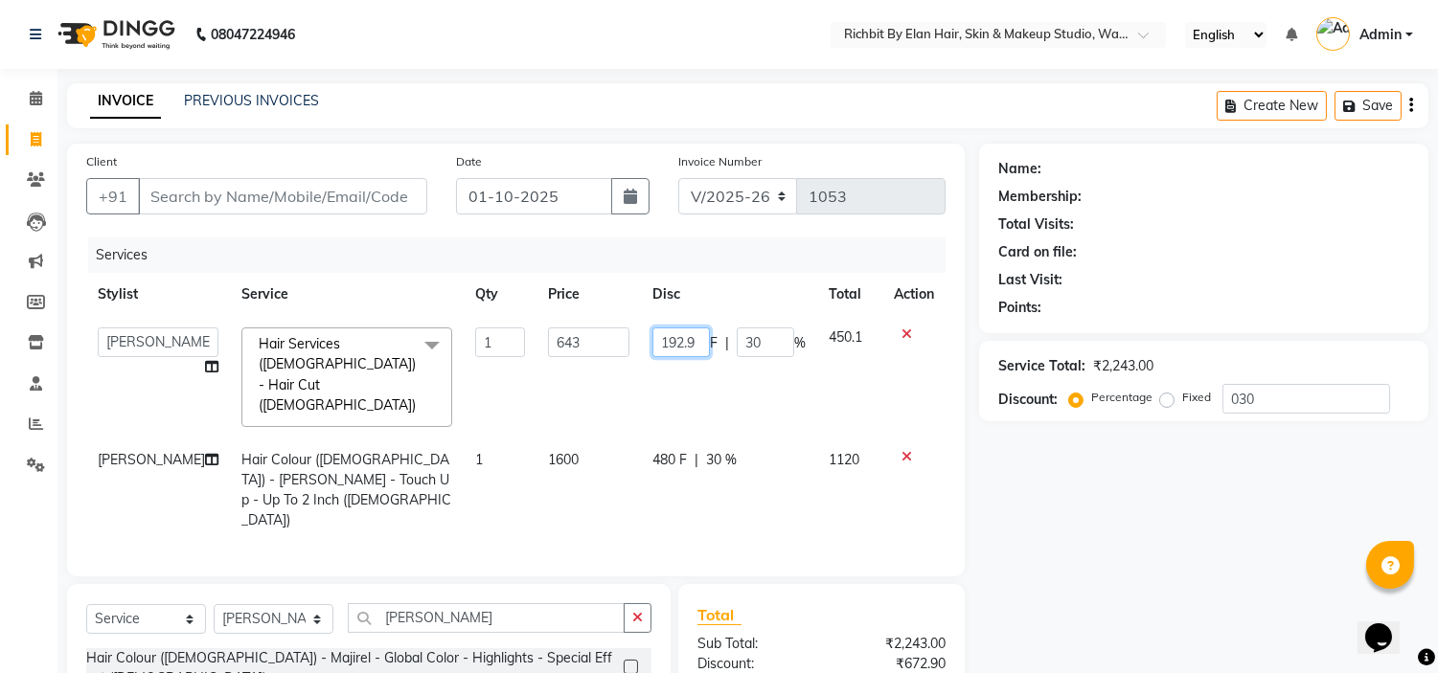
click at [696, 335] on input "192.9" at bounding box center [680, 343] width 57 height 30
type input "192"
click at [714, 390] on td "192 F | 30 %" at bounding box center [729, 377] width 176 height 123
select select "92645"
click at [685, 337] on input "192" at bounding box center [681, 343] width 57 height 30
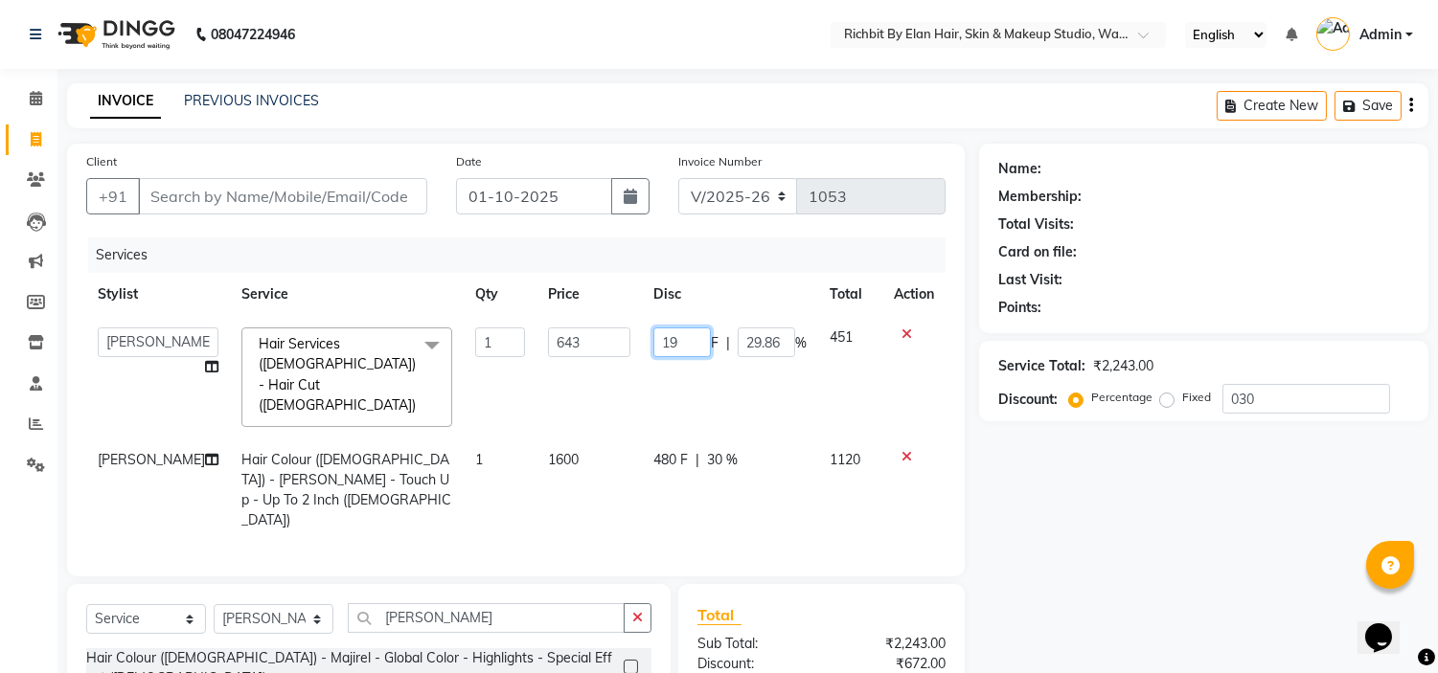
type input "193"
click at [713, 381] on td "193 F | 29.86 %" at bounding box center [730, 377] width 176 height 123
select select "92645"
drag, startPoint x: 391, startPoint y: 199, endPoint x: 390, endPoint y: 189, distance: 10.6
click at [390, 198] on input "Client" at bounding box center [282, 196] width 289 height 36
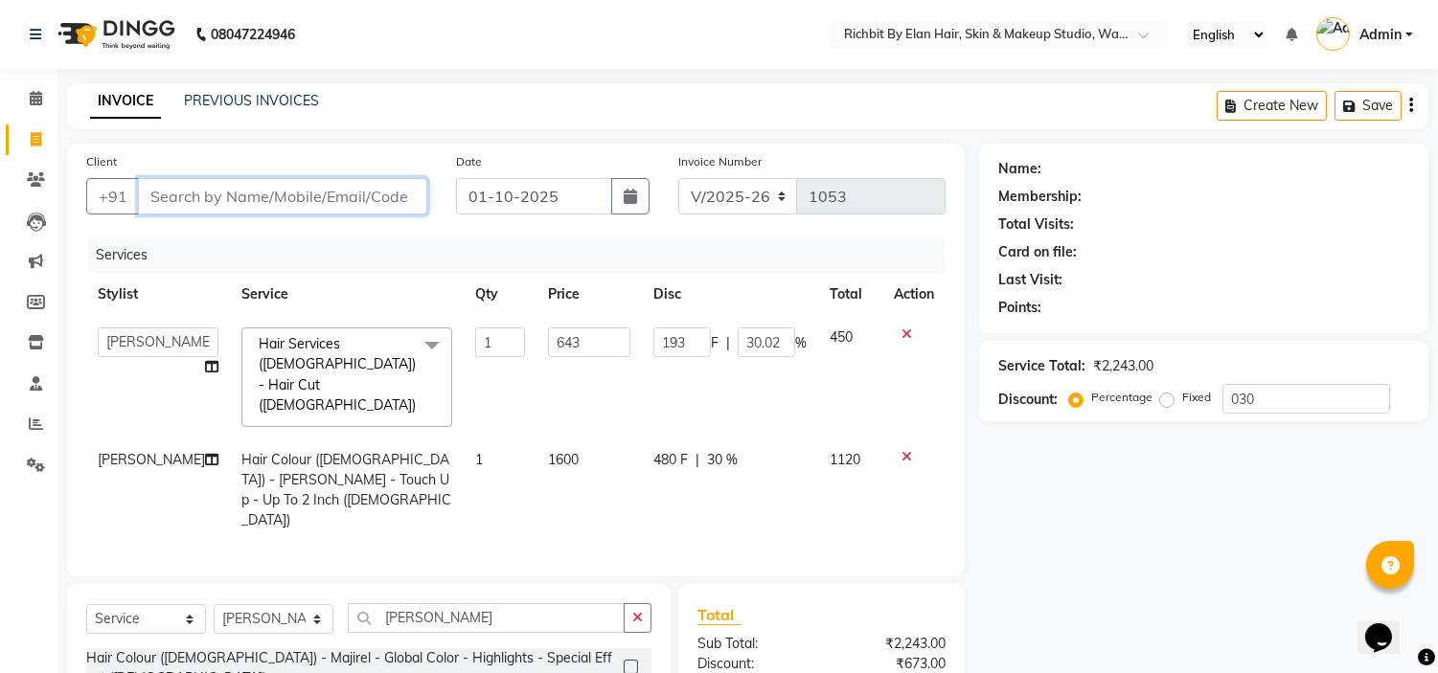
click at [338, 206] on input "Client" at bounding box center [282, 196] width 289 height 36
type input "9"
type input "0"
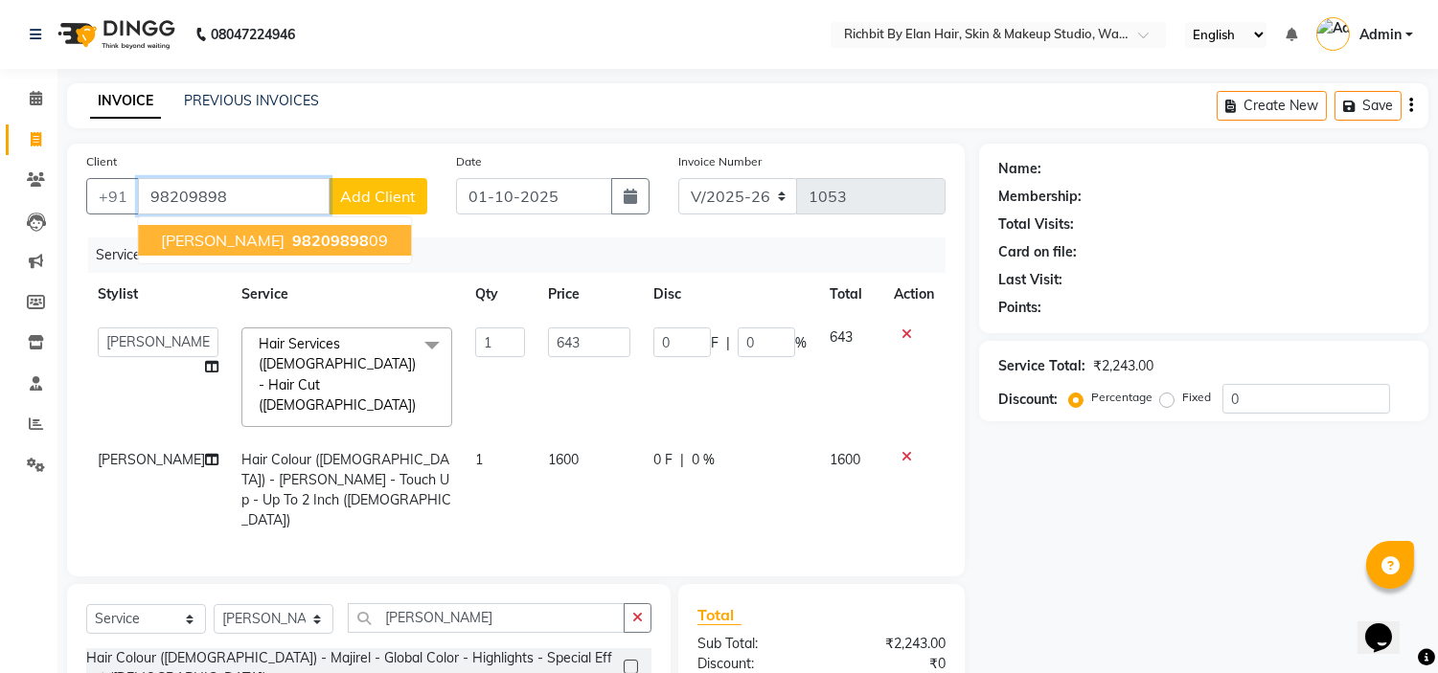
click at [343, 233] on span "98209898" at bounding box center [330, 240] width 77 height 19
type input "9820989809"
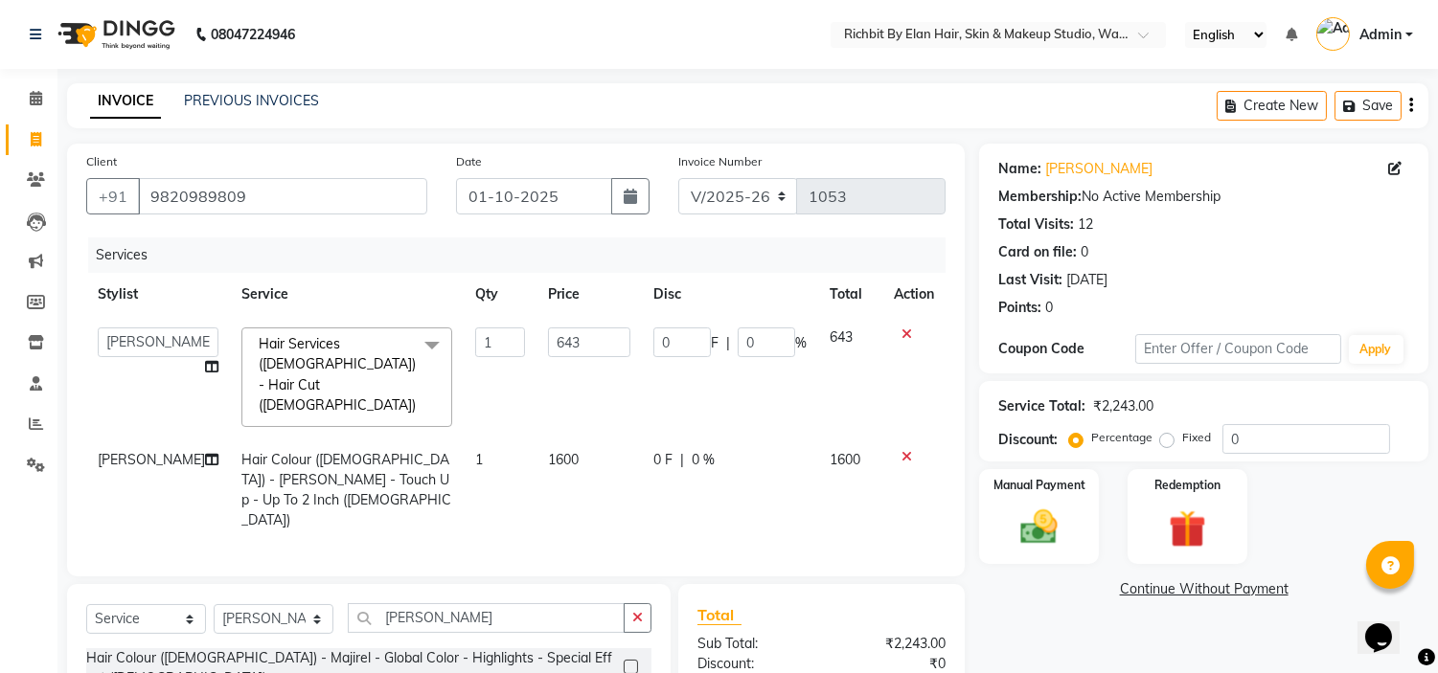
scroll to position [156, 0]
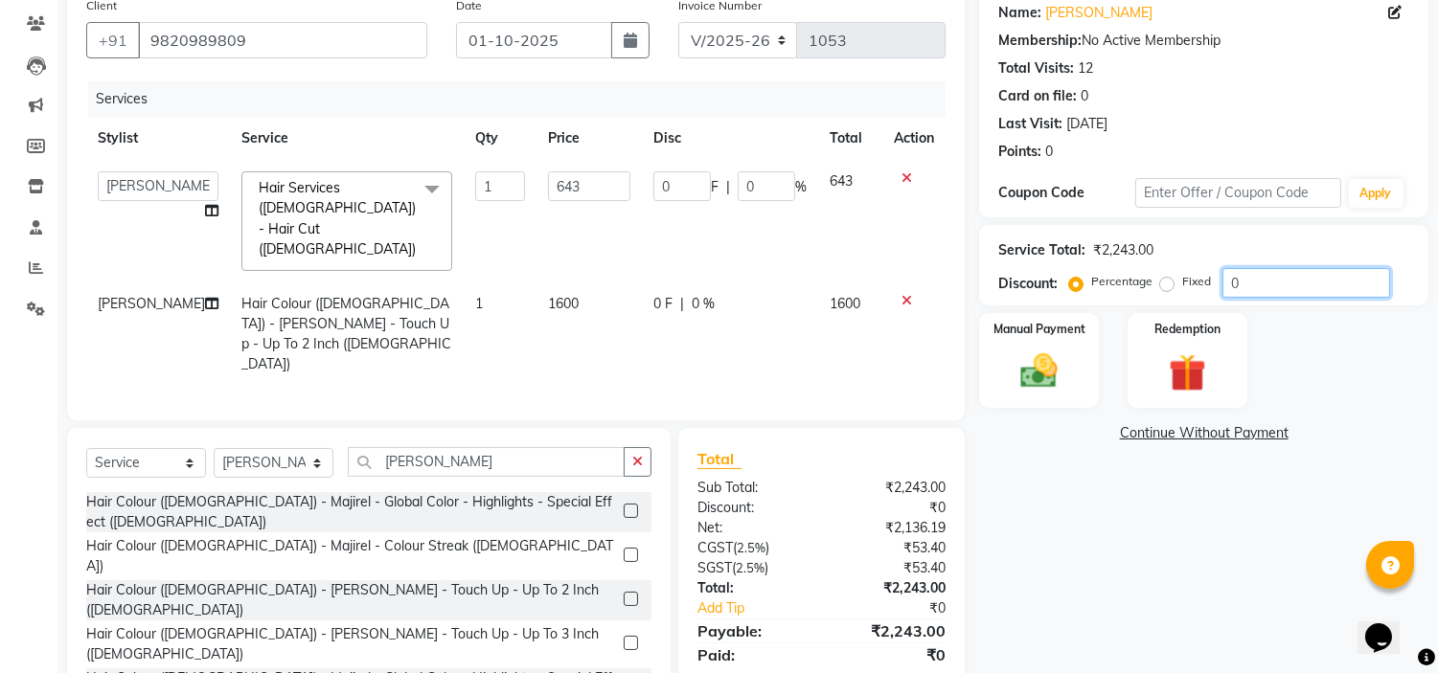
click at [1337, 282] on input "0" at bounding box center [1306, 283] width 168 height 30
type input "03"
type input "19.29"
type input "3"
type input "030"
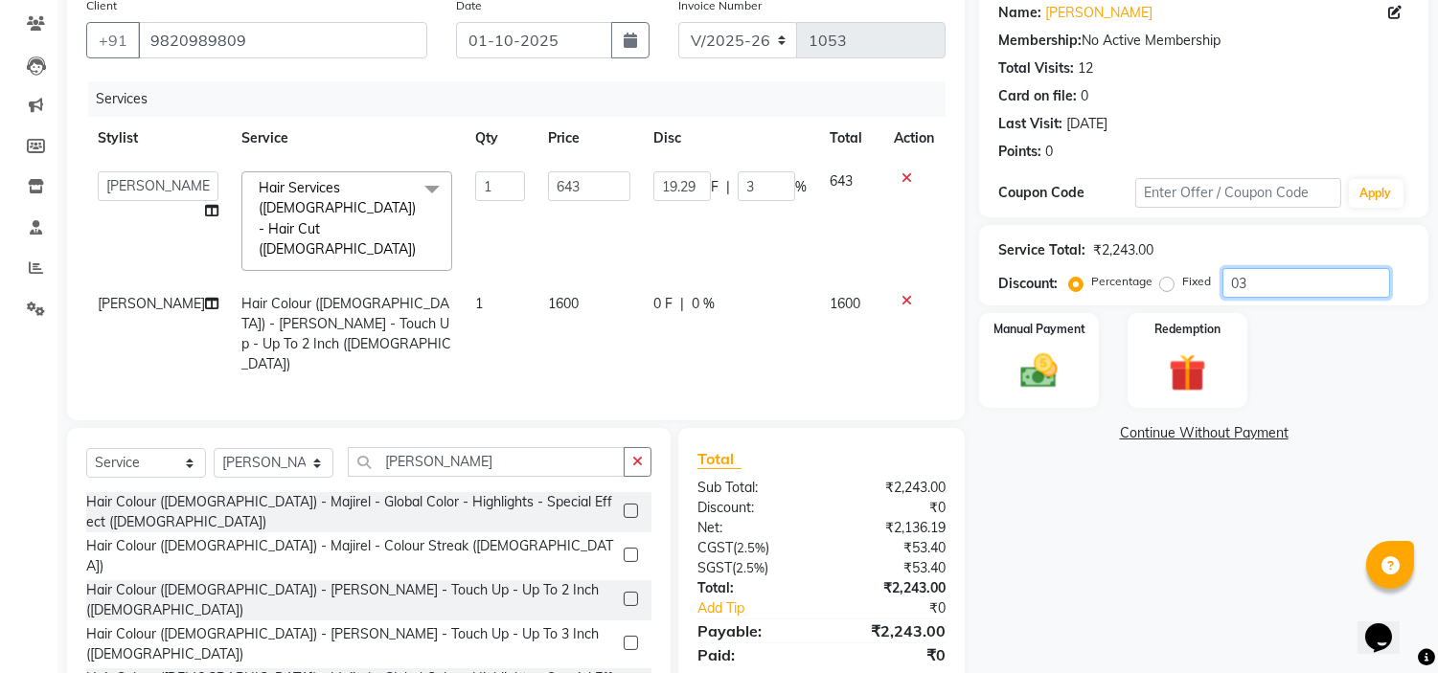
type input "192.9"
type input "30"
type input "030"
click at [690, 182] on input "192.9" at bounding box center [680, 186] width 57 height 30
type input "192"
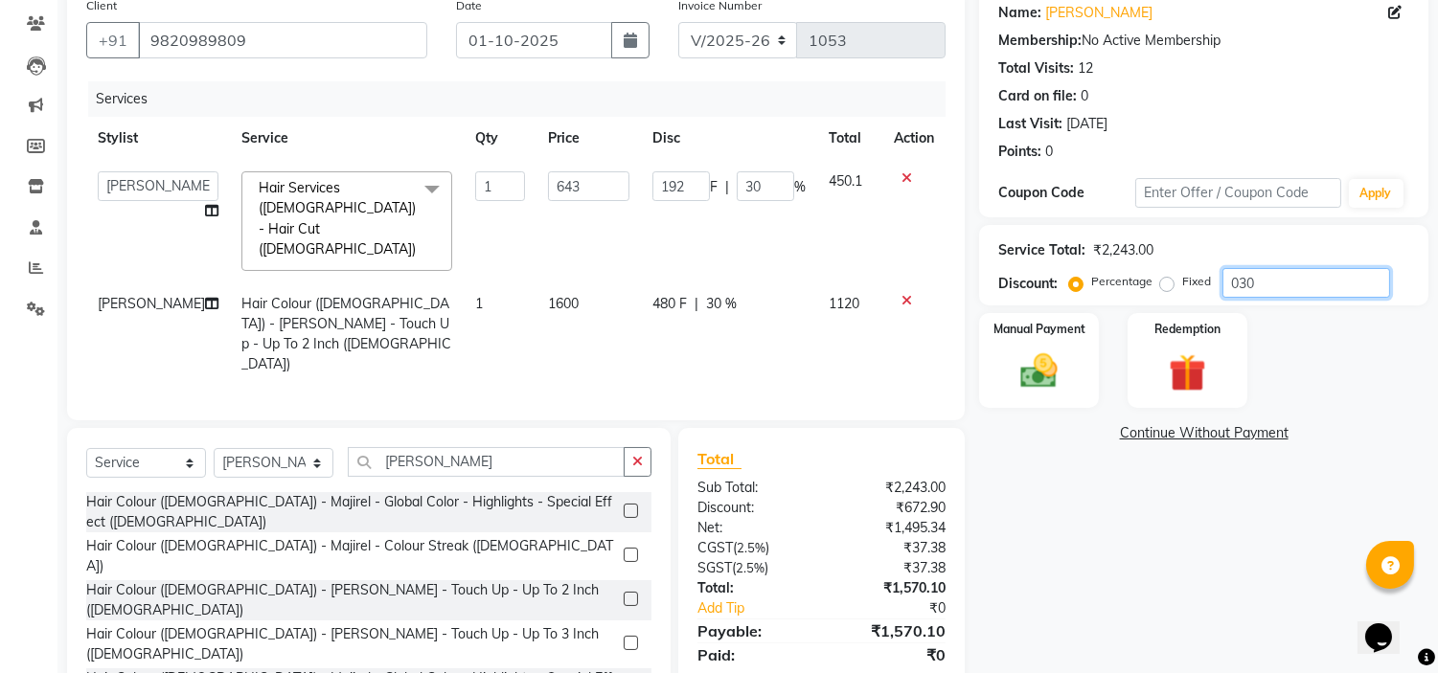
click at [1270, 273] on input "030" at bounding box center [1306, 283] width 168 height 30
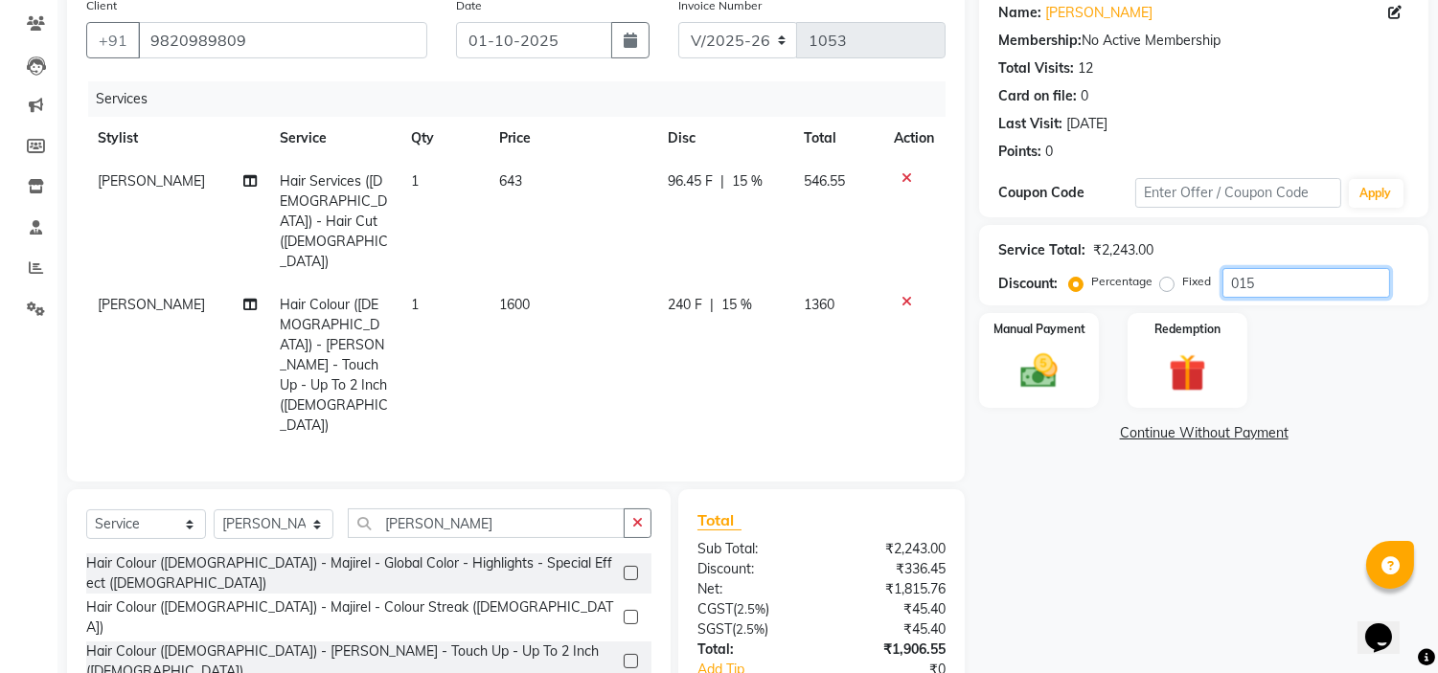
type input "015"
click at [690, 187] on span "96.45 F" at bounding box center [691, 181] width 45 height 20
select select "92645"
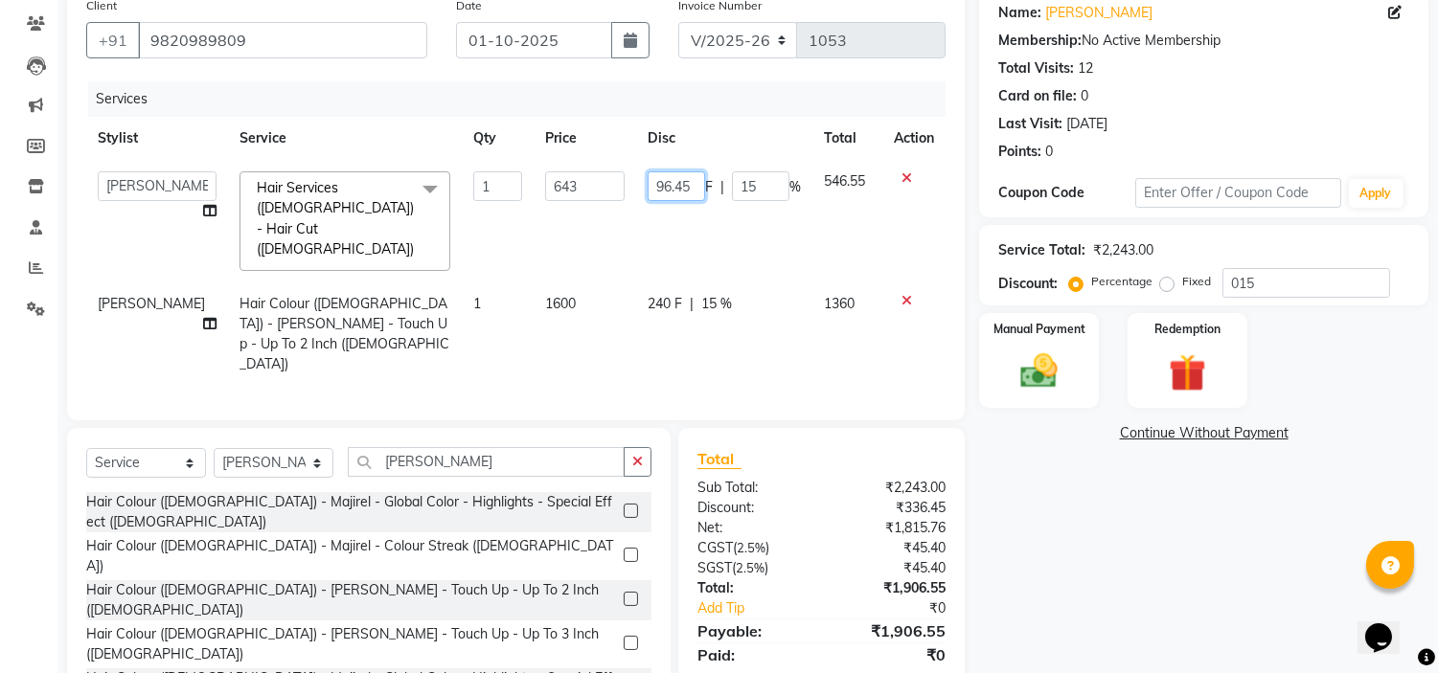
click at [690, 185] on input "96.45" at bounding box center [676, 186] width 57 height 30
type input "96"
click at [767, 289] on td "240 F | 15 %" at bounding box center [724, 334] width 176 height 103
select select "92645"
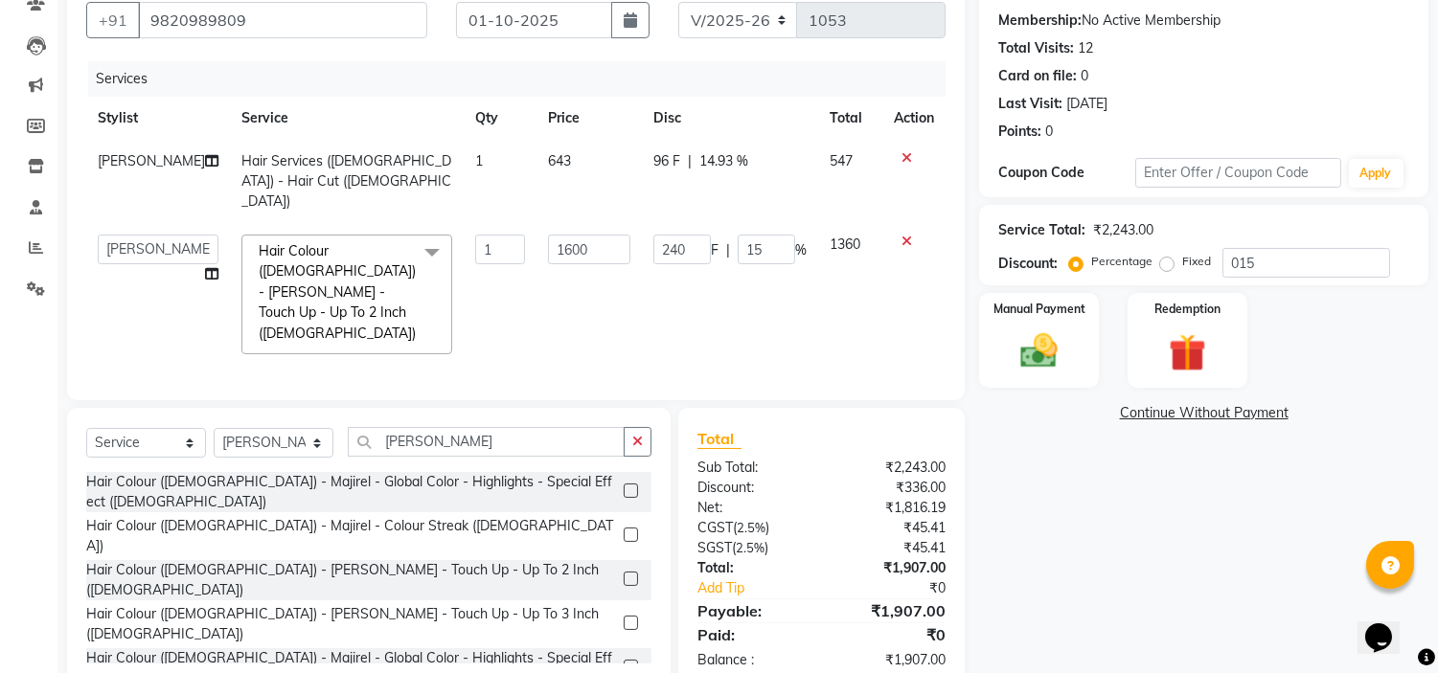
scroll to position [177, 0]
drag, startPoint x: 1029, startPoint y: 317, endPoint x: 1108, endPoint y: 330, distance: 80.5
click at [1030, 317] on div "Manual Payment" at bounding box center [1039, 339] width 120 height 95
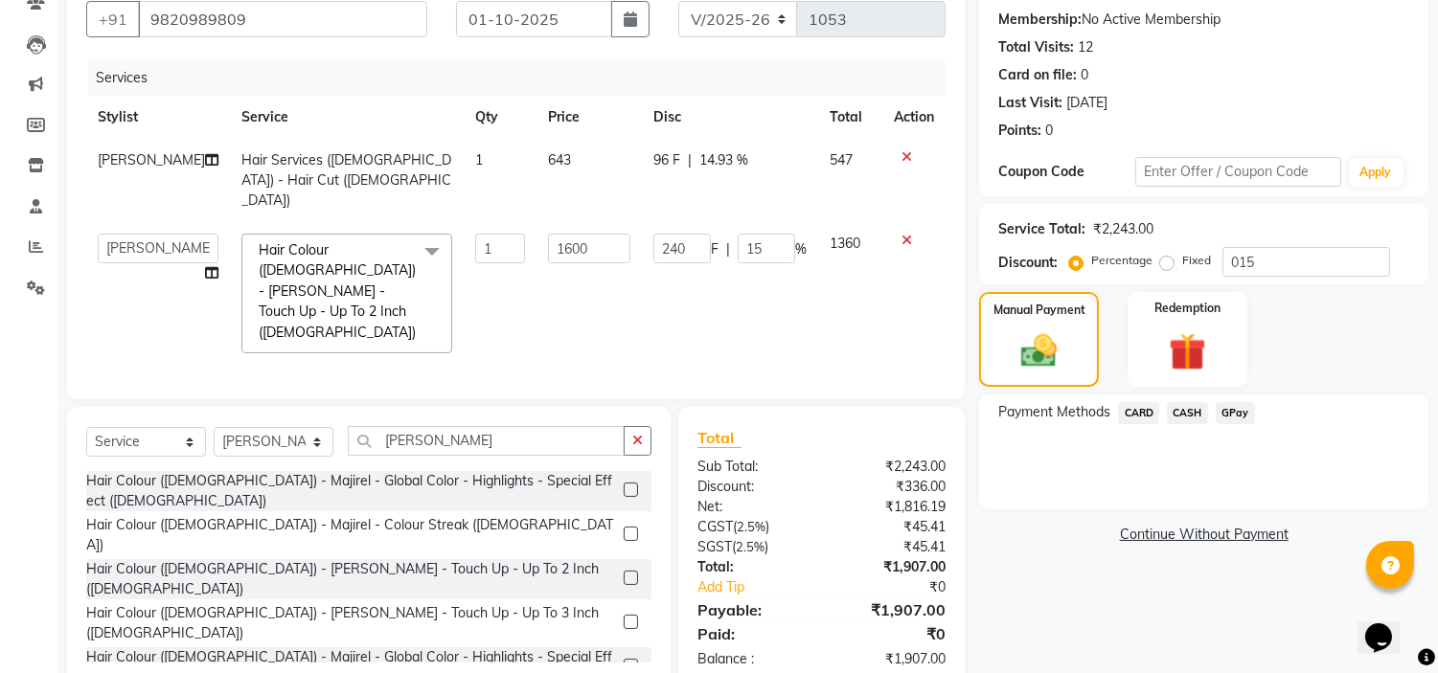
click at [1221, 408] on span "GPay" at bounding box center [1235, 413] width 39 height 22
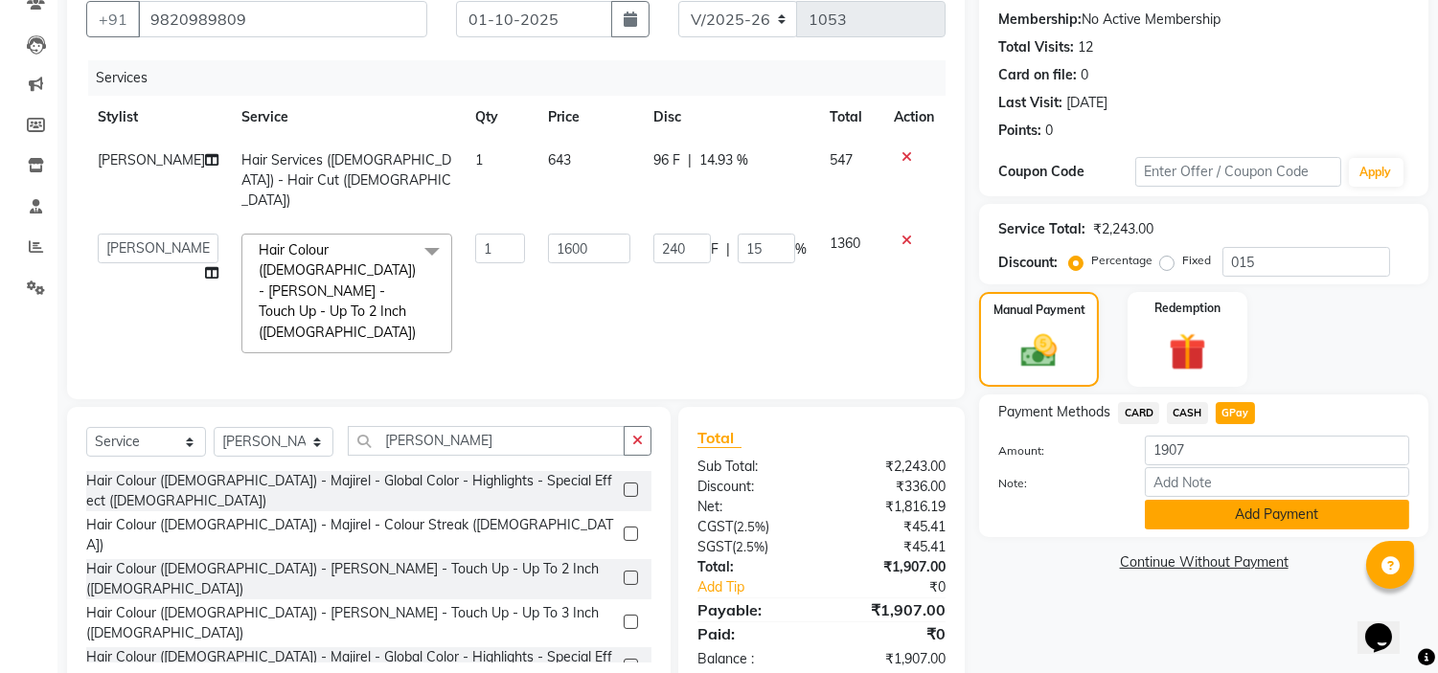
click at [1209, 524] on button "Add Payment" at bounding box center [1277, 515] width 264 height 30
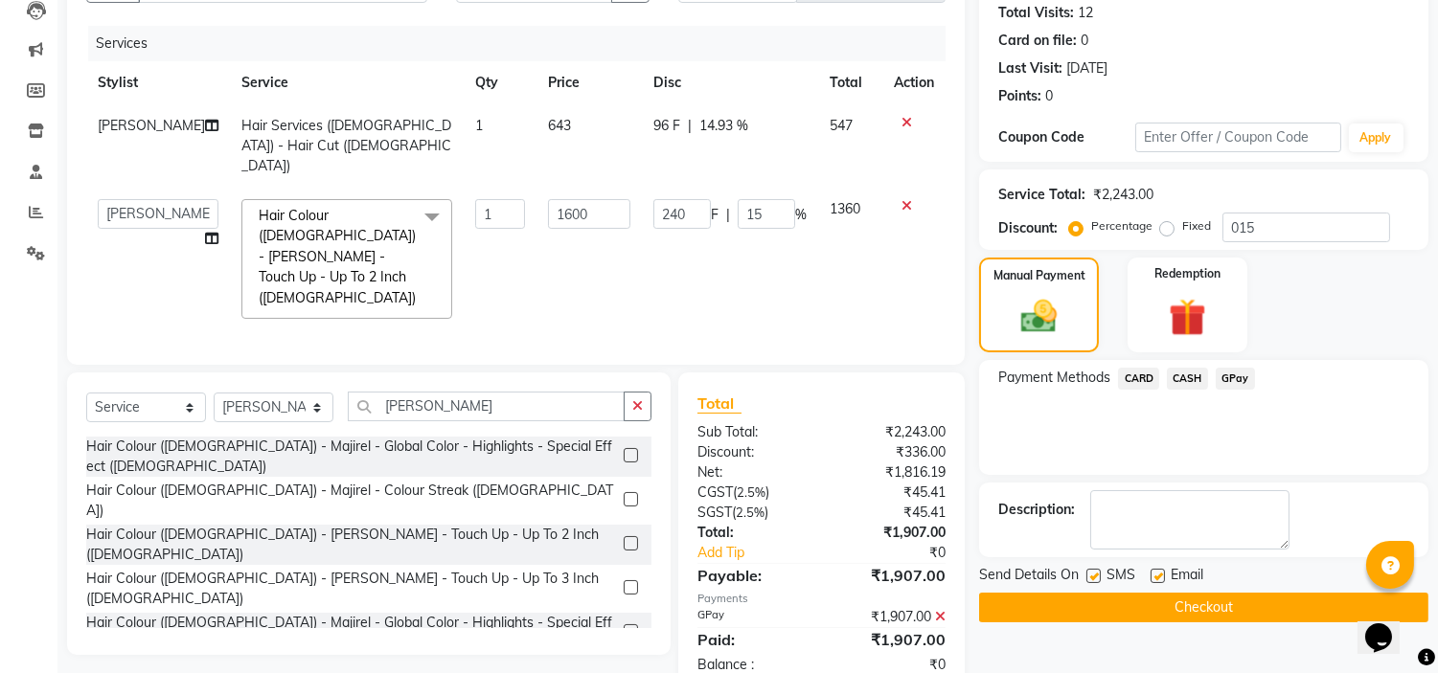
scroll to position [216, 0]
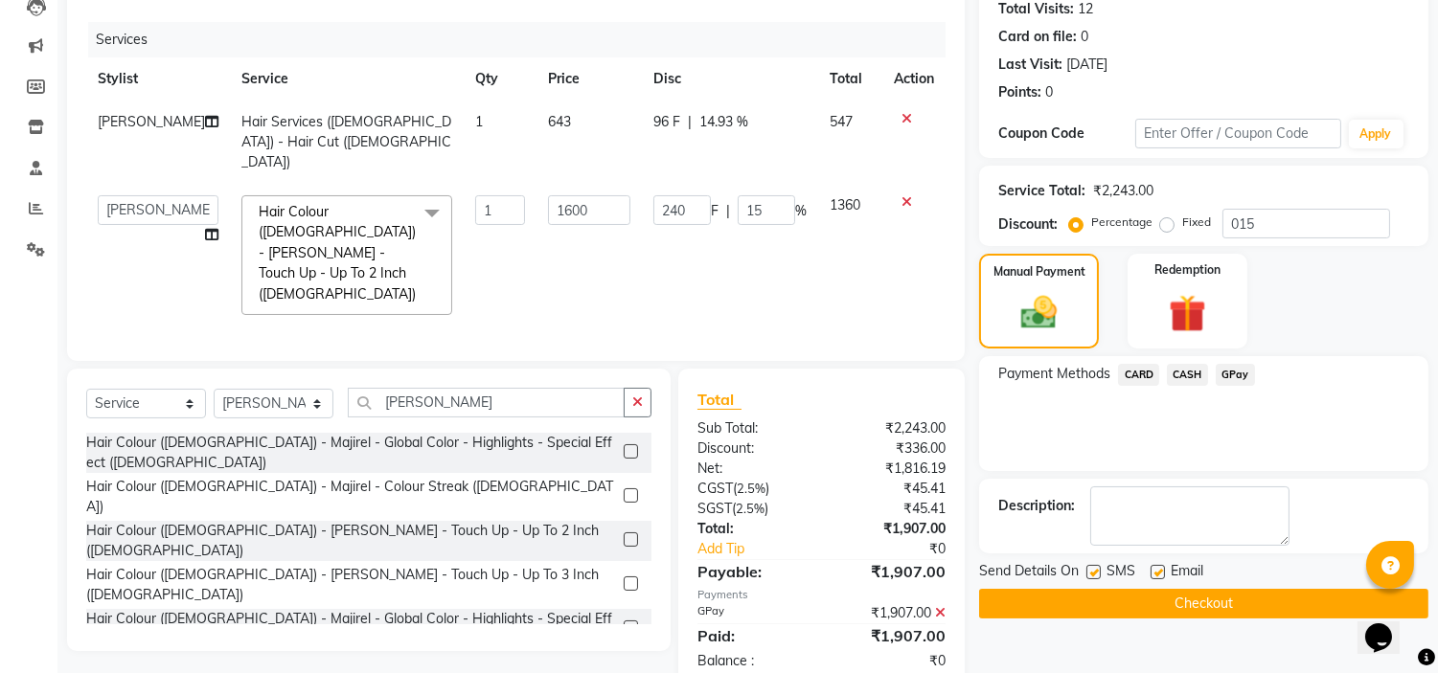
click at [1121, 597] on button "Checkout" at bounding box center [1203, 604] width 449 height 30
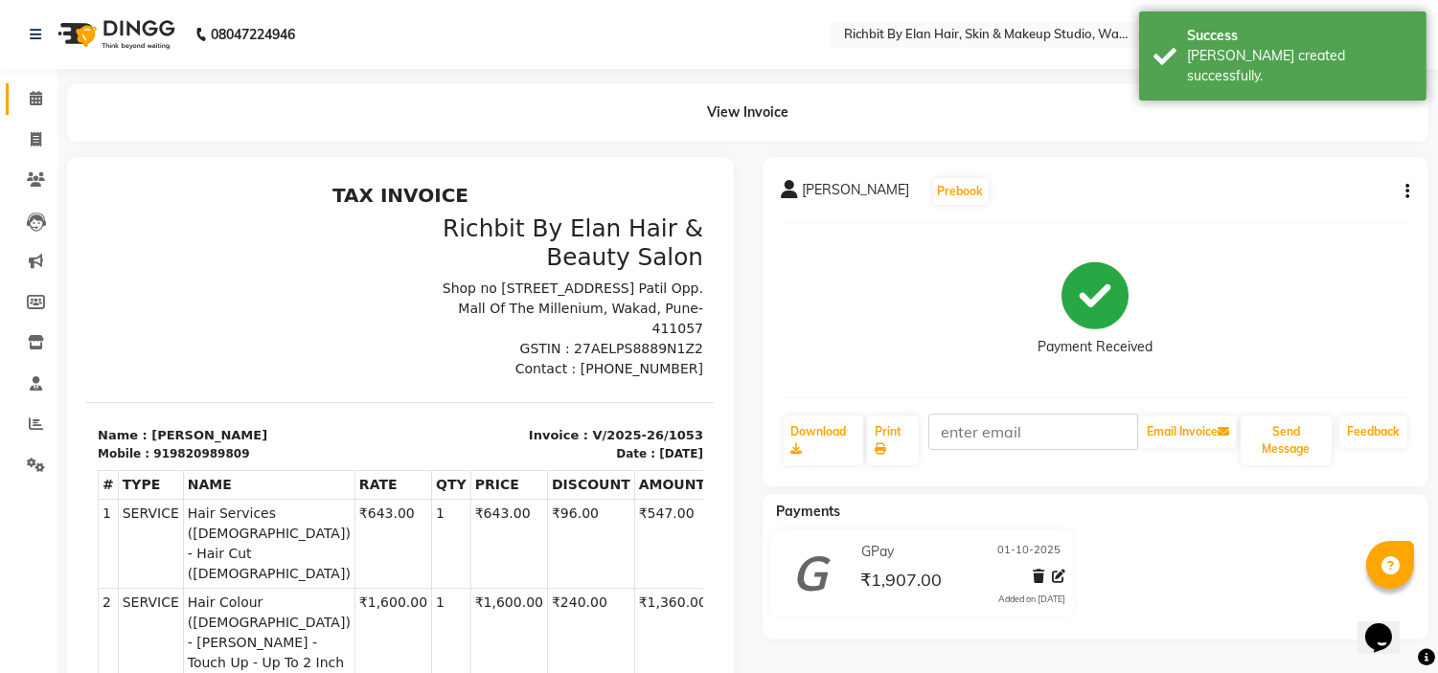
click at [31, 107] on span at bounding box center [36, 99] width 34 height 22
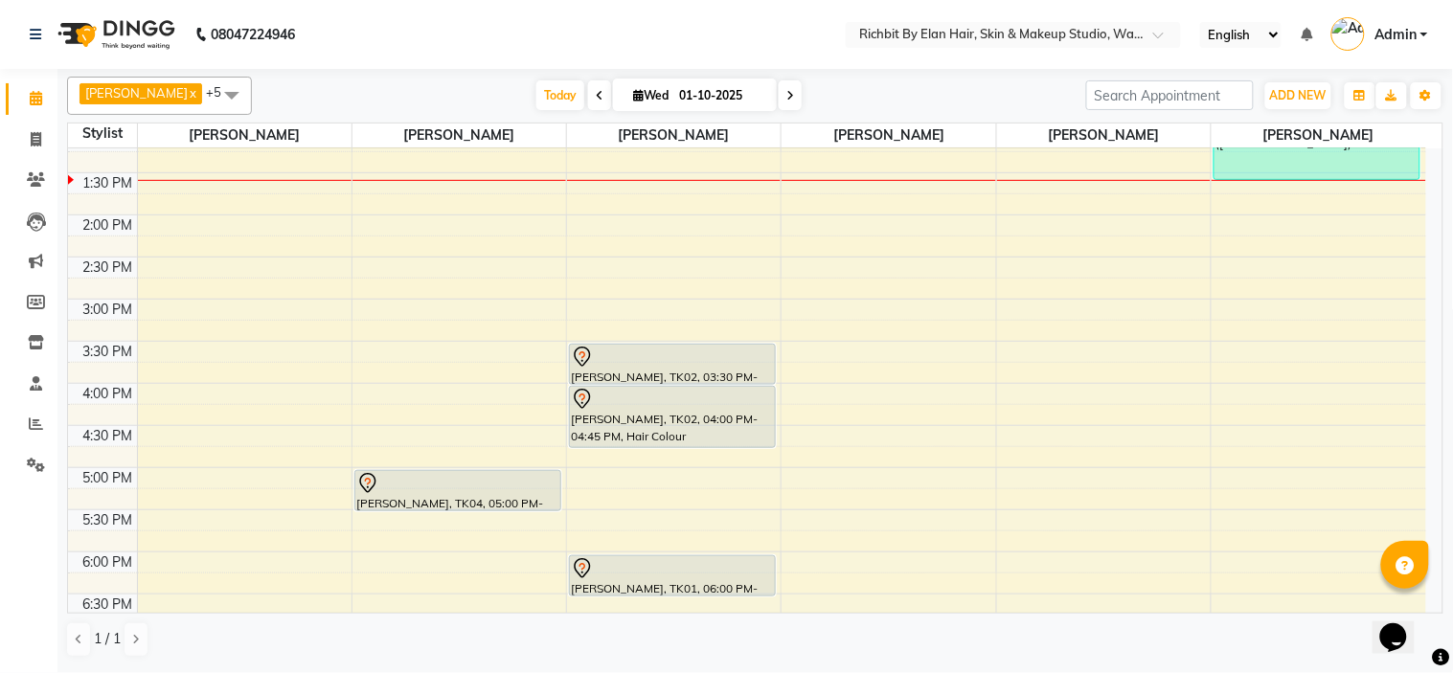
scroll to position [319, 0]
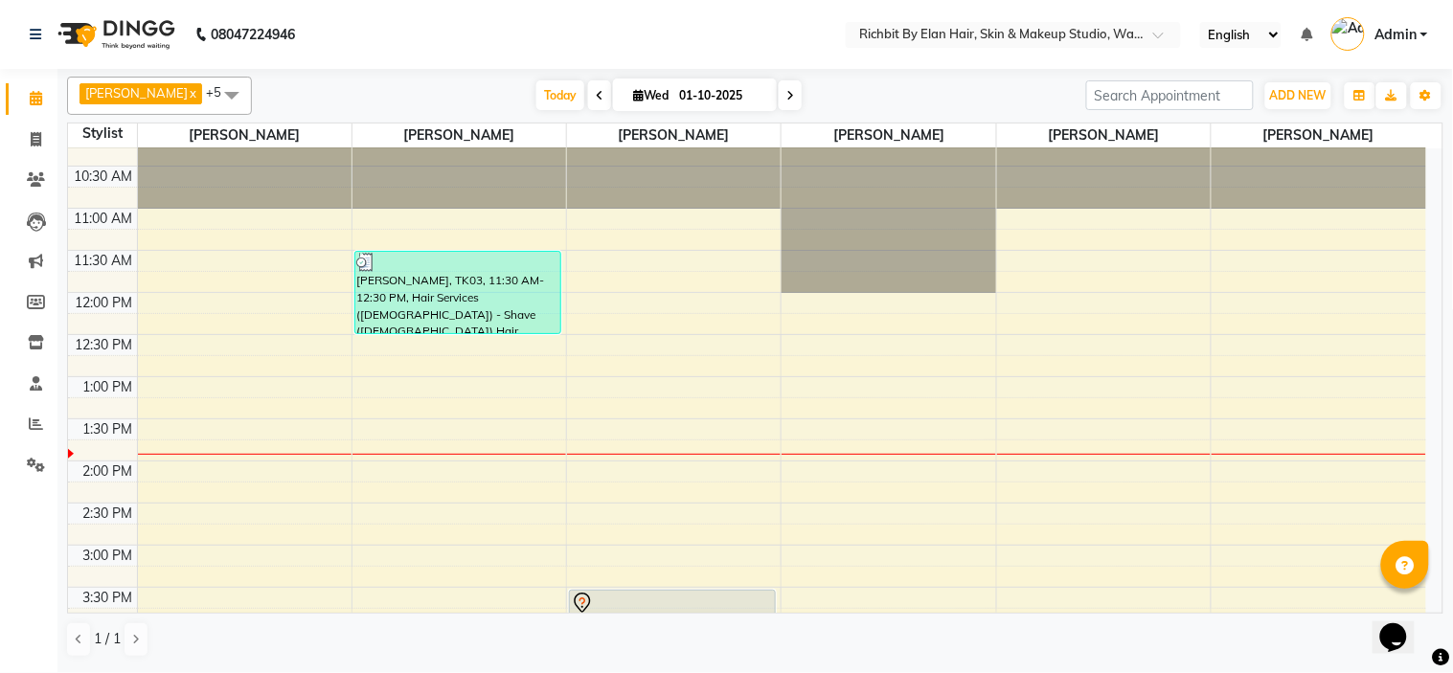
scroll to position [19, 0]
